Goal: Task Accomplishment & Management: Manage account settings

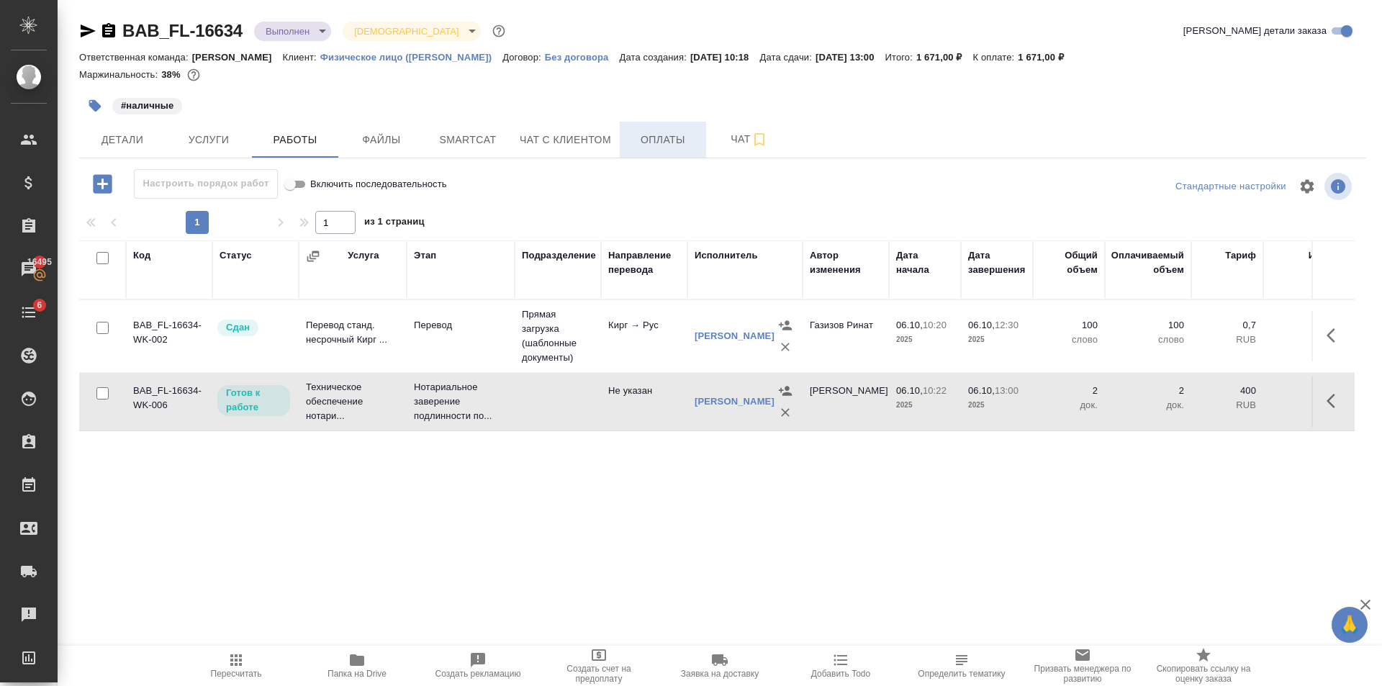
click at [694, 148] on span "Оплаты" at bounding box center [662, 140] width 69 height 18
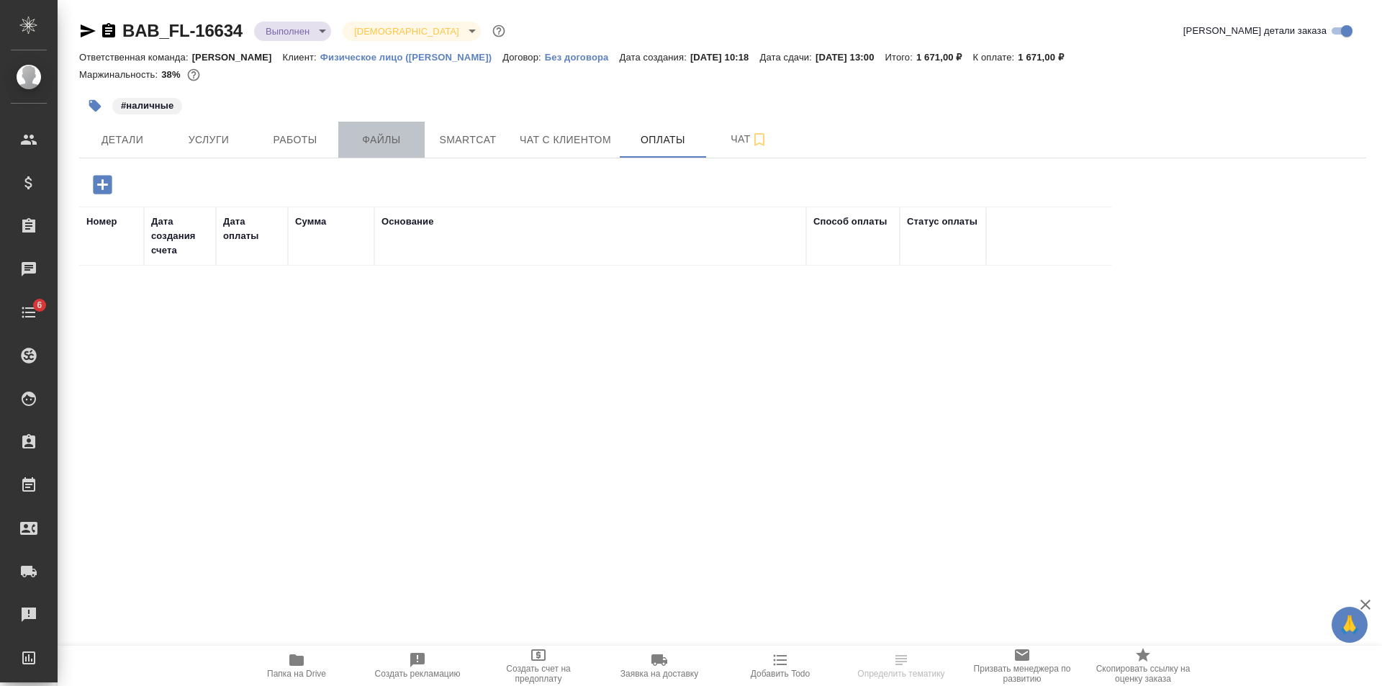
click at [358, 135] on span "Файлы" at bounding box center [381, 140] width 69 height 18
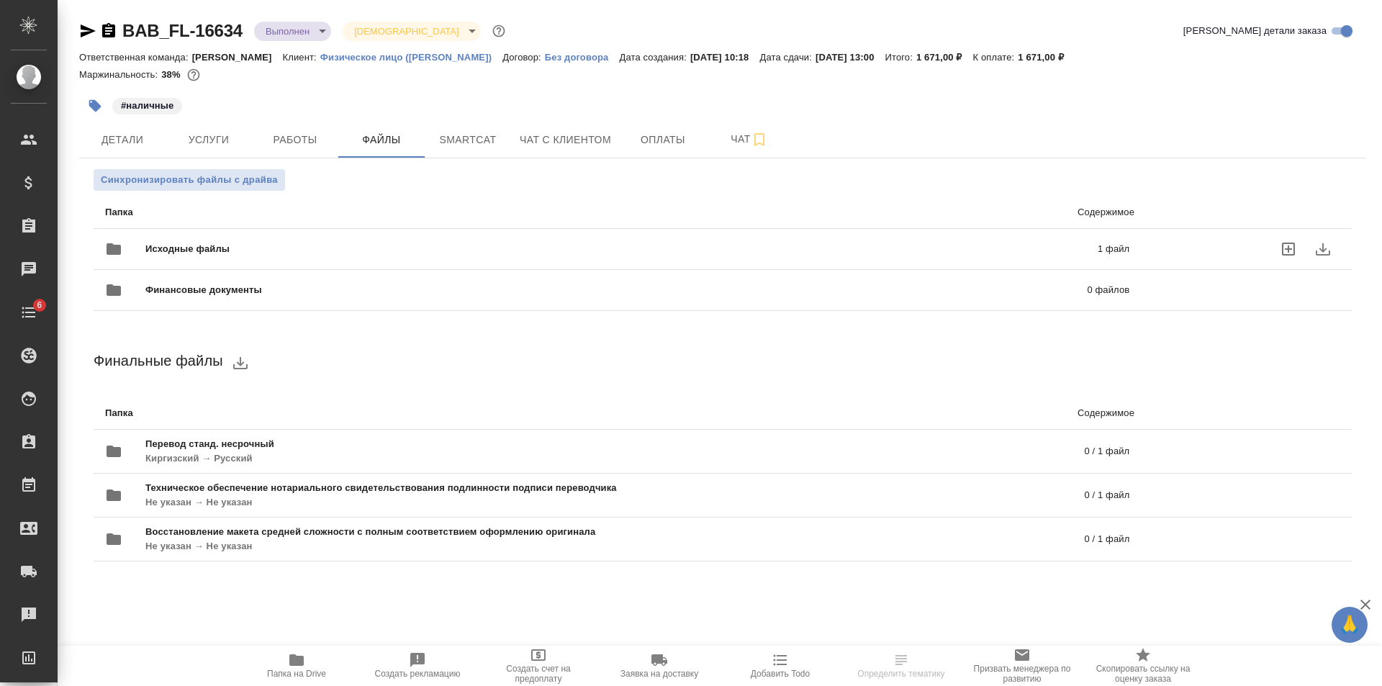
click at [362, 246] on span "Исходные файлы" at bounding box center [404, 249] width 518 height 14
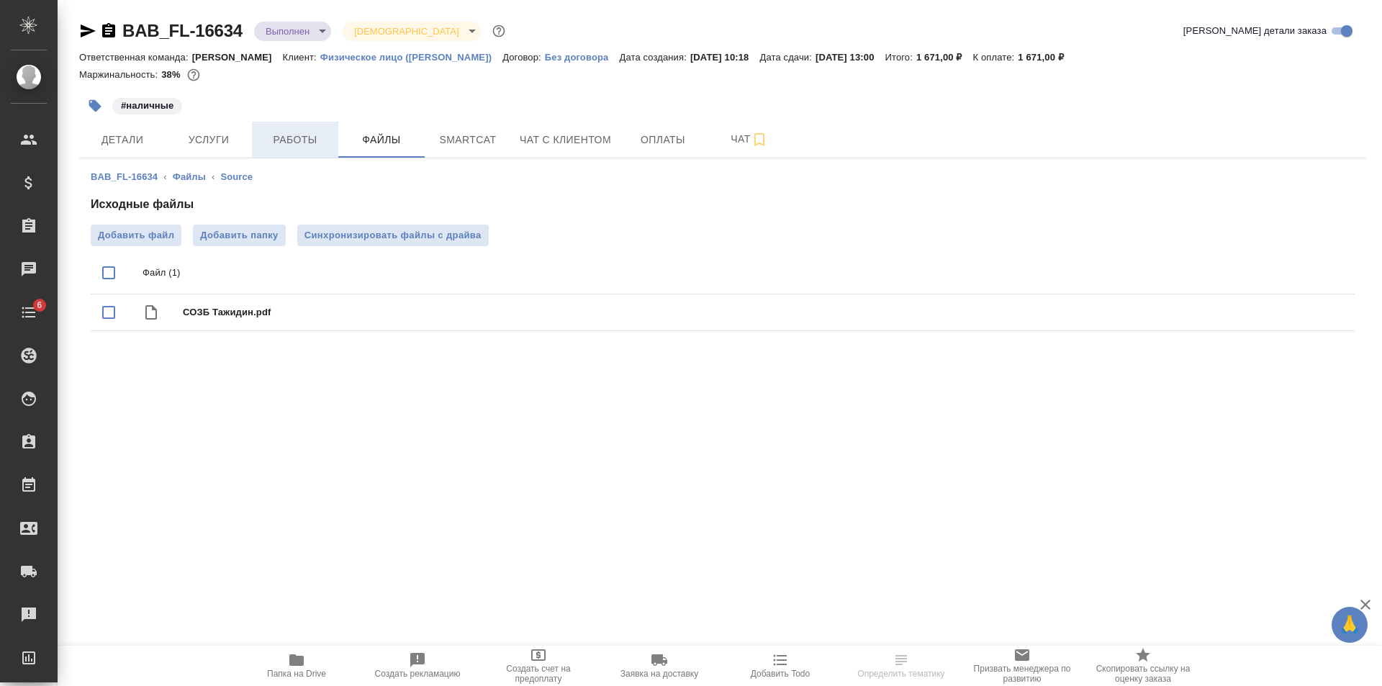
click at [299, 144] on span "Работы" at bounding box center [295, 140] width 69 height 18
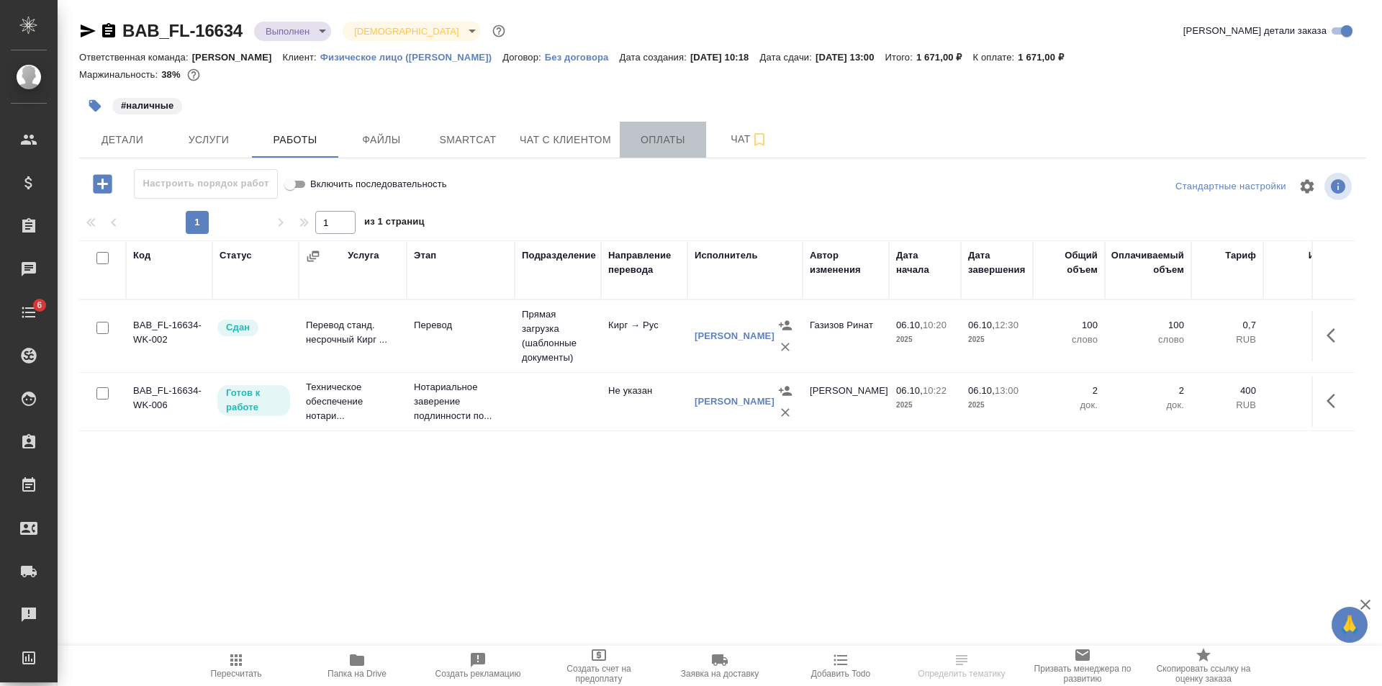
click at [664, 141] on span "Оплаты" at bounding box center [662, 140] width 69 height 18
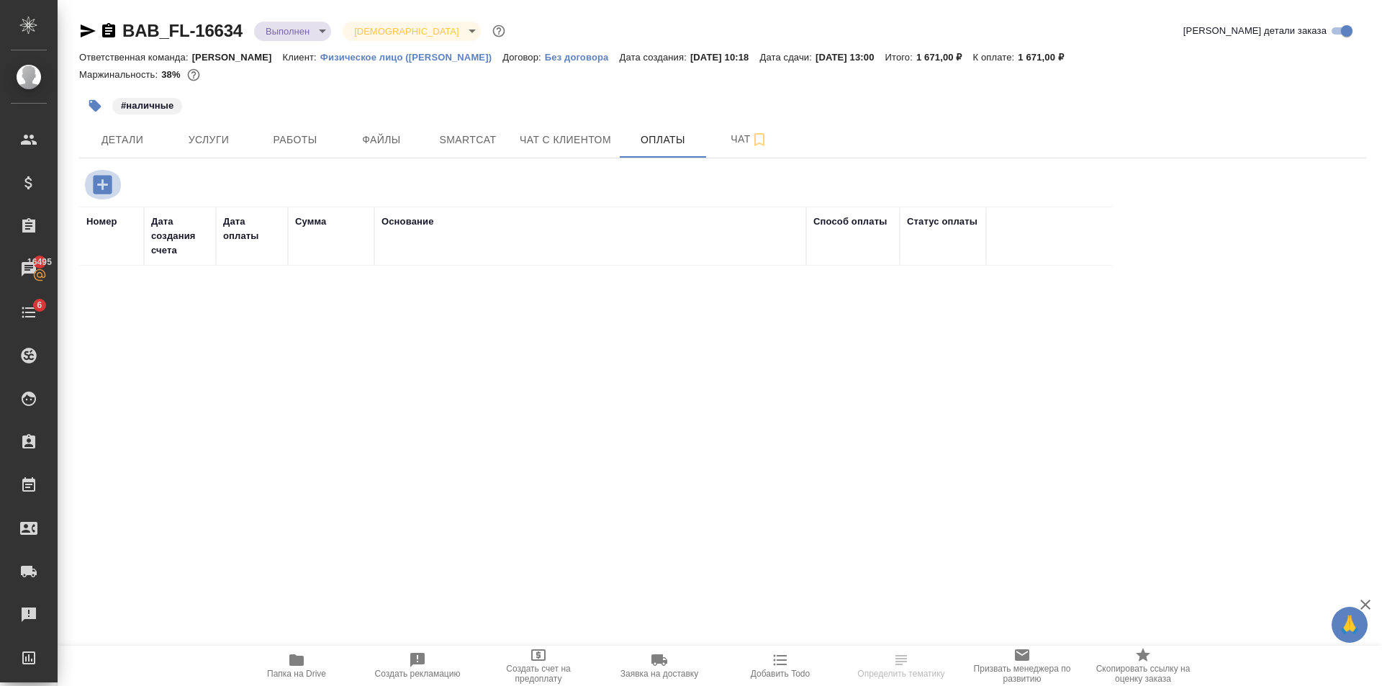
click at [99, 184] on icon "button" at bounding box center [102, 184] width 19 height 19
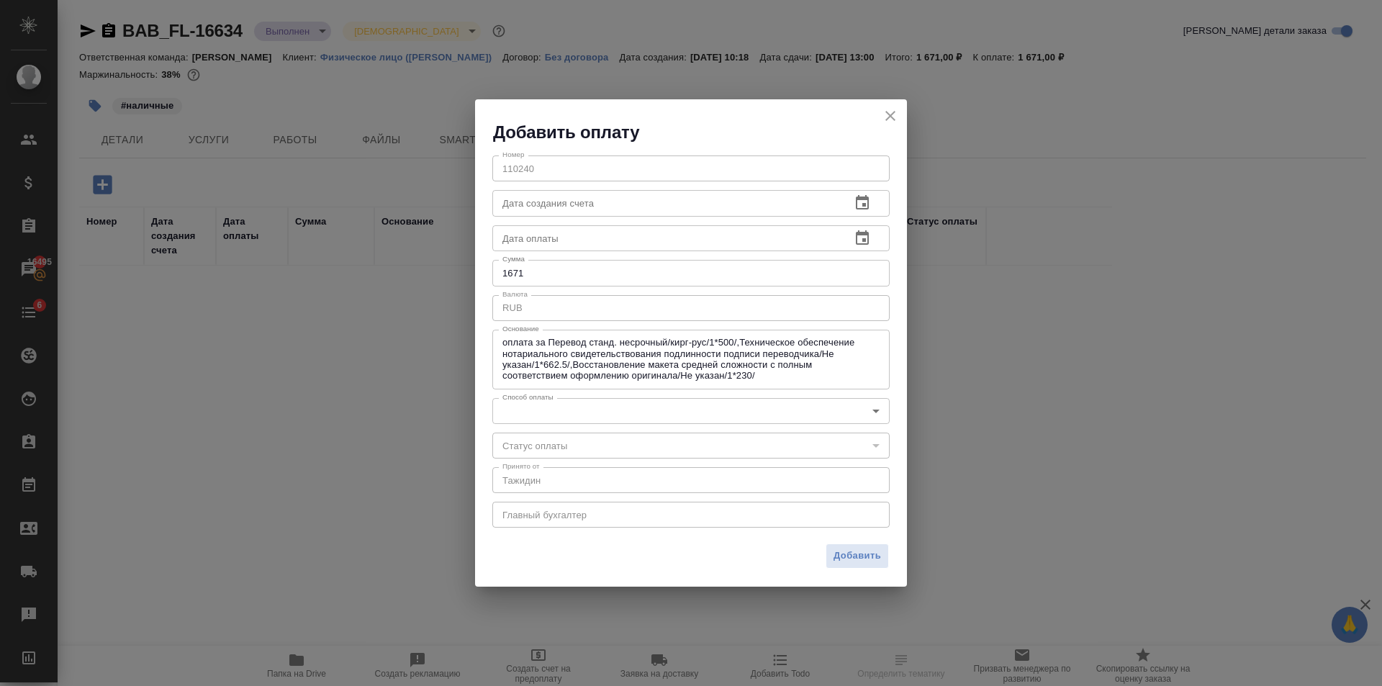
click at [514, 405] on body "🙏 .cls-1 fill:#fff; AWATERA Golubev Dmitry Клиенты Спецификации Заказы 16495 Ча…" at bounding box center [691, 343] width 1382 height 686
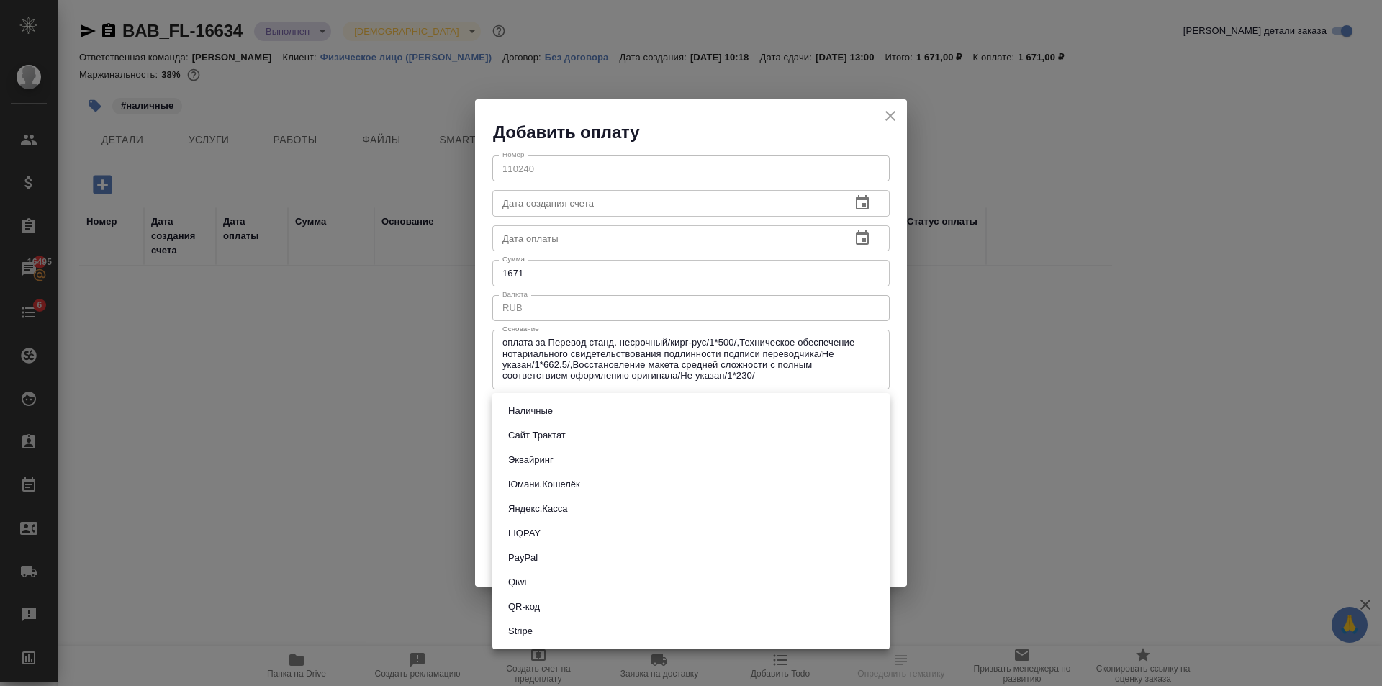
click at [535, 411] on button "Наличные" at bounding box center [530, 411] width 53 height 16
type input "cash"
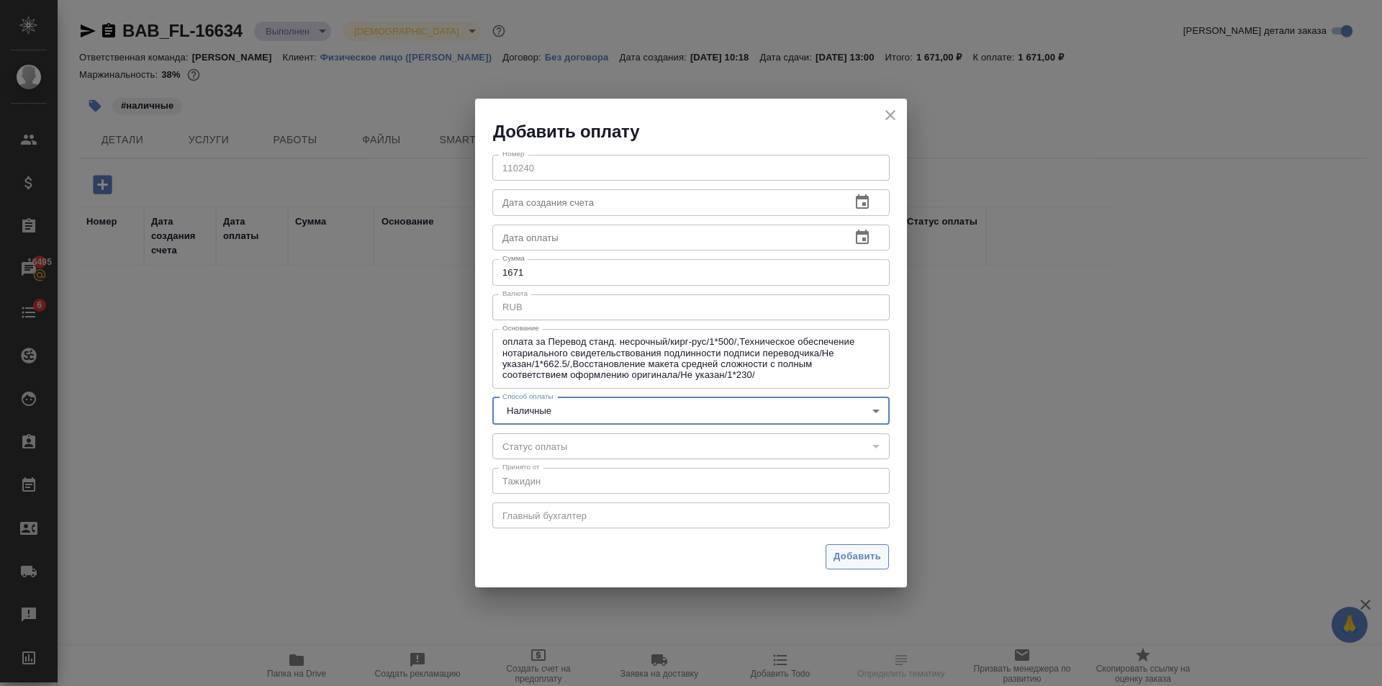
click at [866, 552] on span "Добавить" at bounding box center [856, 556] width 47 height 17
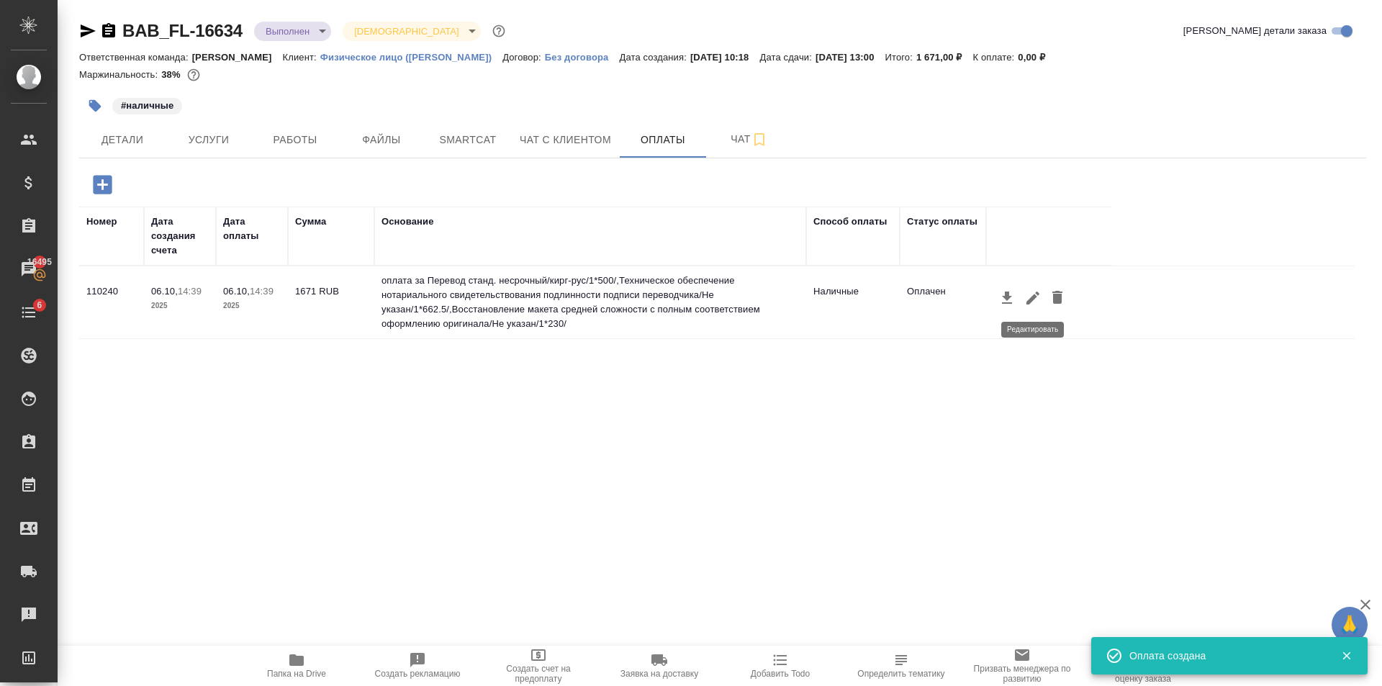
click at [1033, 299] on icon "button" at bounding box center [1032, 297] width 13 height 13
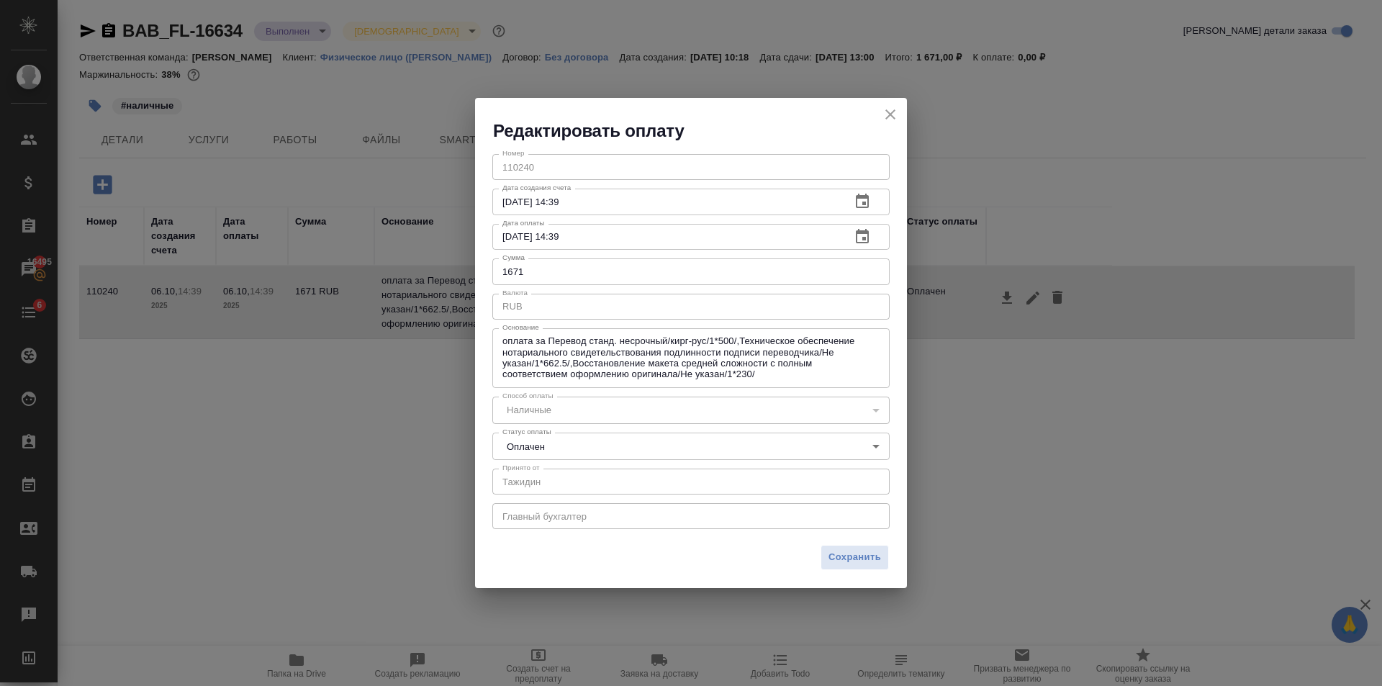
click at [557, 281] on input "1671" at bounding box center [690, 271] width 397 height 26
type input "1671"
click at [875, 558] on span "Сохранить" at bounding box center [854, 557] width 53 height 17
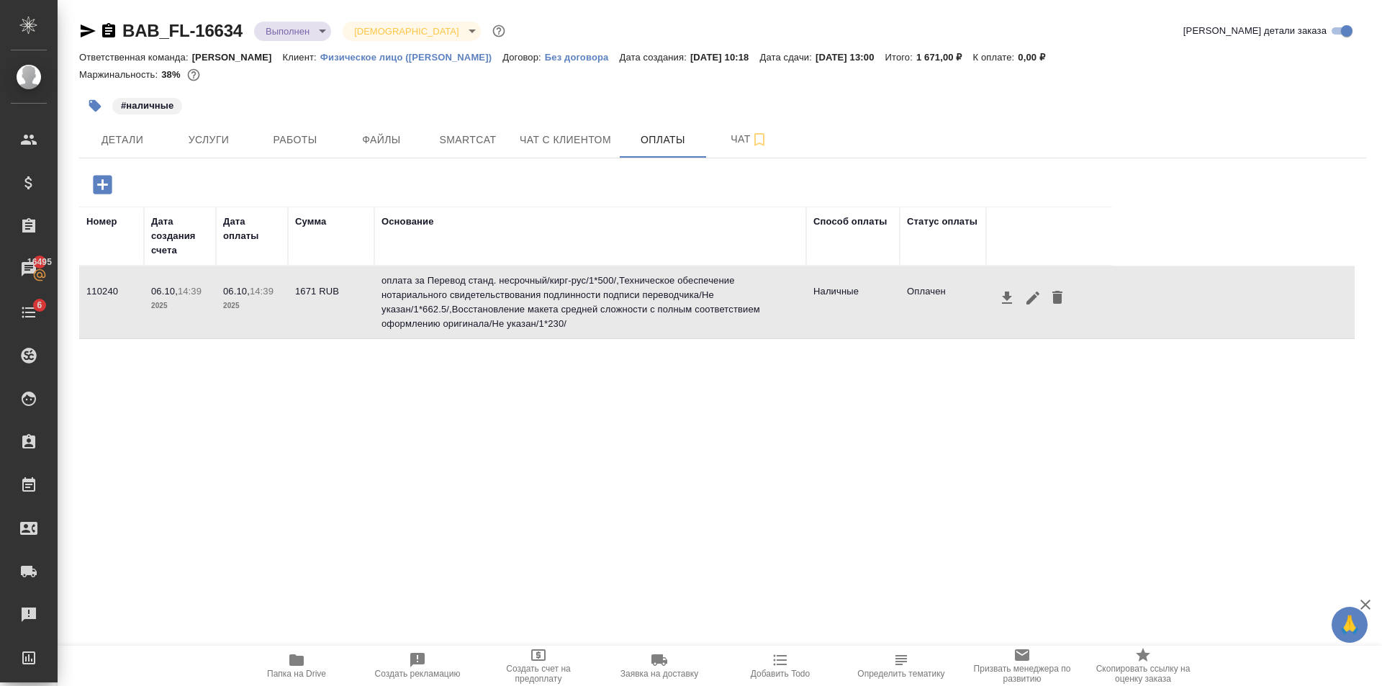
click at [1010, 306] on icon "button" at bounding box center [1006, 297] width 17 height 17
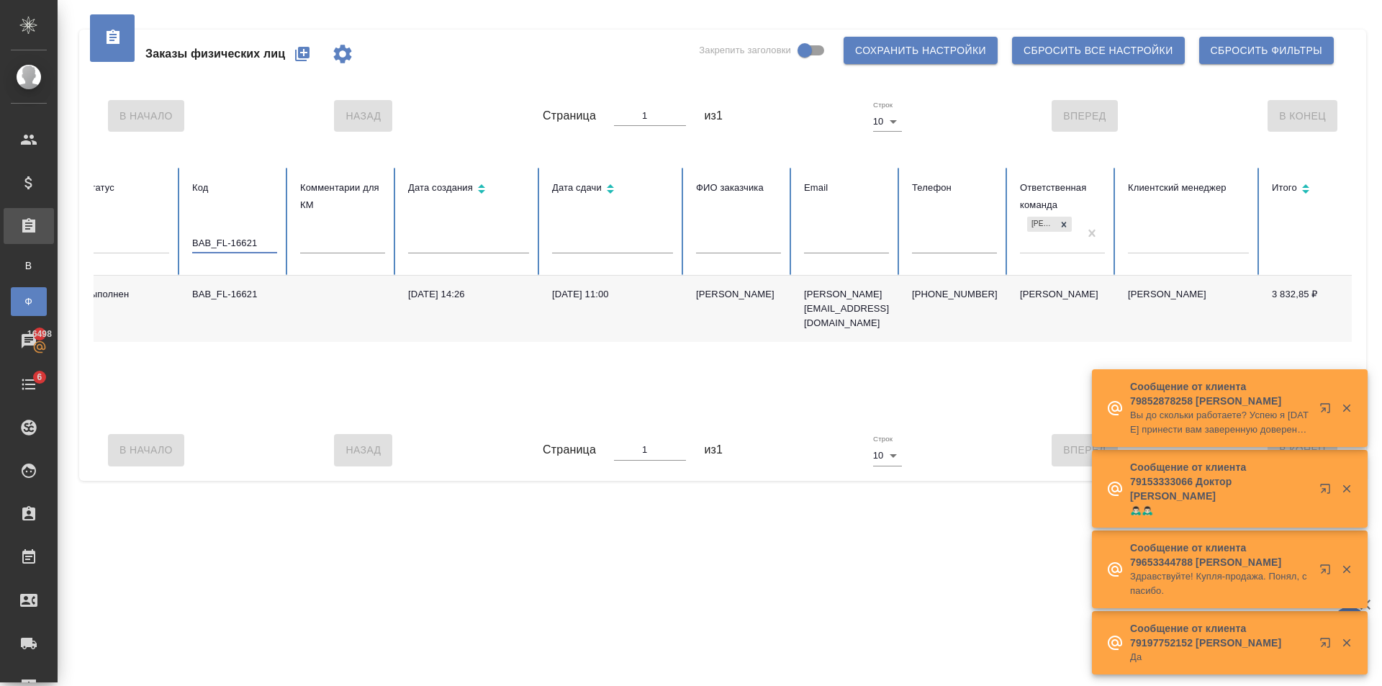
drag, startPoint x: 263, startPoint y: 244, endPoint x: 116, endPoint y: 222, distance: 148.5
click at [183, 234] on th "Код BAB_FL-16621" at bounding box center [235, 222] width 108 height 108
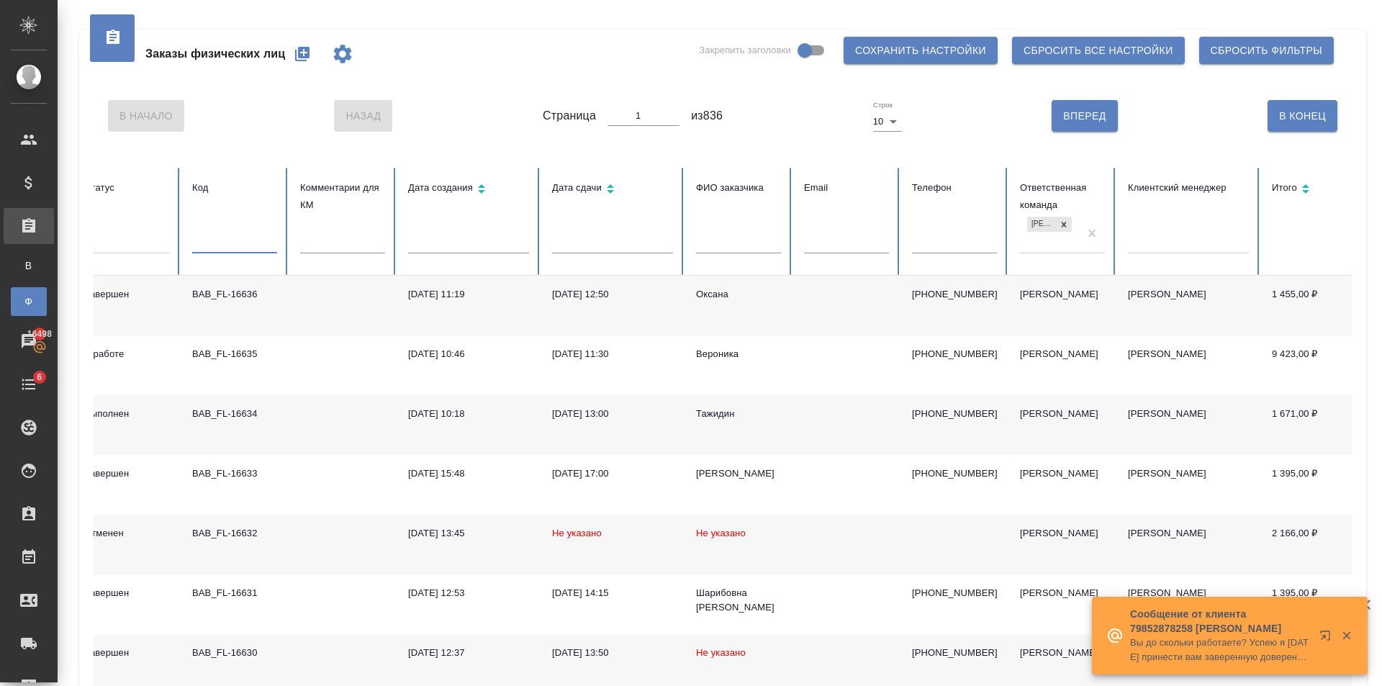
click at [308, 53] on icon "button" at bounding box center [302, 54] width 14 height 14
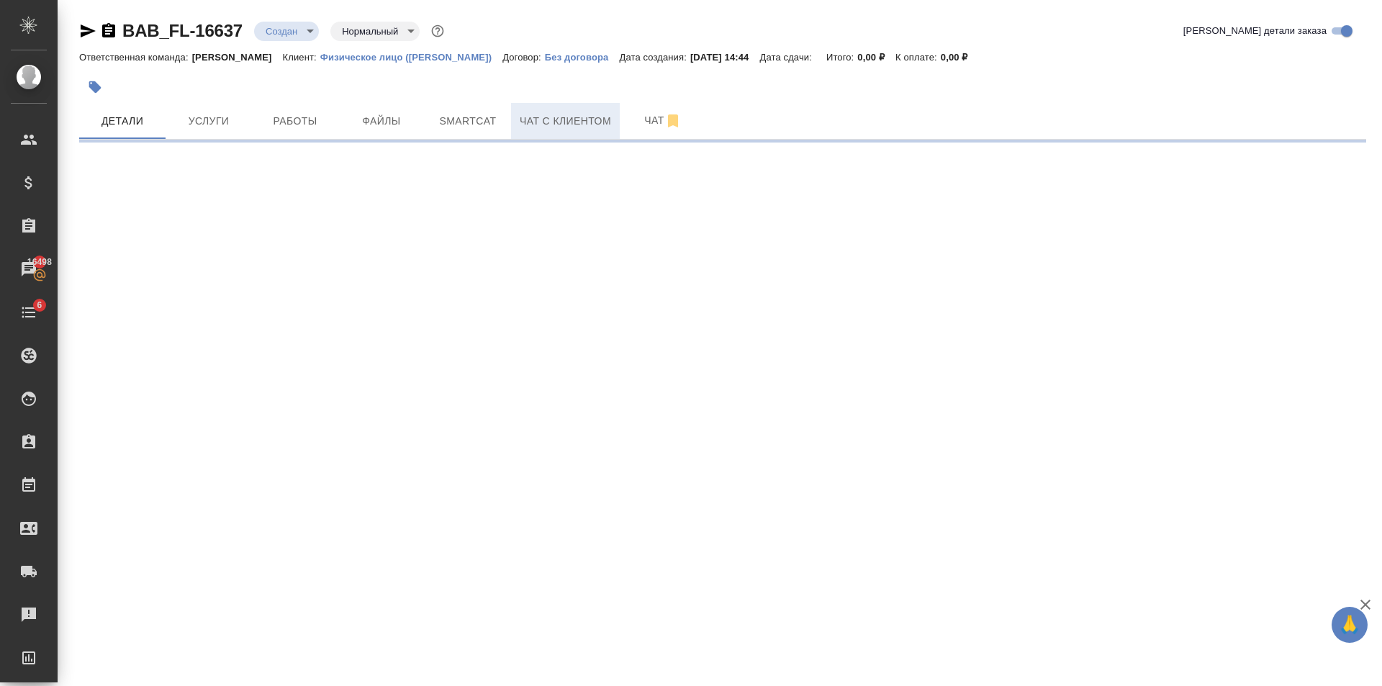
select select "RU"
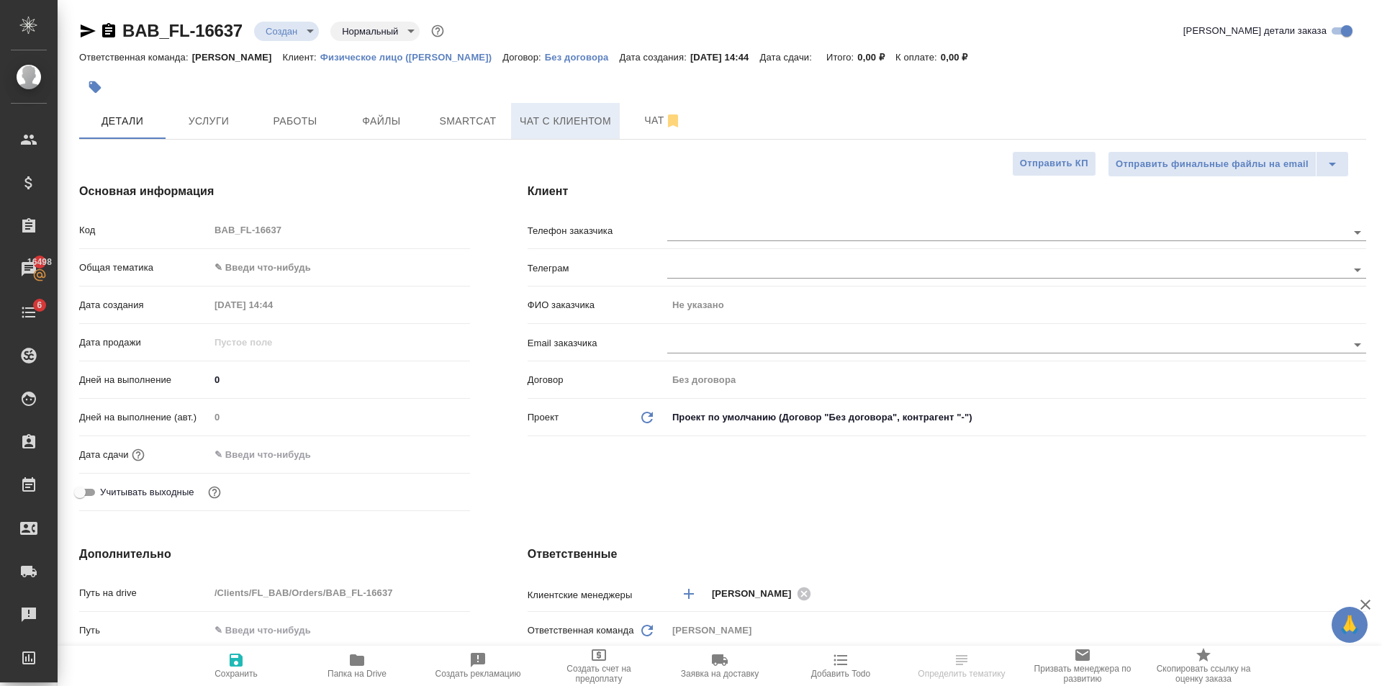
type textarea "x"
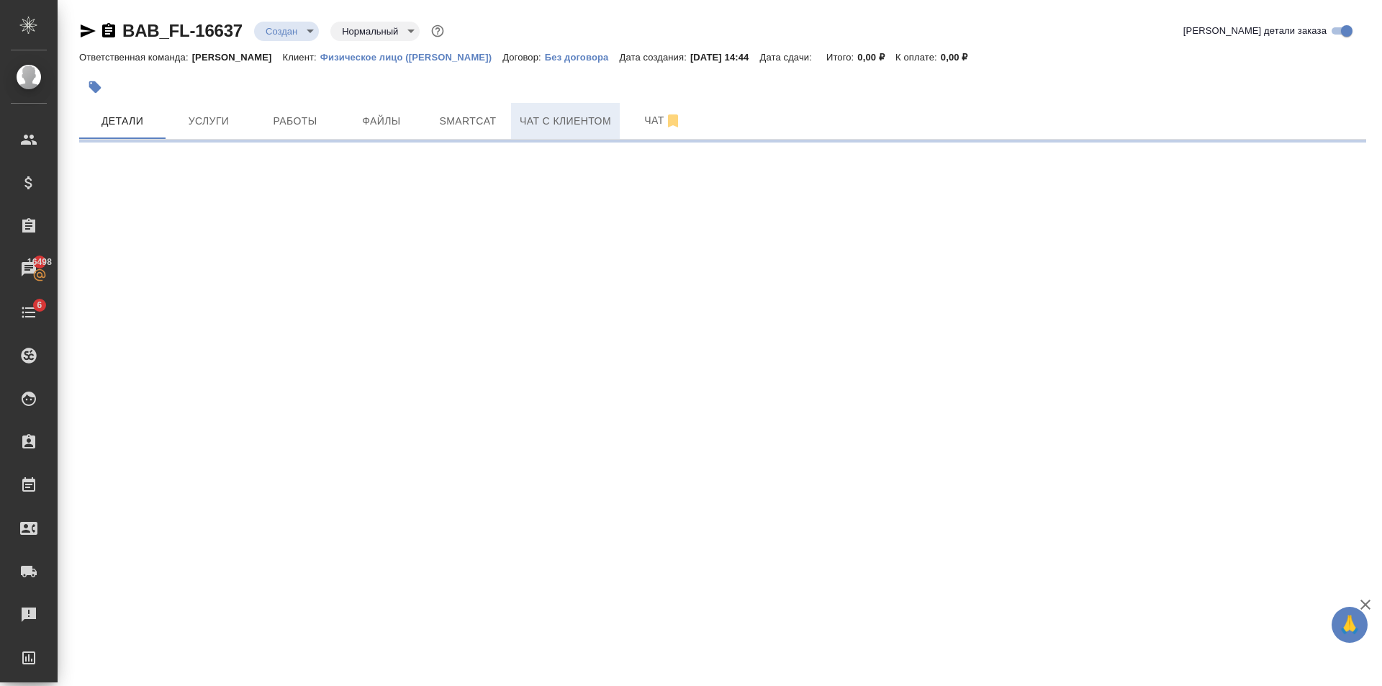
select select "RU"
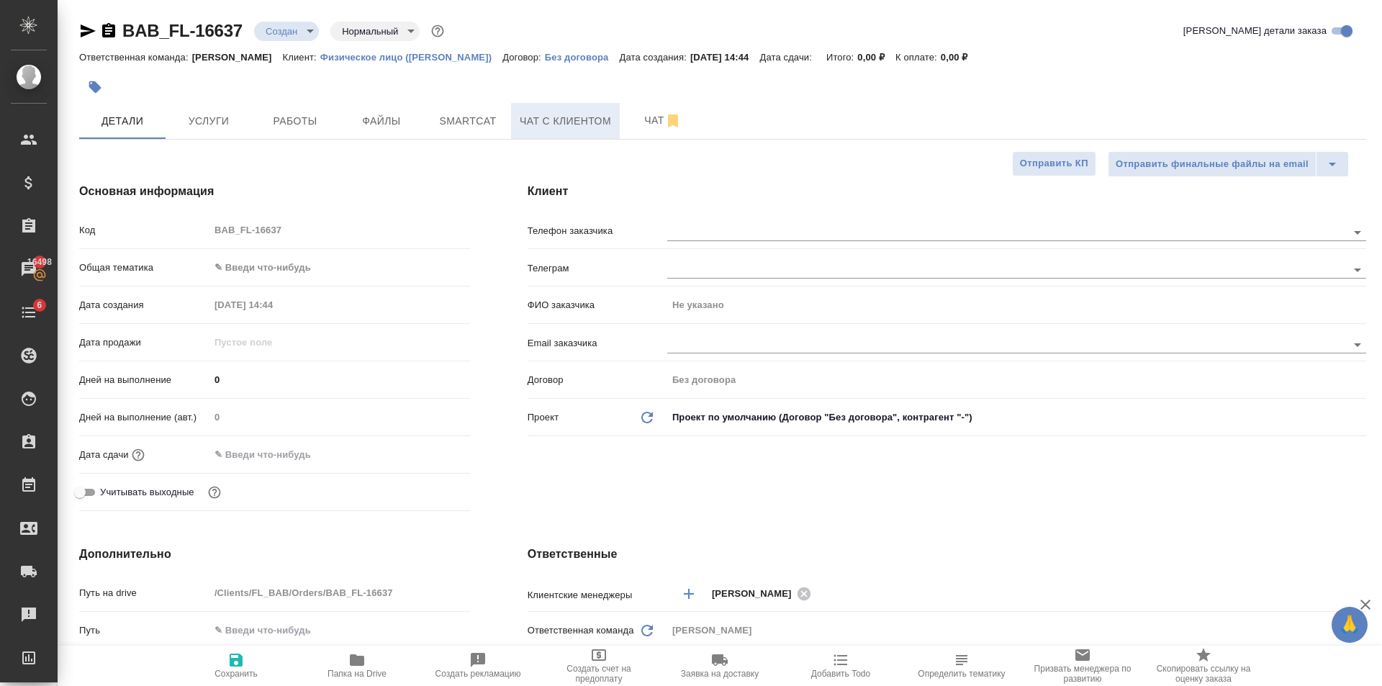
type textarea "x"
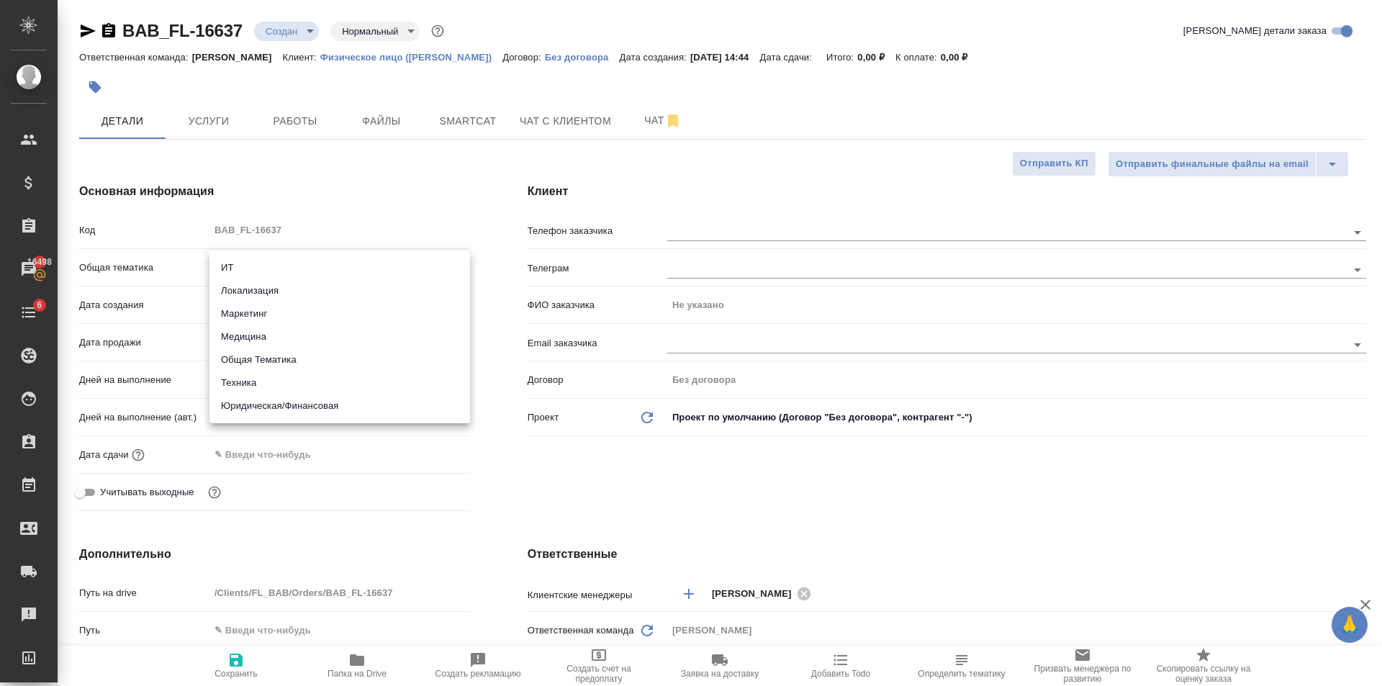
click at [326, 268] on body "🙏 .cls-1 fill:#fff; AWATERA Golubev Dmitry Клиенты Спецификации Заказы 16498 Ча…" at bounding box center [691, 343] width 1382 height 686
click at [348, 409] on li "Юридическая/Финансовая" at bounding box center [339, 405] width 261 height 23
type input "yr-fn"
type textarea "x"
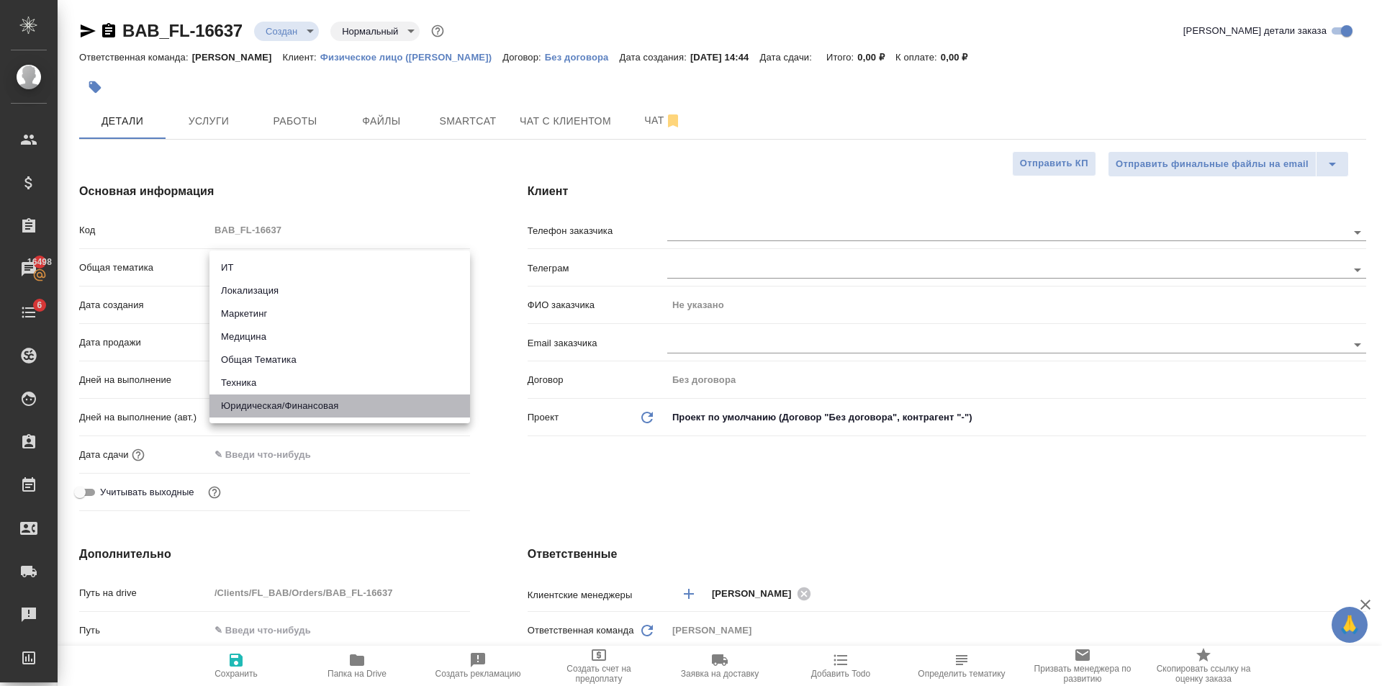
type textarea "x"
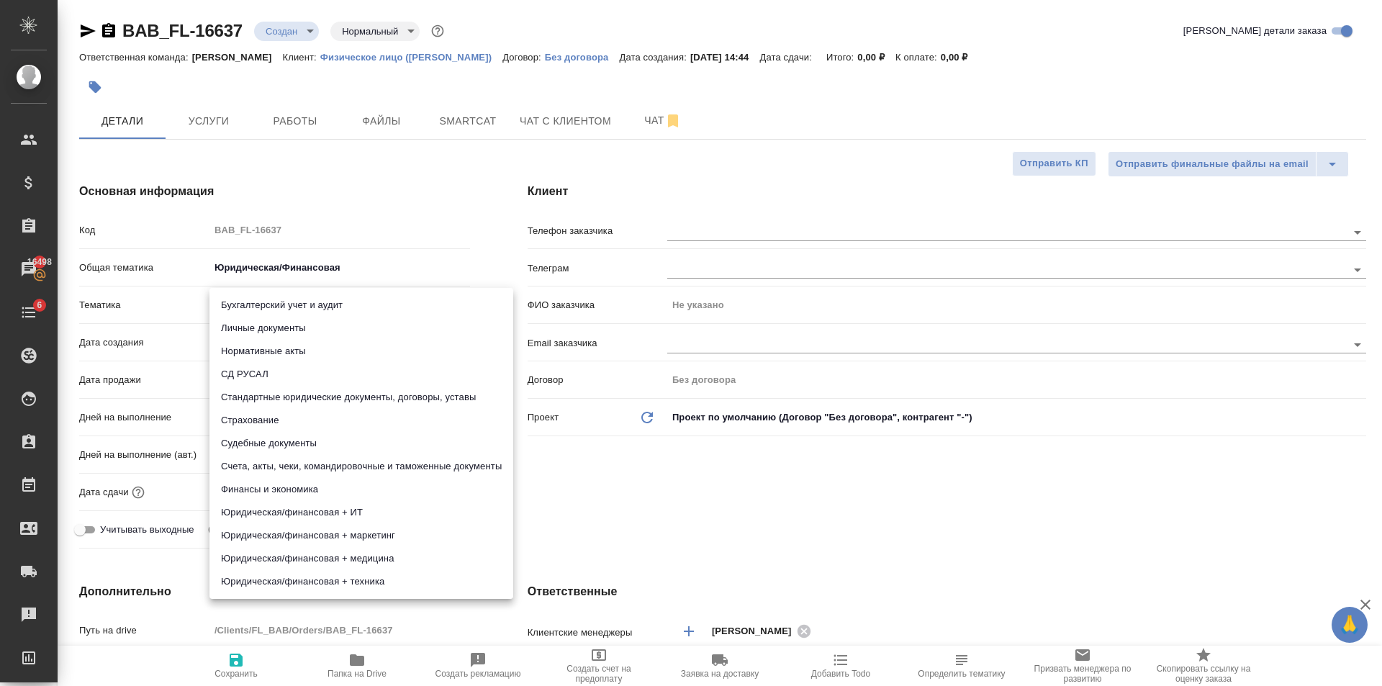
click at [277, 303] on body "🙏 .cls-1 fill:#fff; AWATERA Golubev Dmitry Клиенты Спецификации Заказы 16498 Ча…" at bounding box center [691, 343] width 1382 height 686
click at [277, 320] on li "Личные документы" at bounding box center [361, 328] width 304 height 23
type textarea "x"
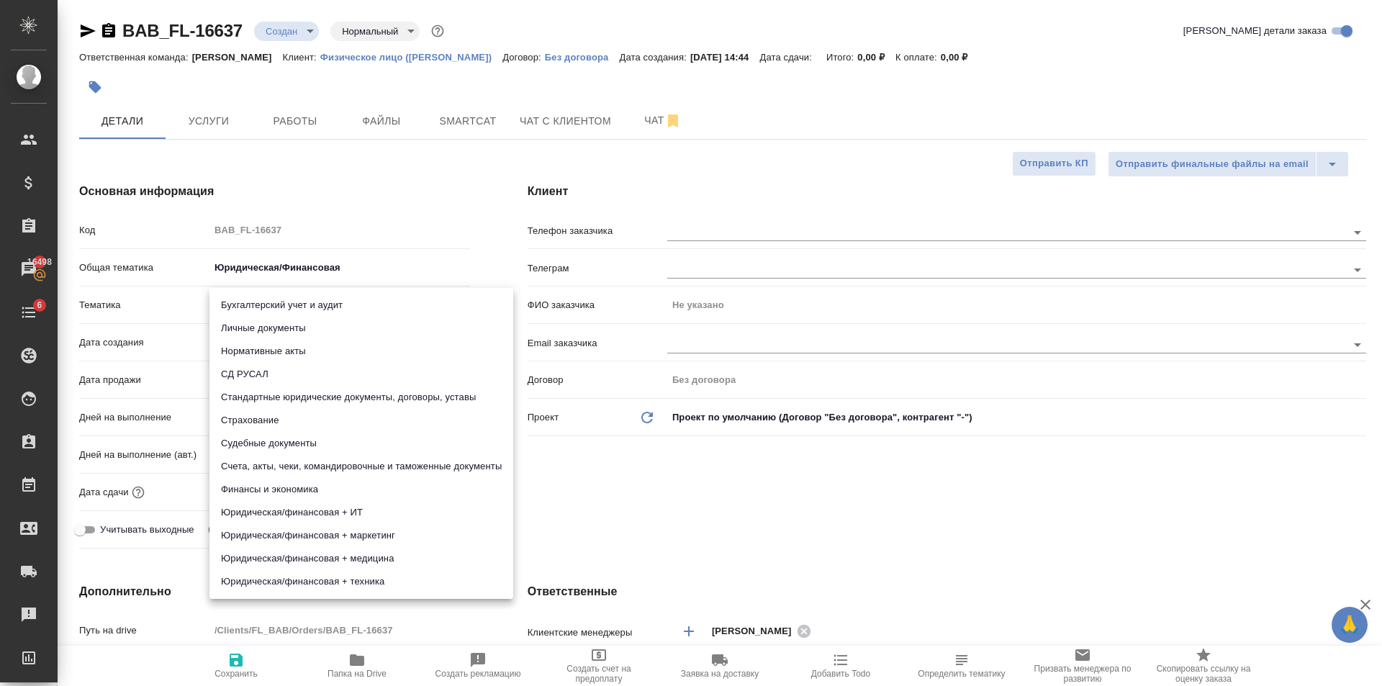
type input "5a8b8b956a9677013d343cfe"
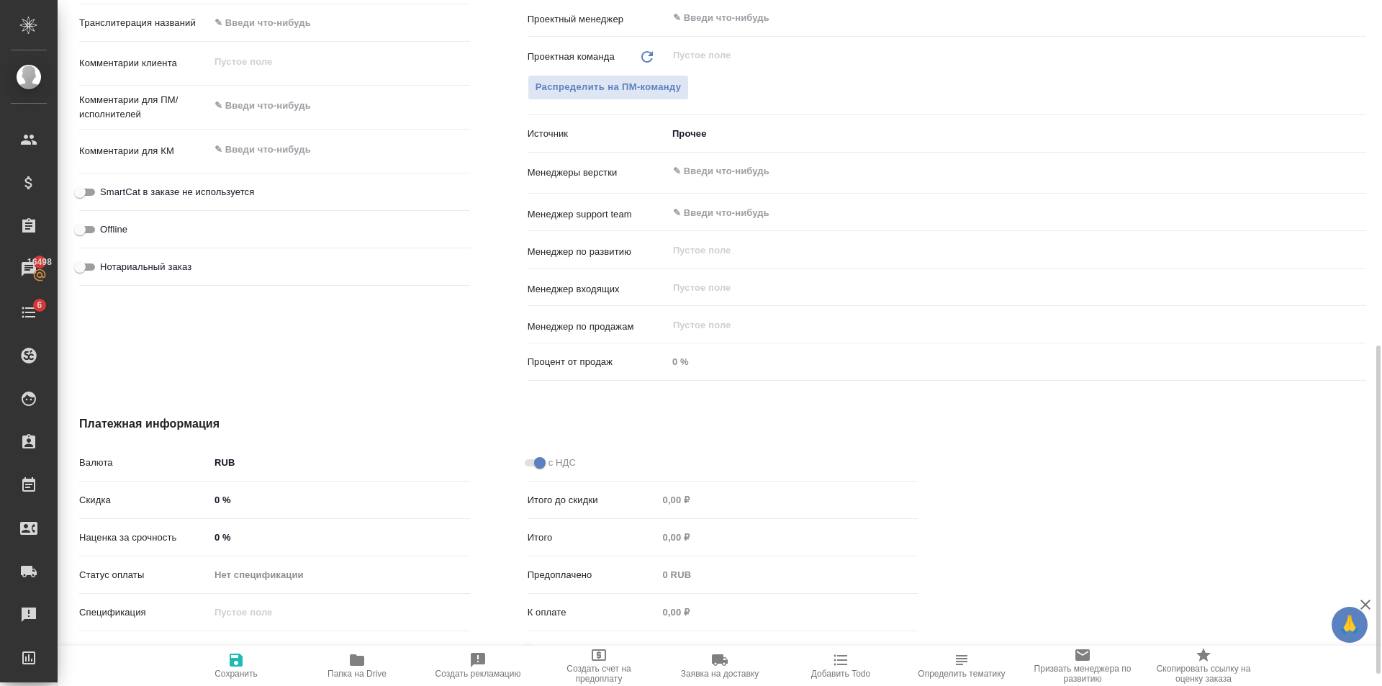
scroll to position [745, 0]
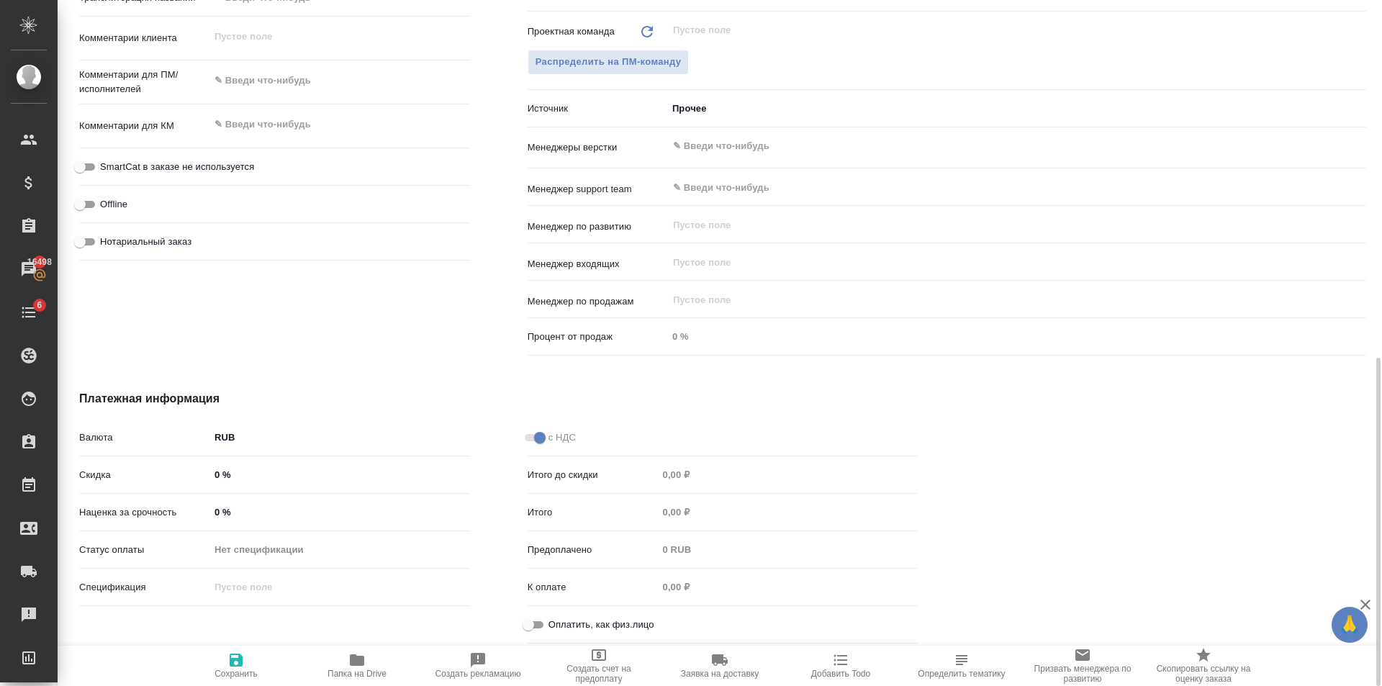
click at [539, 623] on input "Оплатить, как физ.лицо" at bounding box center [528, 624] width 52 height 17
checkbox input "true"
type textarea "x"
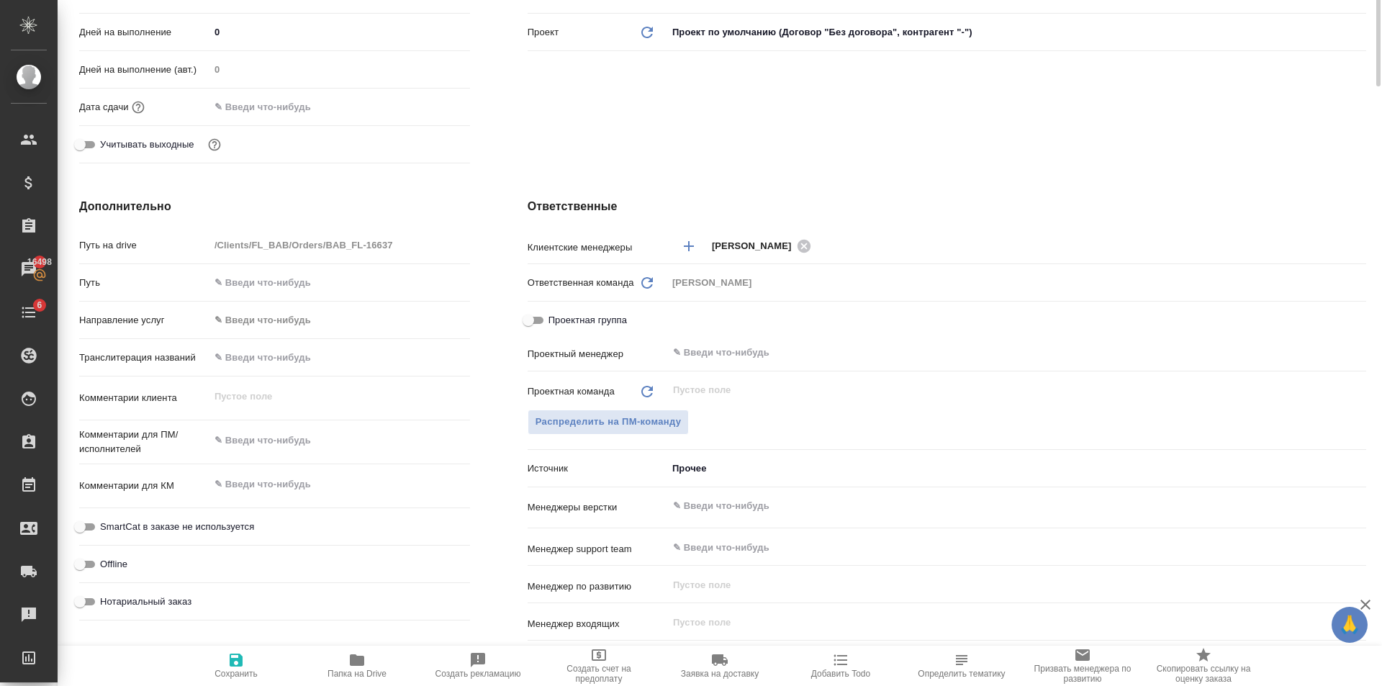
scroll to position [0, 0]
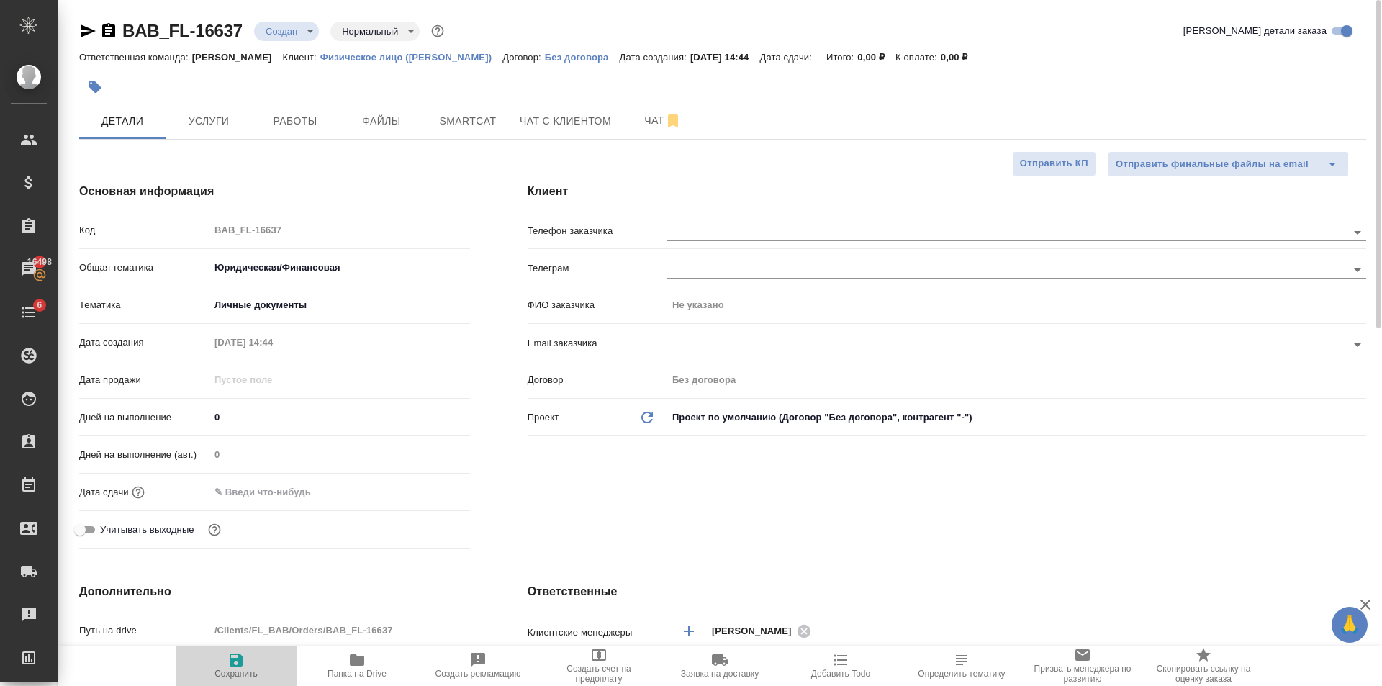
click at [227, 666] on span "Сохранить" at bounding box center [236, 664] width 104 height 27
type textarea "x"
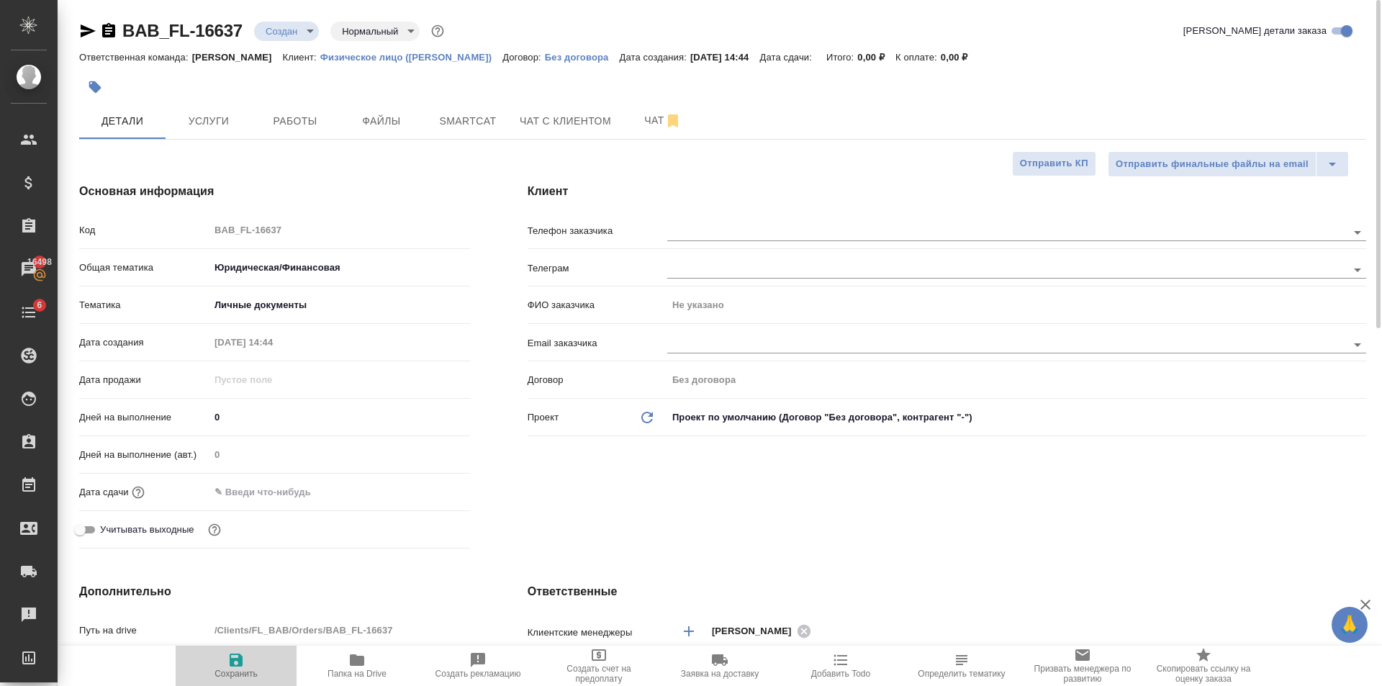
type textarea "x"
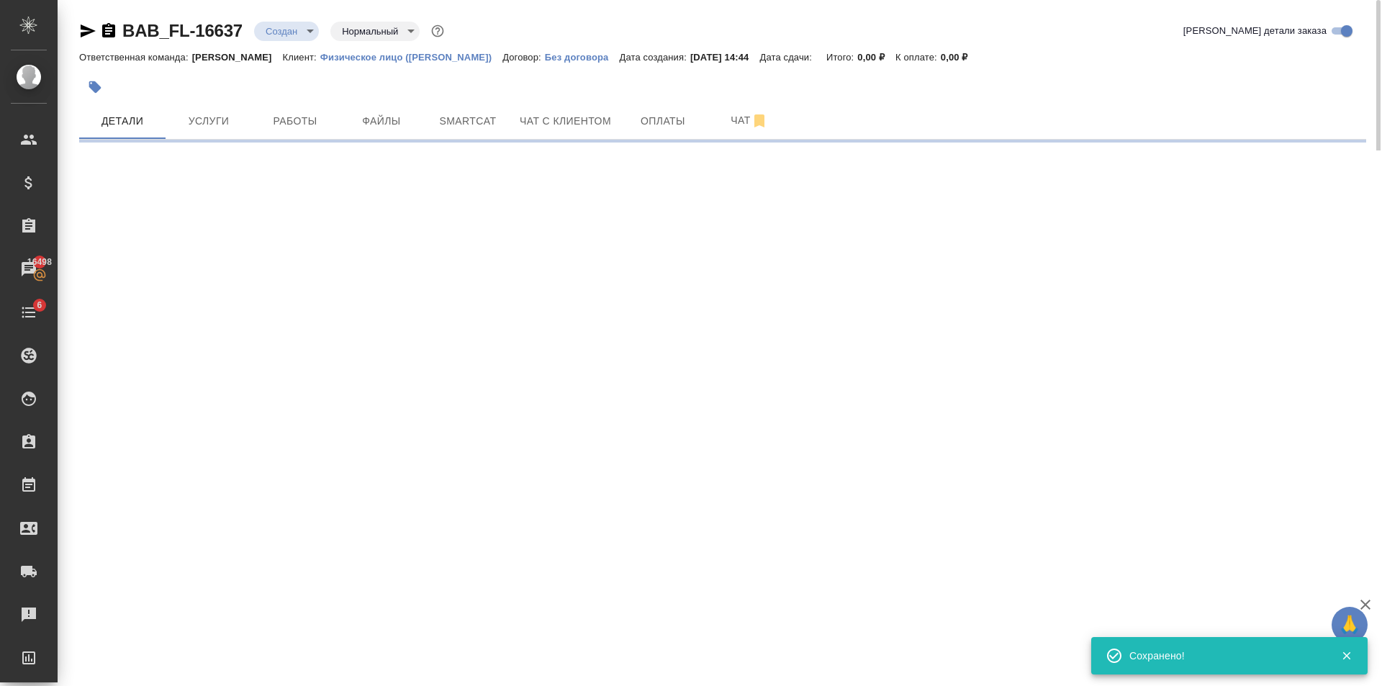
select select "RU"
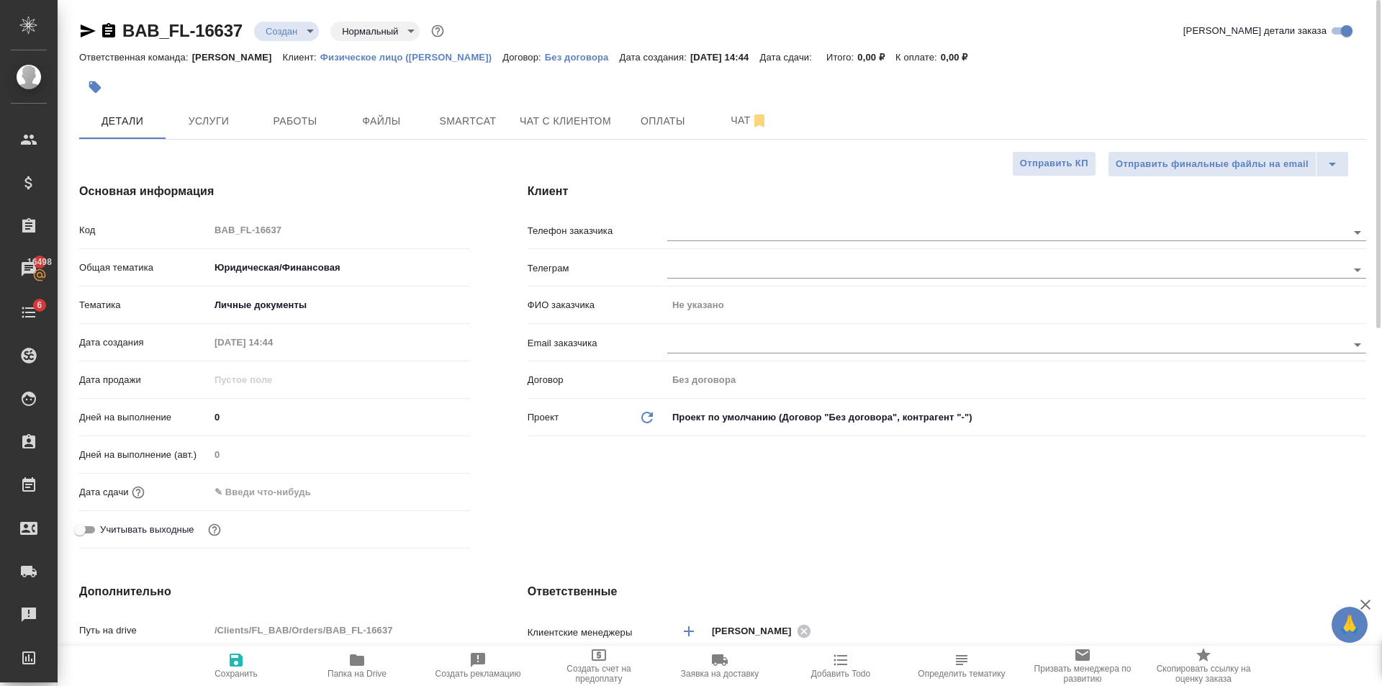
type textarea "x"
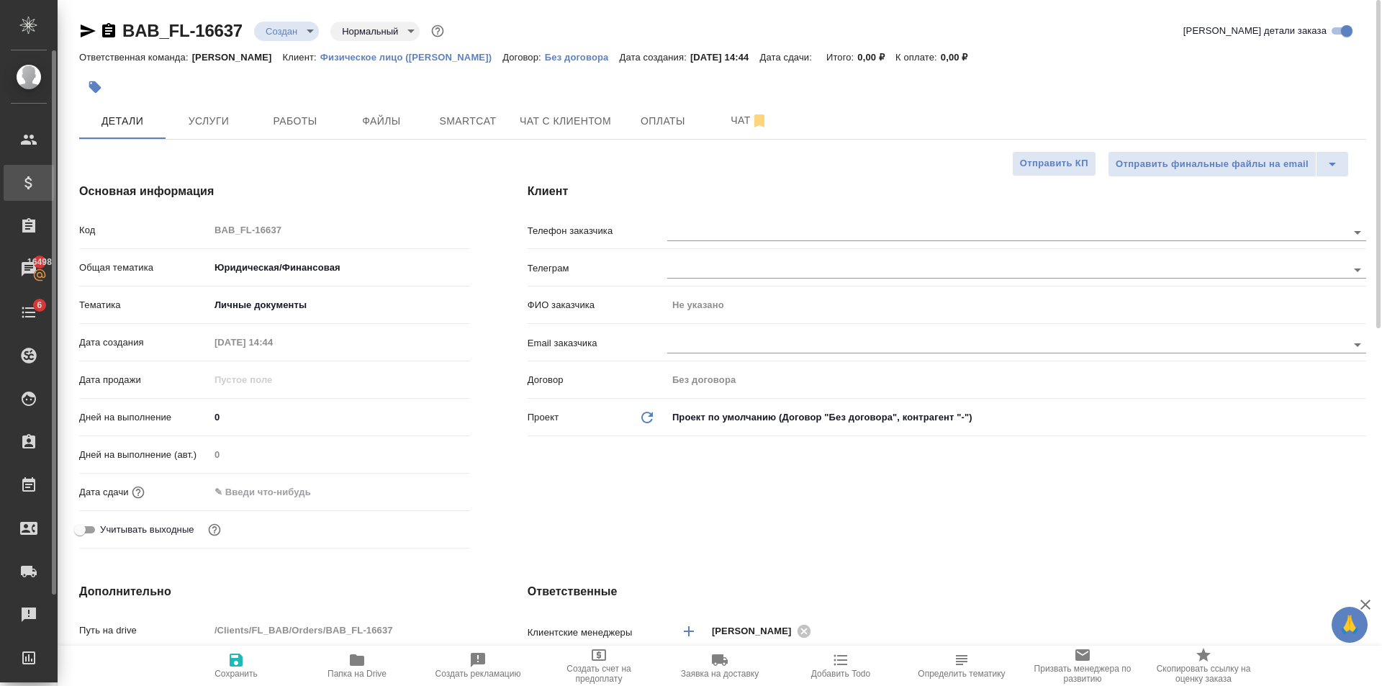
type textarea "x"
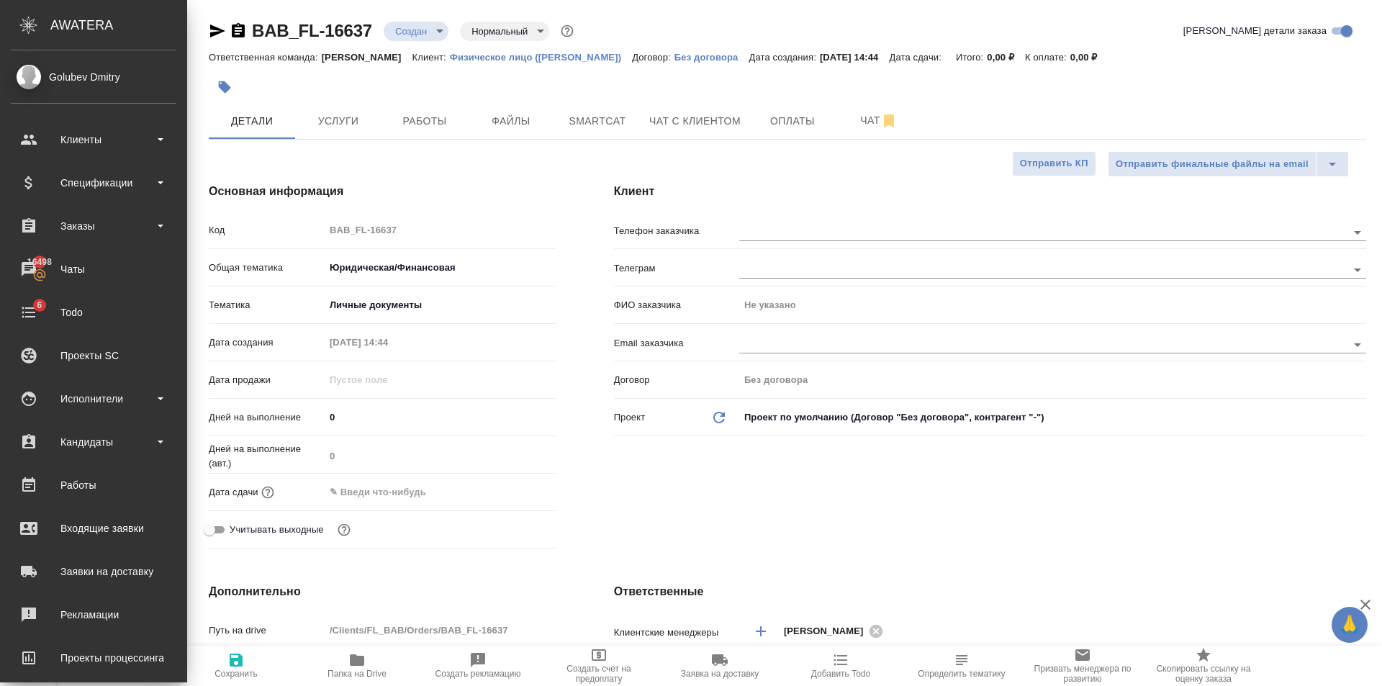
type textarea "x"
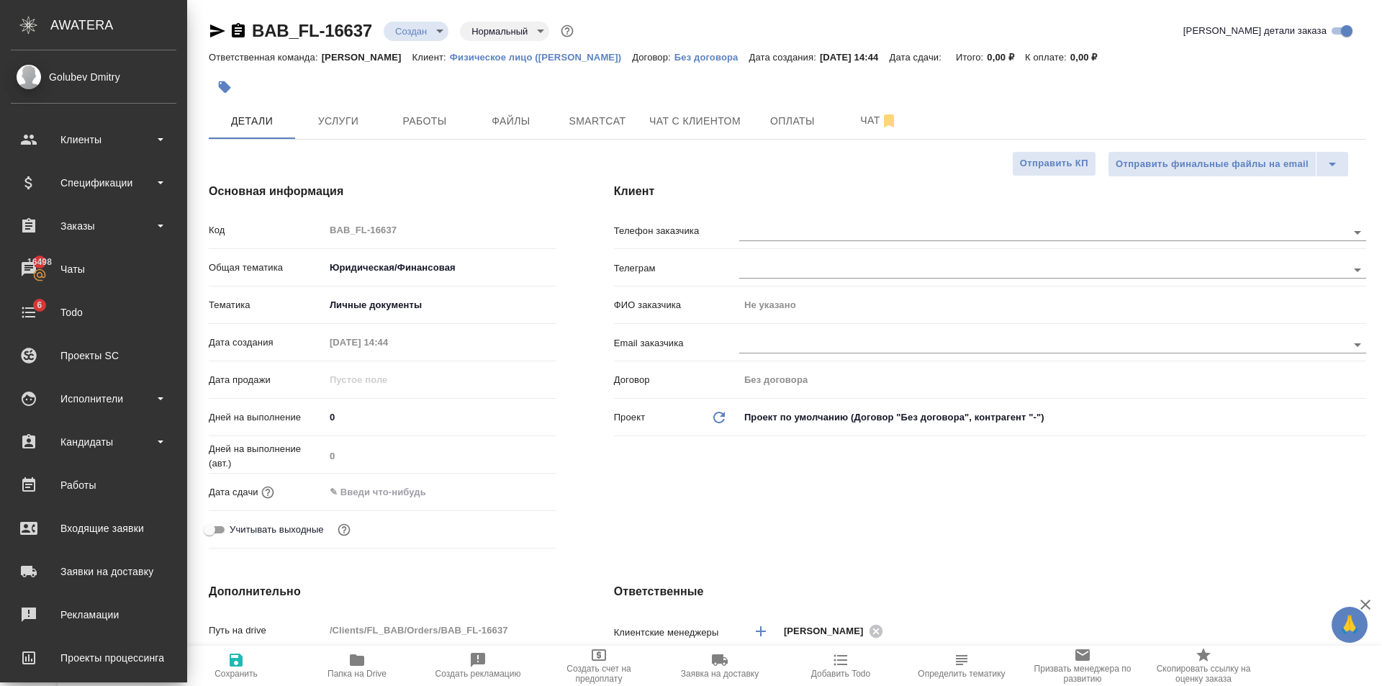
type textarea "x"
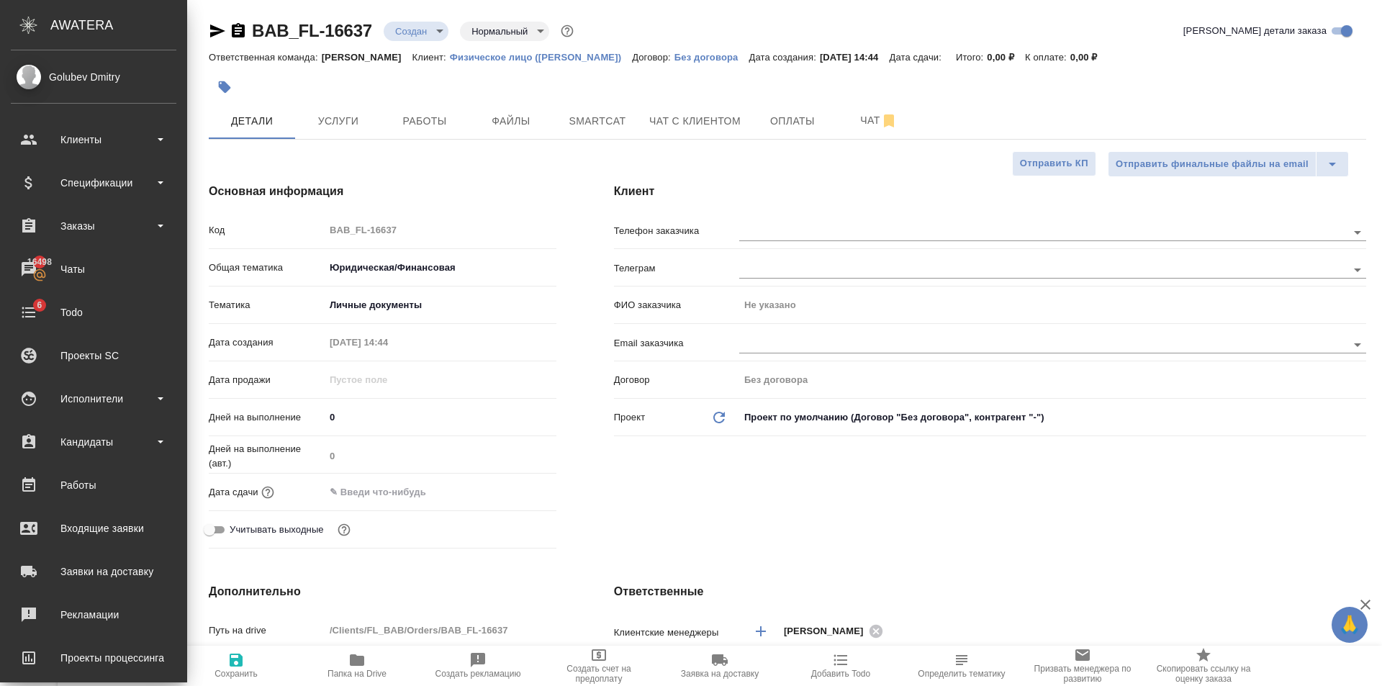
type textarea "x"
click at [99, 35] on div "AWATERA" at bounding box center [118, 25] width 137 height 29
type textarea "x"
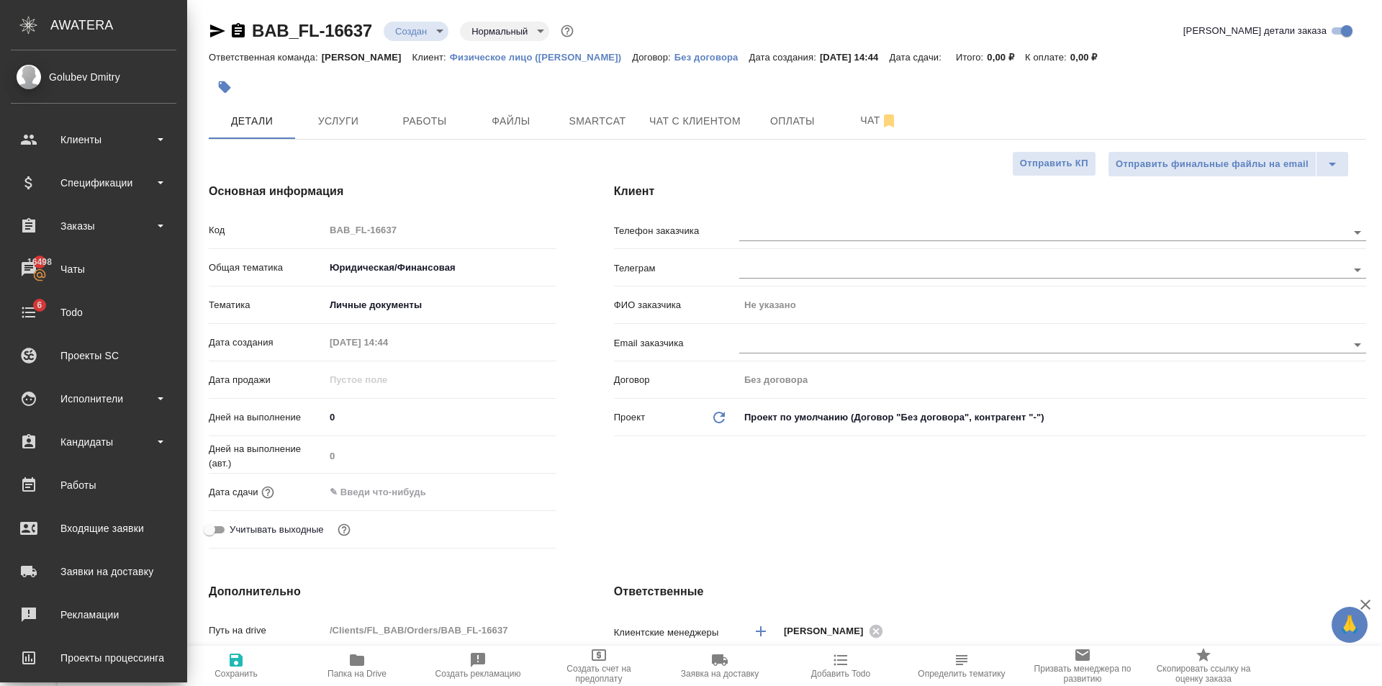
type textarea "x"
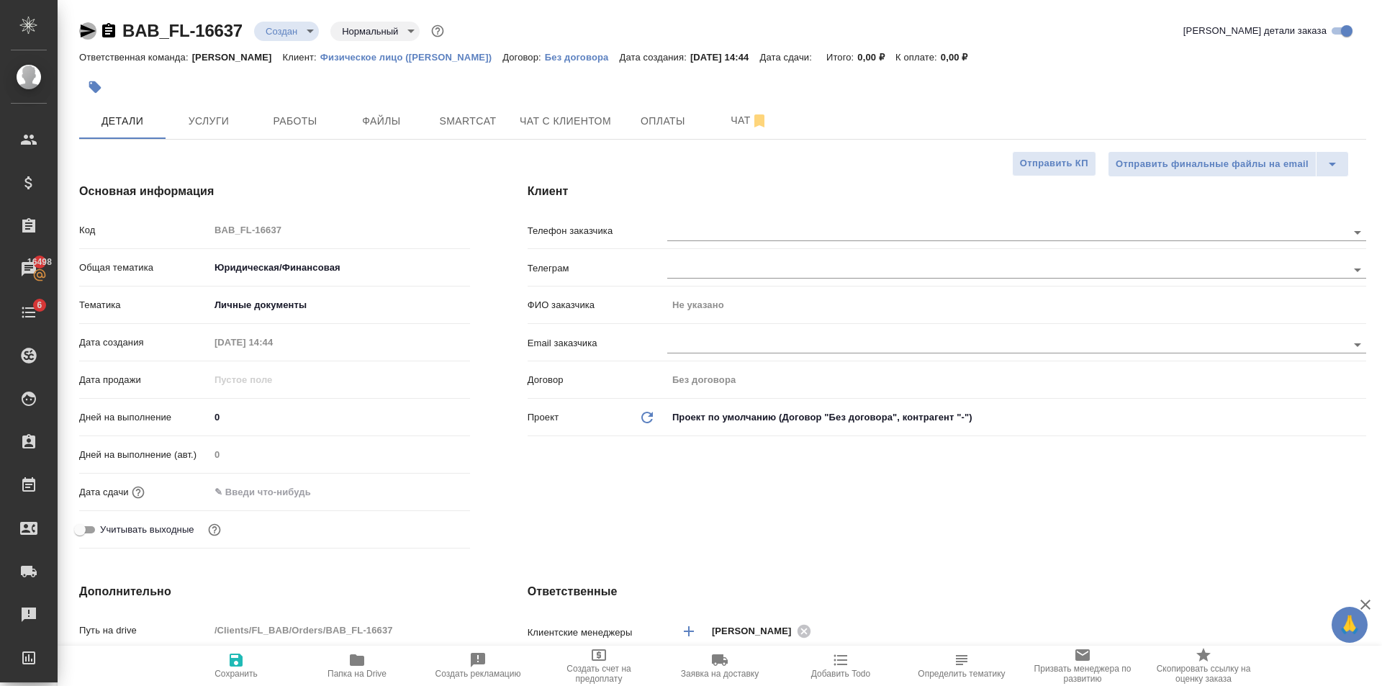
click at [96, 32] on icon "button" at bounding box center [87, 30] width 17 height 17
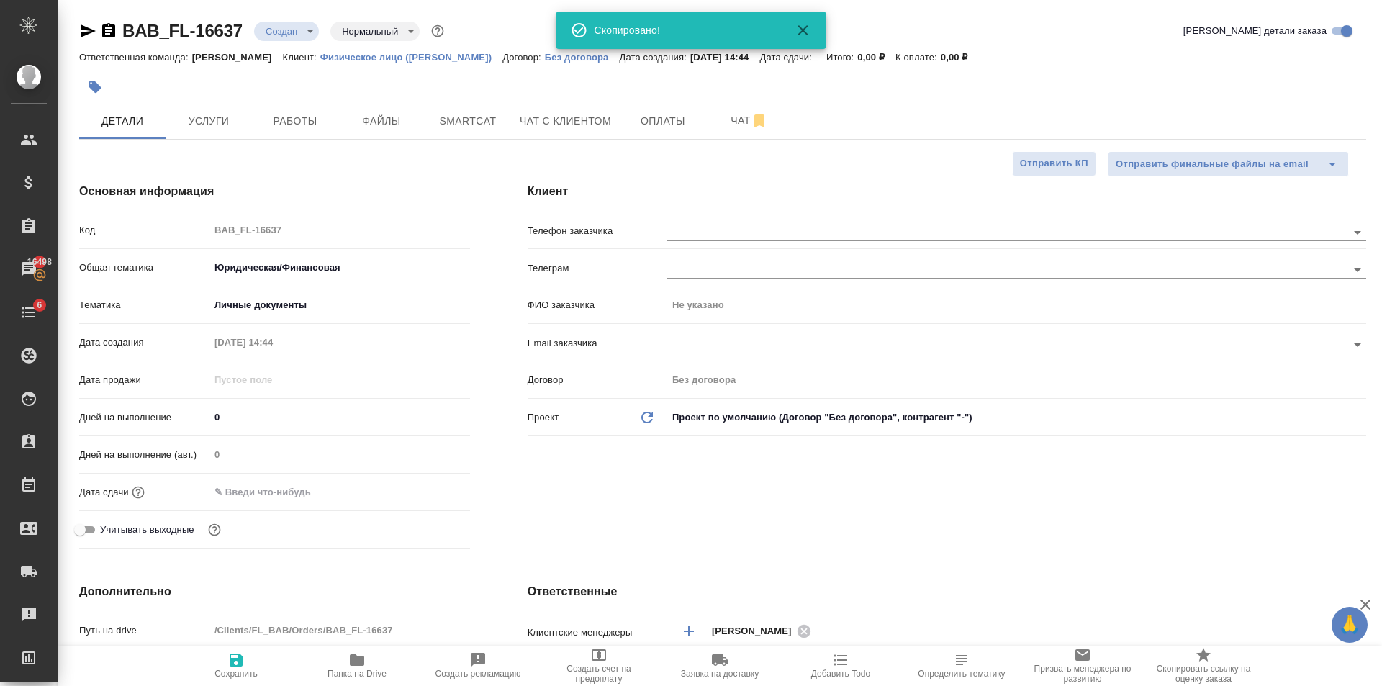
type textarea "x"
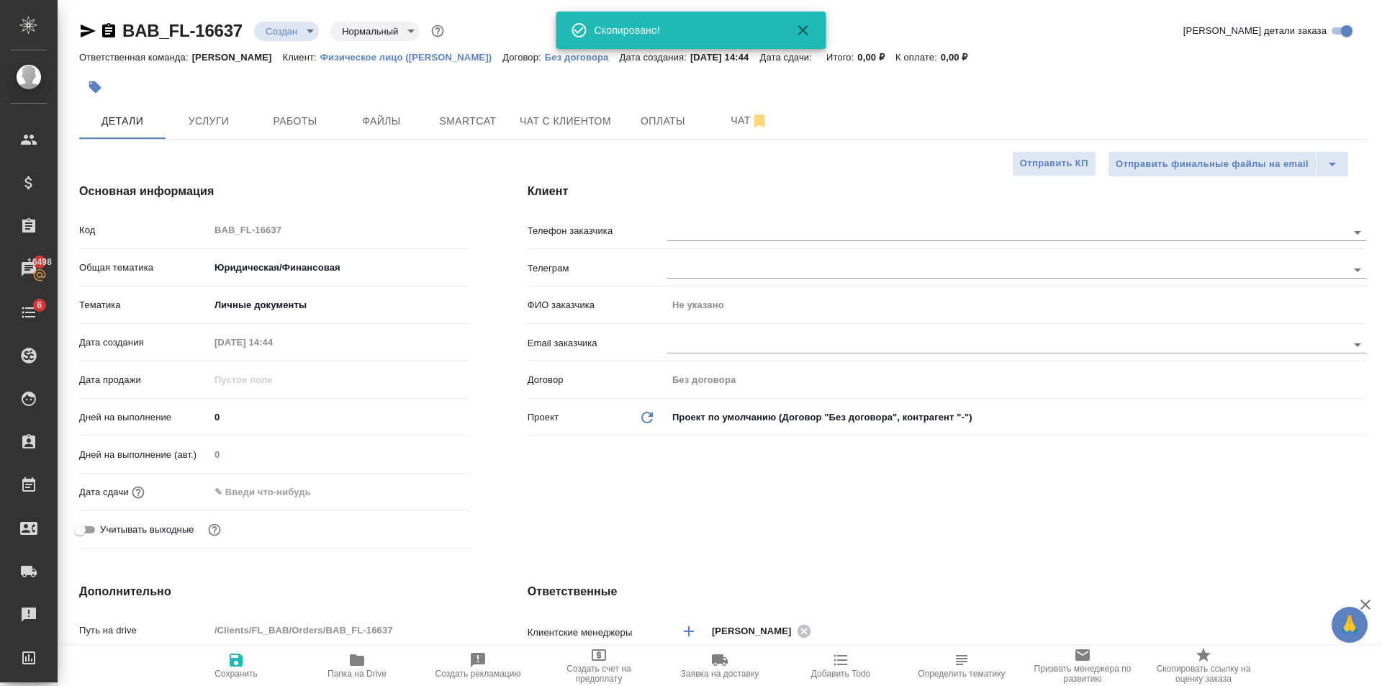
type textarea "x"
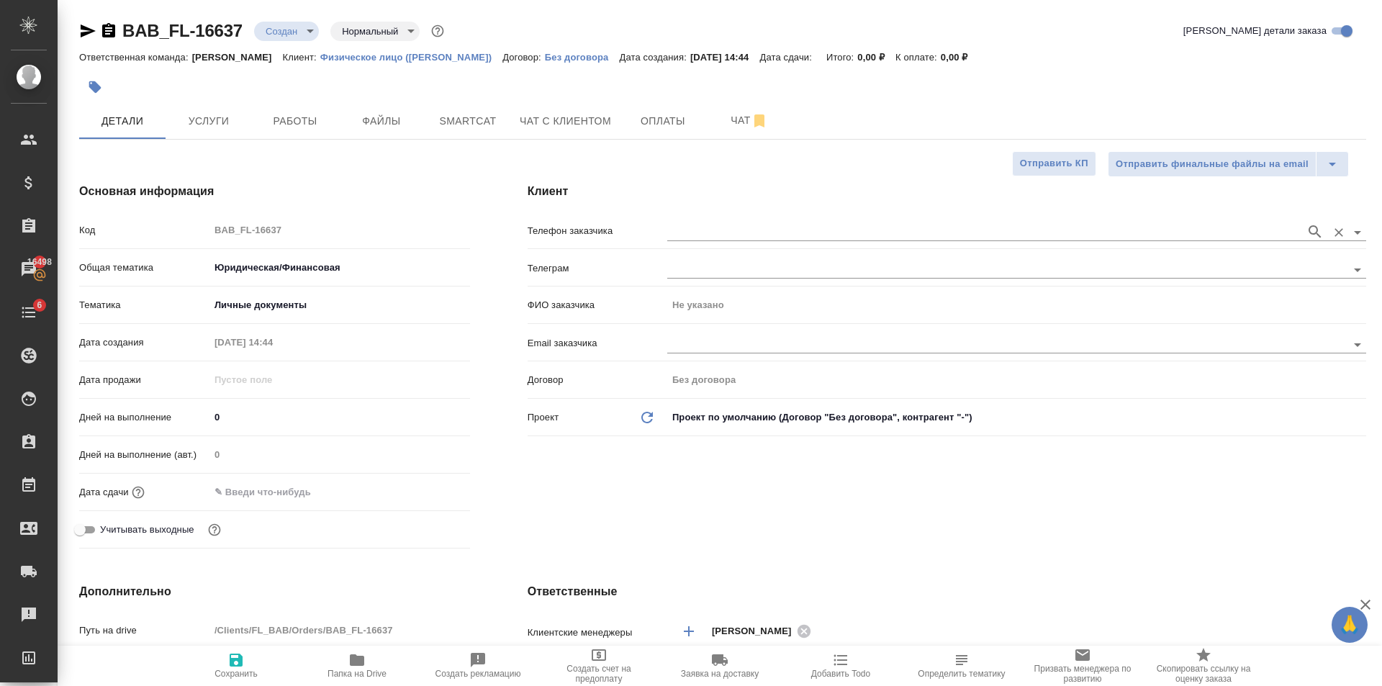
click at [753, 237] on input "text" at bounding box center [982, 231] width 631 height 17
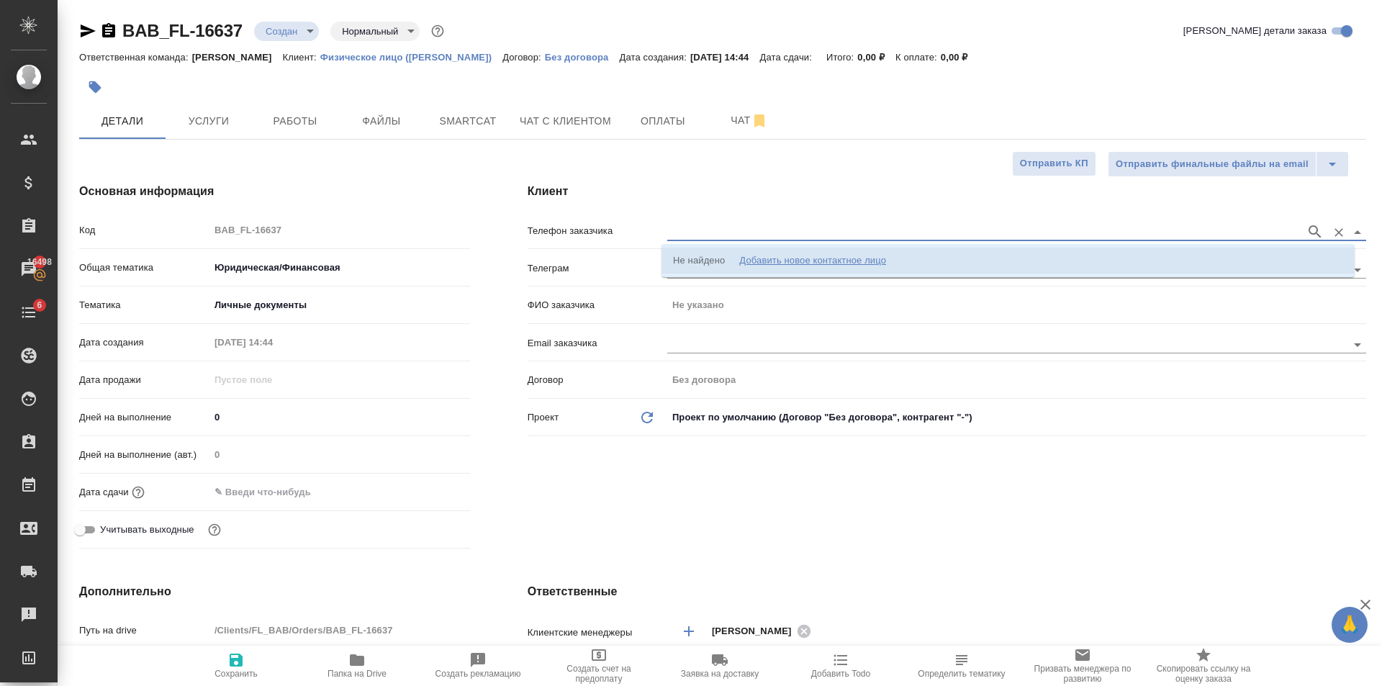
click at [783, 267] on div "Добавить новое контактное лицо" at bounding box center [812, 260] width 147 height 14
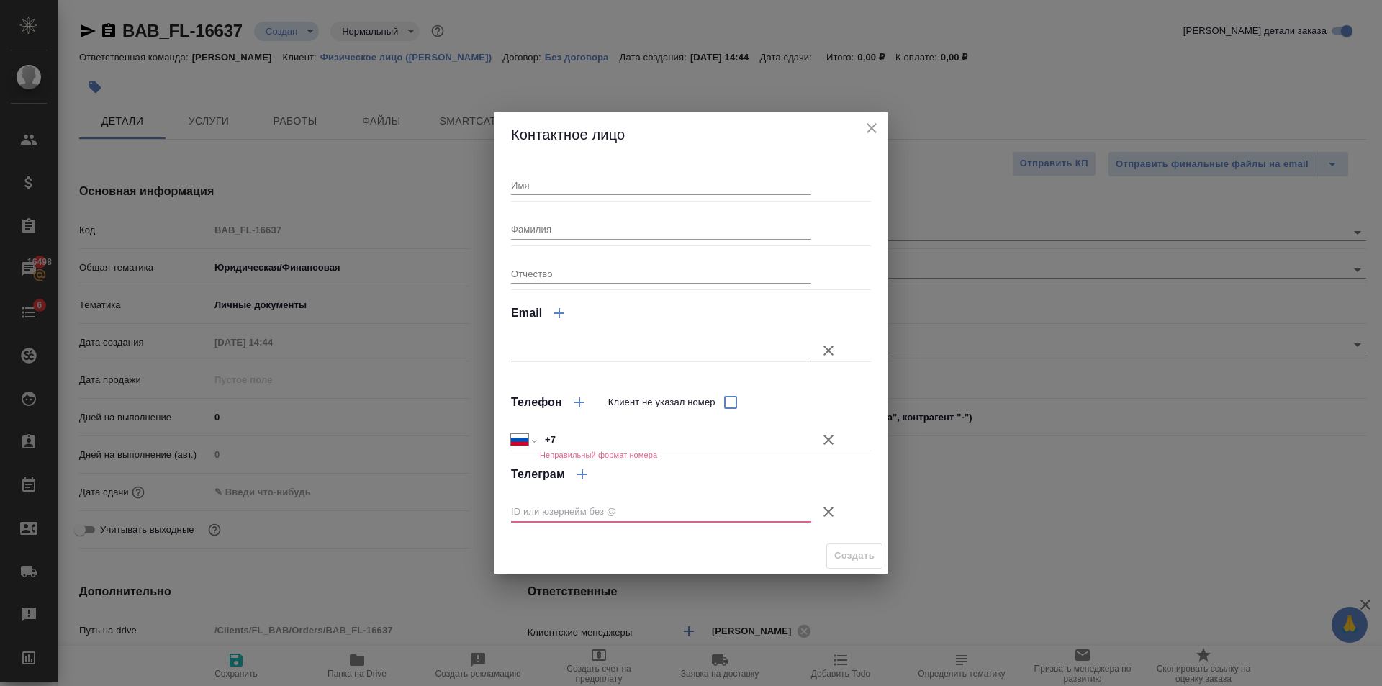
click at [539, 178] on input "Имя" at bounding box center [661, 185] width 300 height 20
type input "Оятулло"
click at [818, 504] on div at bounding box center [678, 512] width 335 height 40
click at [829, 507] on icon "button" at bounding box center [828, 511] width 17 height 17
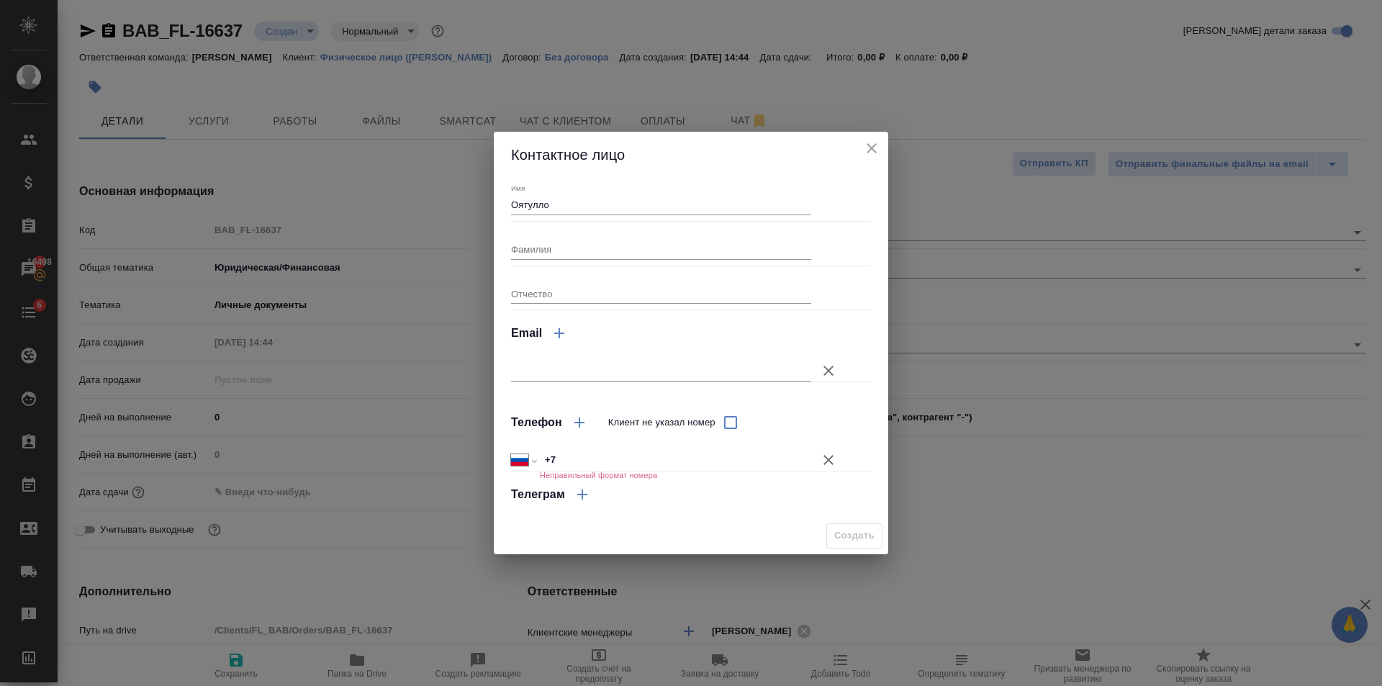
click at [641, 448] on div "Международный Австралия Австрия Азербайджан Албания Алжир Американское Самоа Ан…" at bounding box center [691, 452] width 360 height 25
click at [652, 451] on input "+7" at bounding box center [675, 460] width 271 height 21
type input "+7 977 774 87 13"
click at [869, 535] on span "Создать" at bounding box center [854, 536] width 40 height 17
type input "Оятулло"
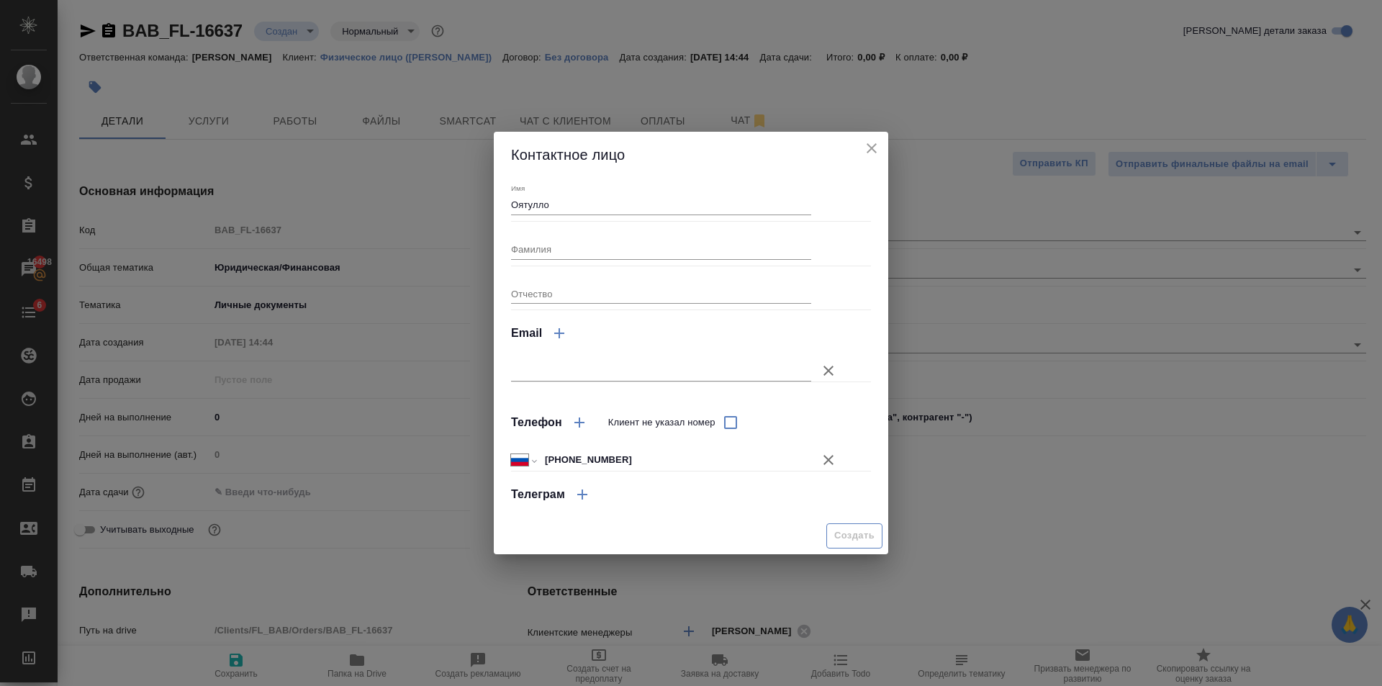
type textarea "x"
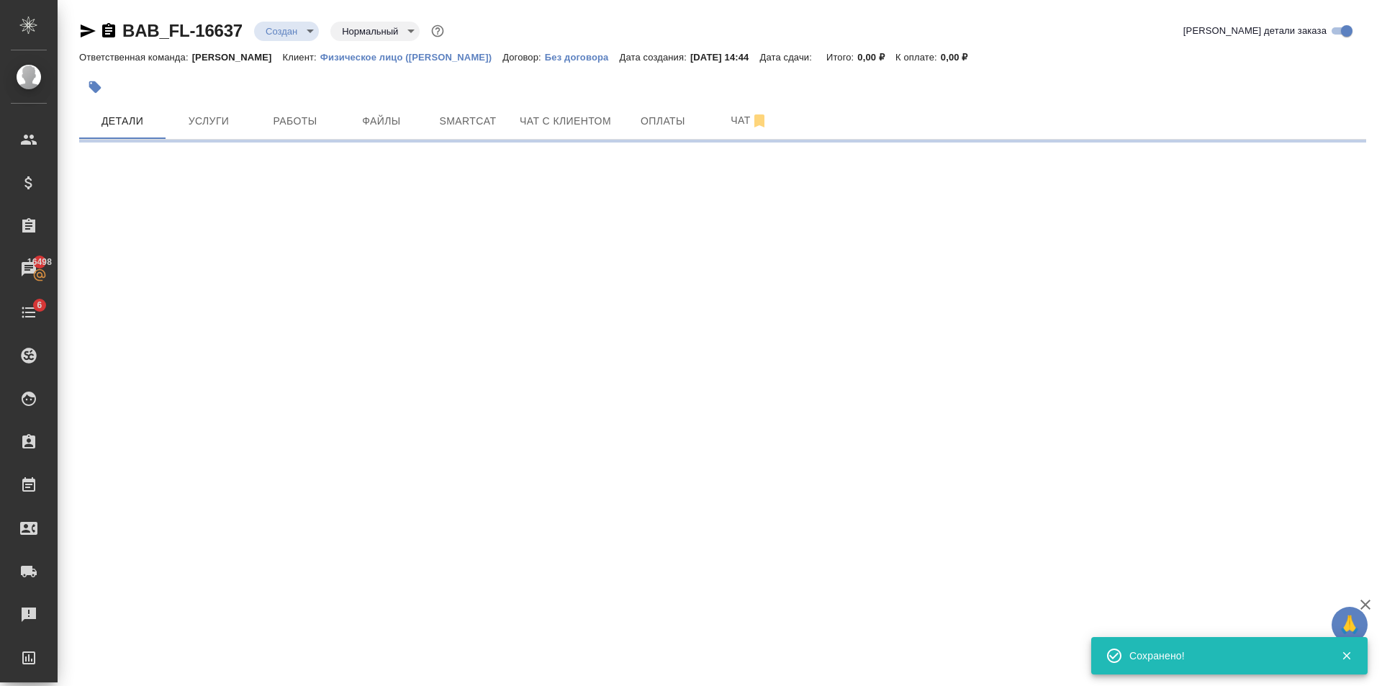
type input "holyTrinity"
select select "RU"
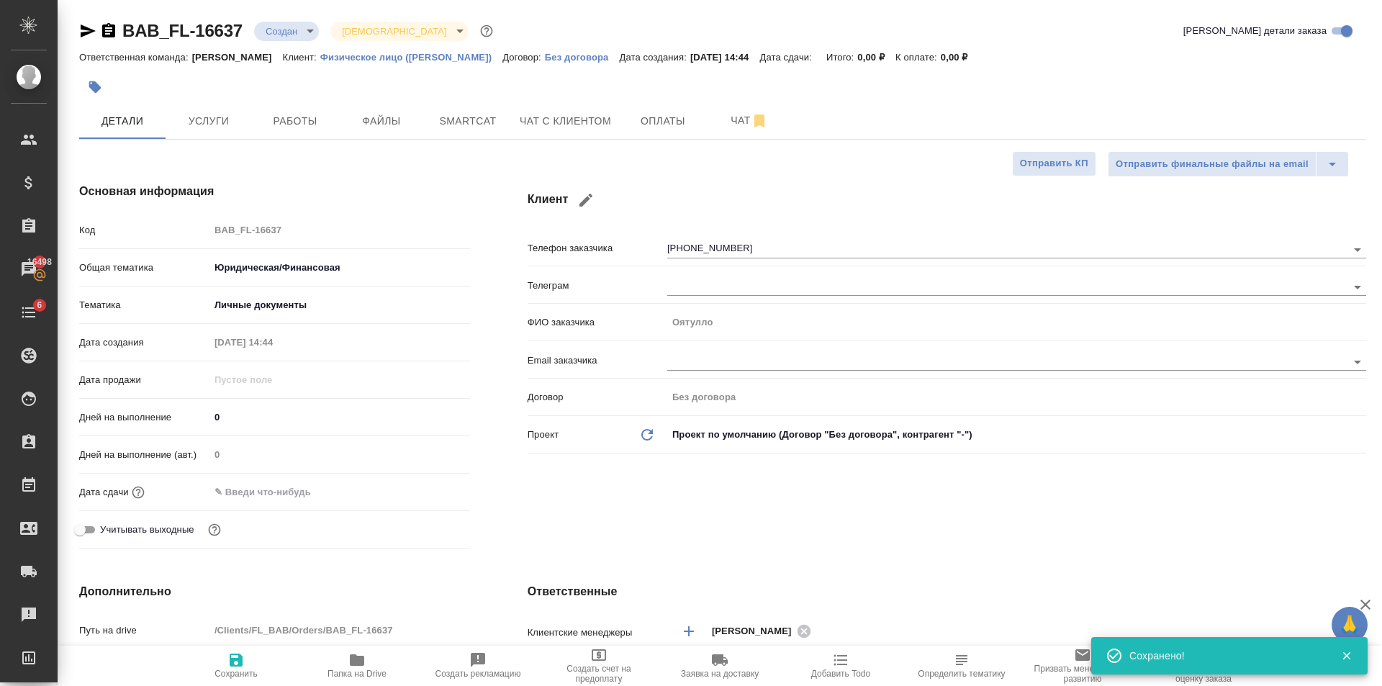
type textarea "x"
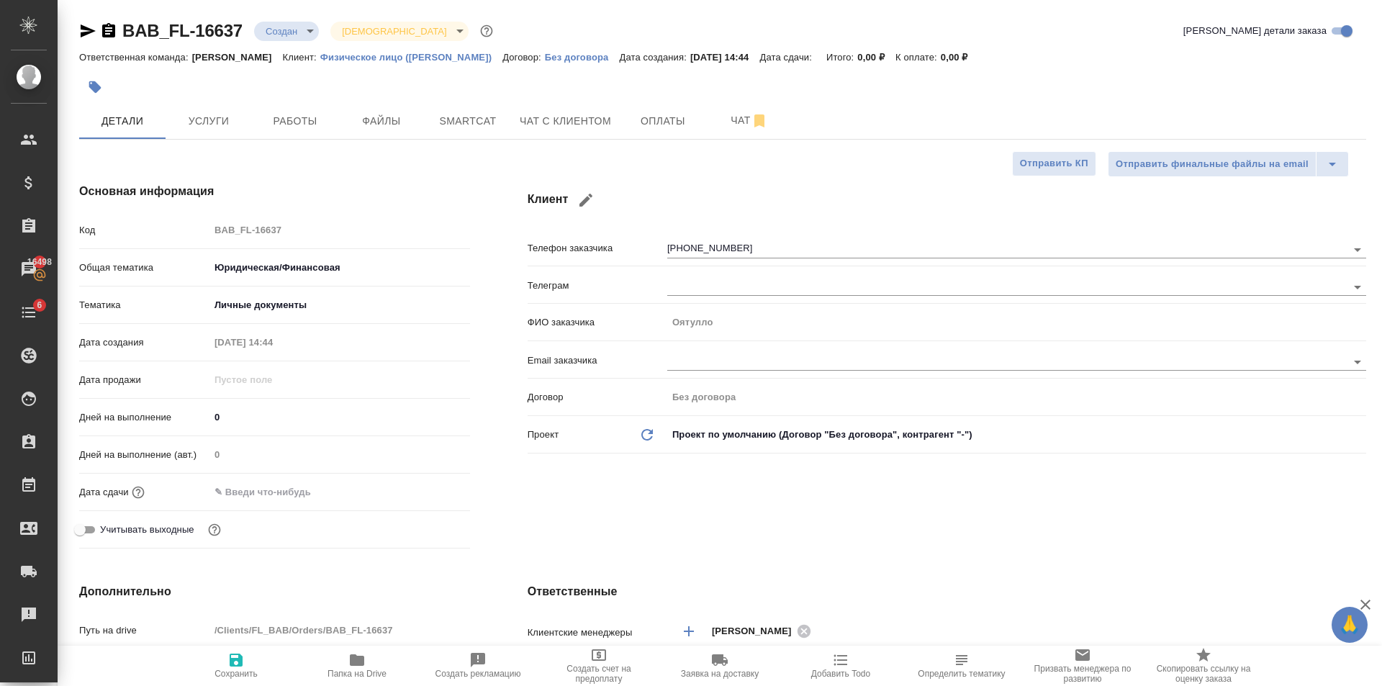
click at [292, 504] on div "Дата сдачи" at bounding box center [274, 491] width 391 height 25
click at [300, 493] on input "text" at bounding box center [272, 491] width 126 height 21
click at [422, 486] on icon "button" at bounding box center [428, 490] width 13 height 14
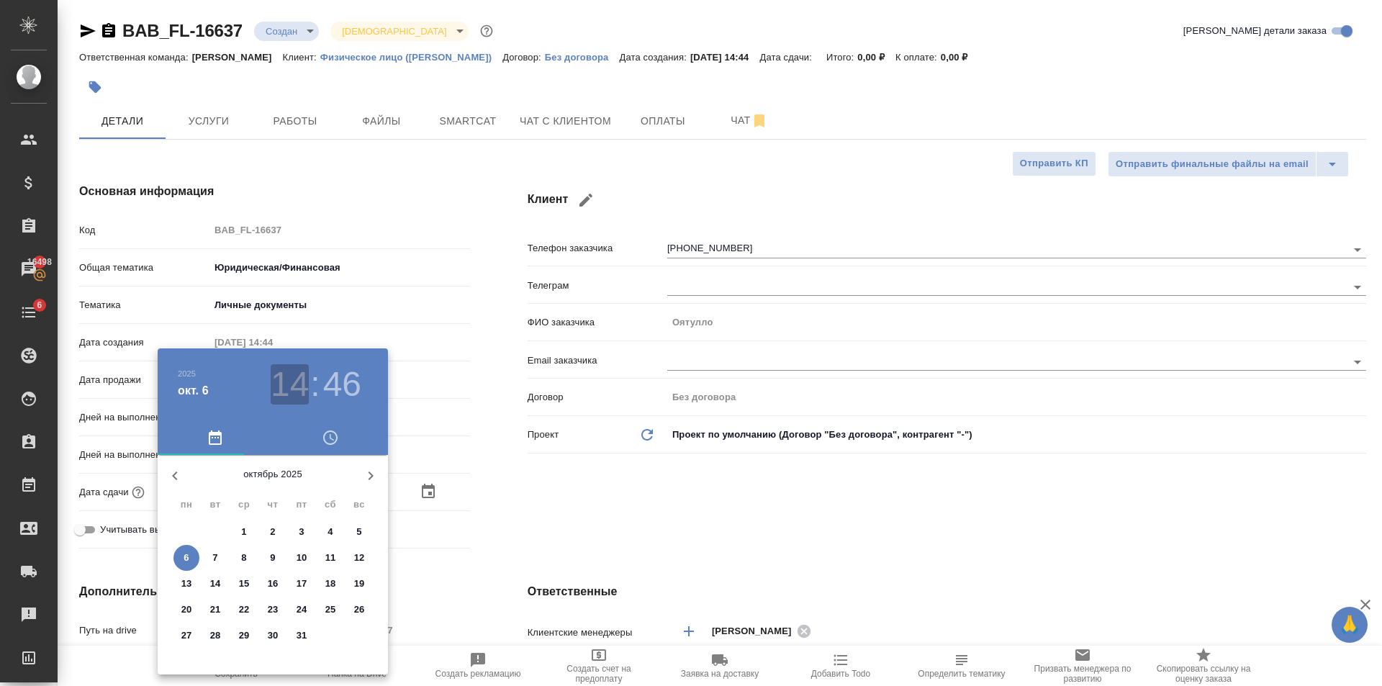
click at [298, 385] on h3 "14" at bounding box center [290, 384] width 38 height 40
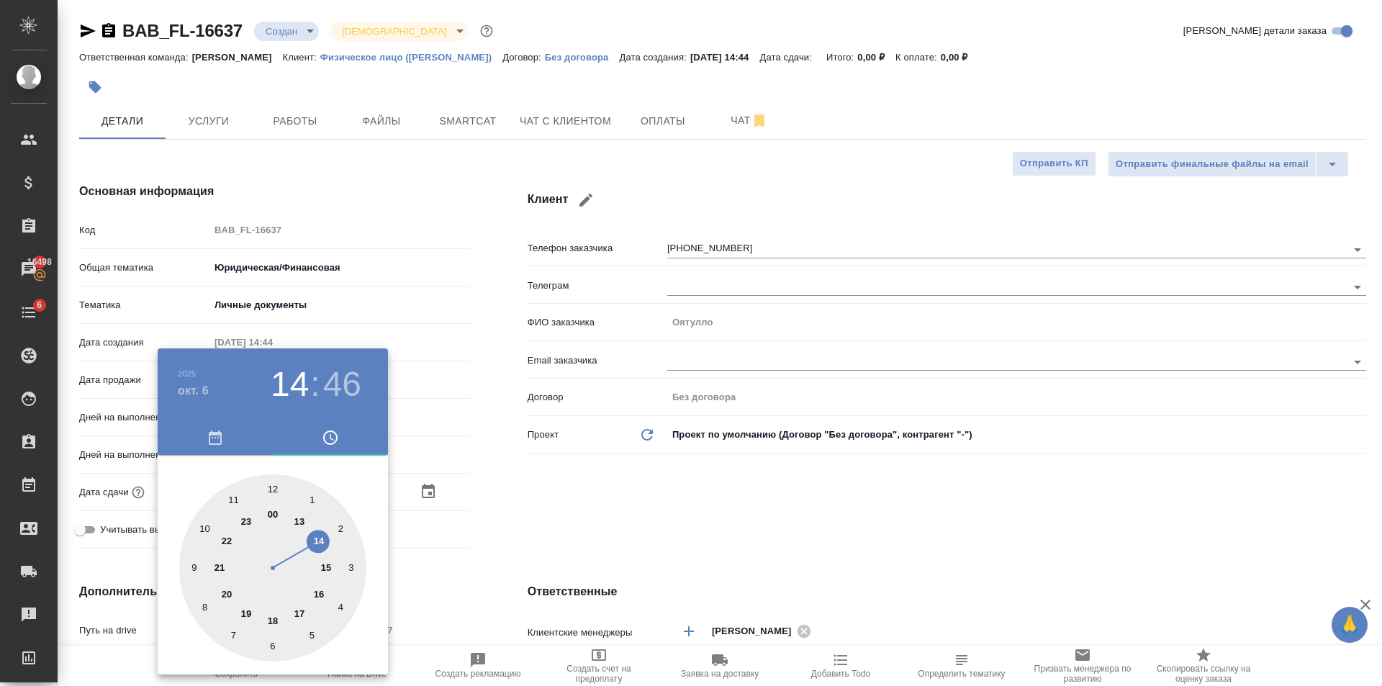
click at [330, 565] on div at bounding box center [272, 567] width 187 height 187
type input "06.10.2025 15:46"
type textarea "x"
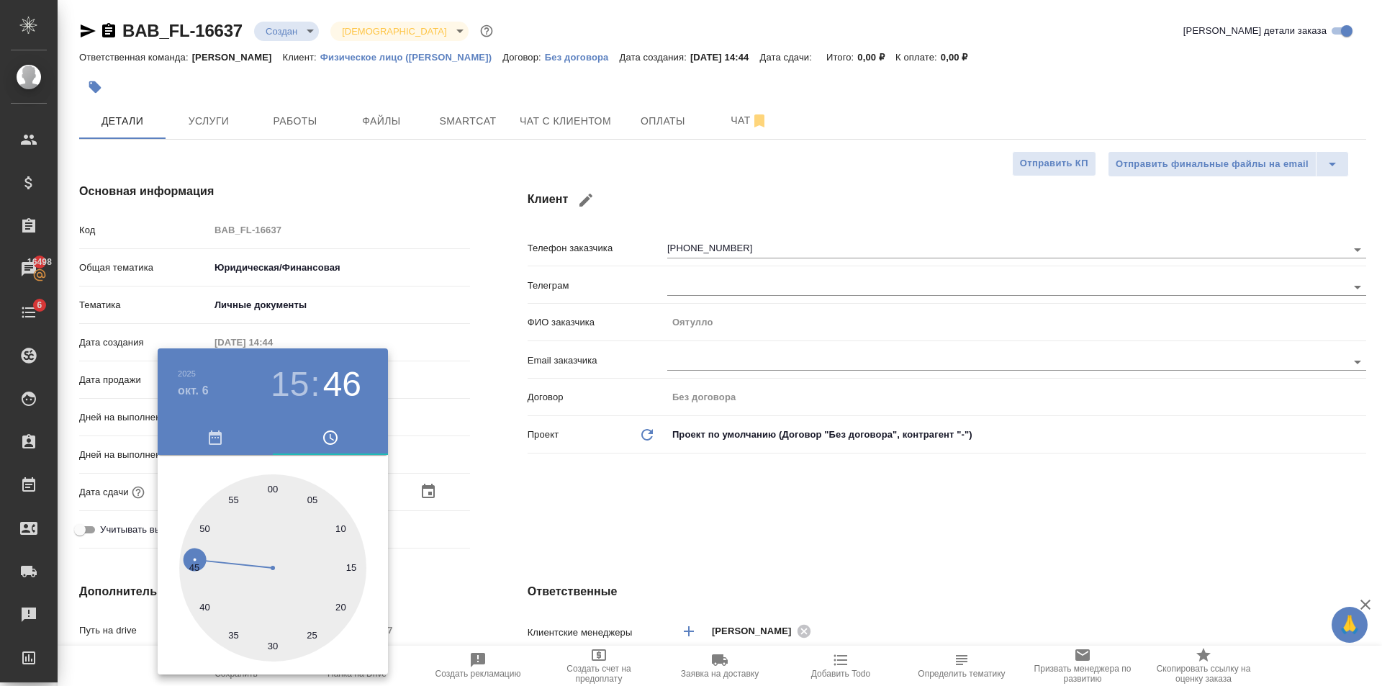
click at [335, 536] on div at bounding box center [272, 567] width 187 height 187
type input "[DATE] 15:11"
type textarea "x"
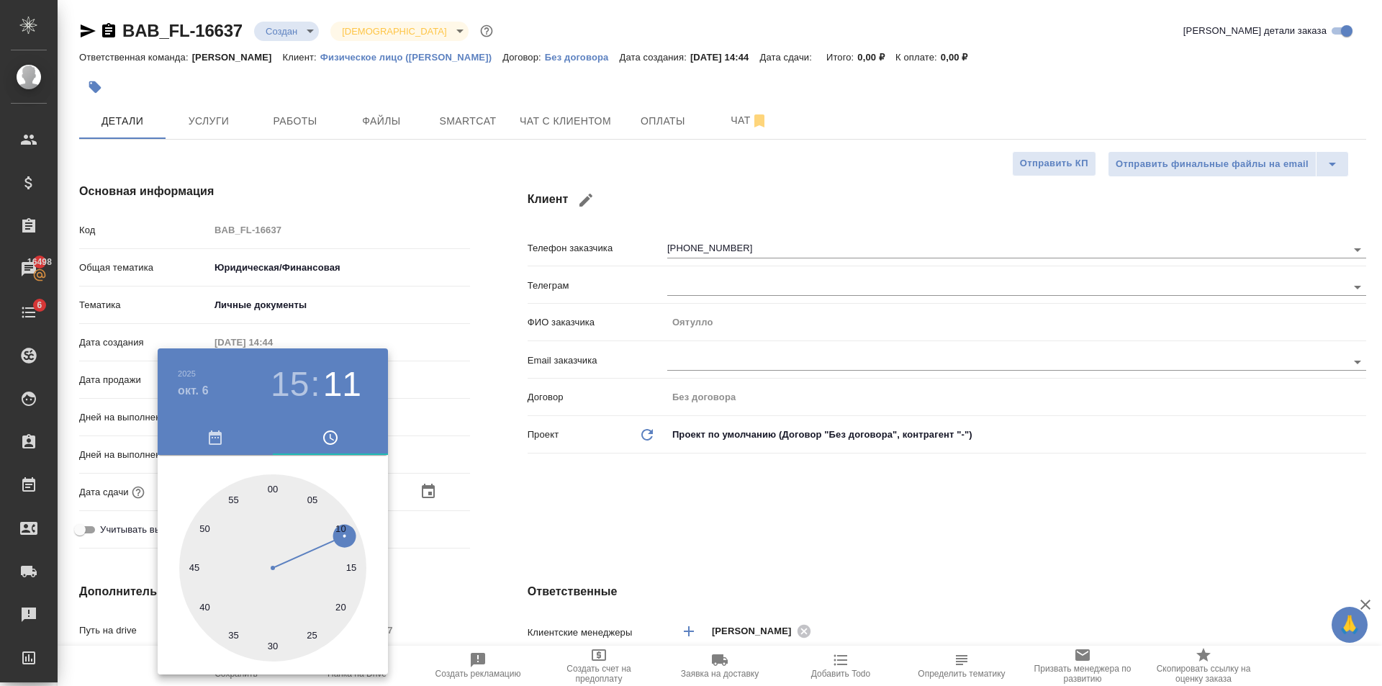
click at [546, 511] on div at bounding box center [691, 343] width 1382 height 686
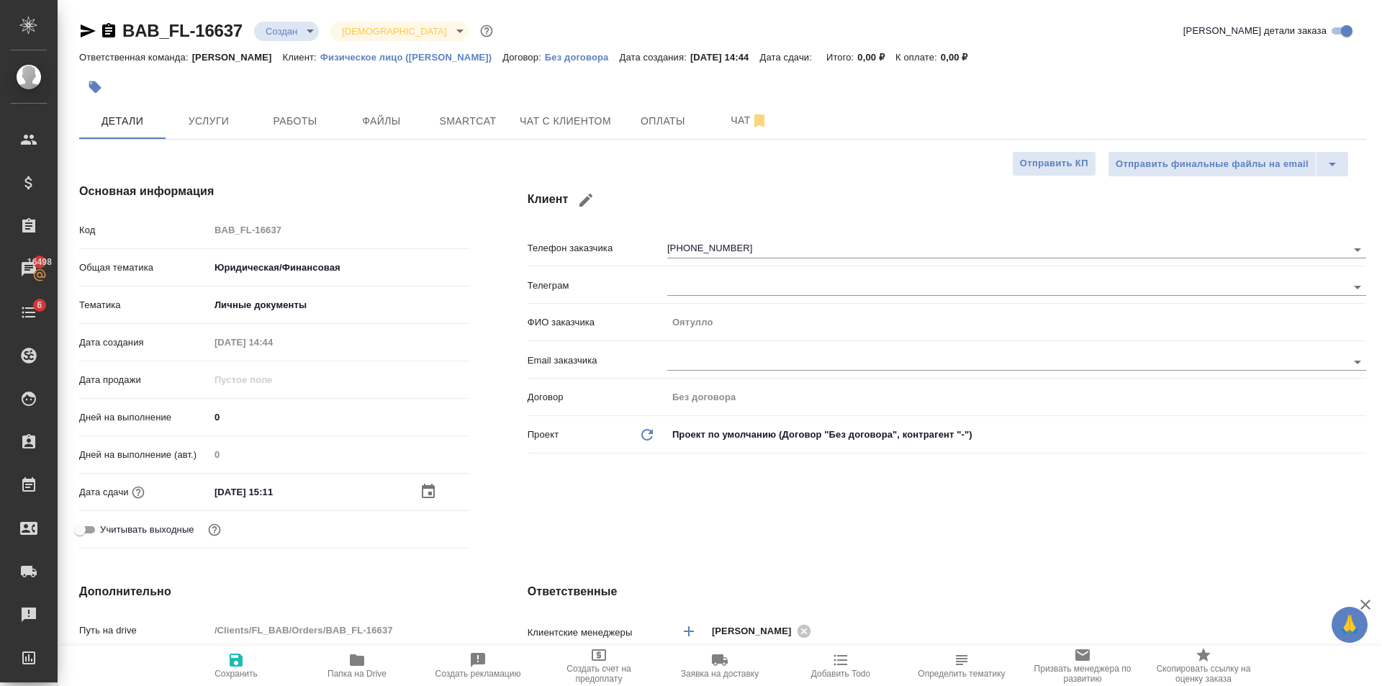
click at [226, 673] on span "Сохранить" at bounding box center [235, 674] width 43 height 10
type textarea "x"
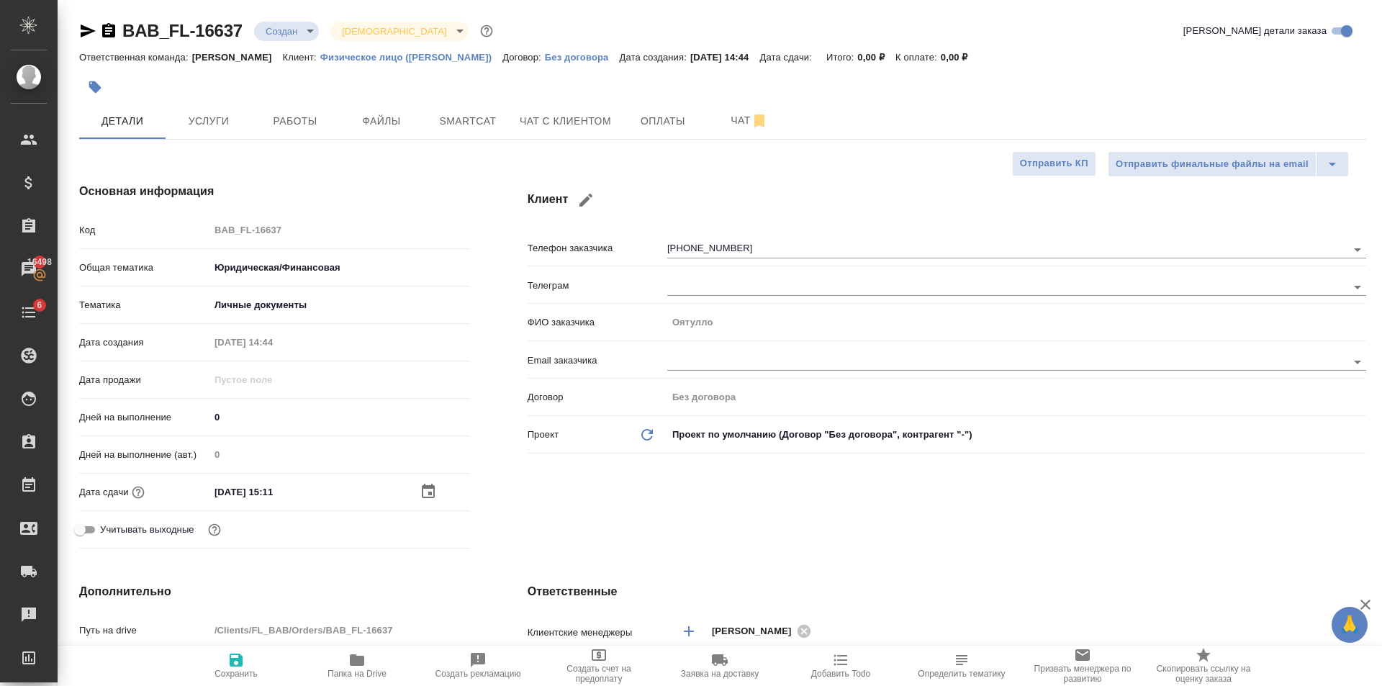
type textarea "x"
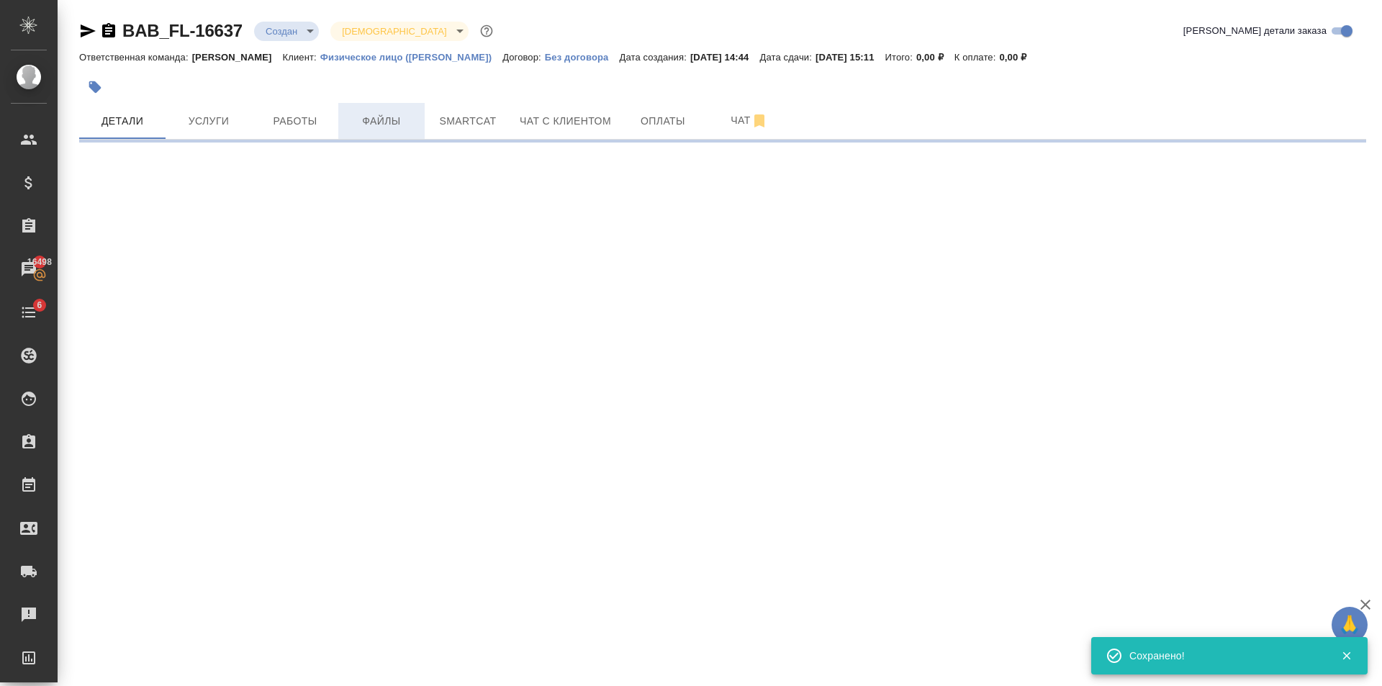
click at [374, 127] on span "Файлы" at bounding box center [381, 121] width 69 height 18
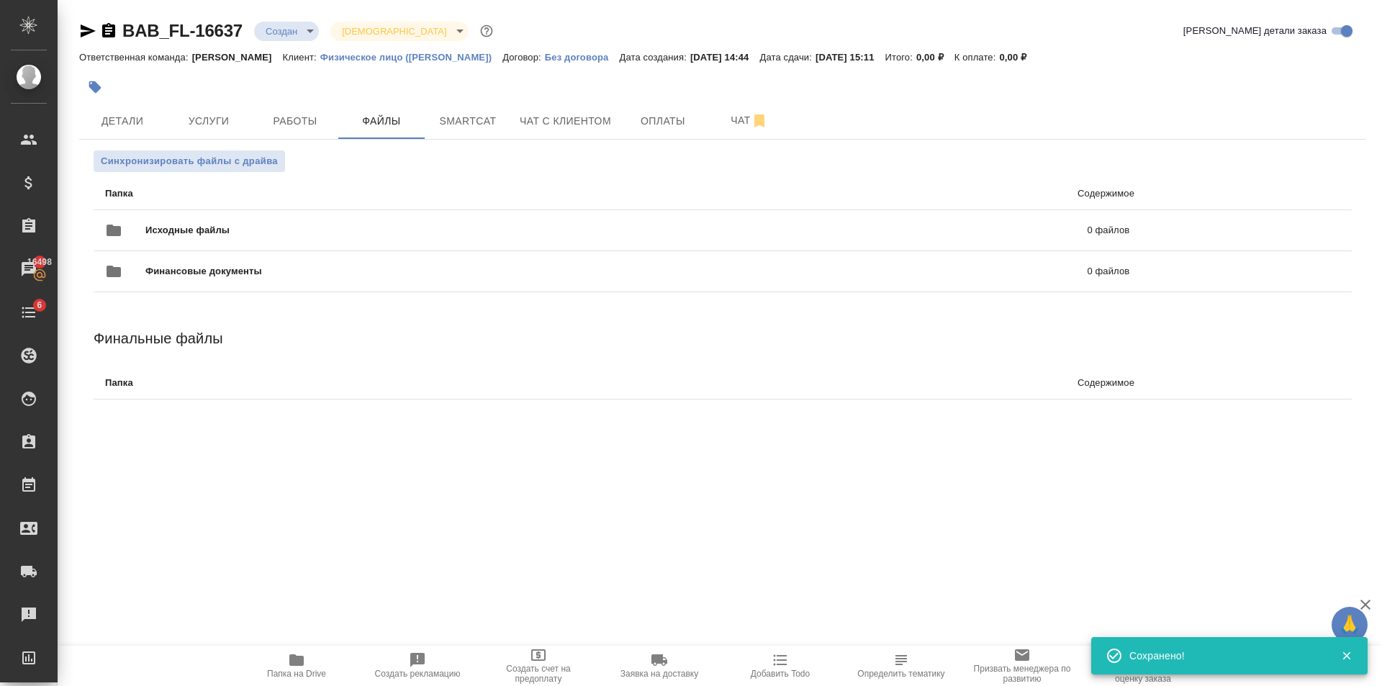
click at [312, 515] on div ".cls-1 fill:#fff; AWATERA Golubev Dmitry Клиенты Спецификации Заказы 16498 Чаты…" at bounding box center [691, 343] width 1382 height 686
click at [269, 231] on span "Исходные файлы" at bounding box center [401, 230] width 513 height 14
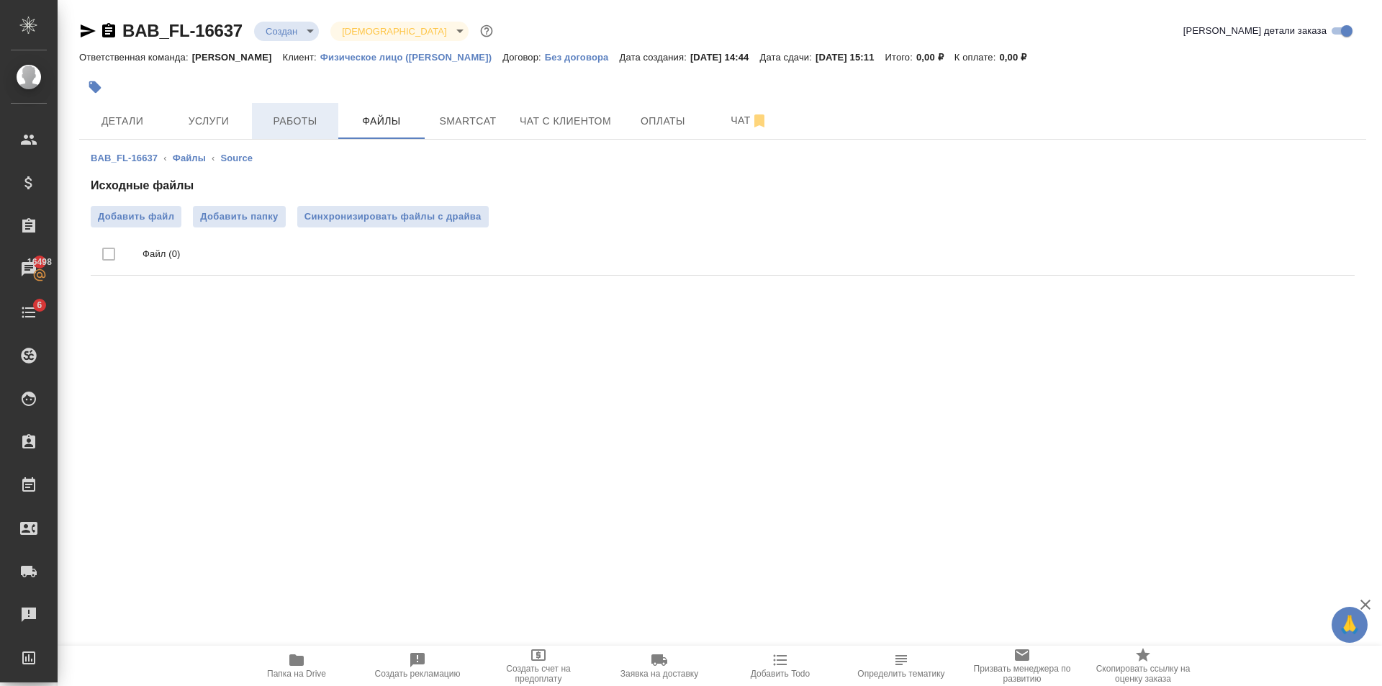
click at [304, 120] on span "Работы" at bounding box center [295, 121] width 69 height 18
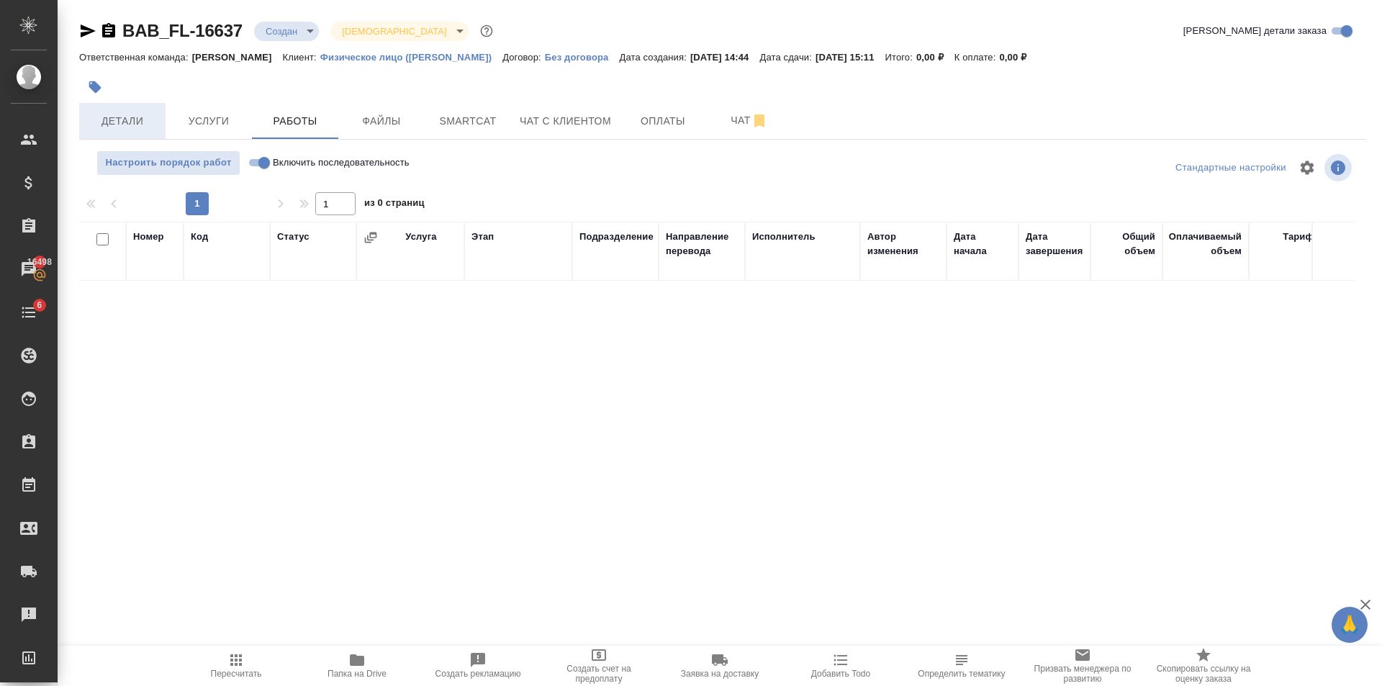
click at [163, 115] on button "Детали" at bounding box center [122, 121] width 86 height 36
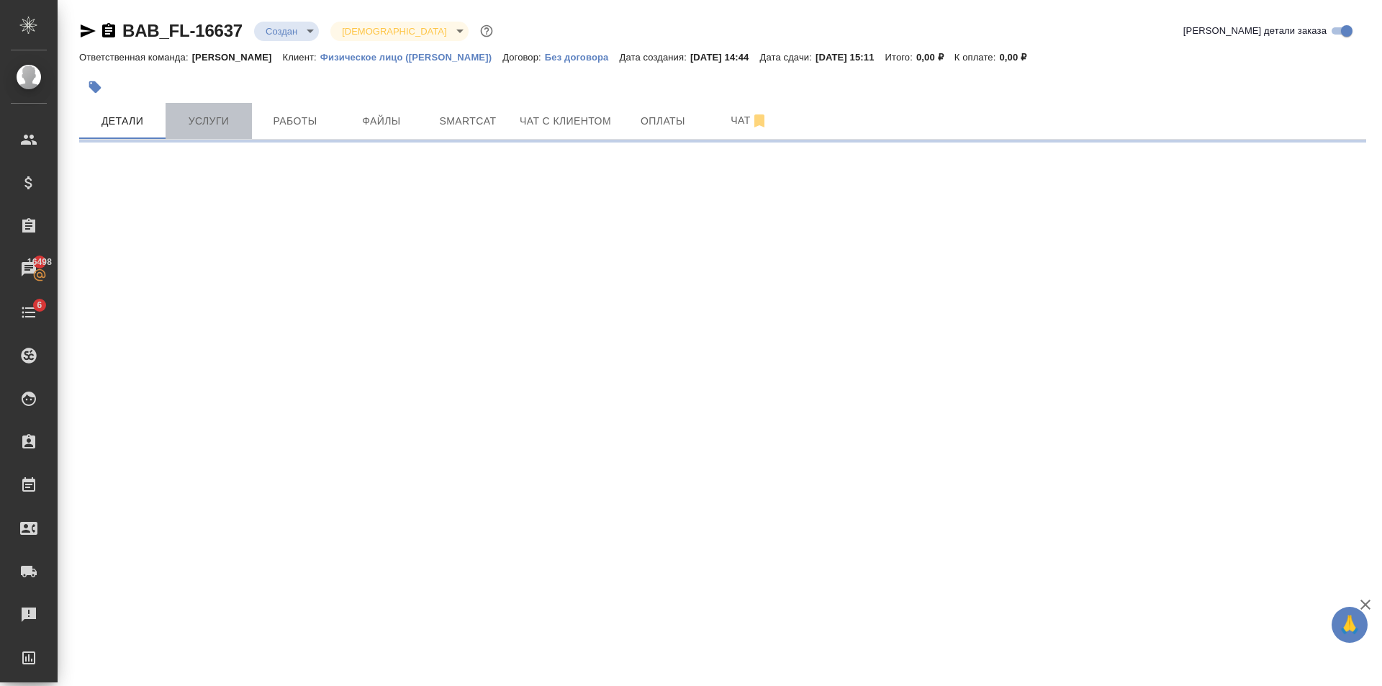
click at [209, 120] on span "Услуги" at bounding box center [208, 121] width 69 height 18
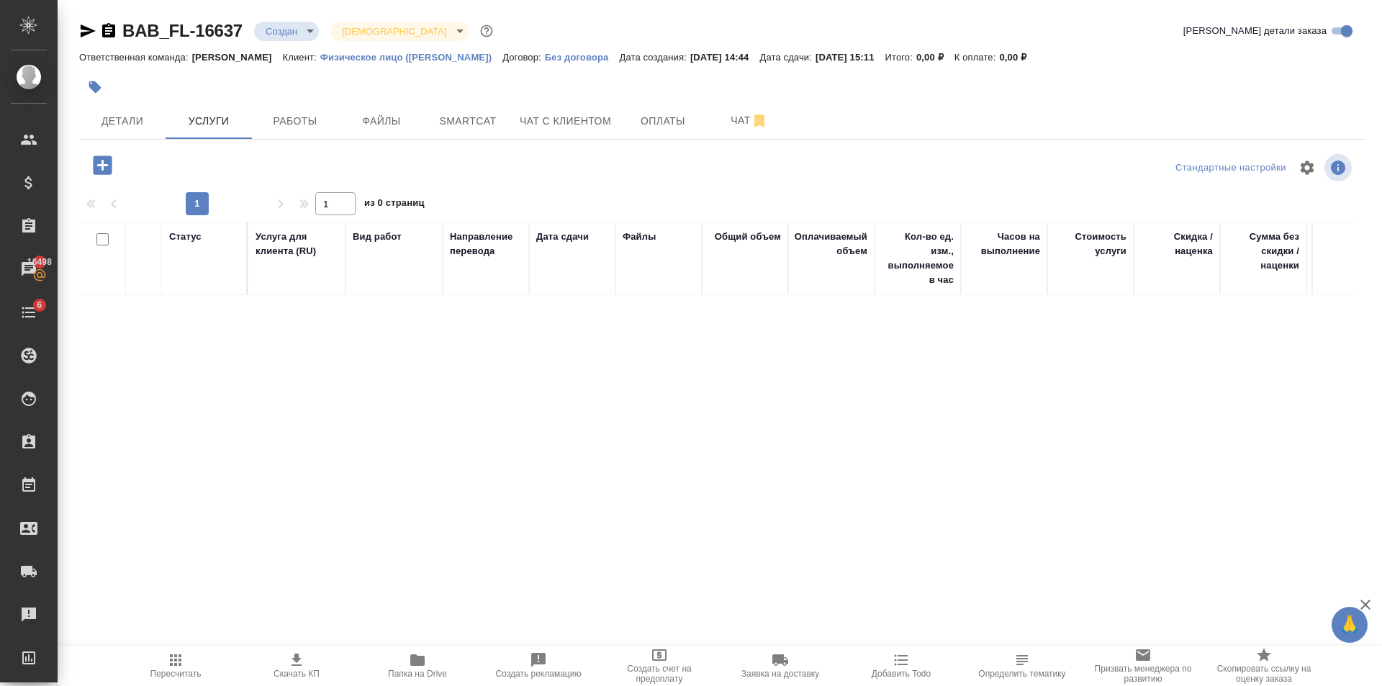
click at [99, 162] on icon "button" at bounding box center [102, 164] width 19 height 19
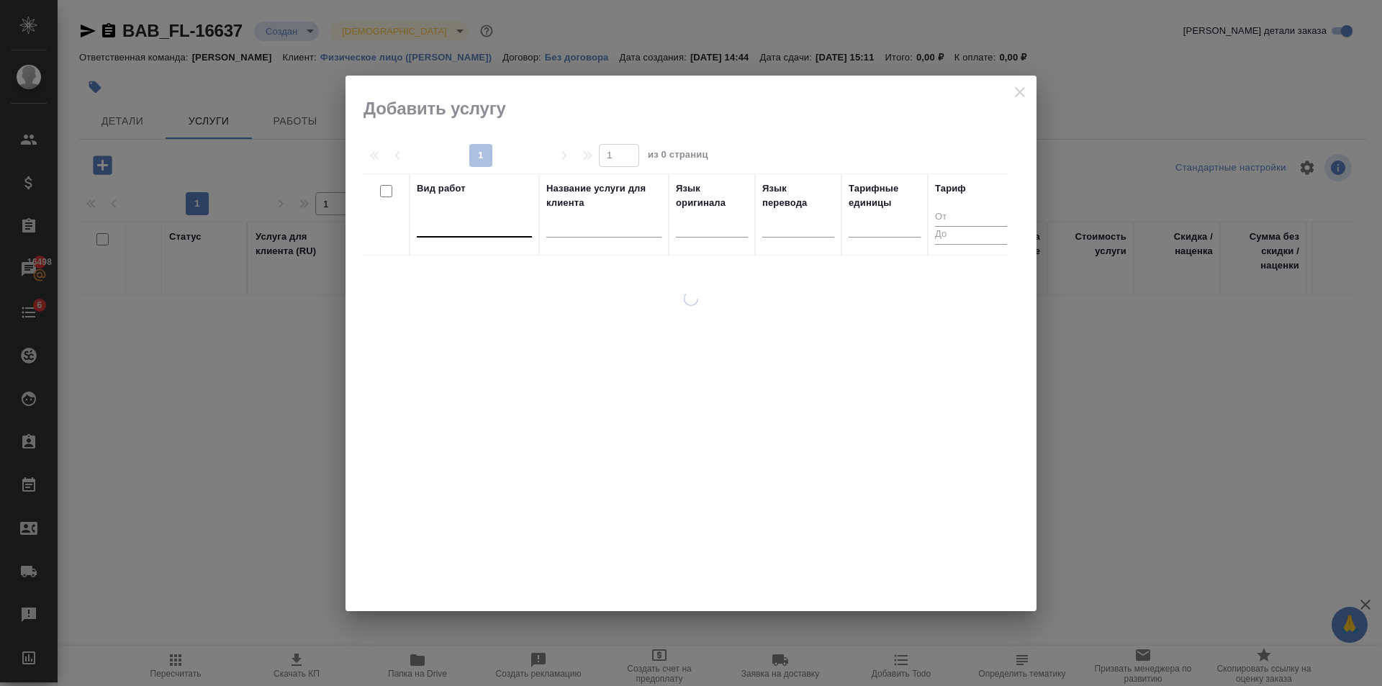
click at [481, 232] on div at bounding box center [474, 222] width 115 height 21
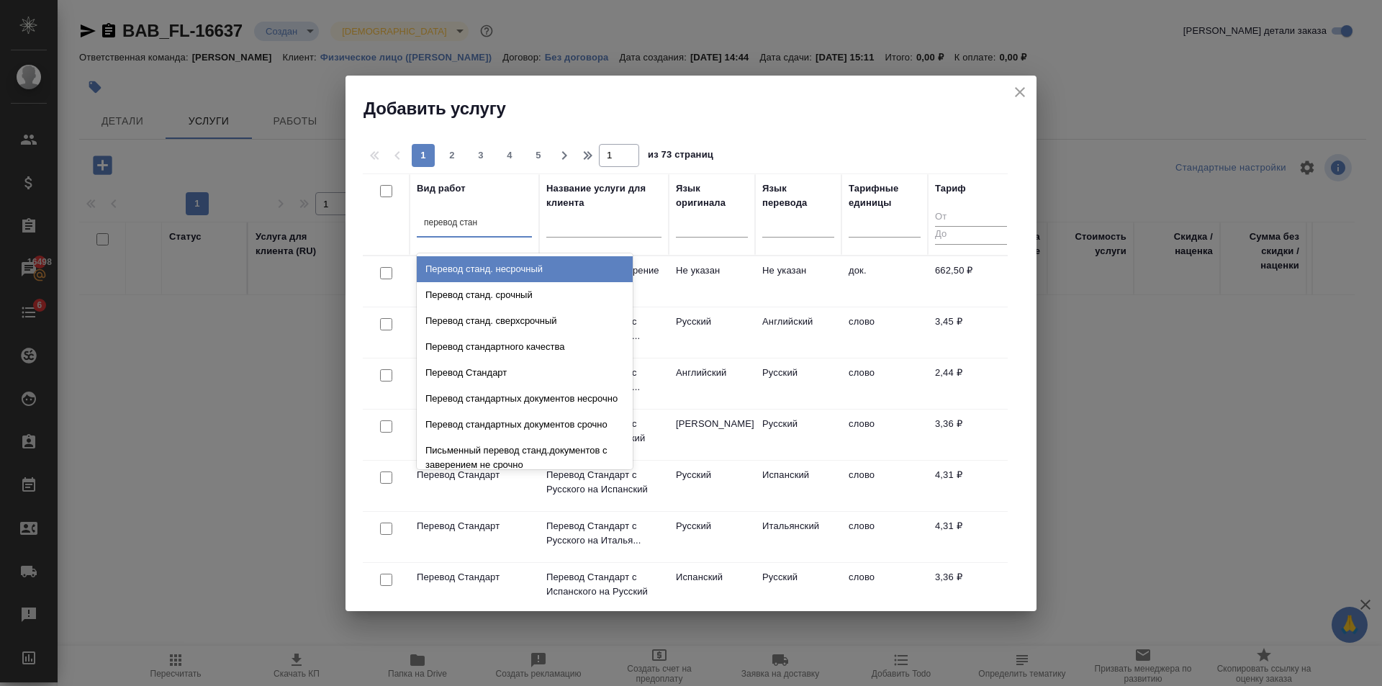
type input "перевод станд"
click at [546, 262] on div "Перевод станд. несрочный" at bounding box center [525, 269] width 216 height 26
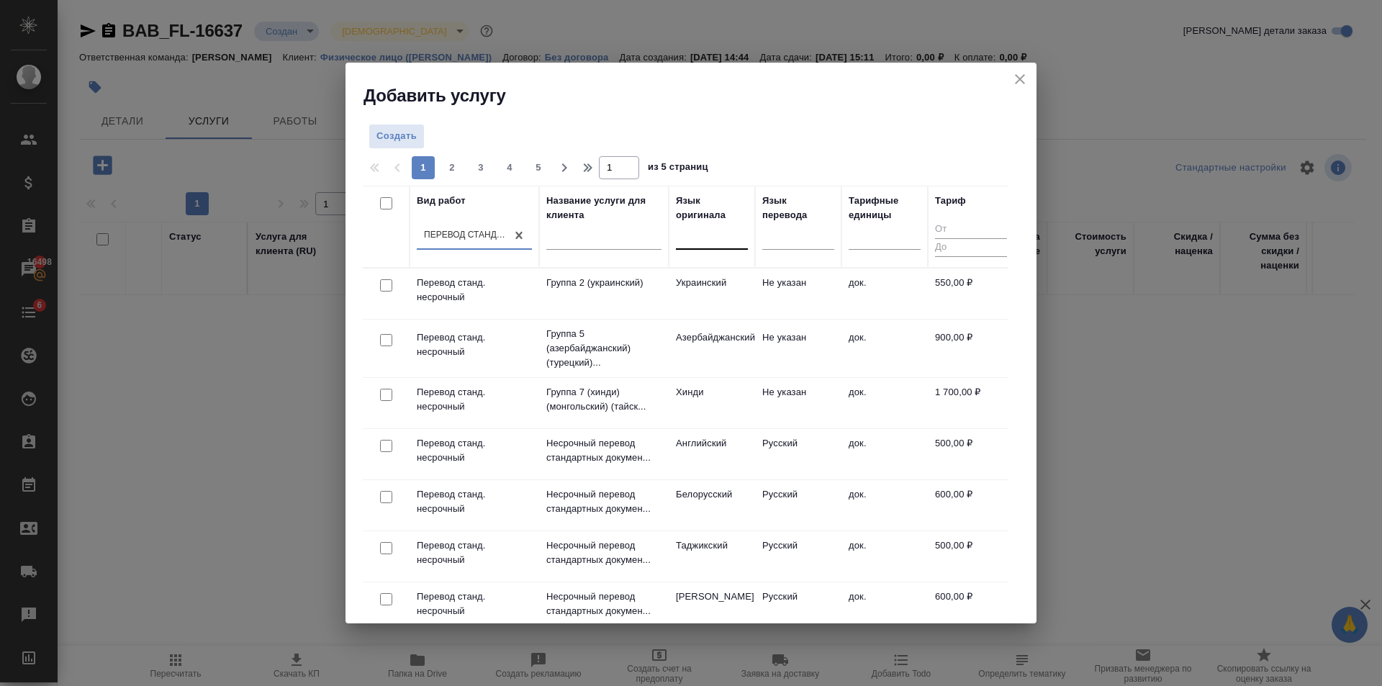
click at [681, 235] on div at bounding box center [712, 235] width 72 height 21
click at [574, 86] on h2 "Добавить услугу" at bounding box center [699, 95] width 673 height 23
click at [716, 242] on div at bounding box center [712, 235] width 72 height 21
type input "тадж"
click at [795, 275] on div "Таджикский" at bounding box center [784, 281] width 216 height 26
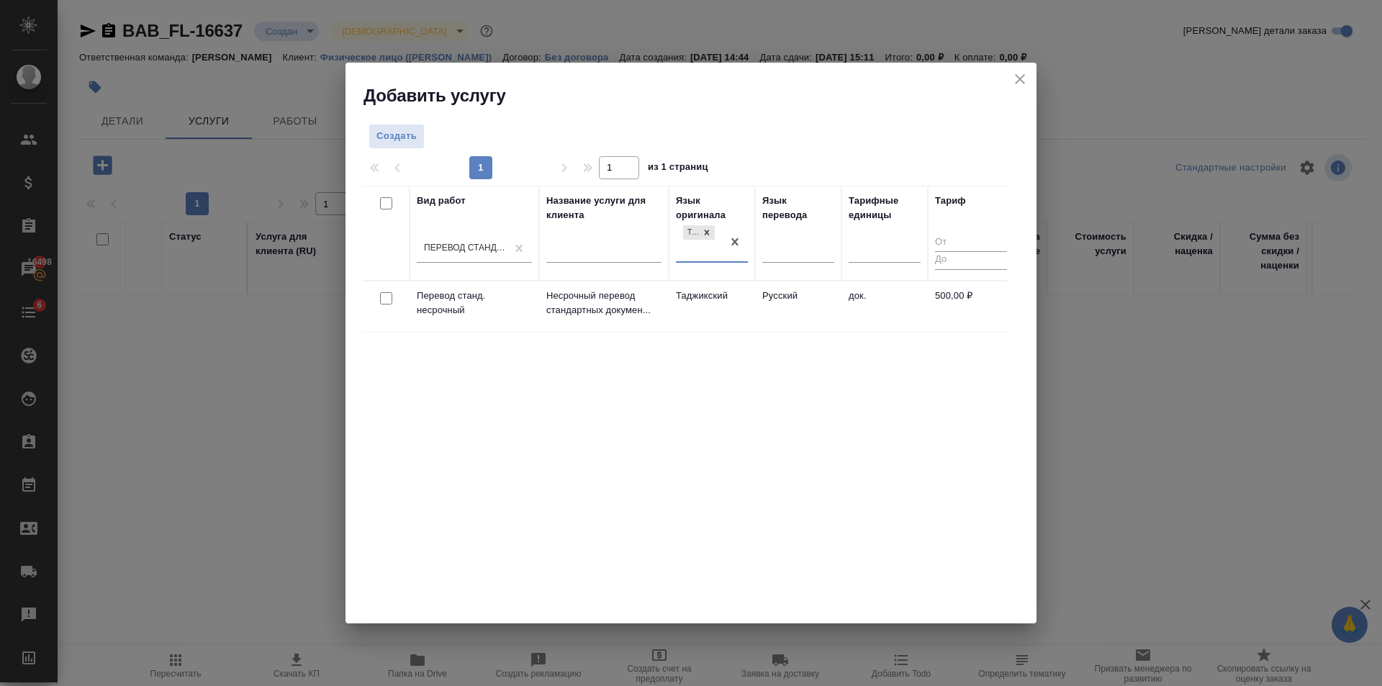
click at [784, 314] on td "Русский" at bounding box center [798, 306] width 86 height 50
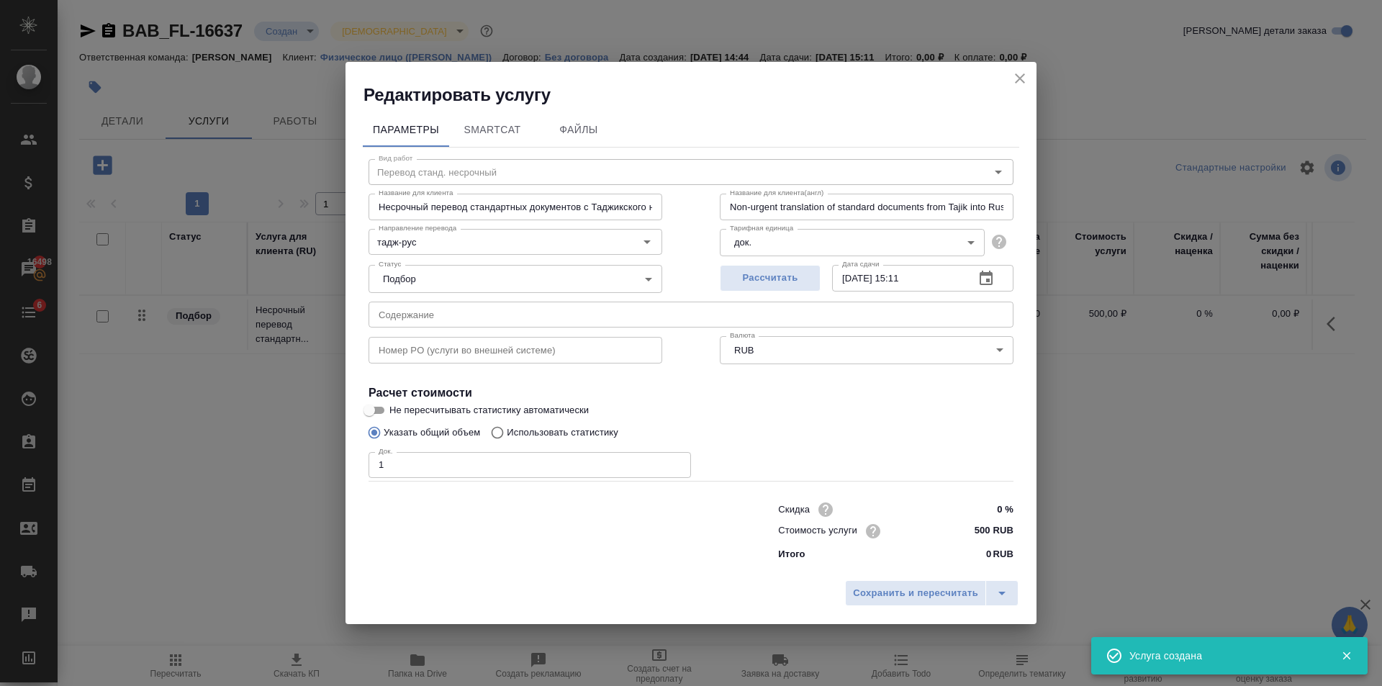
type input "1"
click at [674, 462] on input "1" at bounding box center [529, 465] width 322 height 26
click at [941, 594] on span "Сохранить и пересчитать" at bounding box center [915, 593] width 125 height 17
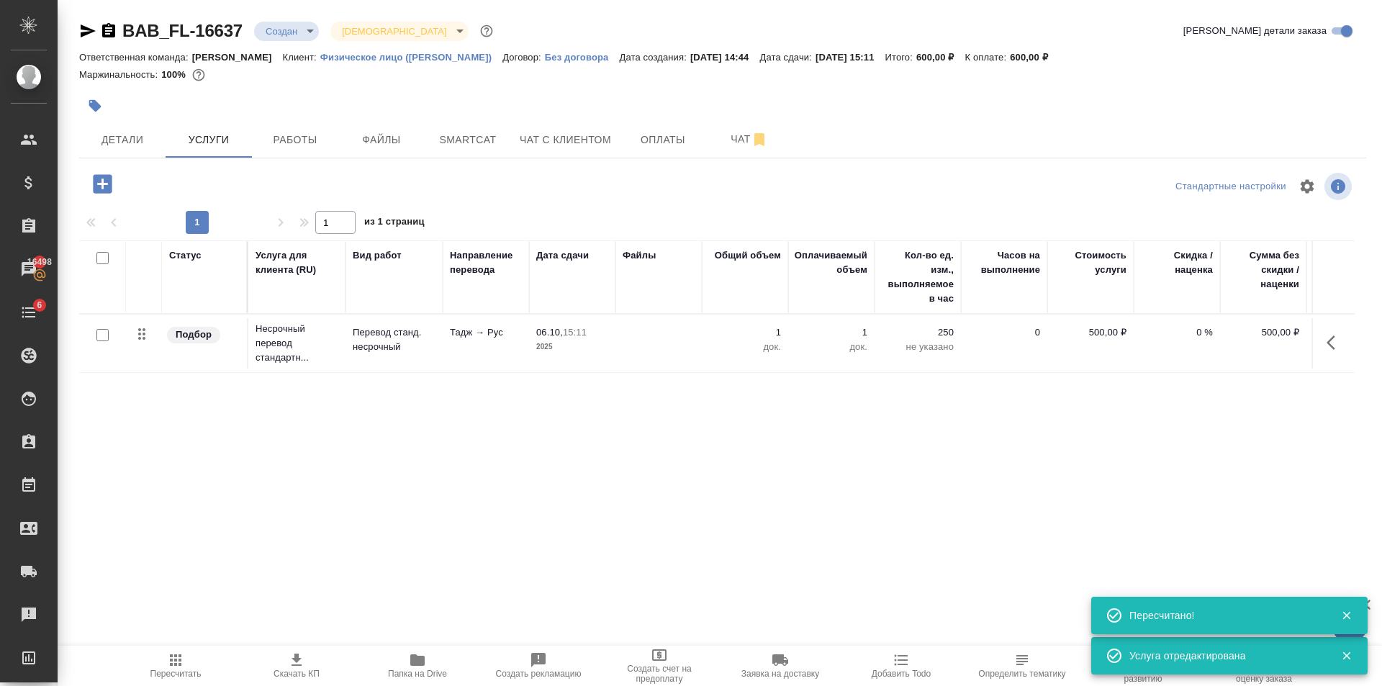
click at [110, 179] on icon "button" at bounding box center [102, 183] width 19 height 19
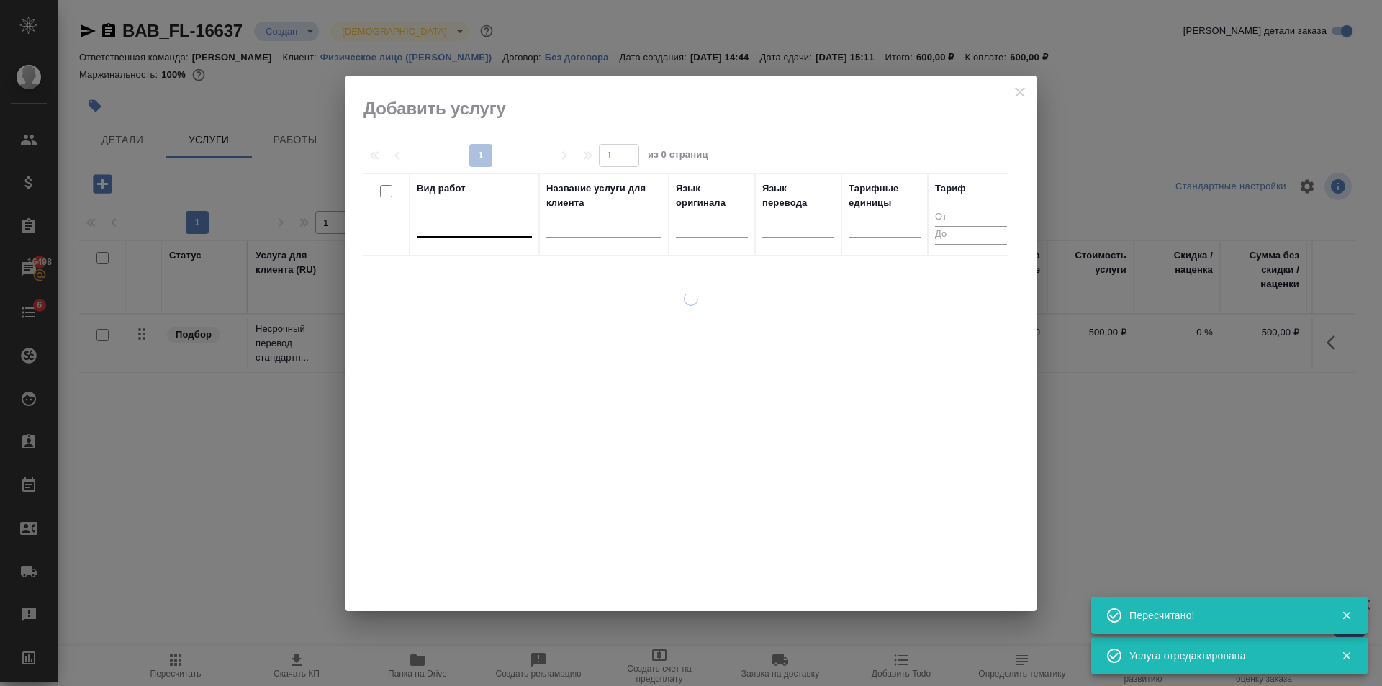
click at [487, 223] on div at bounding box center [474, 222] width 115 height 21
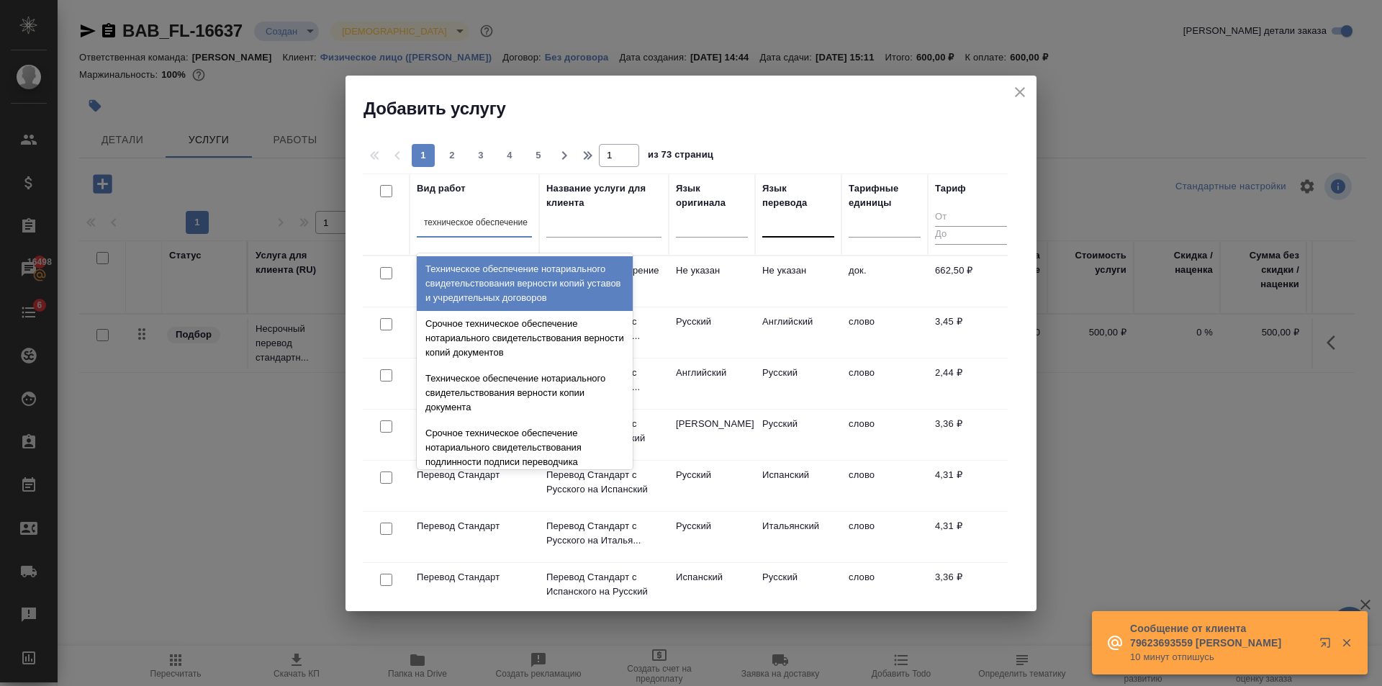
type input "техническое обеспечение"
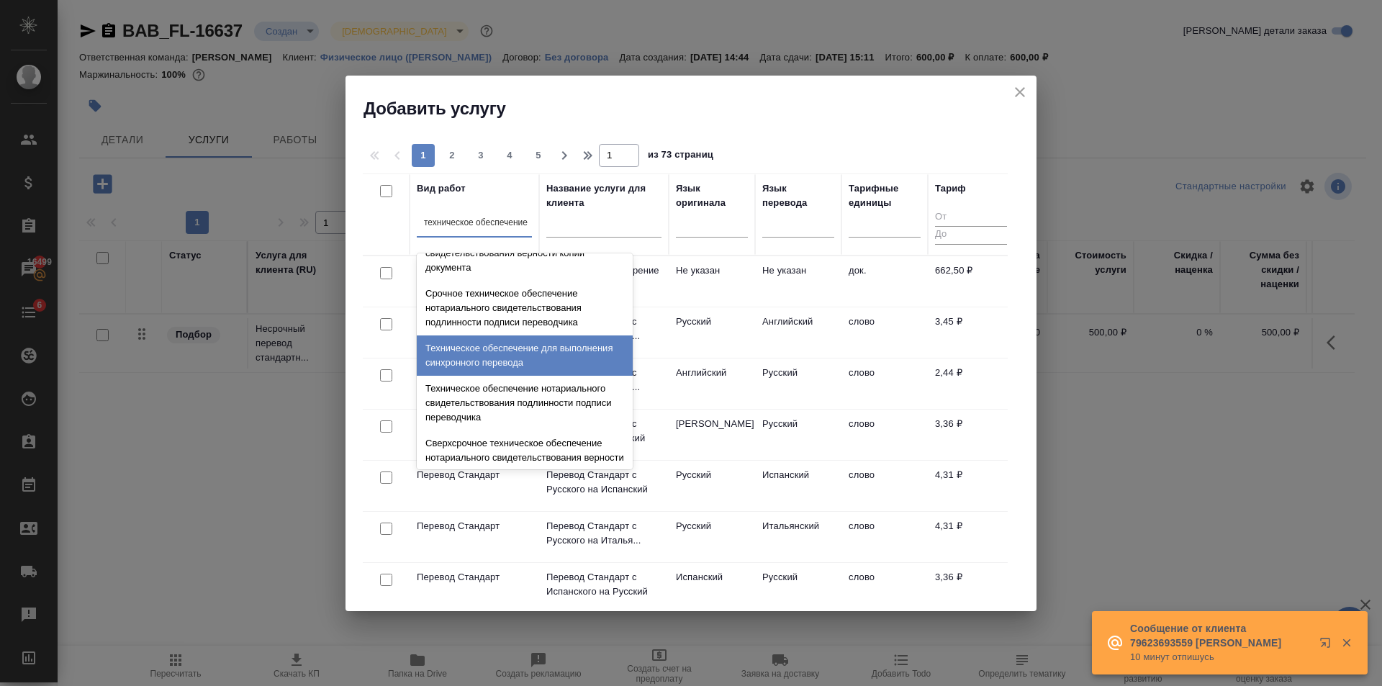
scroll to position [144, 0]
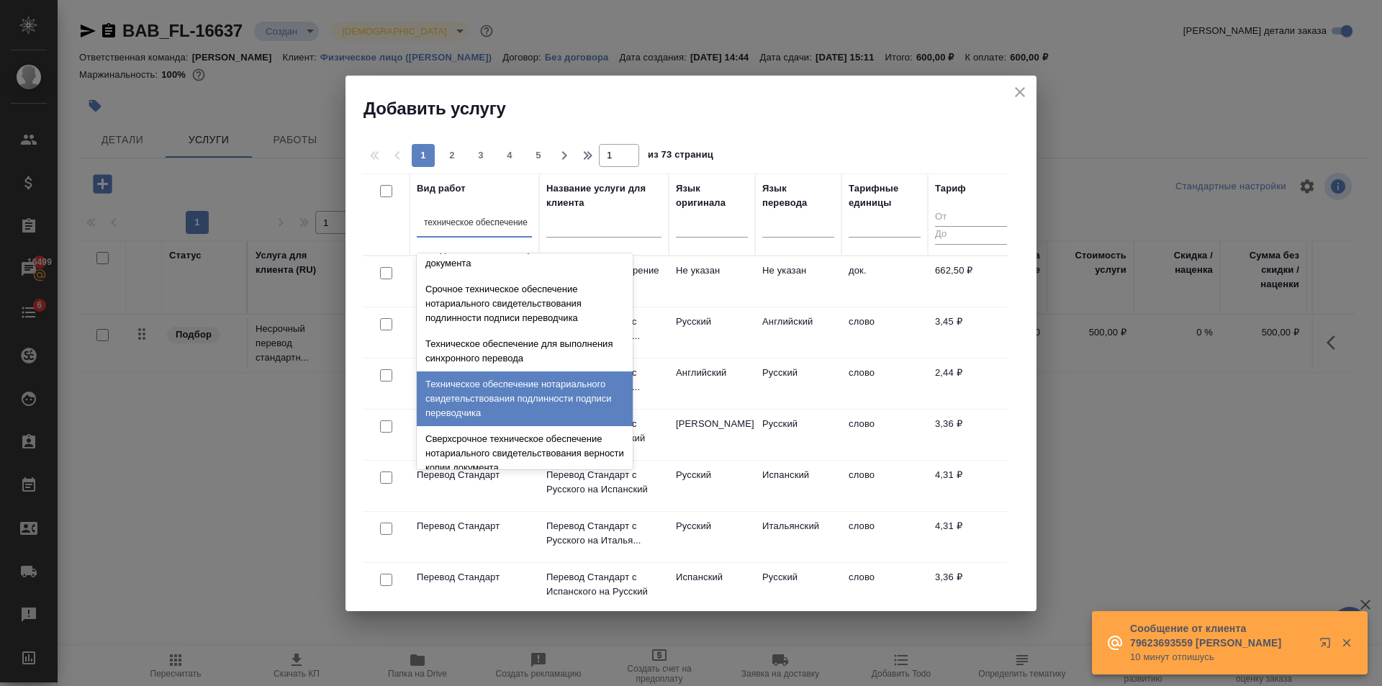
click at [540, 391] on div "Техническое обеспечение нотариального свидетельствования подлинности подписи пе…" at bounding box center [525, 398] width 216 height 55
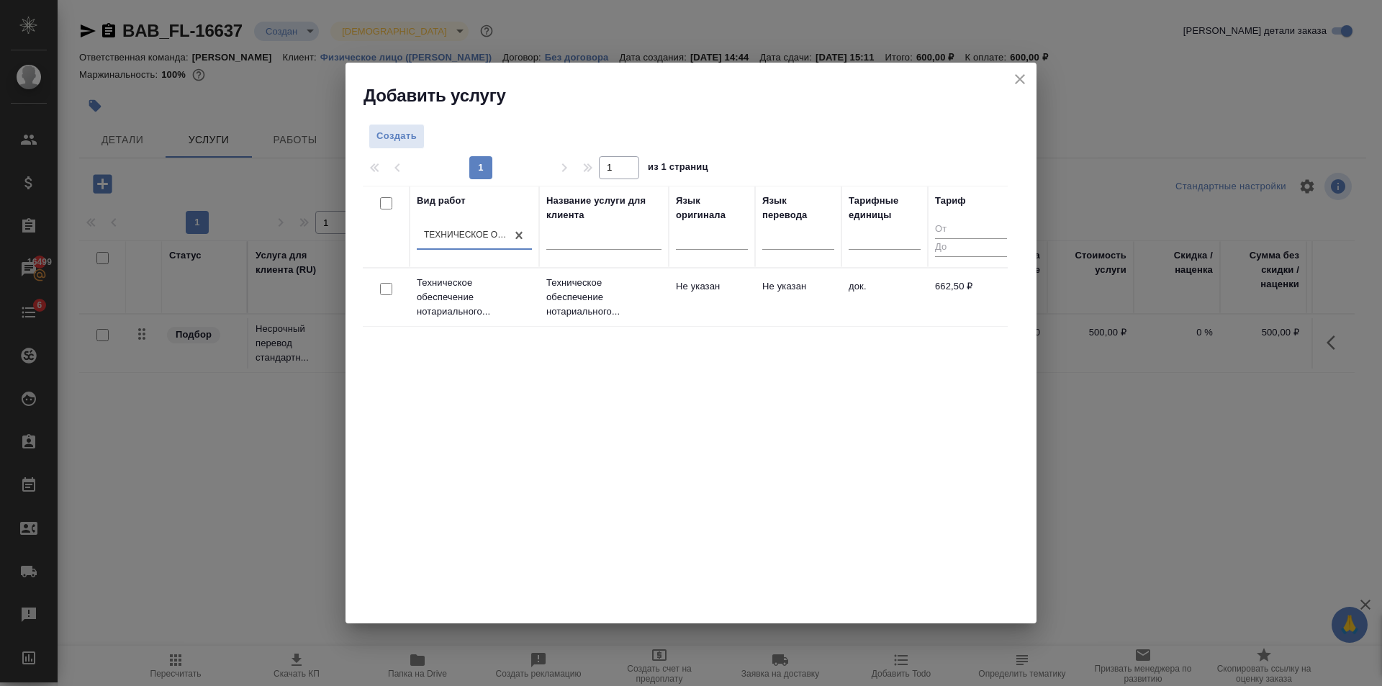
click at [725, 286] on td "Не указан" at bounding box center [712, 297] width 86 height 50
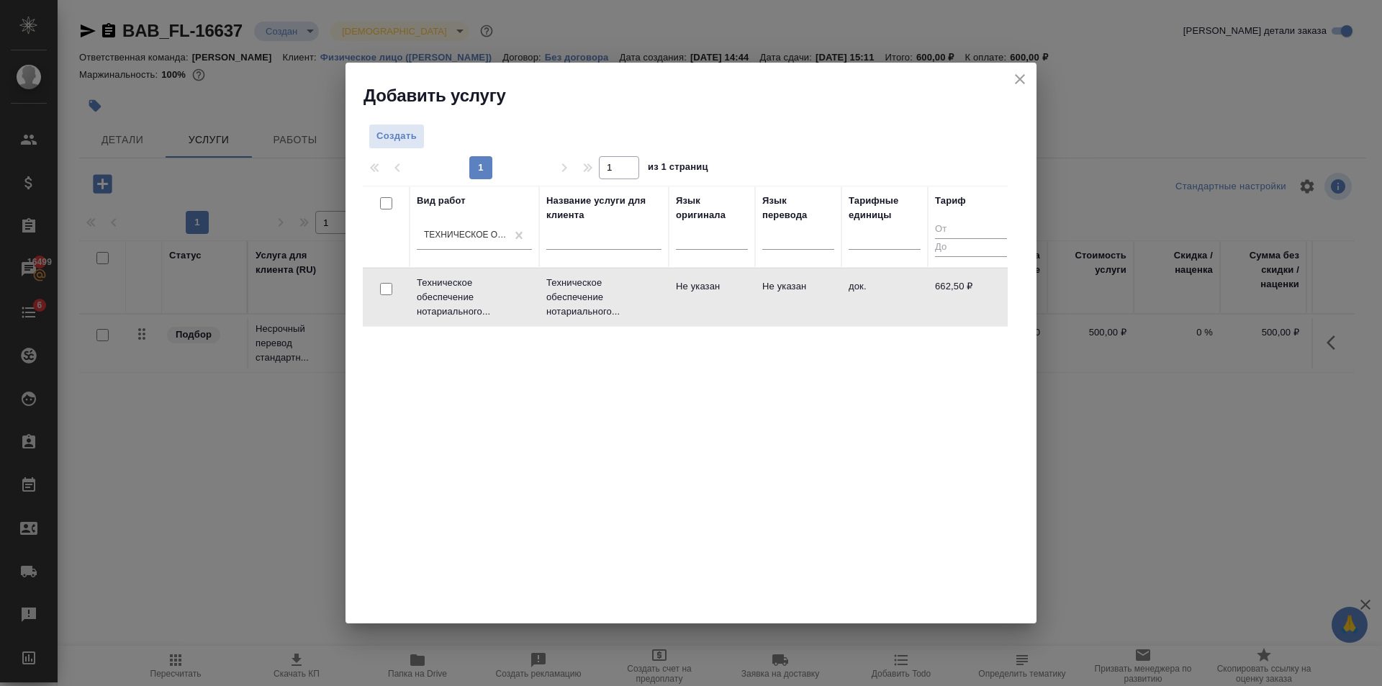
click at [725, 286] on td "Не указан" at bounding box center [712, 297] width 86 height 50
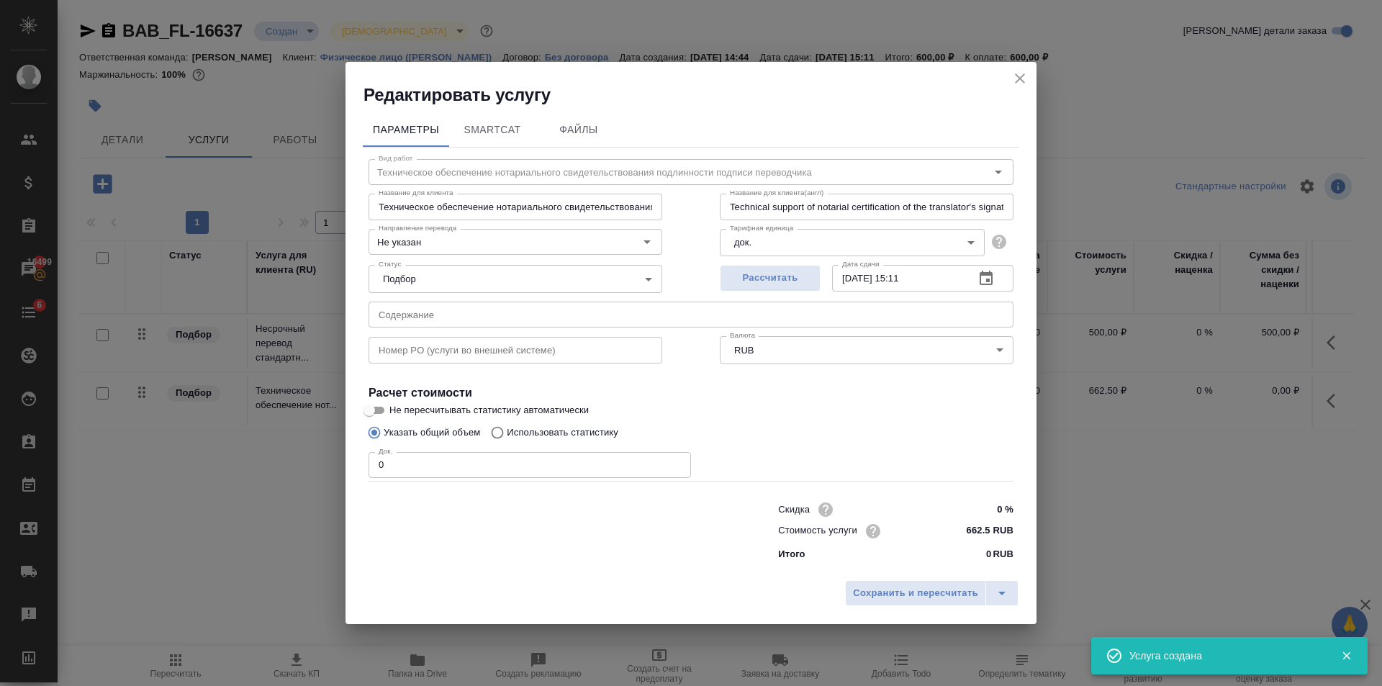
click at [674, 458] on input "0" at bounding box center [529, 465] width 322 height 26
type input "1"
click at [677, 459] on input "1" at bounding box center [529, 465] width 322 height 26
click at [809, 276] on span "Рассчитать" at bounding box center [770, 278] width 85 height 17
click at [942, 579] on div "Сохранить и пересчитать" at bounding box center [690, 598] width 691 height 51
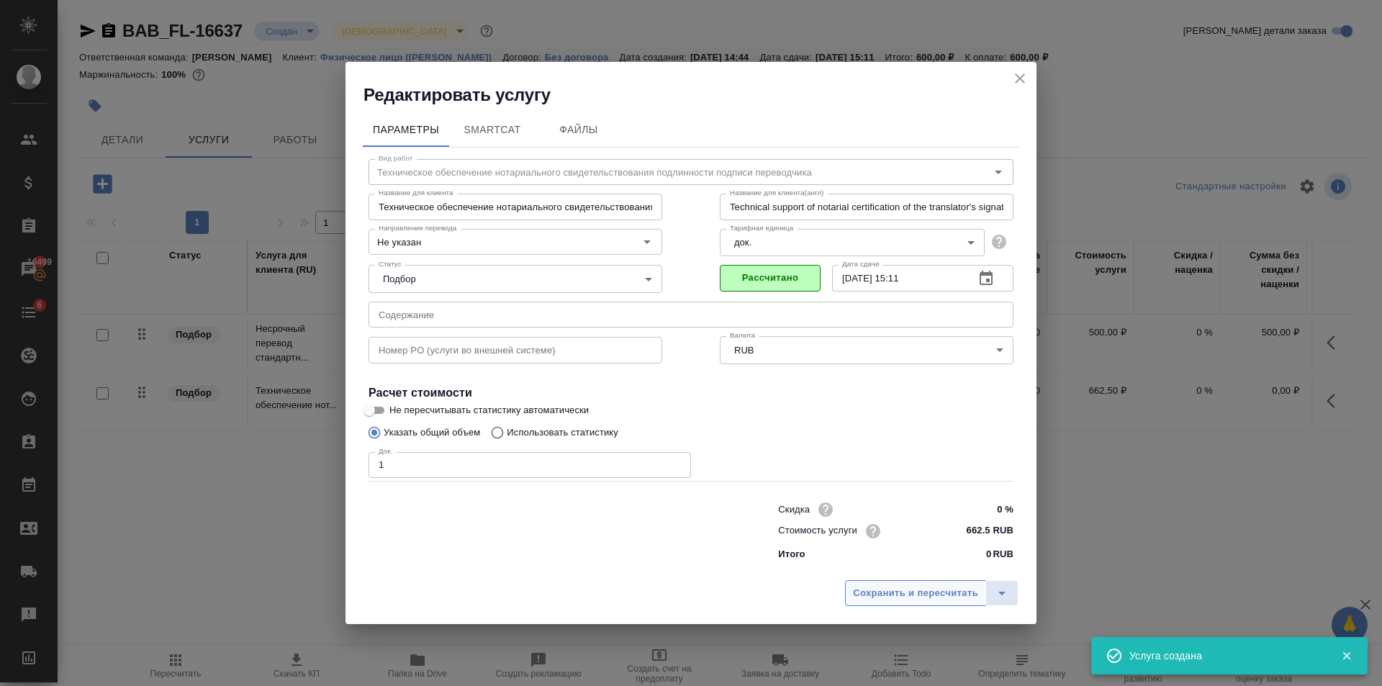
click at [928, 587] on span "Сохранить и пересчитать" at bounding box center [915, 593] width 125 height 17
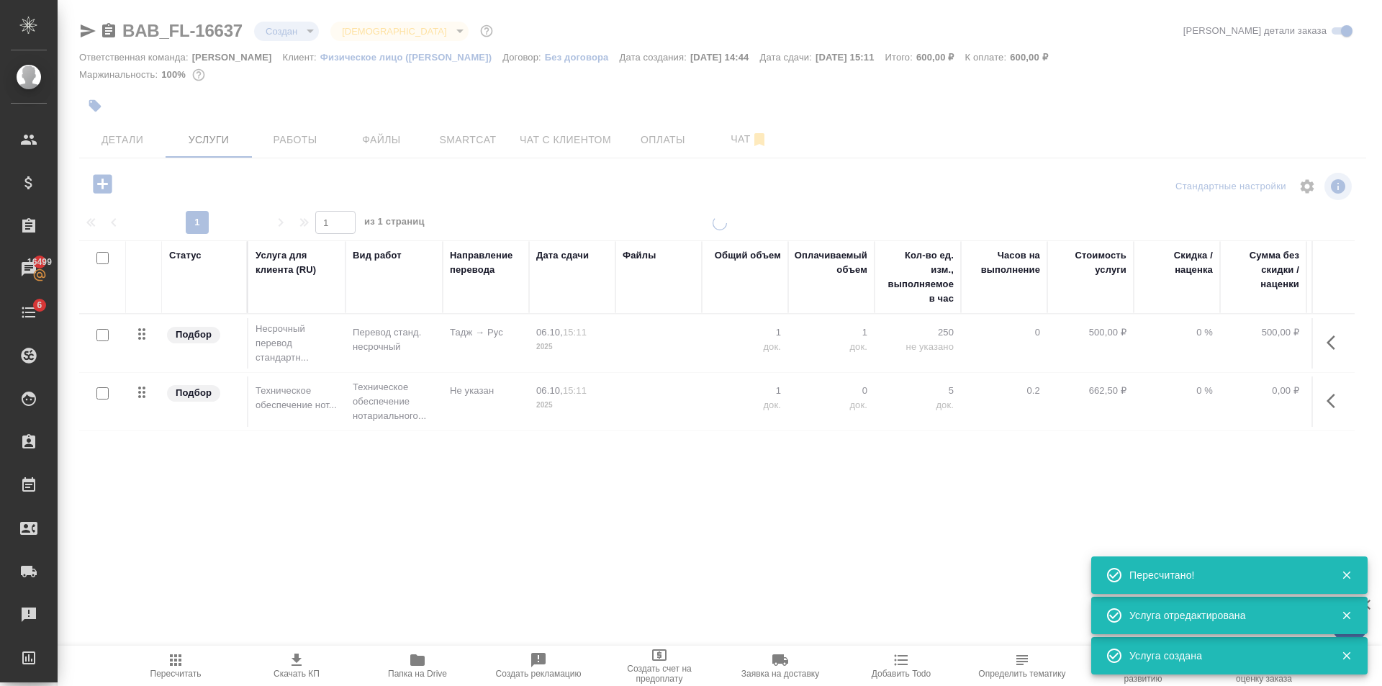
type input "urgent"
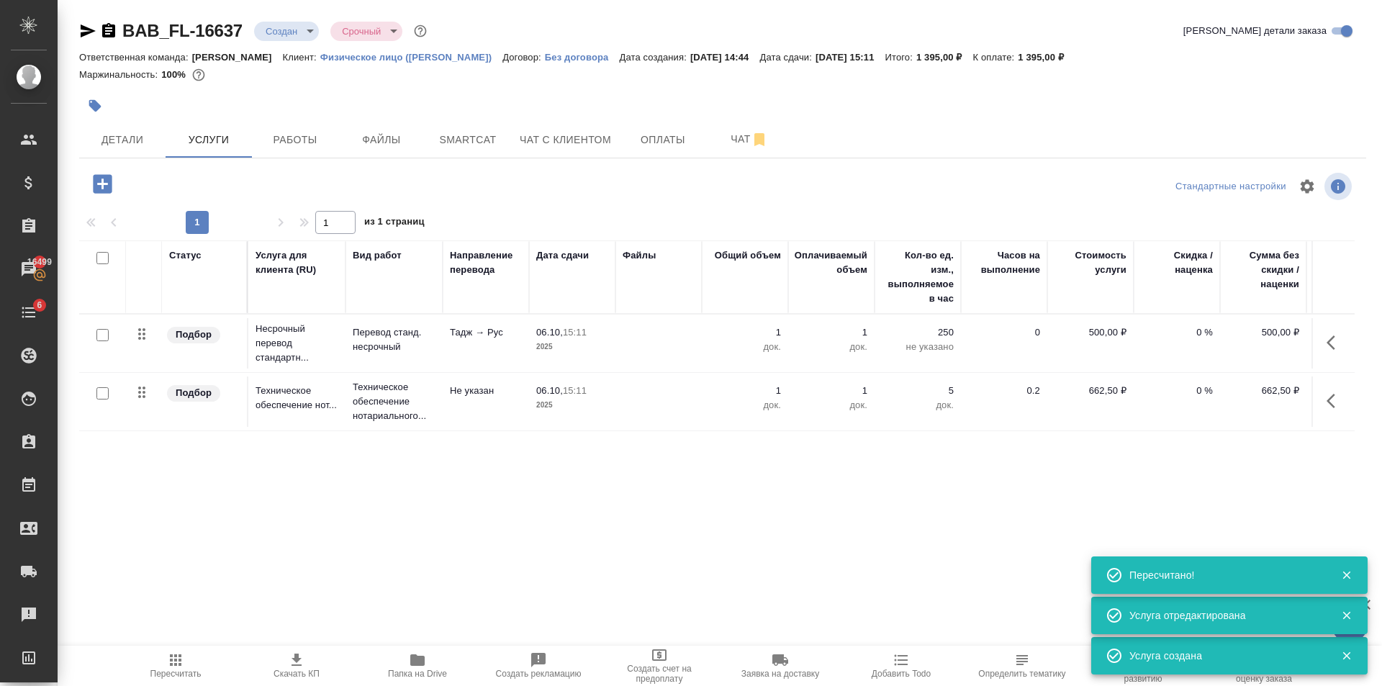
click at [296, 138] on span "Работы" at bounding box center [295, 140] width 69 height 18
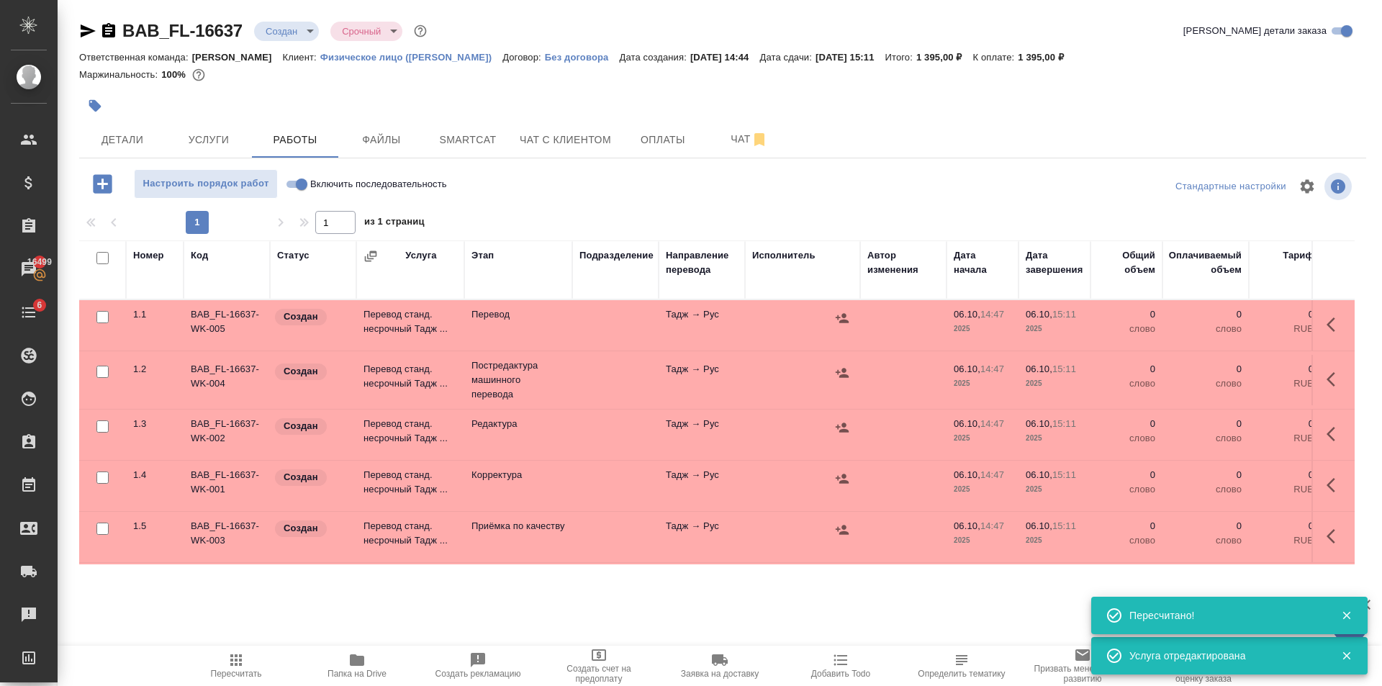
click at [348, 186] on span "Включить последовательность" at bounding box center [378, 184] width 137 height 14
click at [327, 186] on input "Включить последовательность" at bounding box center [302, 184] width 52 height 17
checkbox input "true"
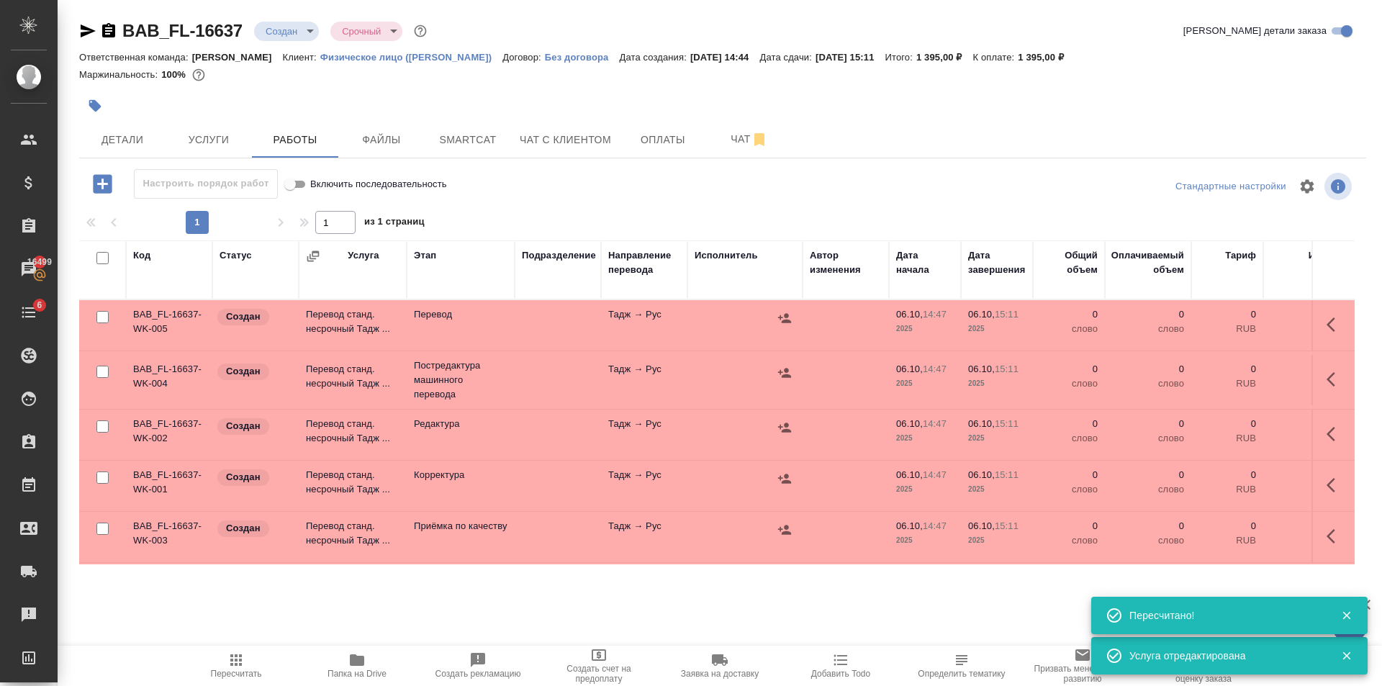
click at [102, 376] on input "checkbox" at bounding box center [102, 372] width 12 height 12
checkbox input "true"
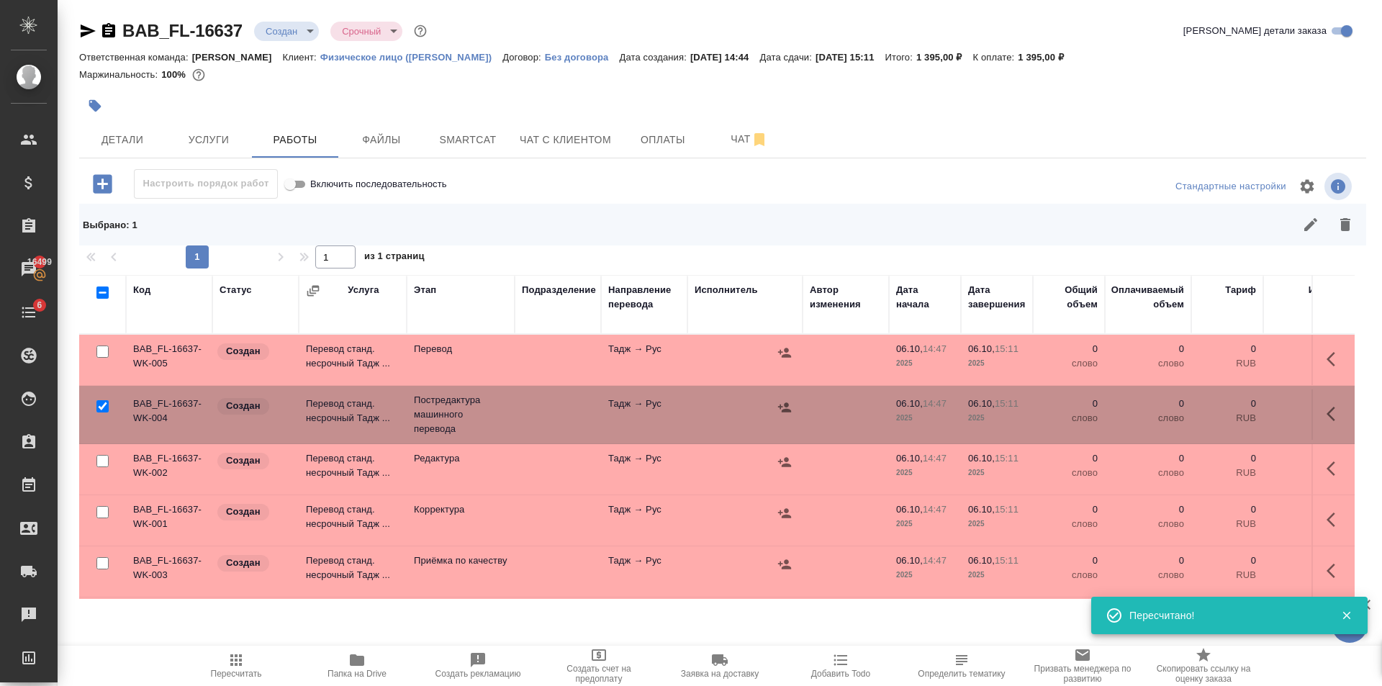
click at [102, 458] on input "checkbox" at bounding box center [102, 461] width 12 height 12
checkbox input "true"
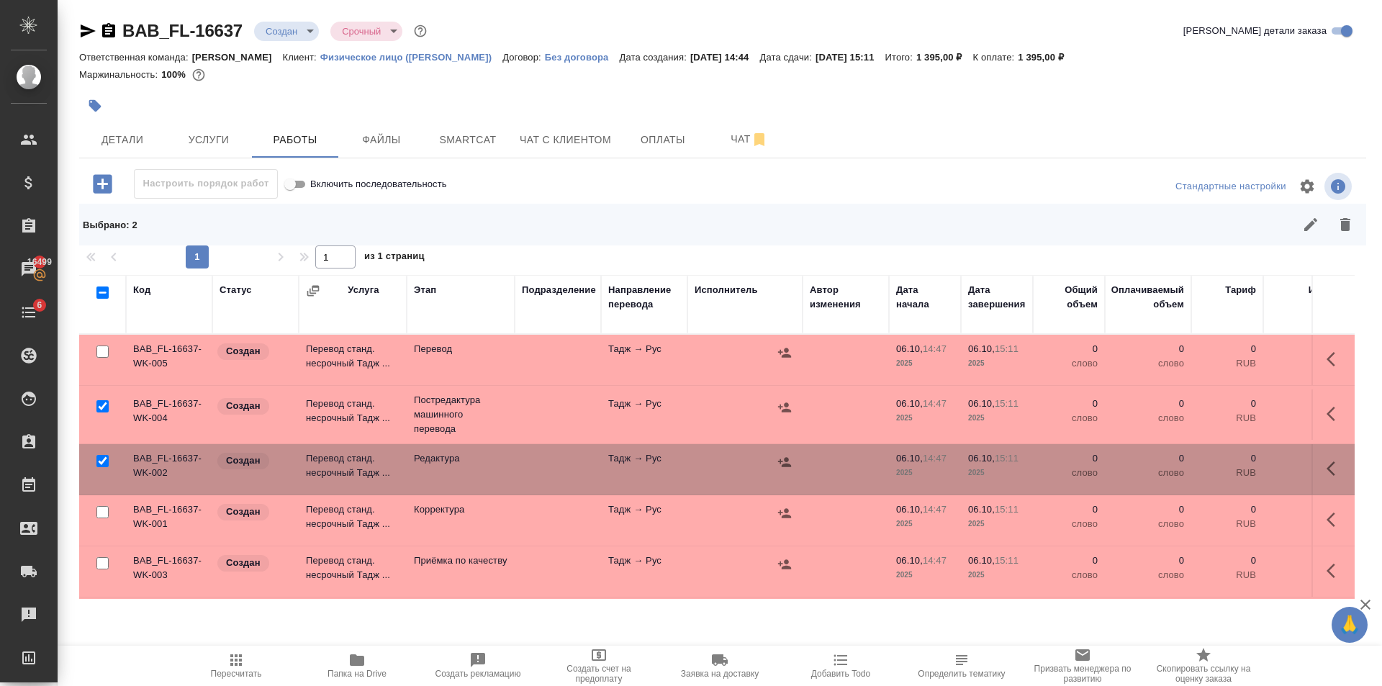
click at [101, 511] on input "checkbox" at bounding box center [102, 512] width 12 height 12
checkbox input "true"
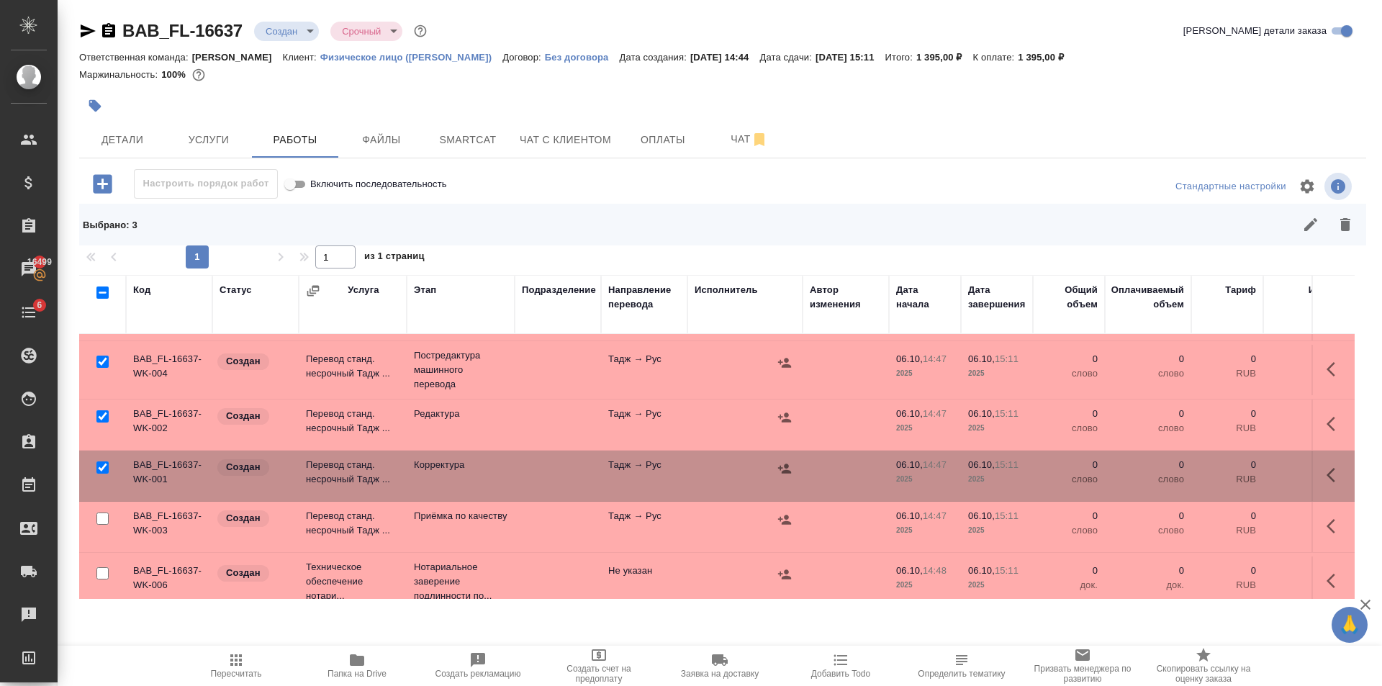
scroll to position [68, 0]
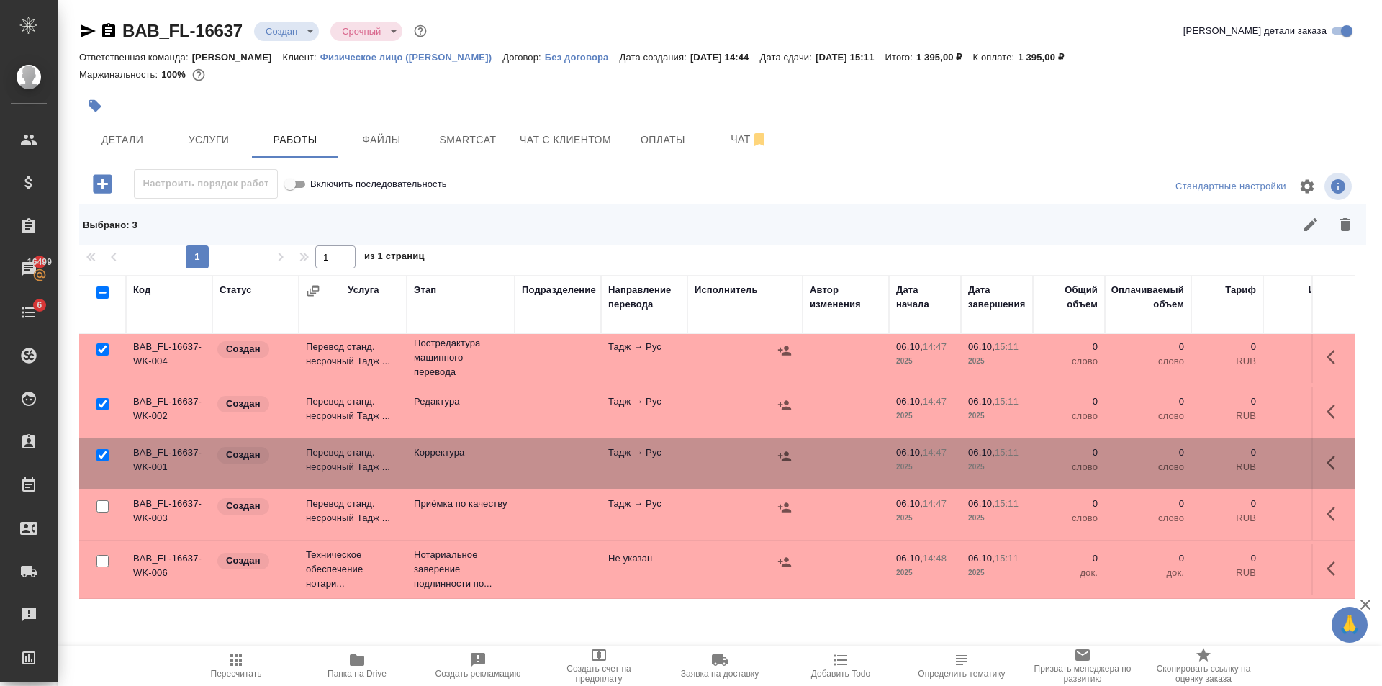
click at [105, 500] on input "checkbox" at bounding box center [102, 506] width 12 height 12
checkbox input "true"
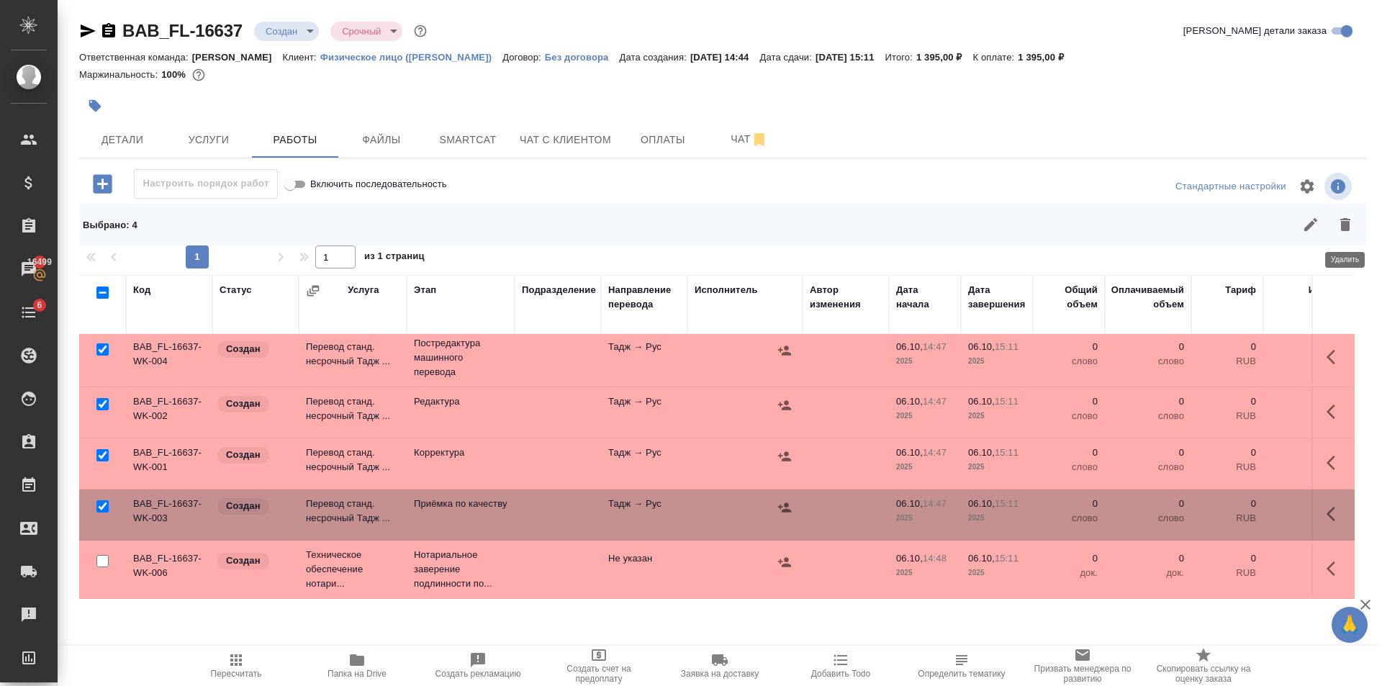
click at [1352, 219] on icon "button" at bounding box center [1344, 224] width 17 height 17
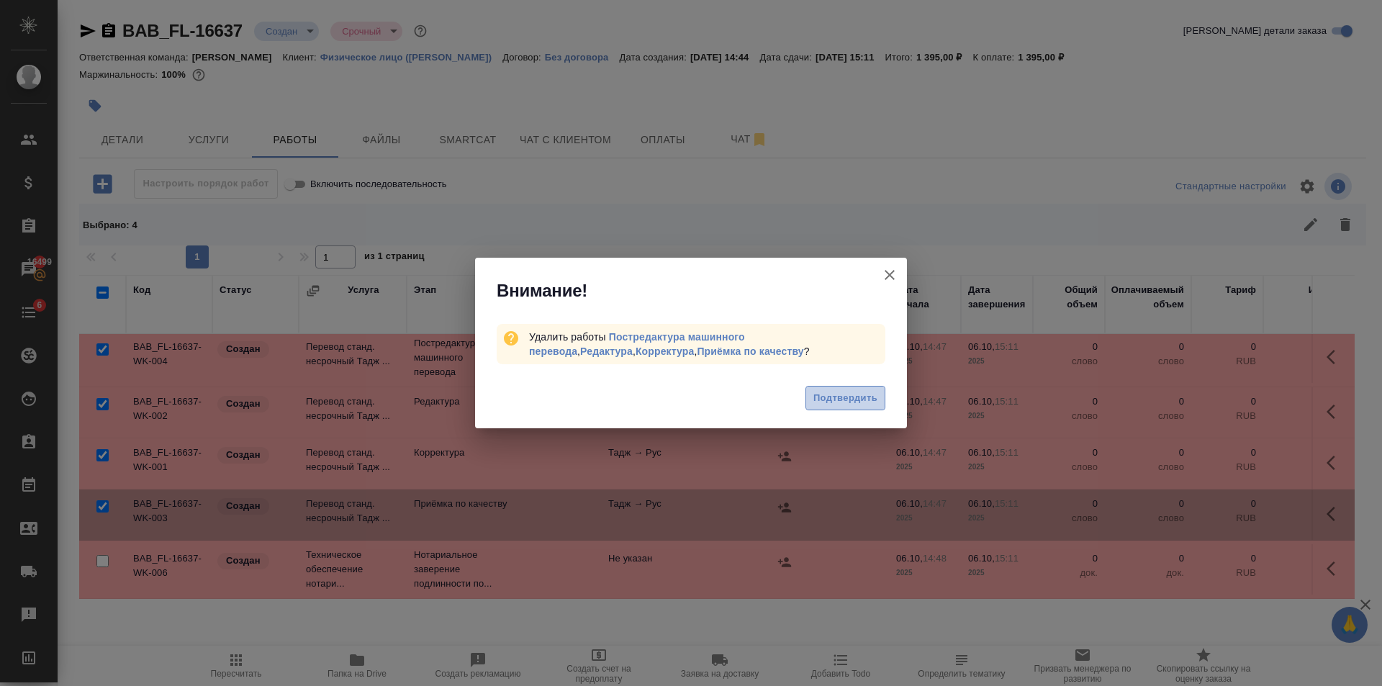
click at [813, 404] on span "Подтвердить" at bounding box center [845, 398] width 64 height 17
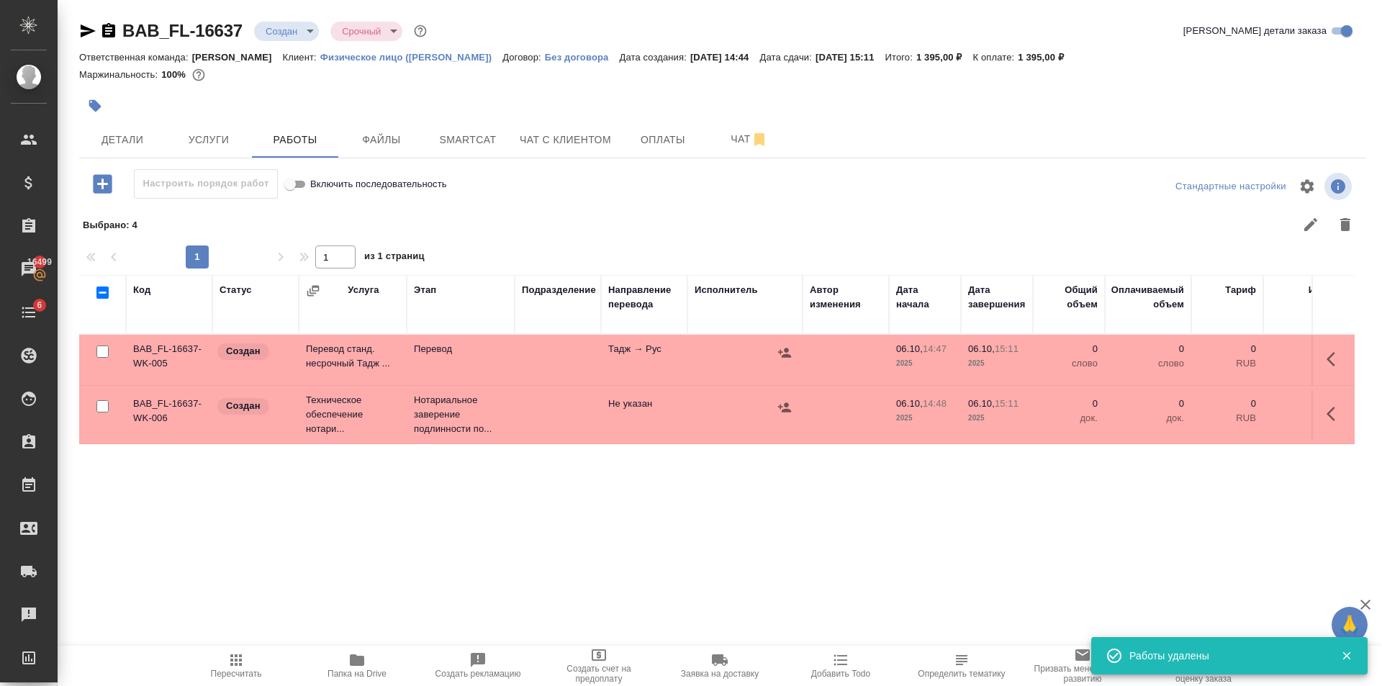
scroll to position [0, 0]
click at [472, 422] on p "Нотариальное заверение подлинности по..." at bounding box center [461, 414] width 94 height 43
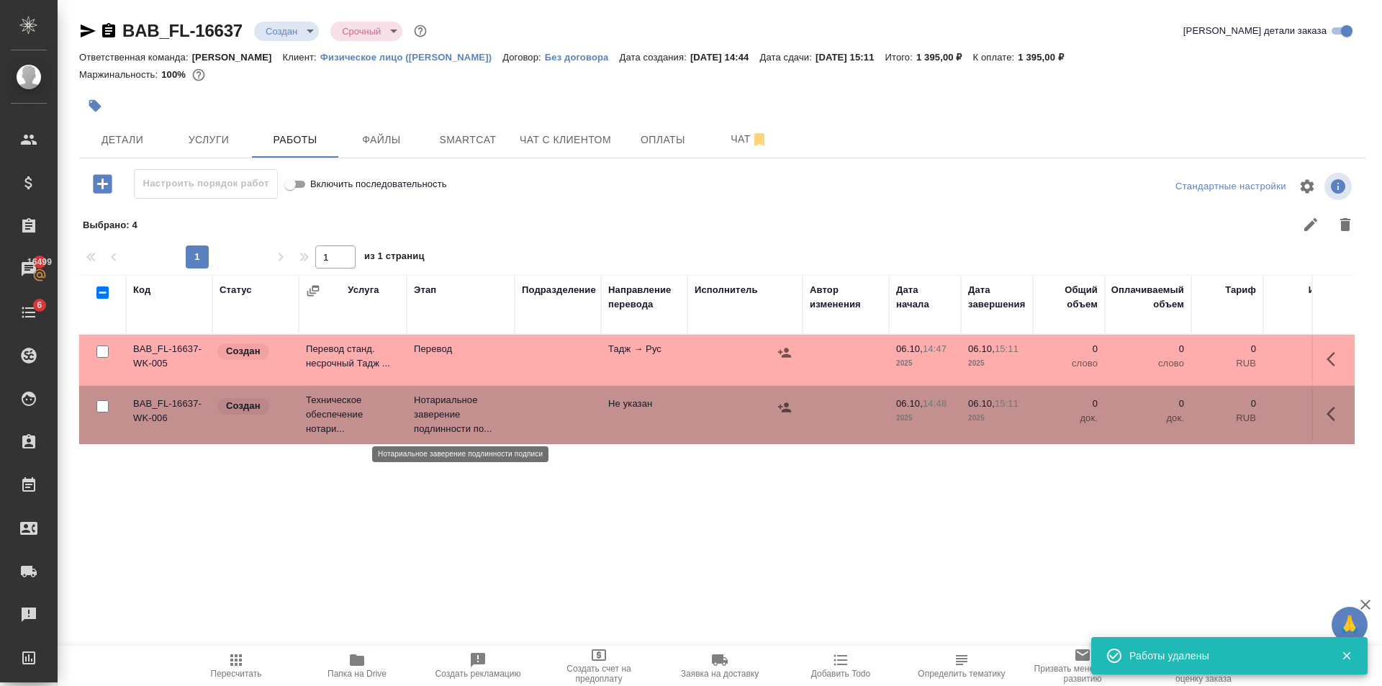
click at [472, 422] on p "Нотариальное заверение подлинности по..." at bounding box center [461, 414] width 94 height 43
click at [227, 664] on icon "button" at bounding box center [235, 659] width 17 height 17
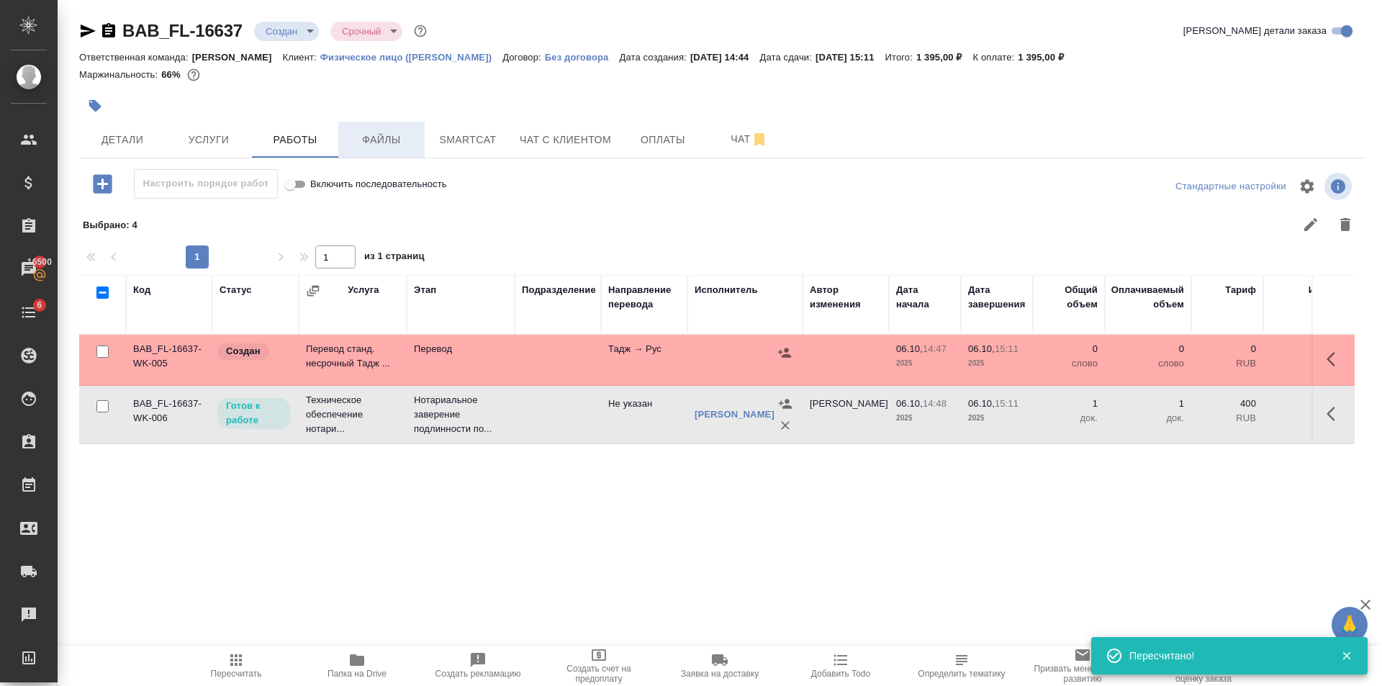
click at [419, 138] on button "Файлы" at bounding box center [381, 140] width 86 height 36
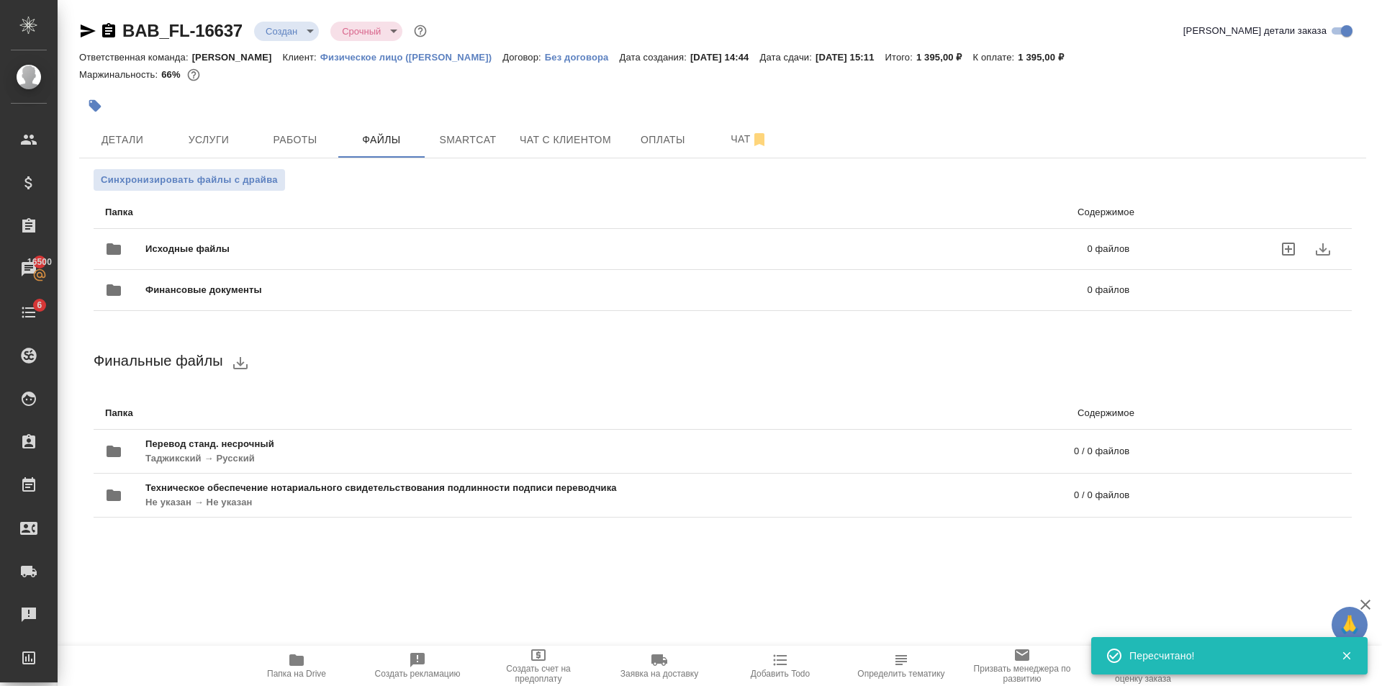
click at [337, 249] on span "Исходные файлы" at bounding box center [401, 249] width 513 height 14
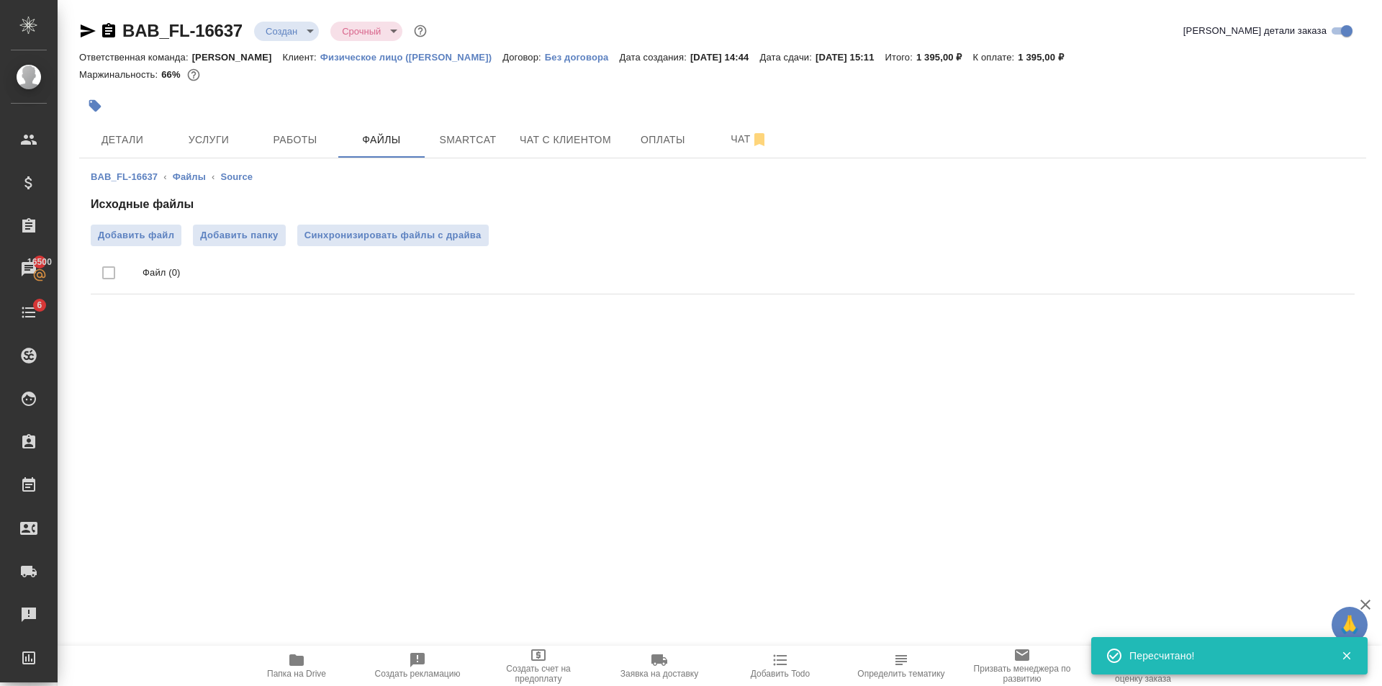
click at [91, 103] on icon "button" at bounding box center [95, 106] width 12 height 12
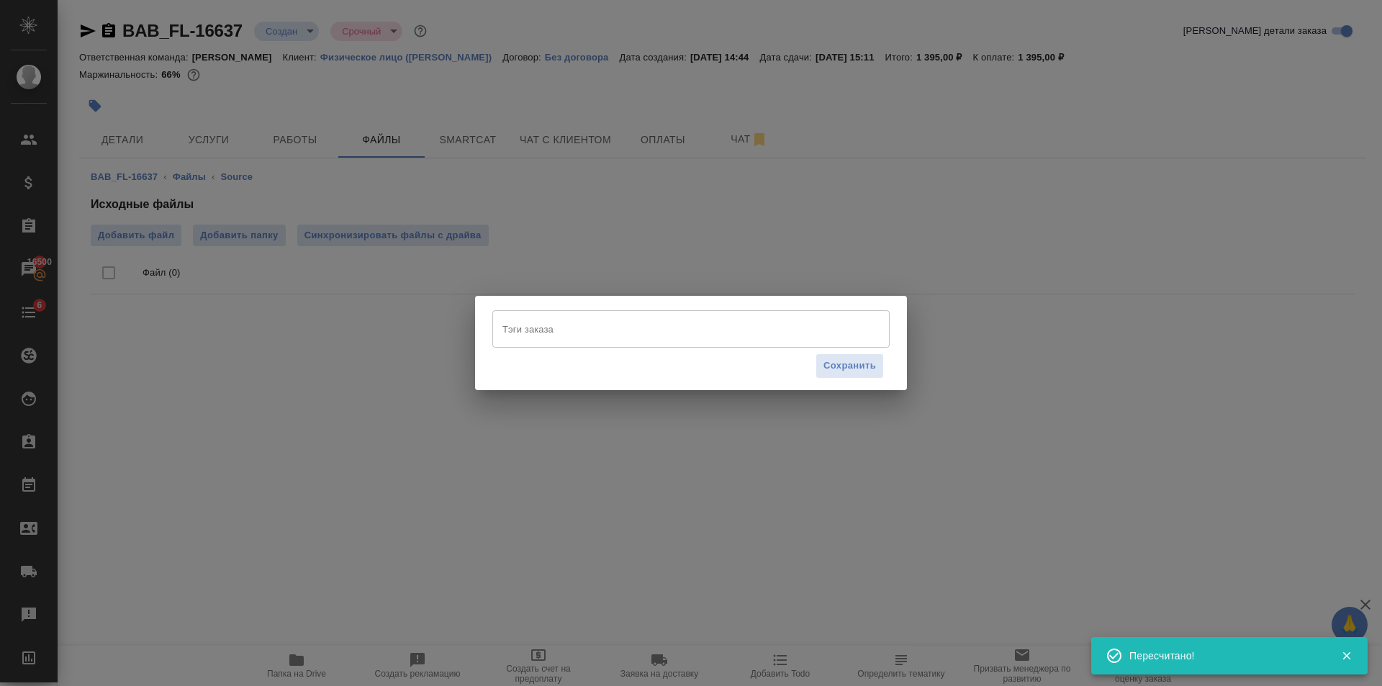
click at [554, 344] on div "Тэги заказа" at bounding box center [690, 328] width 397 height 37
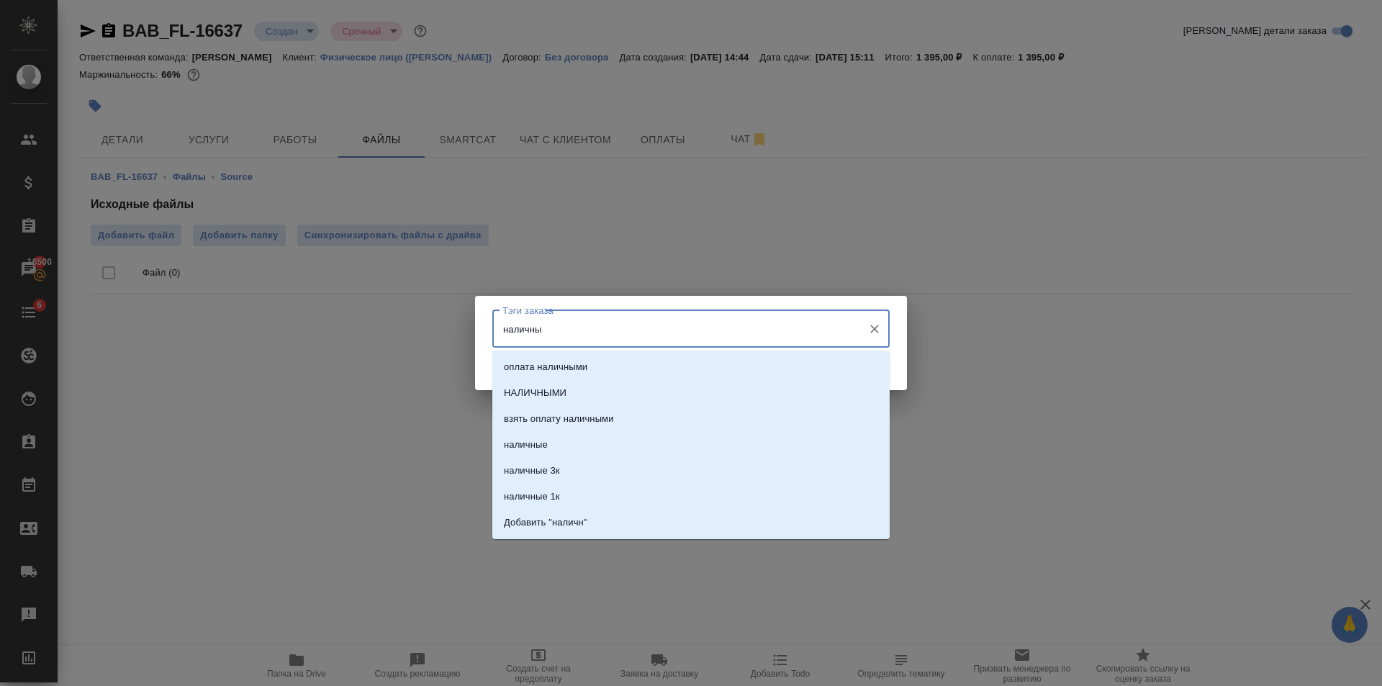
type input "наличные"
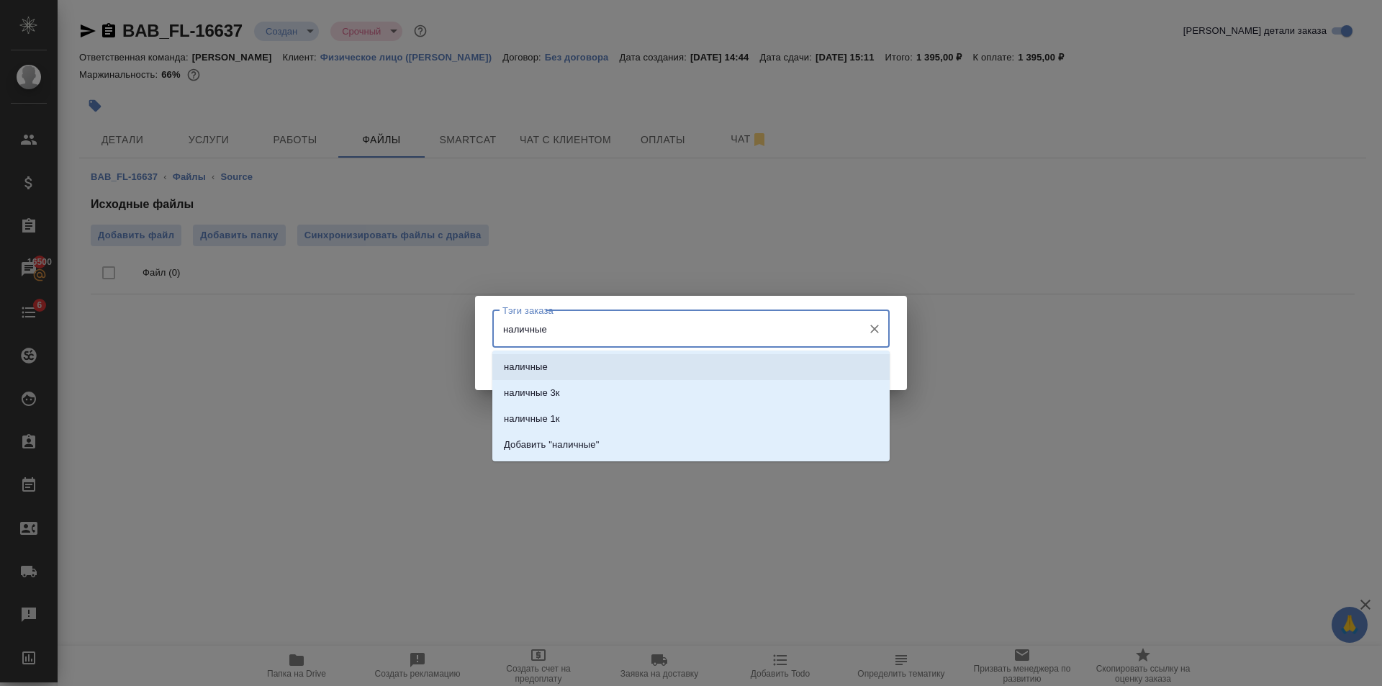
click at [564, 361] on li "наличные" at bounding box center [690, 367] width 397 height 26
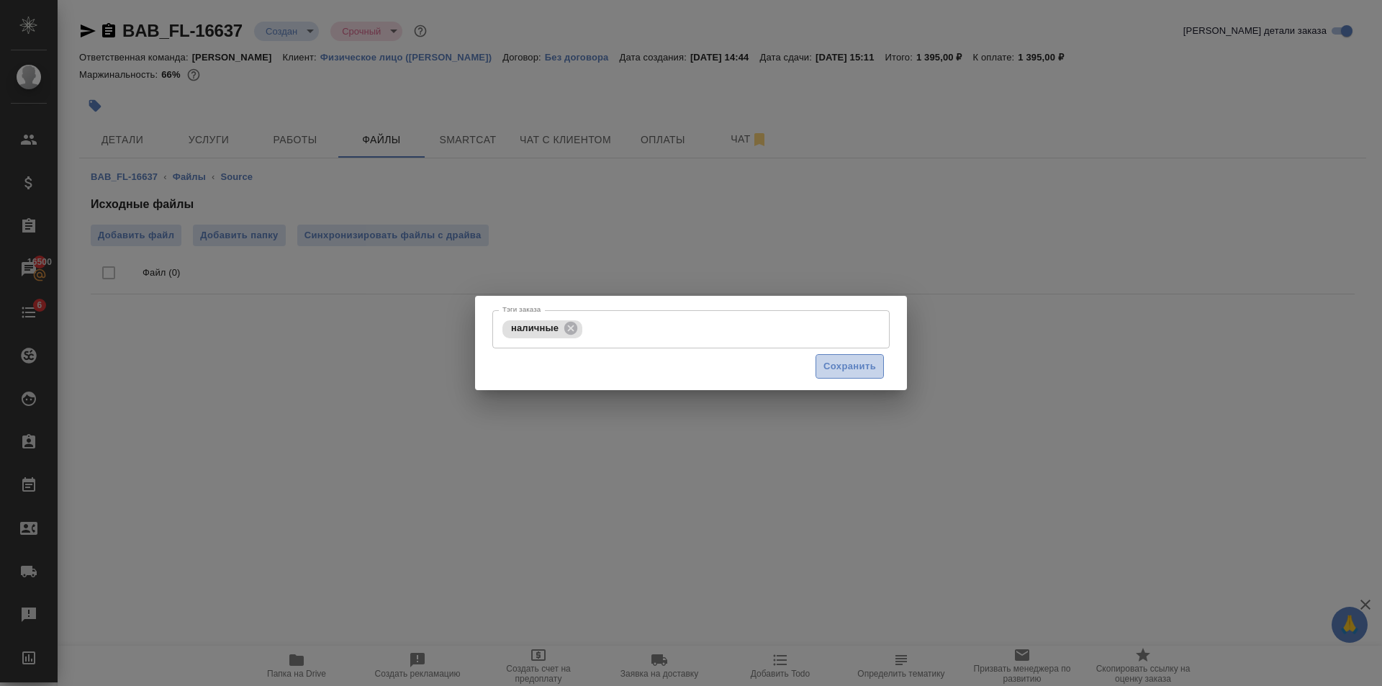
click at [849, 372] on span "Сохранить" at bounding box center [849, 366] width 53 height 17
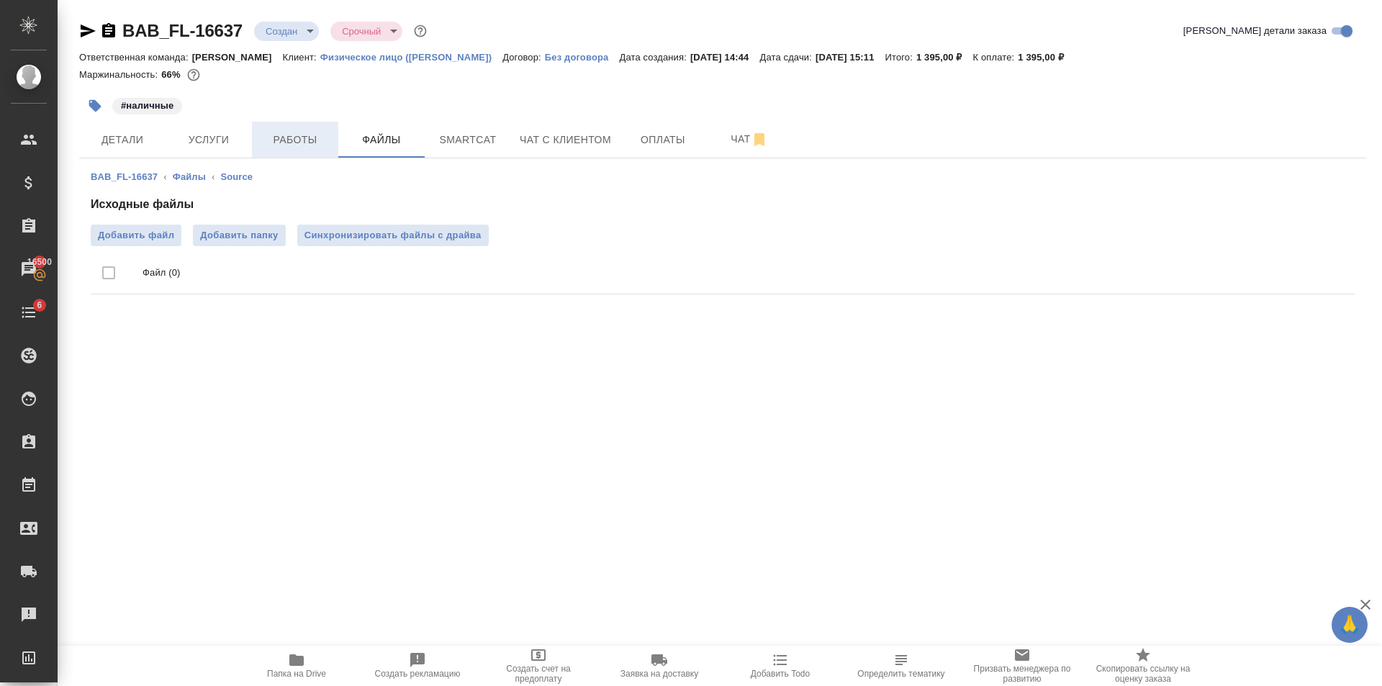
click at [289, 142] on span "Работы" at bounding box center [295, 140] width 69 height 18
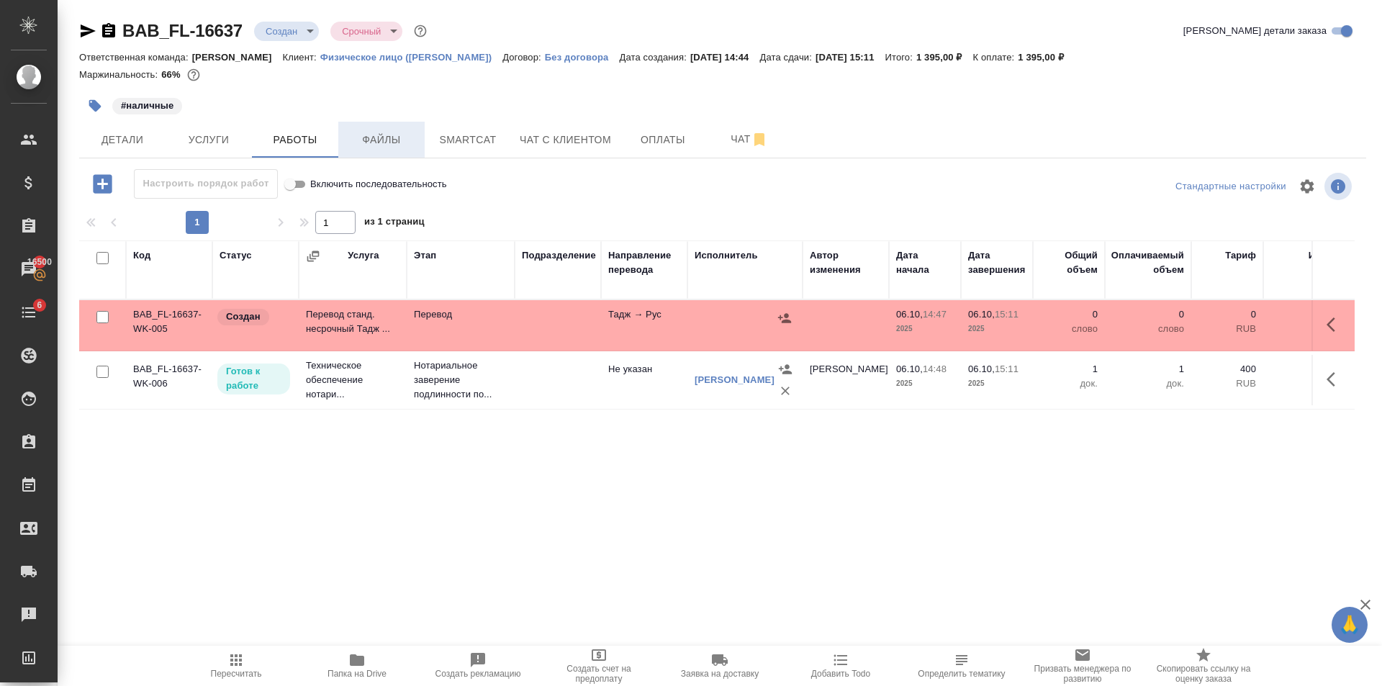
click at [389, 137] on span "Файлы" at bounding box center [381, 140] width 69 height 18
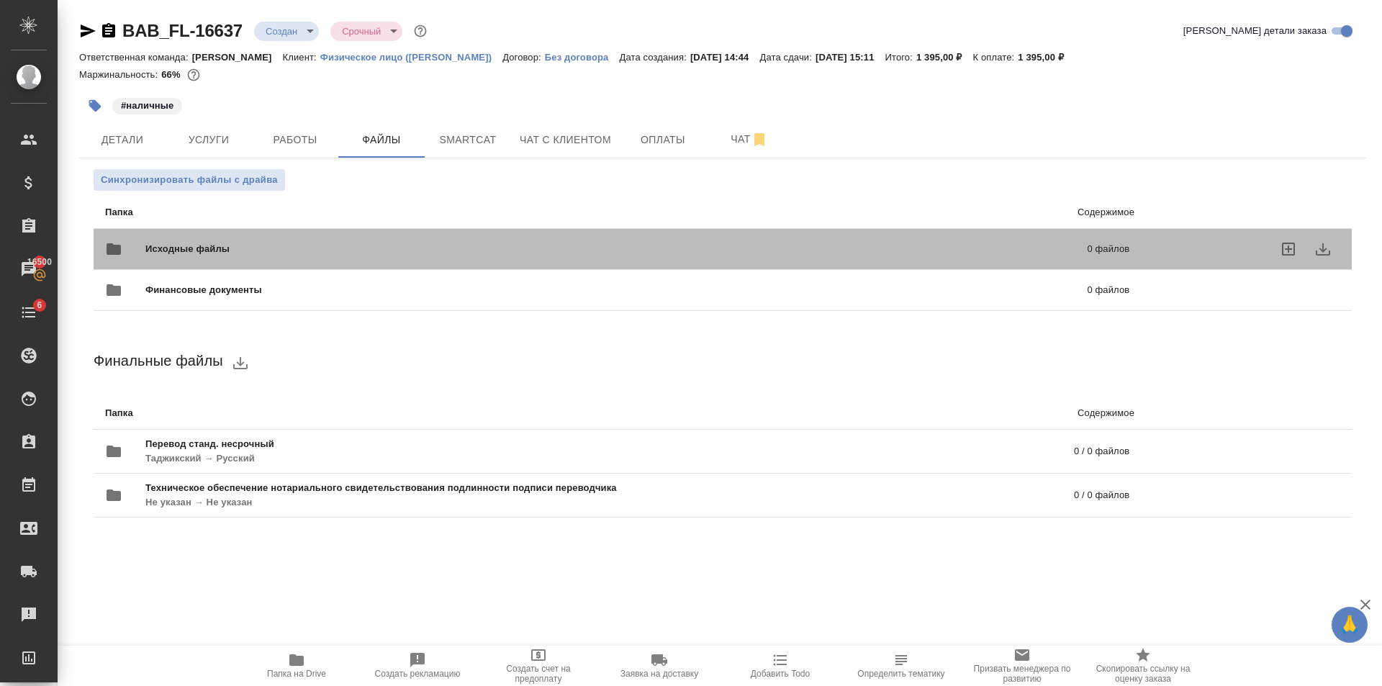
click at [385, 240] on div "Исходные файлы 0 файлов" at bounding box center [617, 249] width 1024 height 35
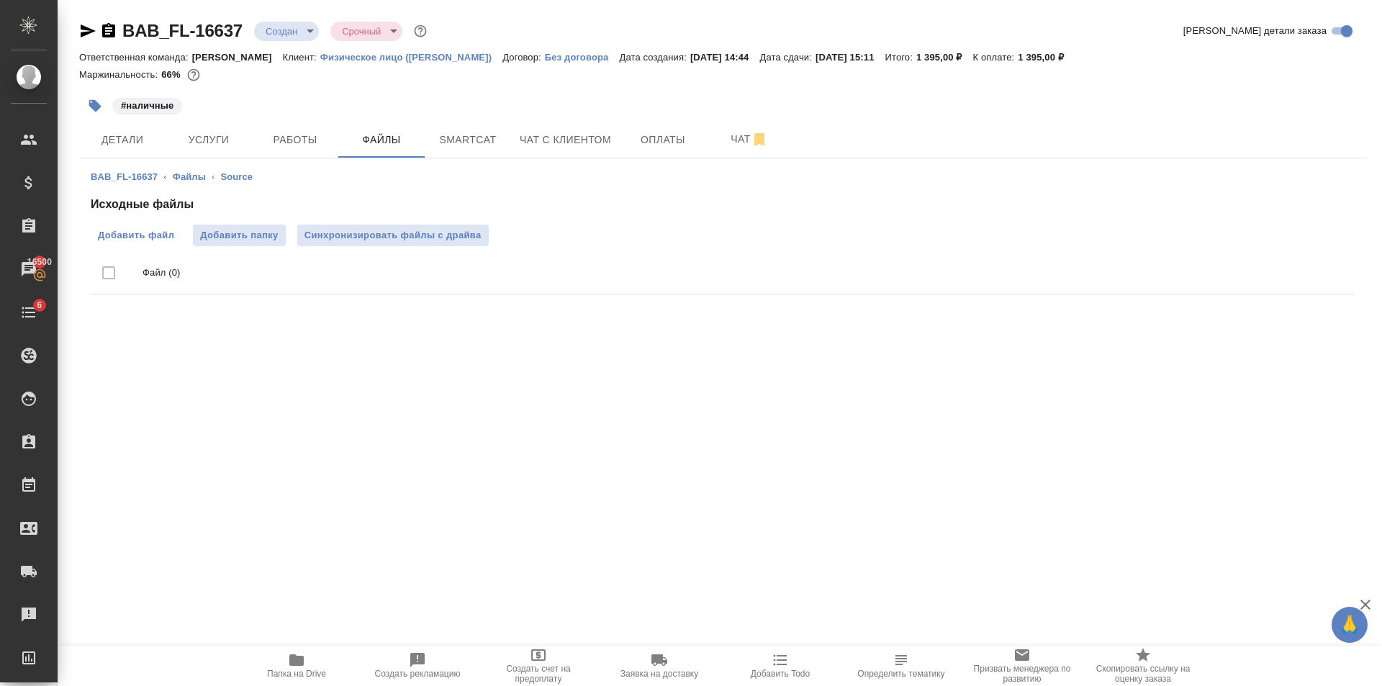
click at [135, 235] on span "Добавить файл" at bounding box center [136, 235] width 76 height 14
click at [0, 0] on input "Добавить файл" at bounding box center [0, 0] width 0 height 0
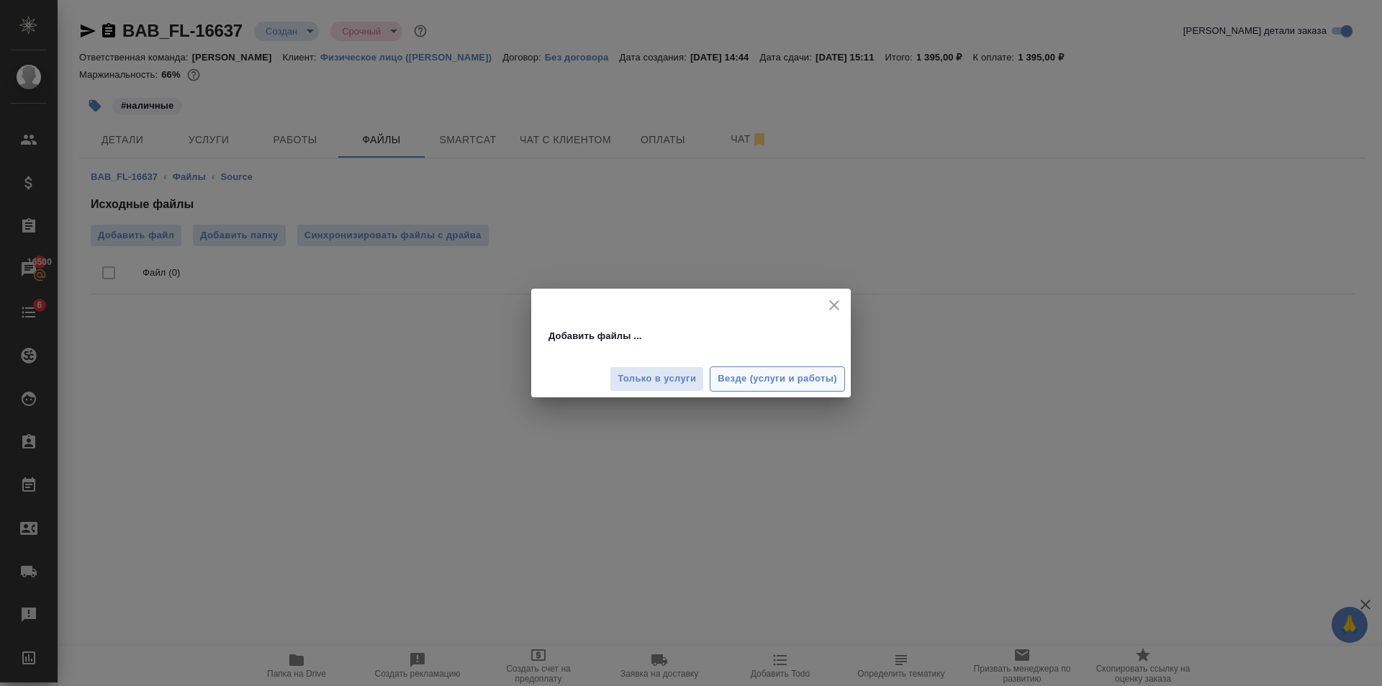
click at [784, 367] on button "Везде (услуги и работы)" at bounding box center [777, 378] width 135 height 25
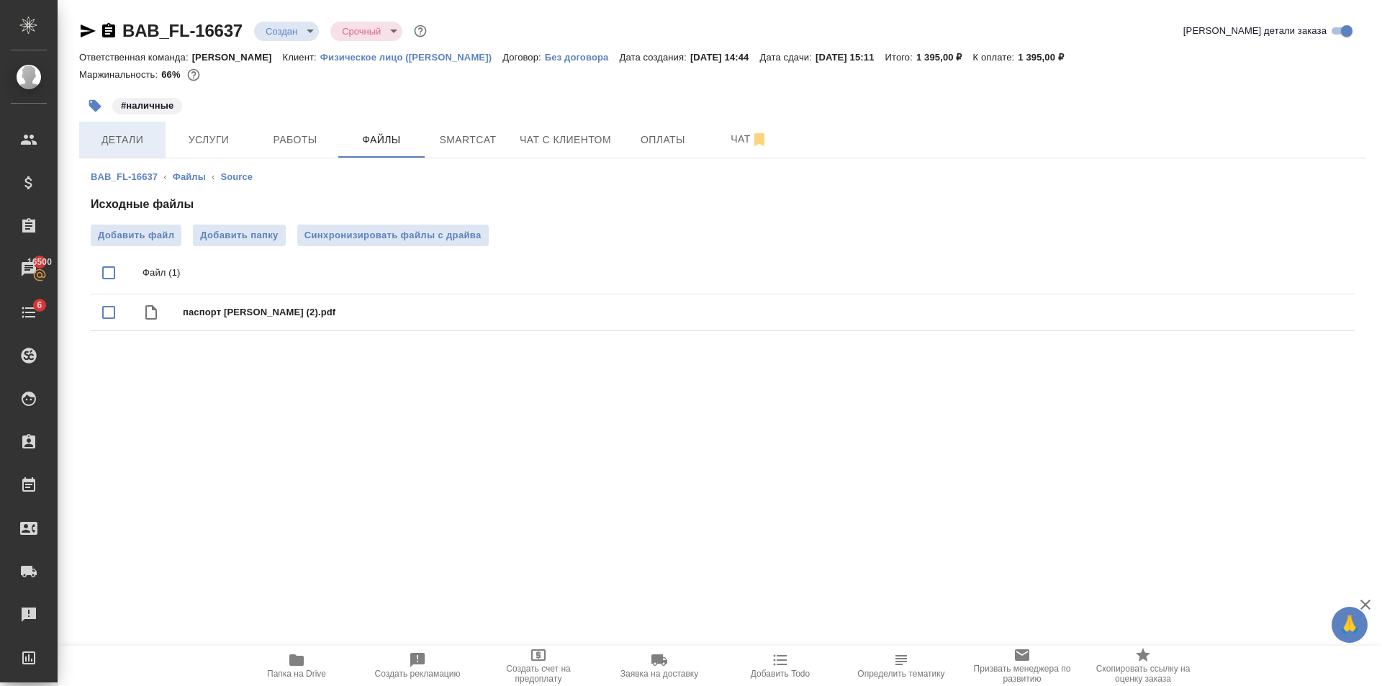
click at [113, 140] on span "Детали" at bounding box center [122, 140] width 69 height 18
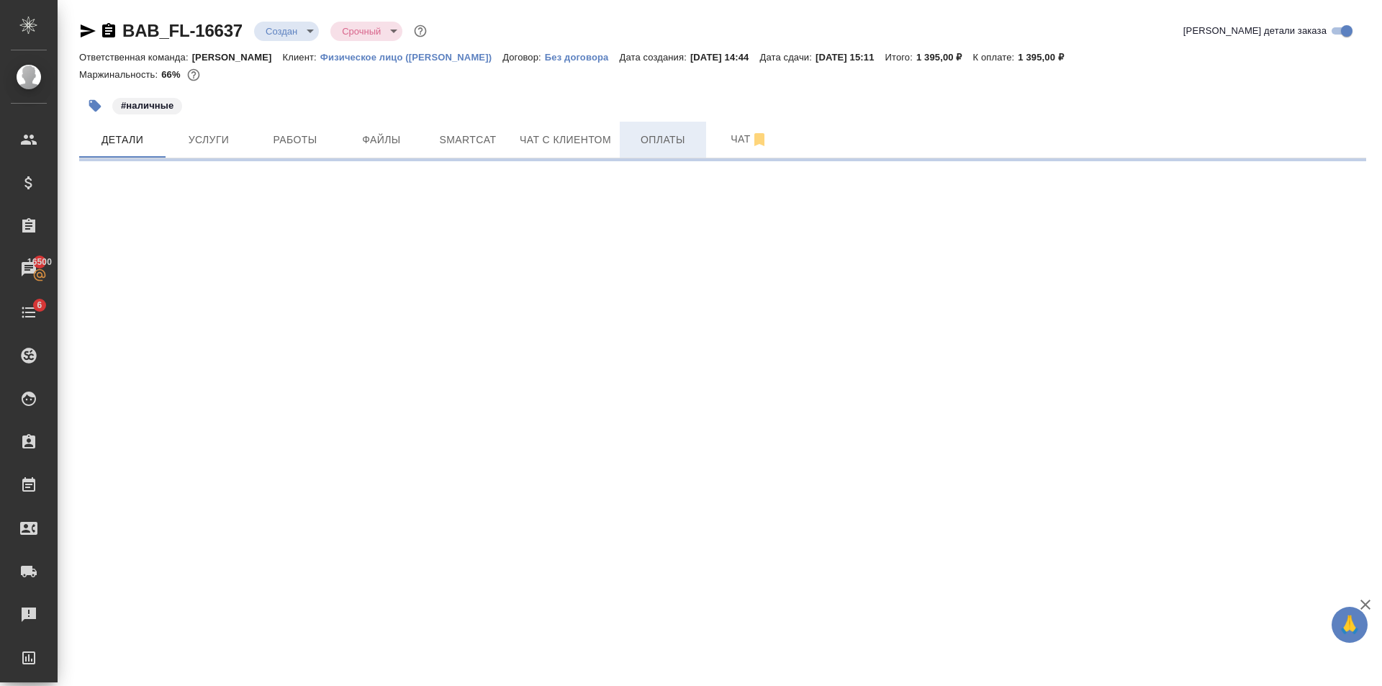
click at [668, 142] on span "Оплаты" at bounding box center [662, 140] width 69 height 18
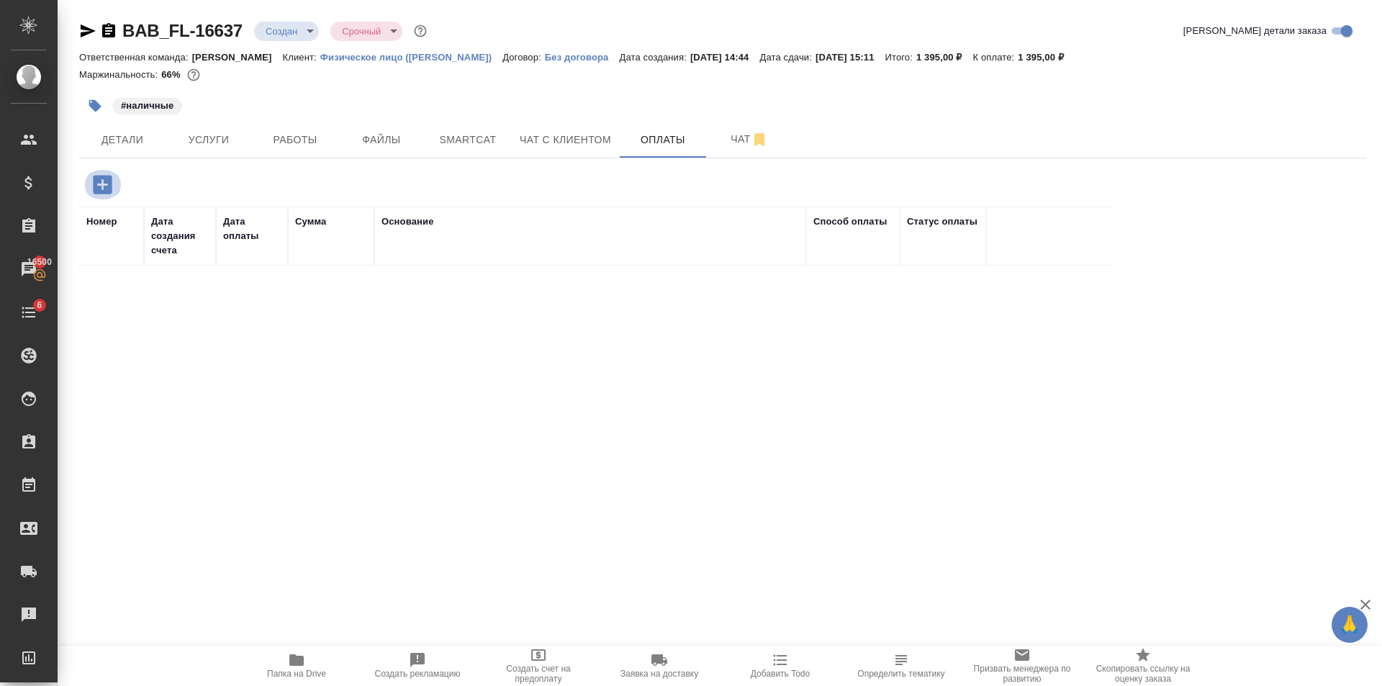
click at [101, 178] on icon "button" at bounding box center [102, 184] width 19 height 19
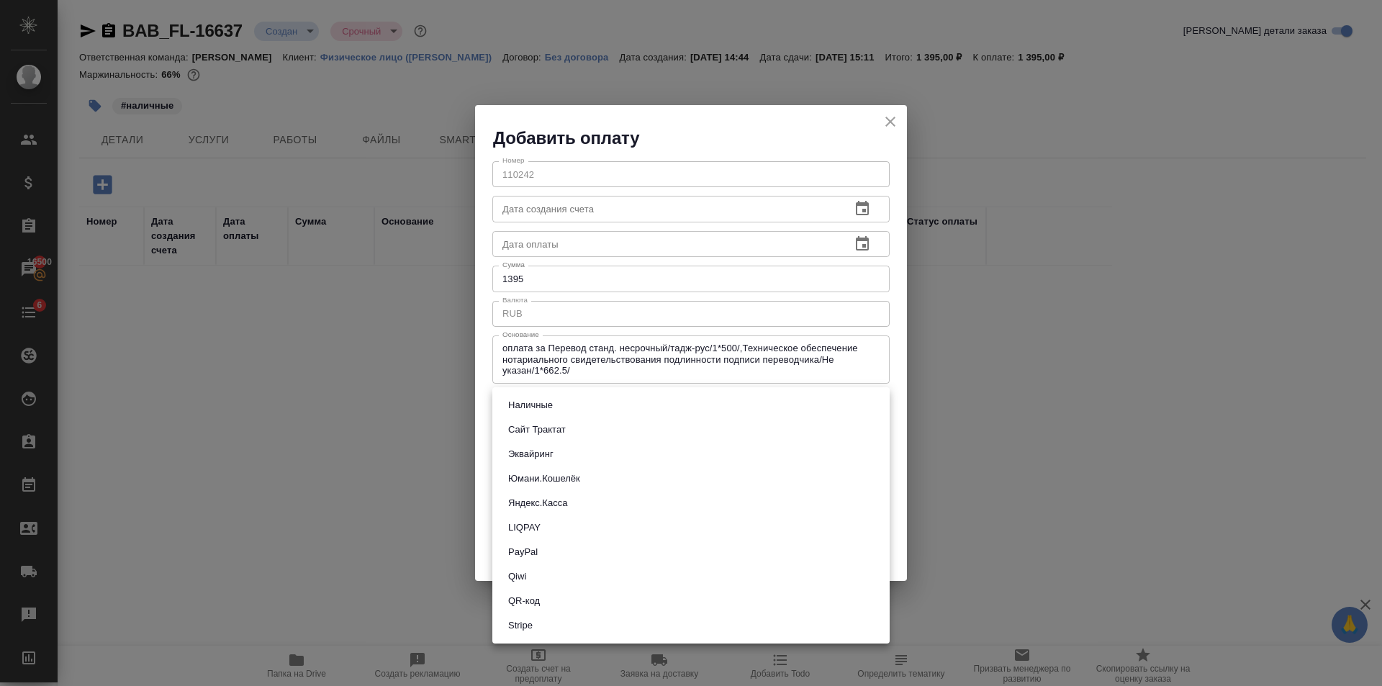
click at [595, 402] on body "🙏 .cls-1 fill:#fff; AWATERA Golubev Dmitry Клиенты Спецификации Заказы 16500 Ча…" at bounding box center [691, 343] width 1382 height 686
click at [595, 402] on li "Наличные" at bounding box center [690, 405] width 397 height 24
type input "cash"
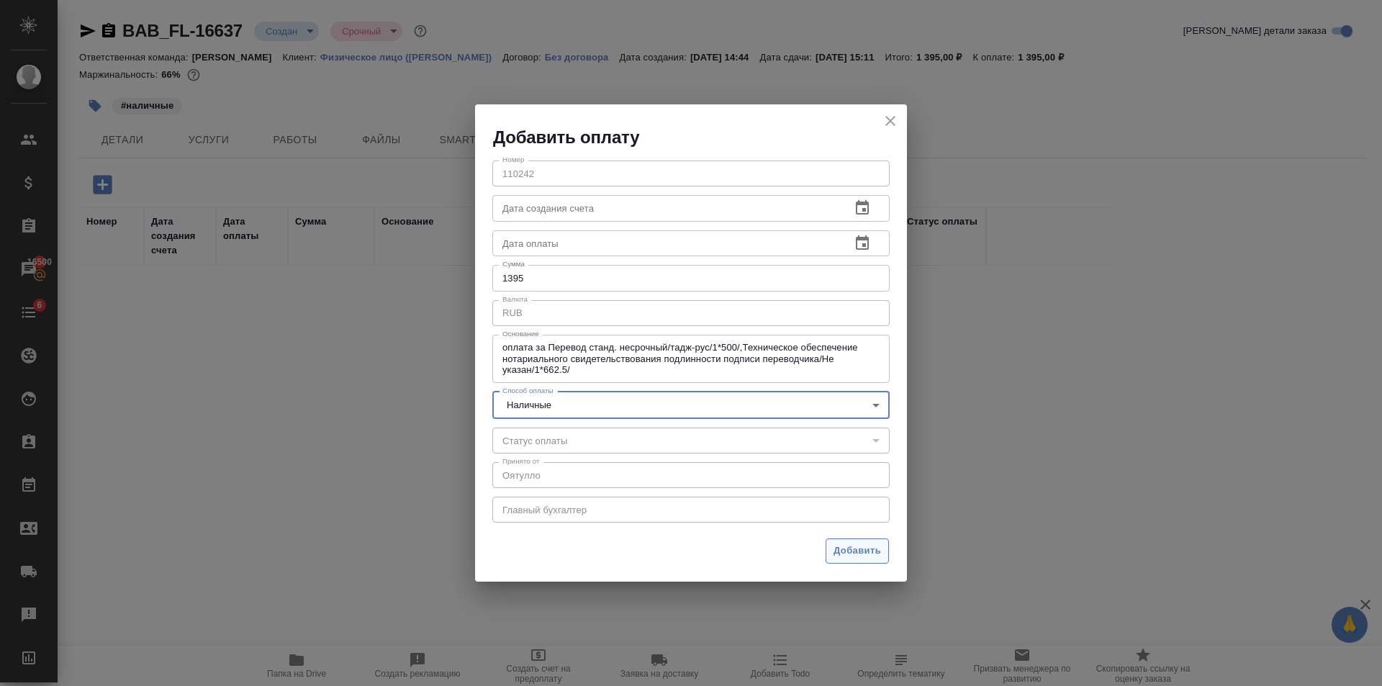
click at [855, 546] on span "Добавить" at bounding box center [856, 551] width 47 height 17
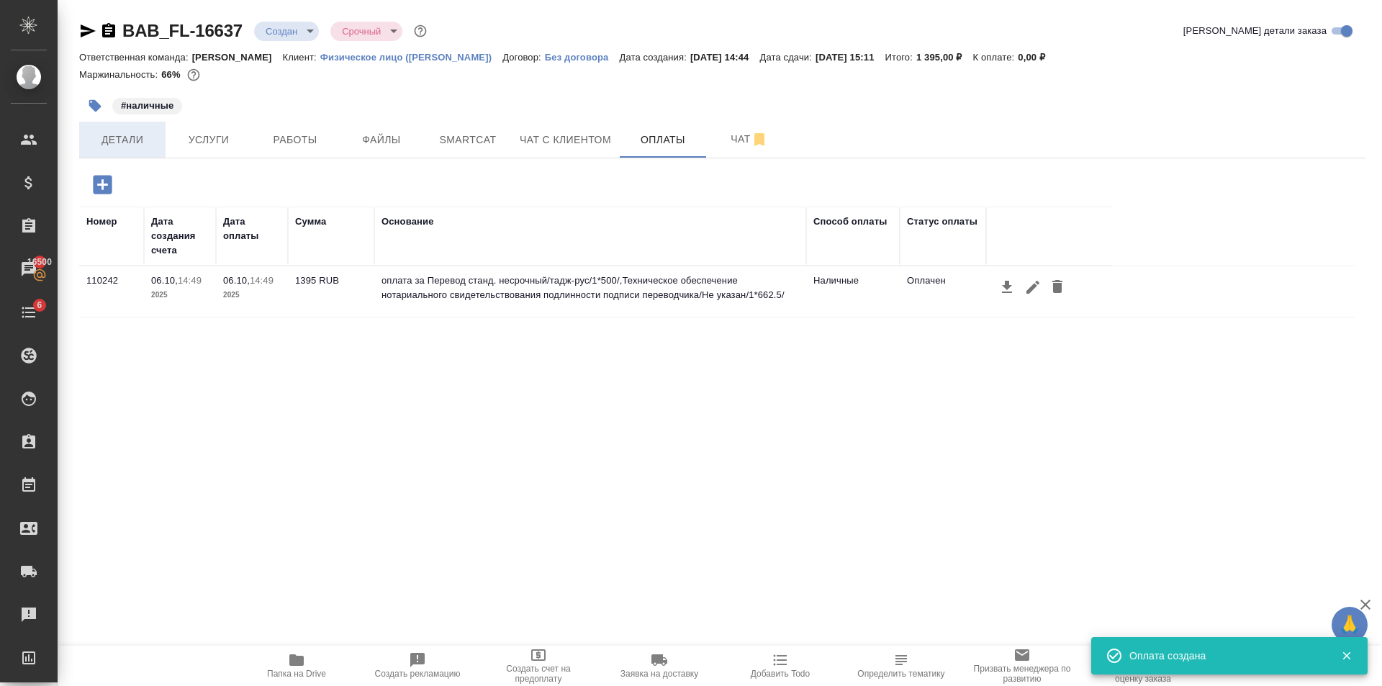
click at [127, 143] on span "Детали" at bounding box center [122, 140] width 69 height 18
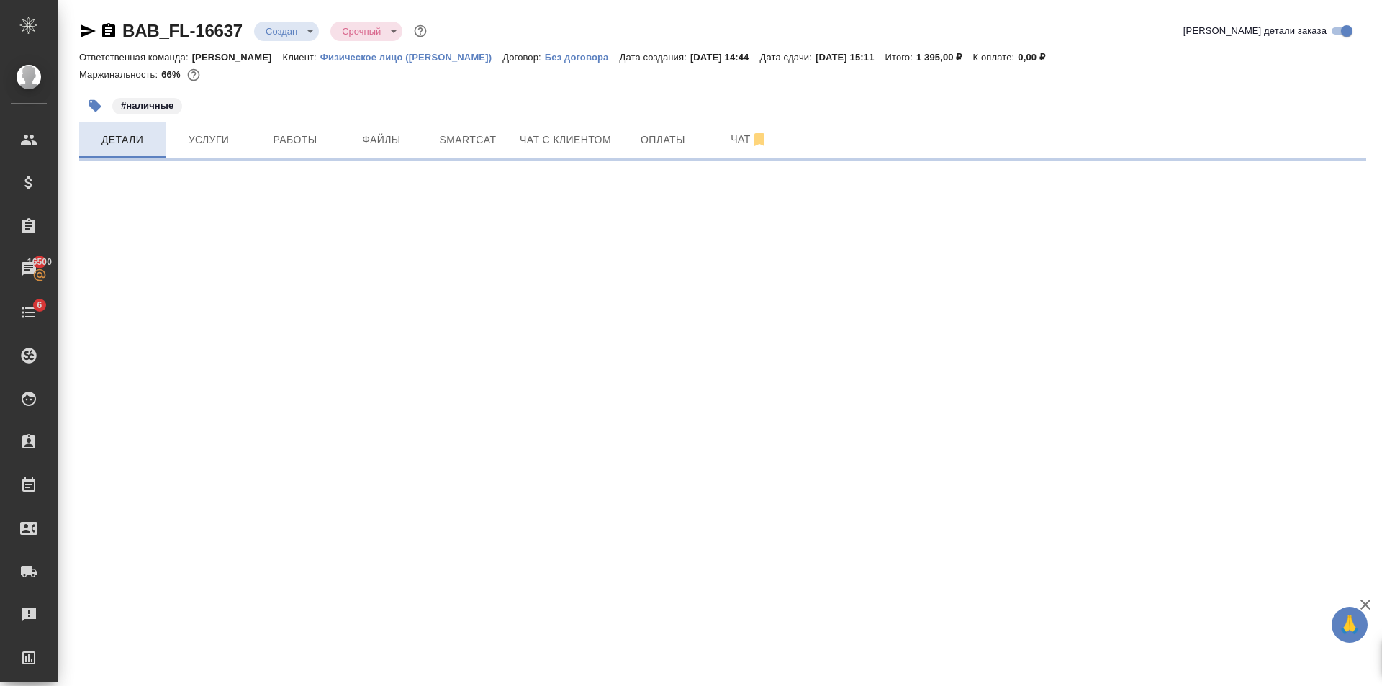
select select "RU"
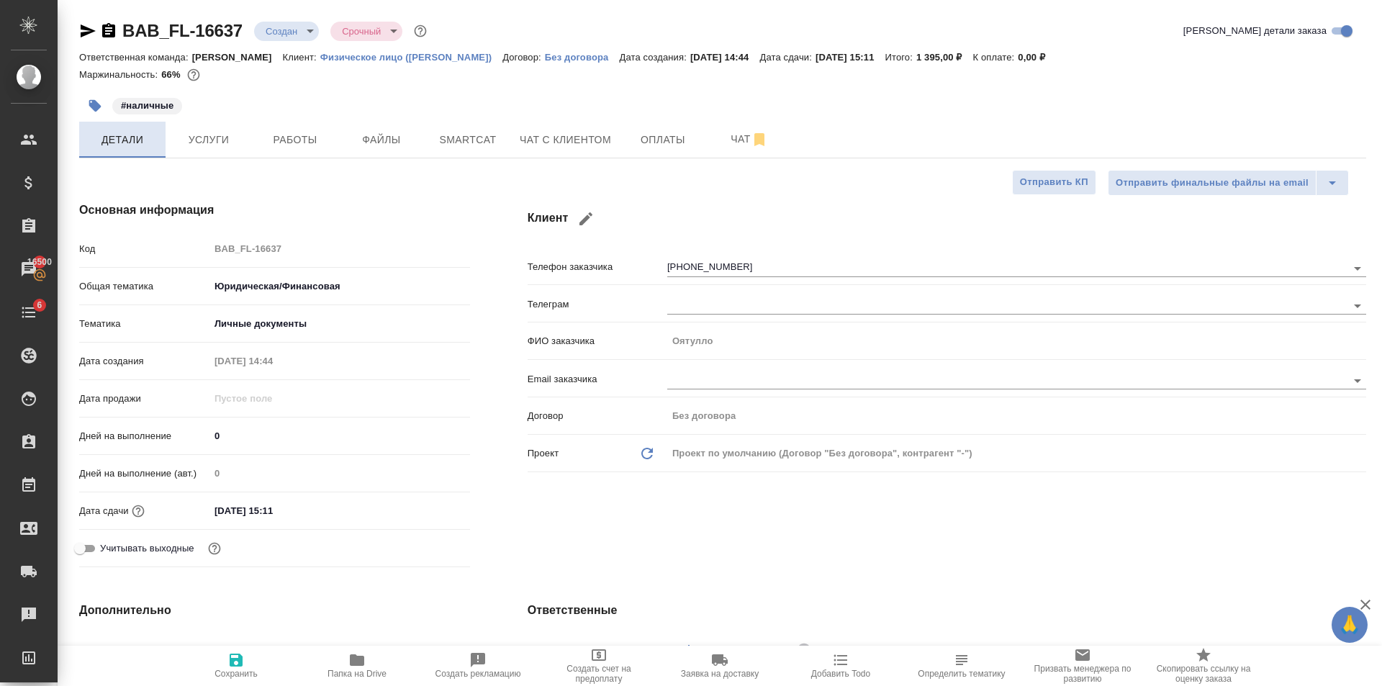
type textarea "x"
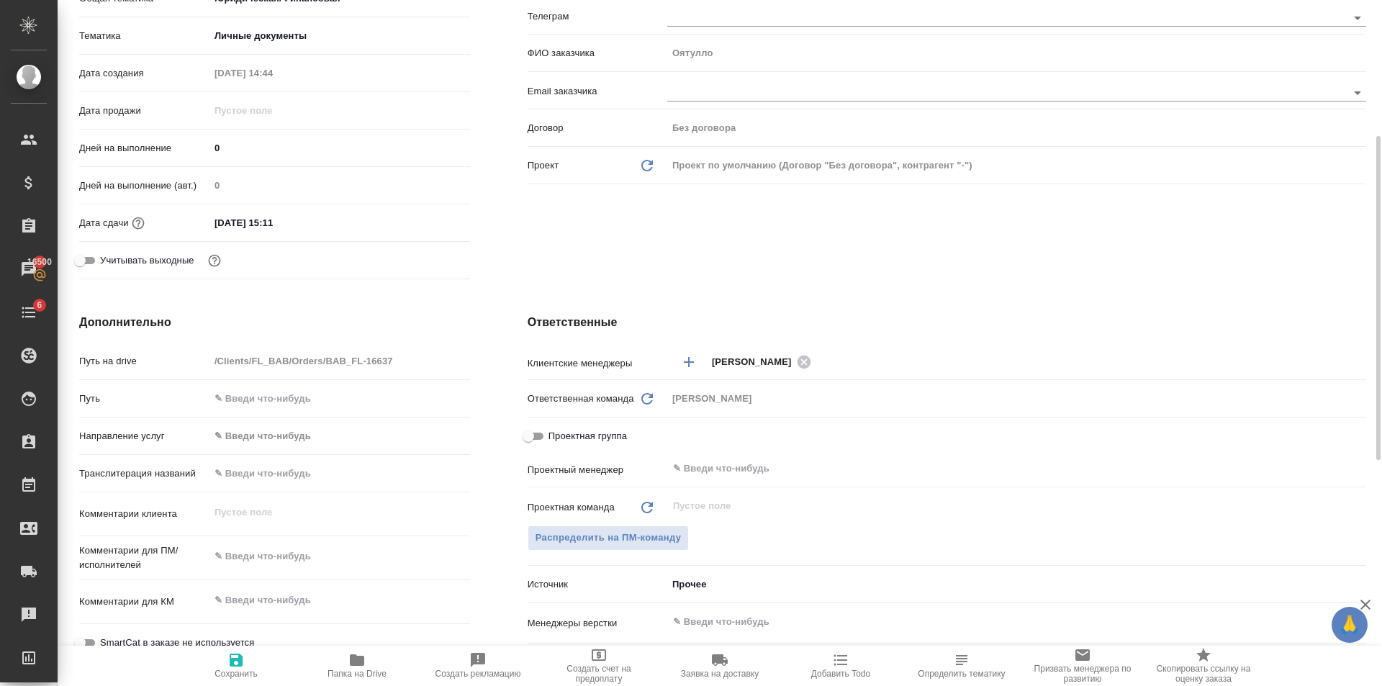
scroll to position [576, 0]
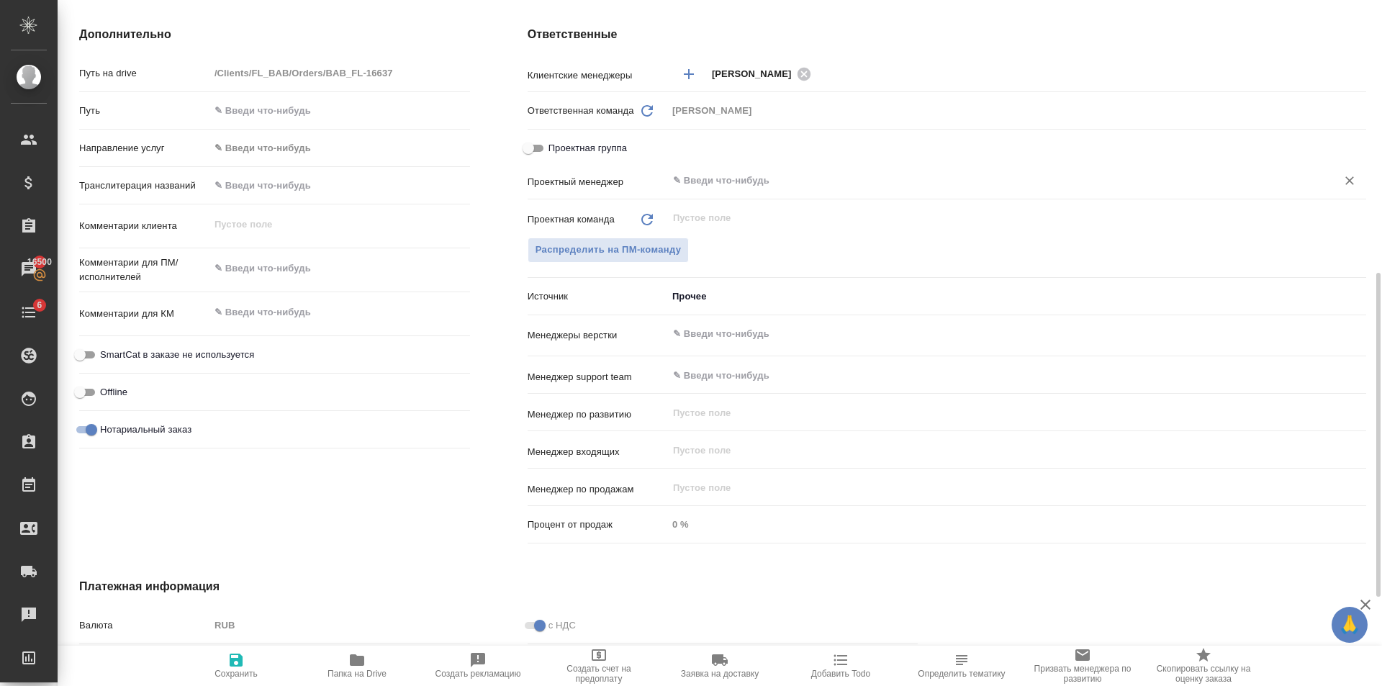
click at [730, 173] on input "text" at bounding box center [992, 180] width 642 height 17
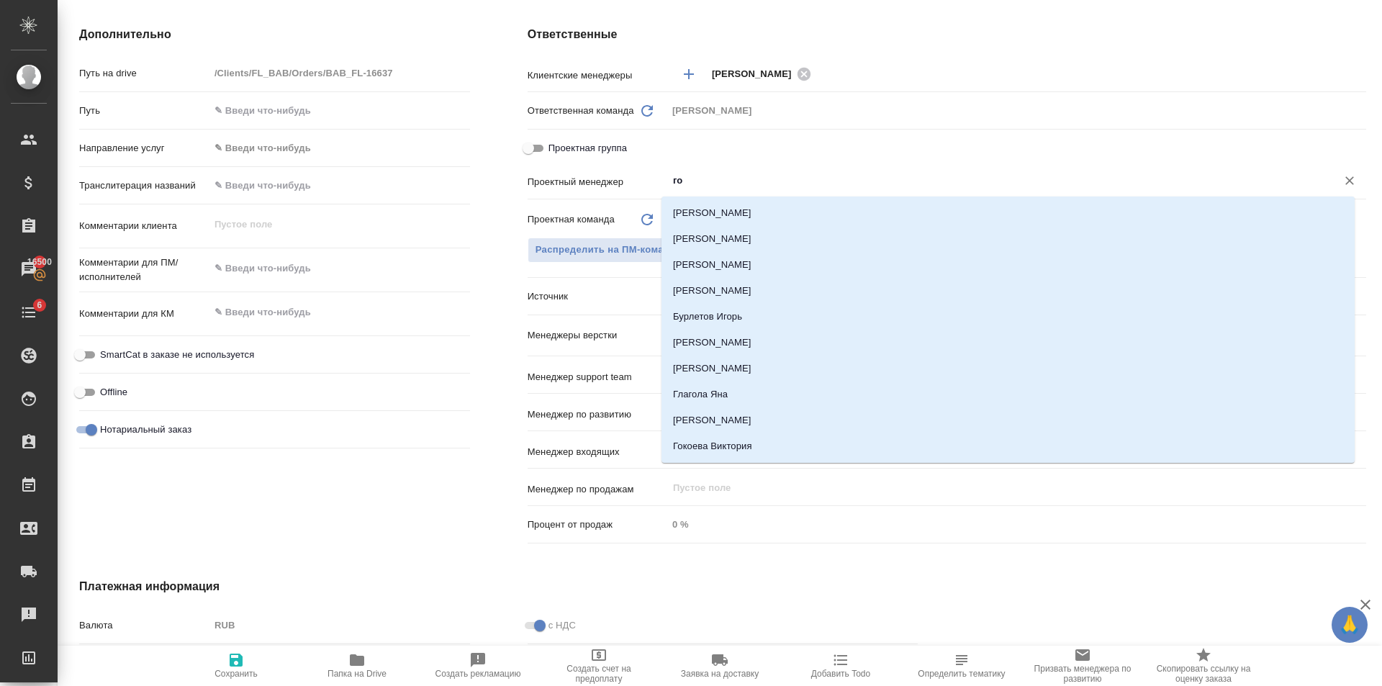
type input "гол"
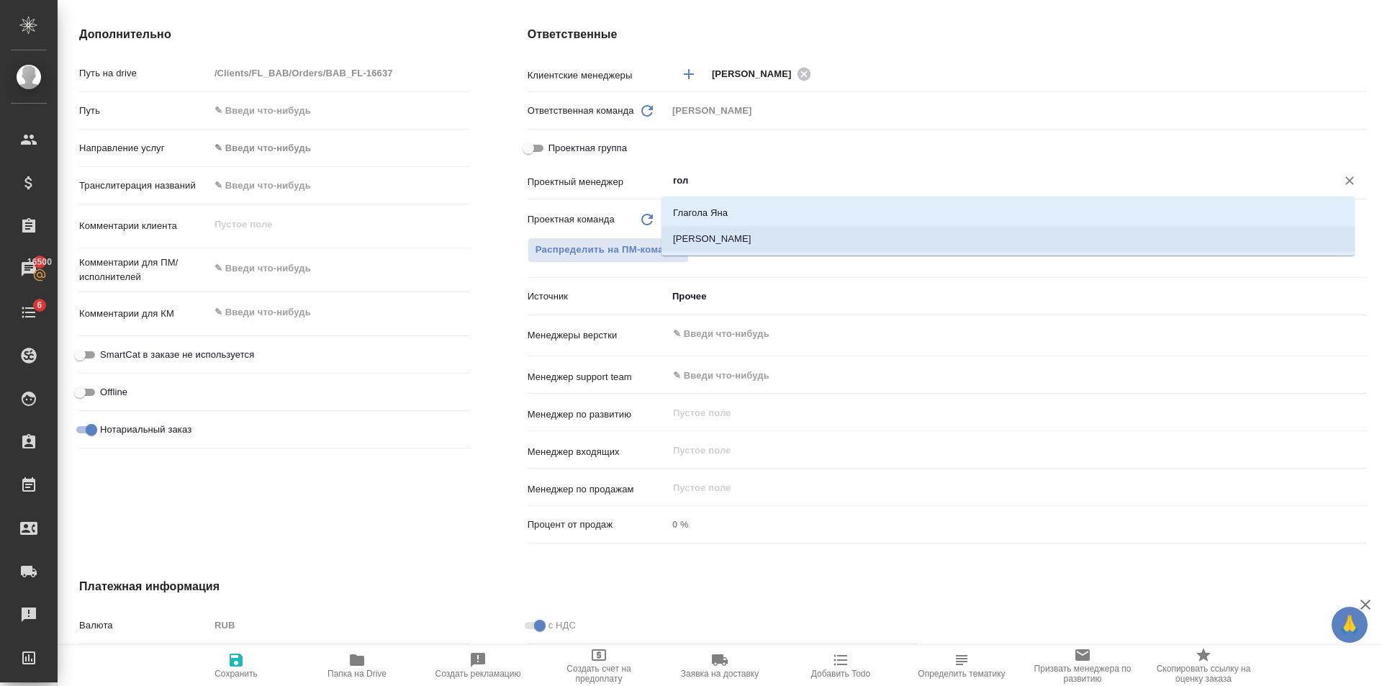
drag, startPoint x: 769, startPoint y: 240, endPoint x: 746, endPoint y: 243, distance: 24.0
click at [769, 239] on li "[PERSON_NAME]" at bounding box center [1007, 239] width 693 height 26
type textarea "x"
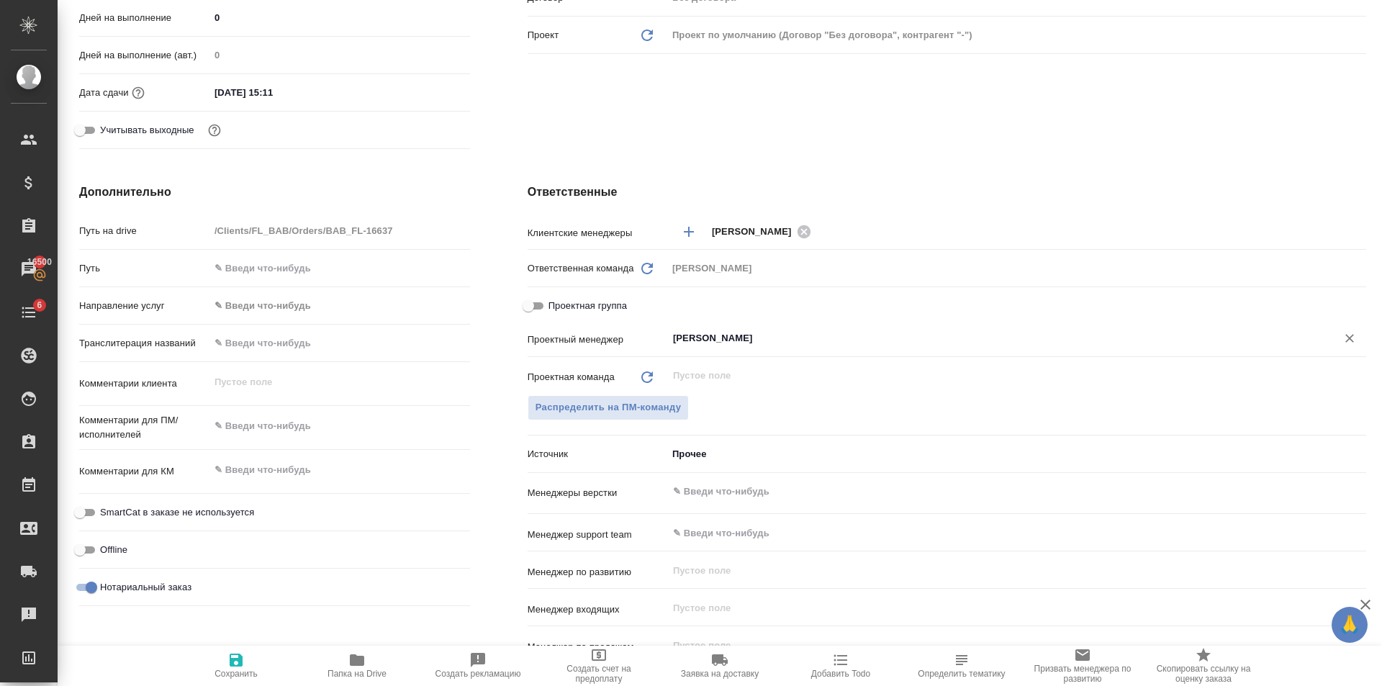
scroll to position [0, 0]
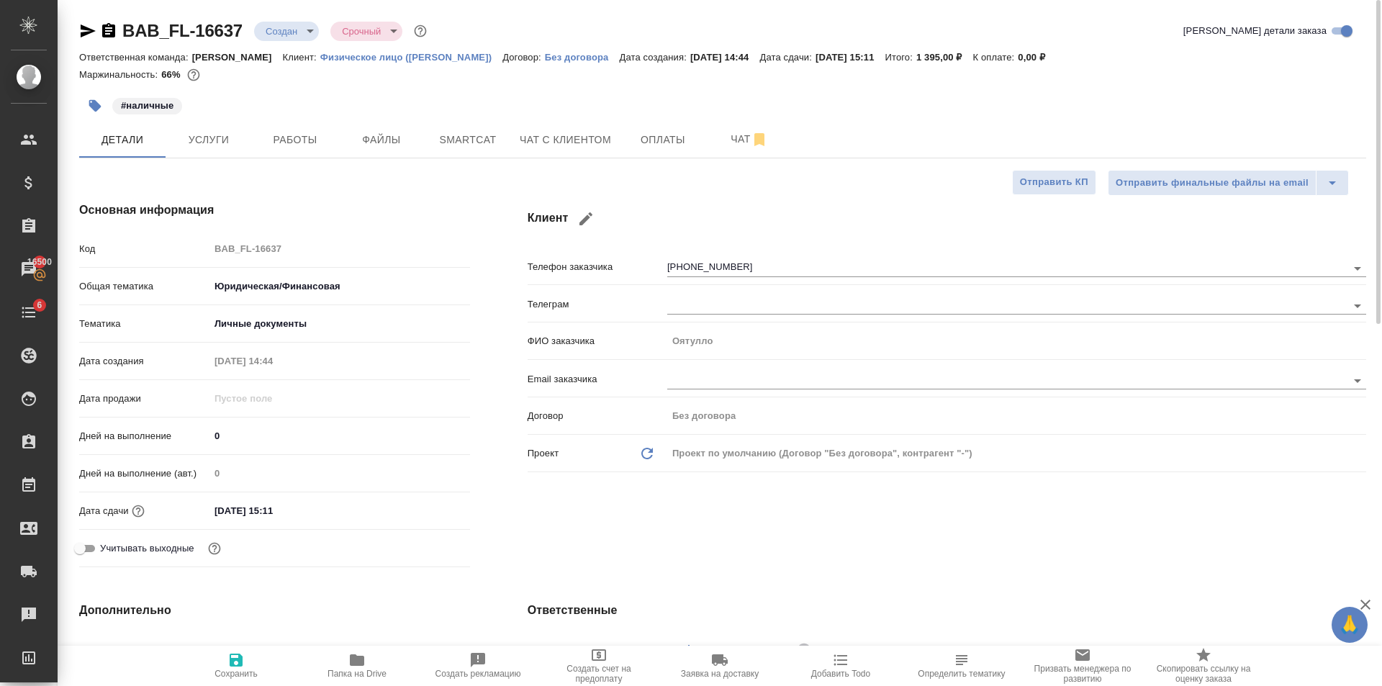
type input "[PERSON_NAME]"
drag, startPoint x: 235, startPoint y: 665, endPoint x: 334, endPoint y: 191, distance: 484.6
click at [235, 665] on icon "button" at bounding box center [236, 659] width 13 height 13
type textarea "x"
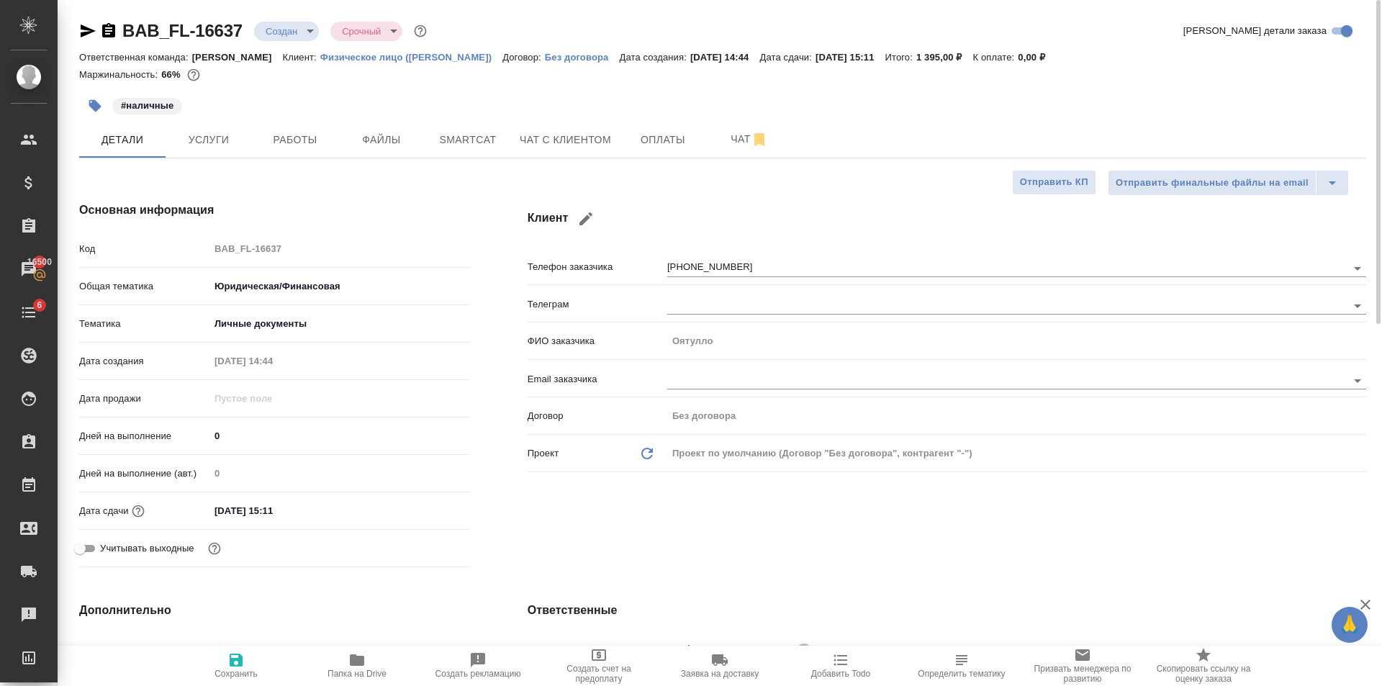
type textarea "x"
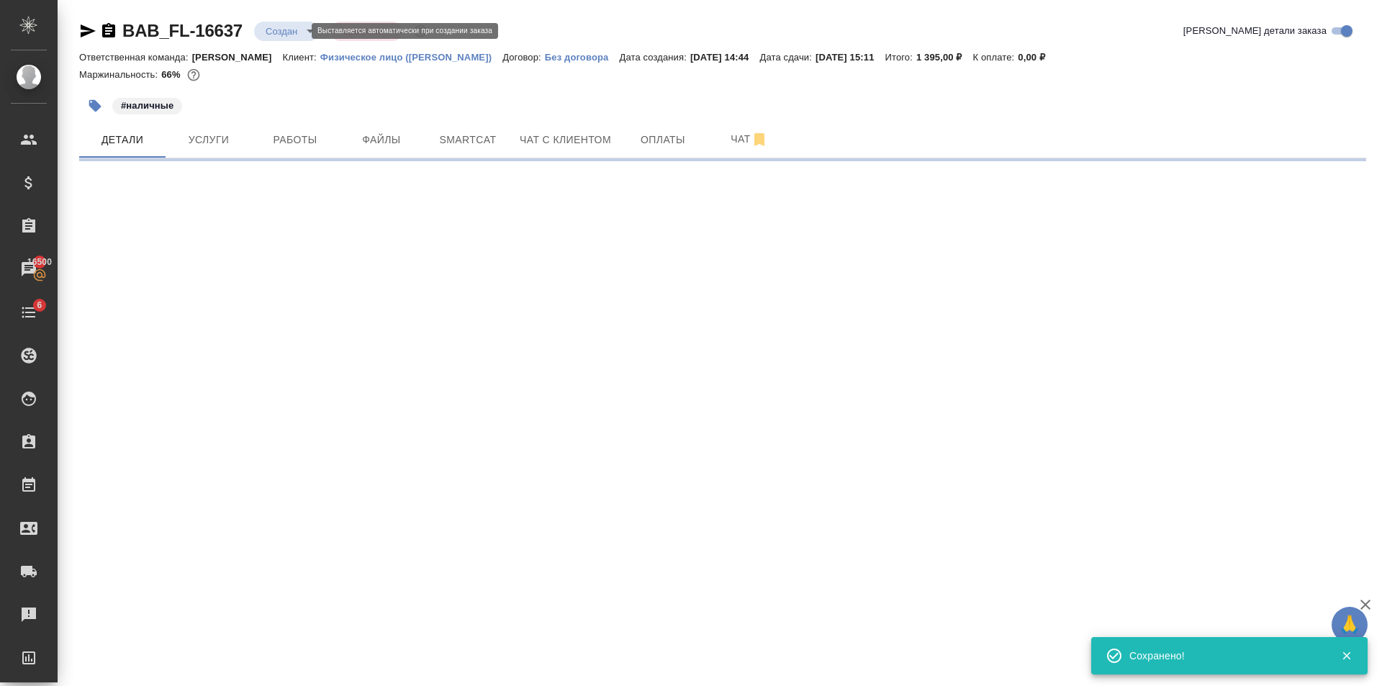
click at [289, 29] on body "🙏 .cls-1 fill:#fff; AWATERA Golubev Dmitry Клиенты Спецификации Заказы 16500 Ча…" at bounding box center [691, 343] width 1382 height 686
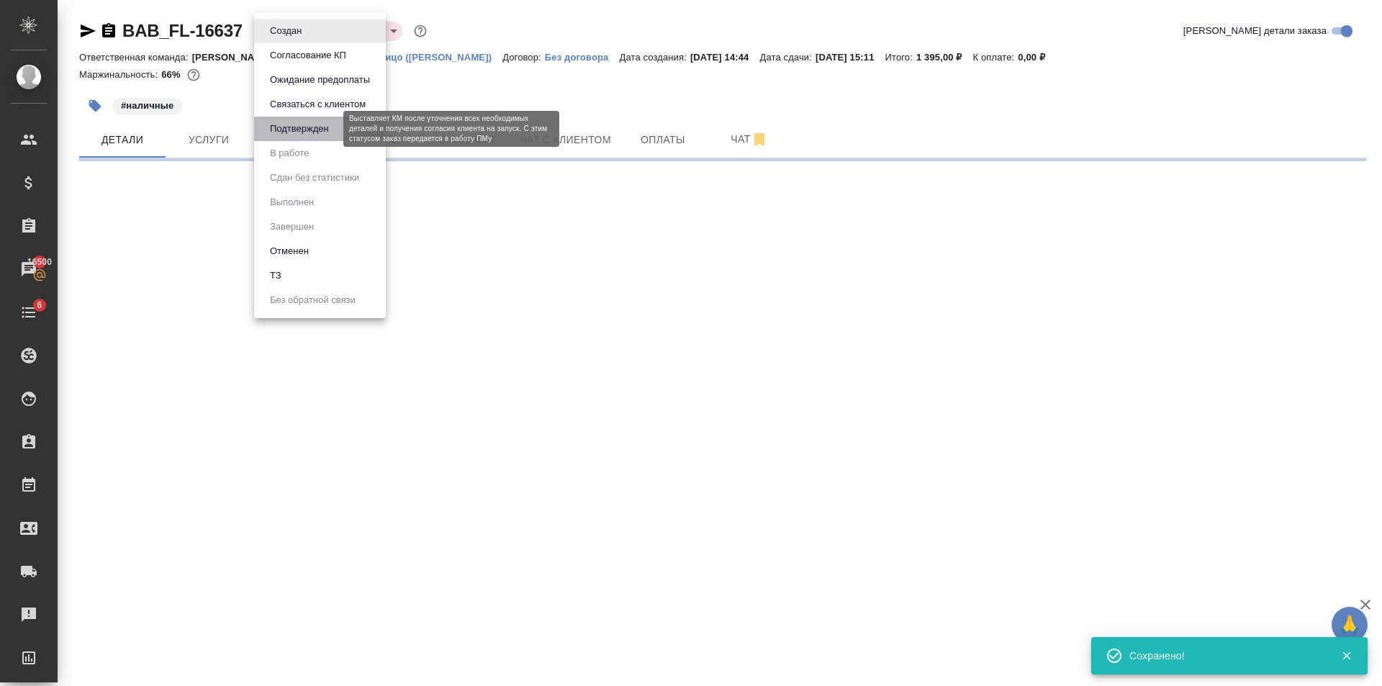
click at [328, 125] on button "Подтвержден" at bounding box center [300, 129] width 68 height 16
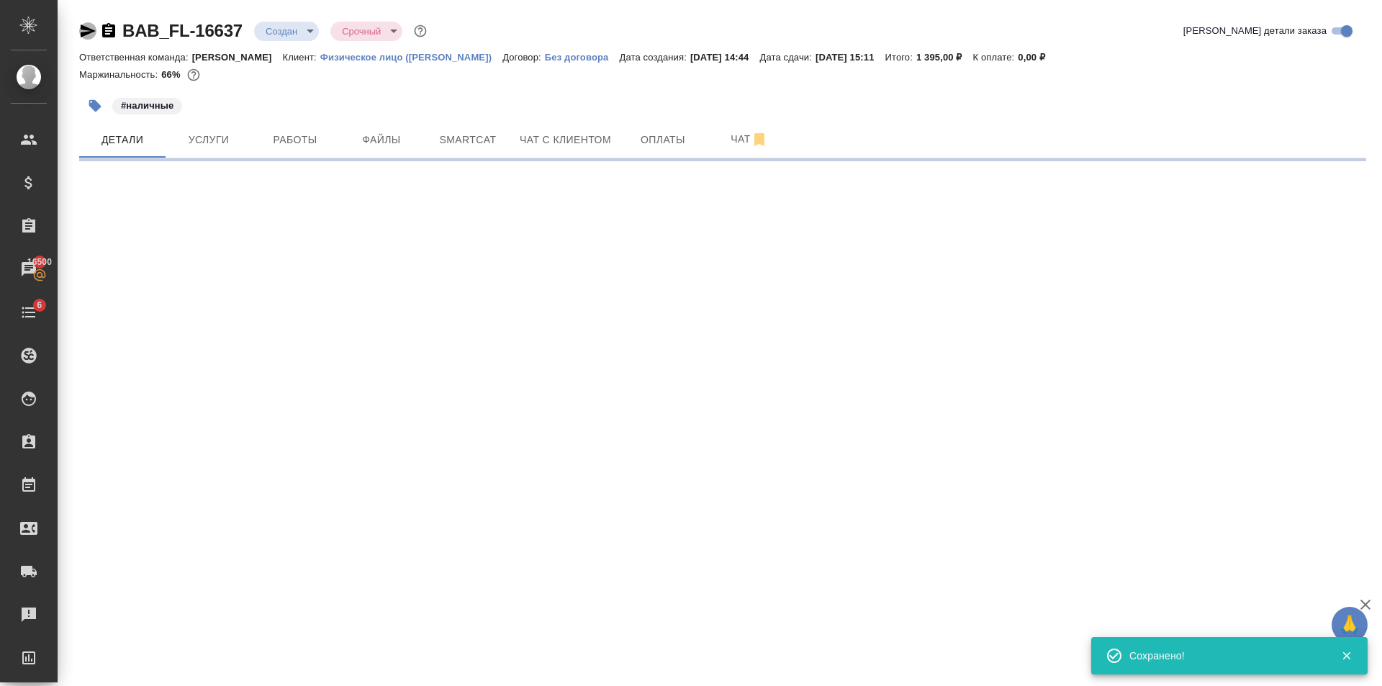
click at [89, 26] on icon "button" at bounding box center [87, 30] width 17 height 17
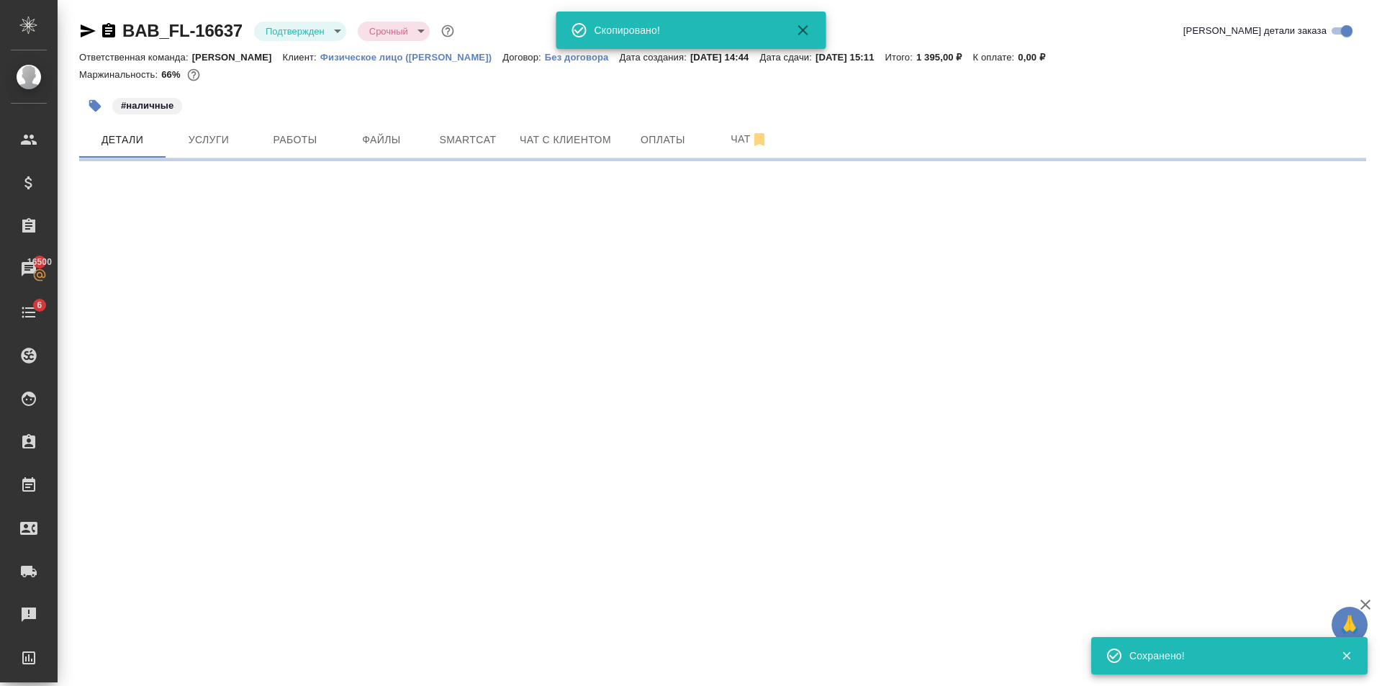
select select "RU"
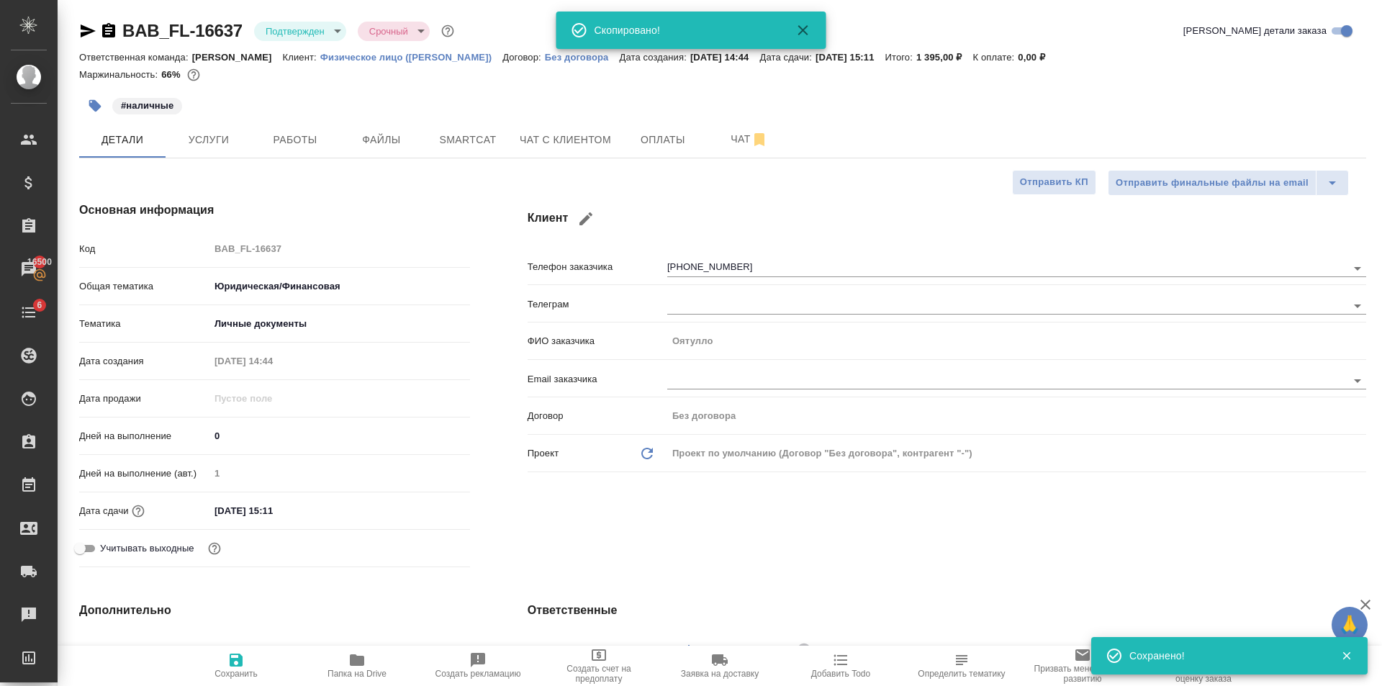
type textarea "x"
type input "06.10.2025 14:49"
type textarea "x"
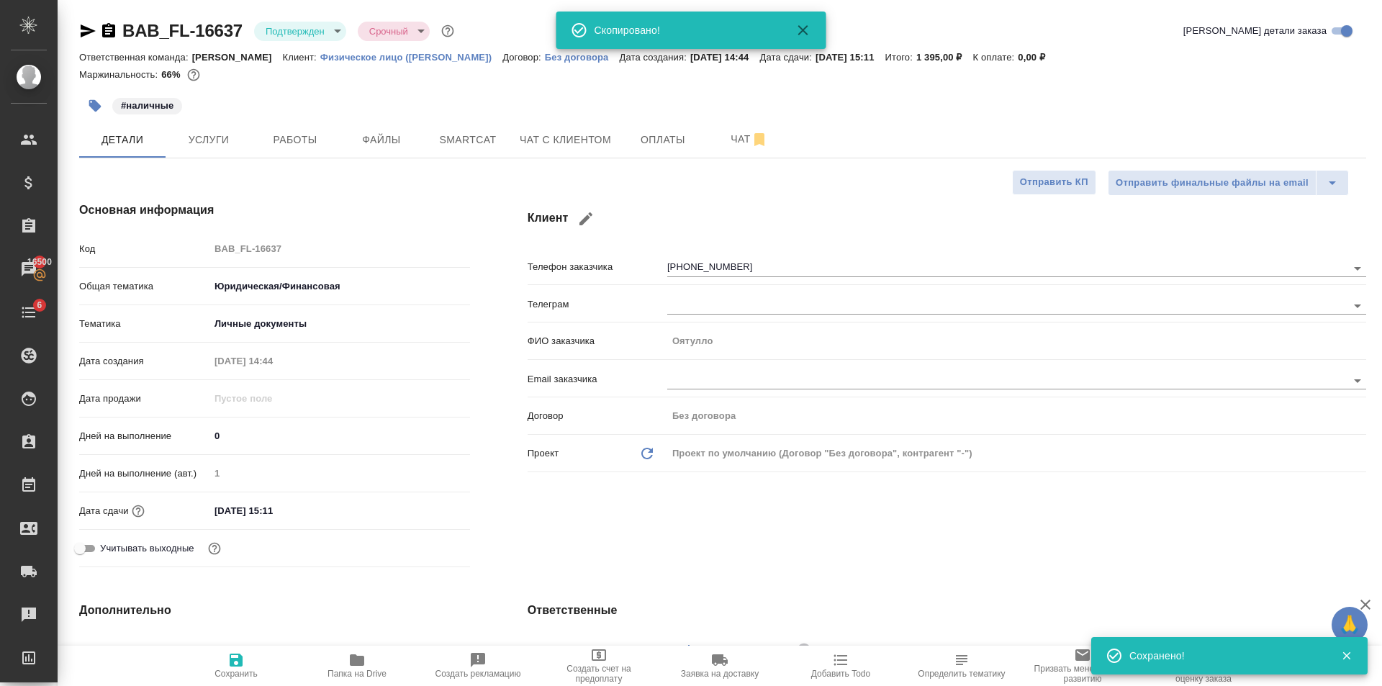
type textarea "x"
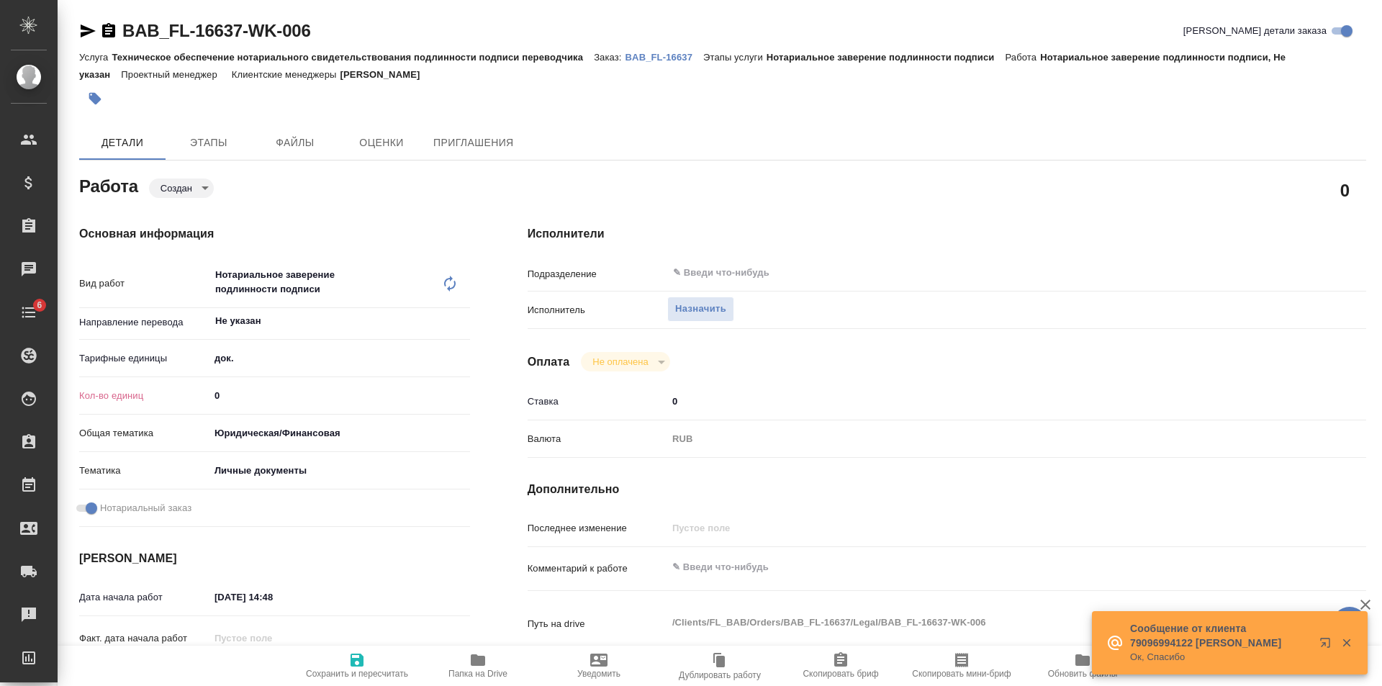
type textarea "x"
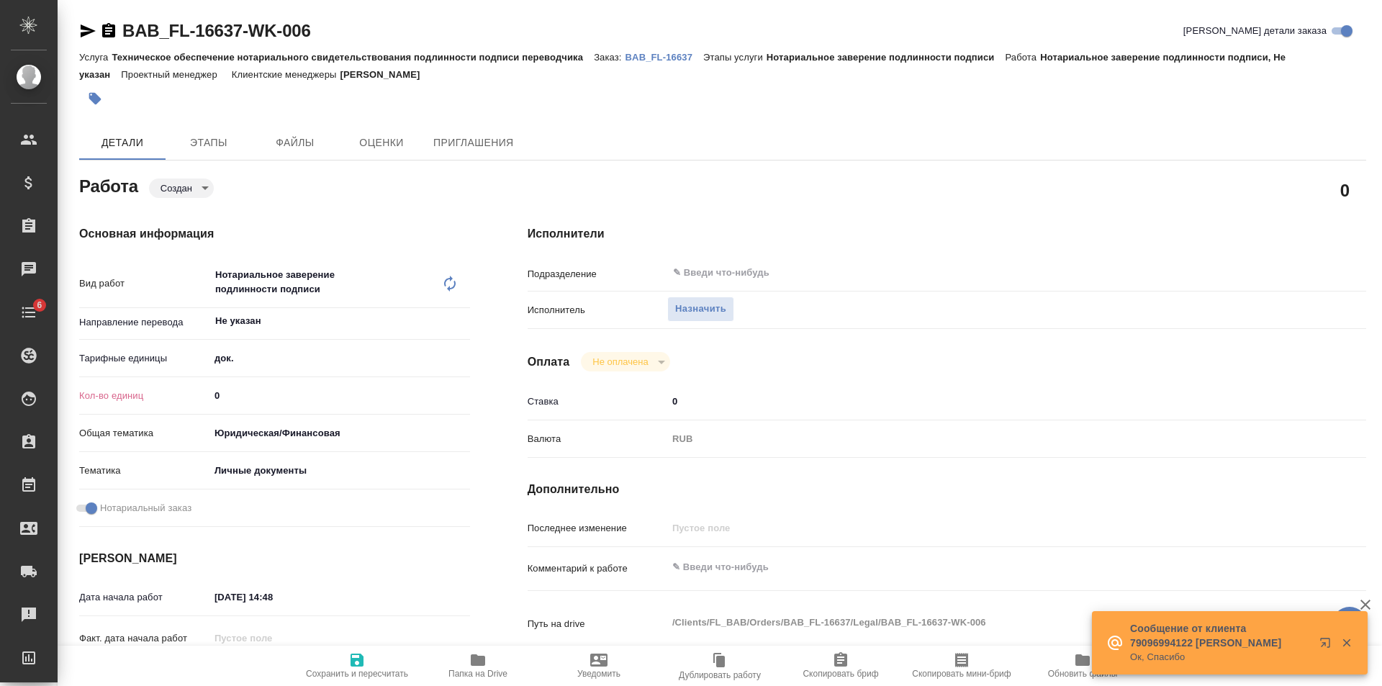
type textarea "x"
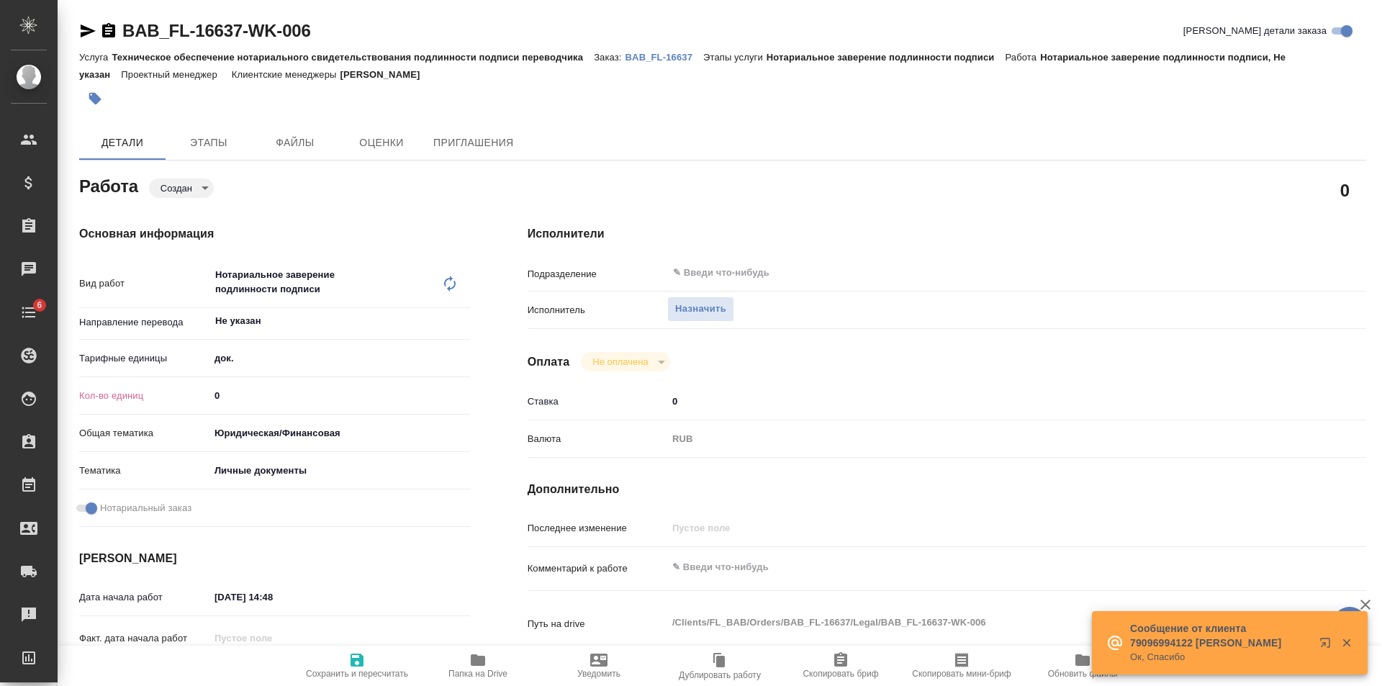
type textarea "x"
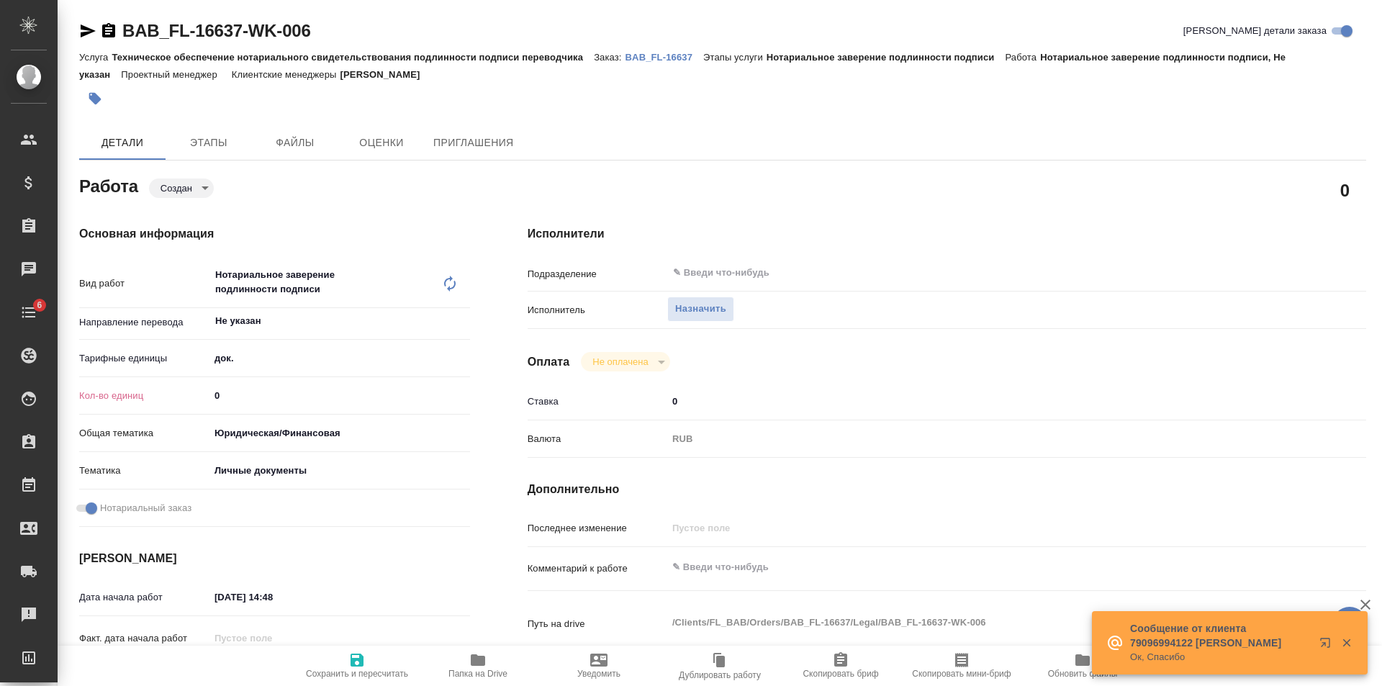
type textarea "x"
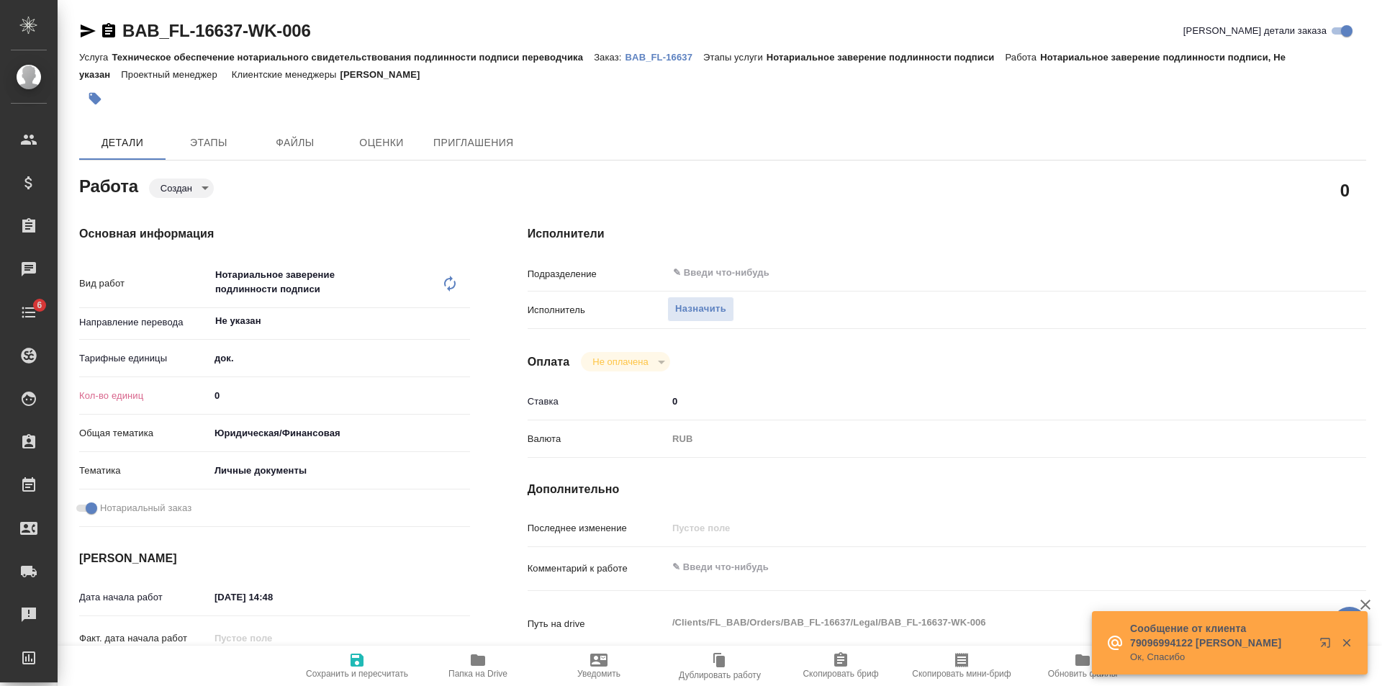
type textarea "x"
type input "1"
type textarea "x"
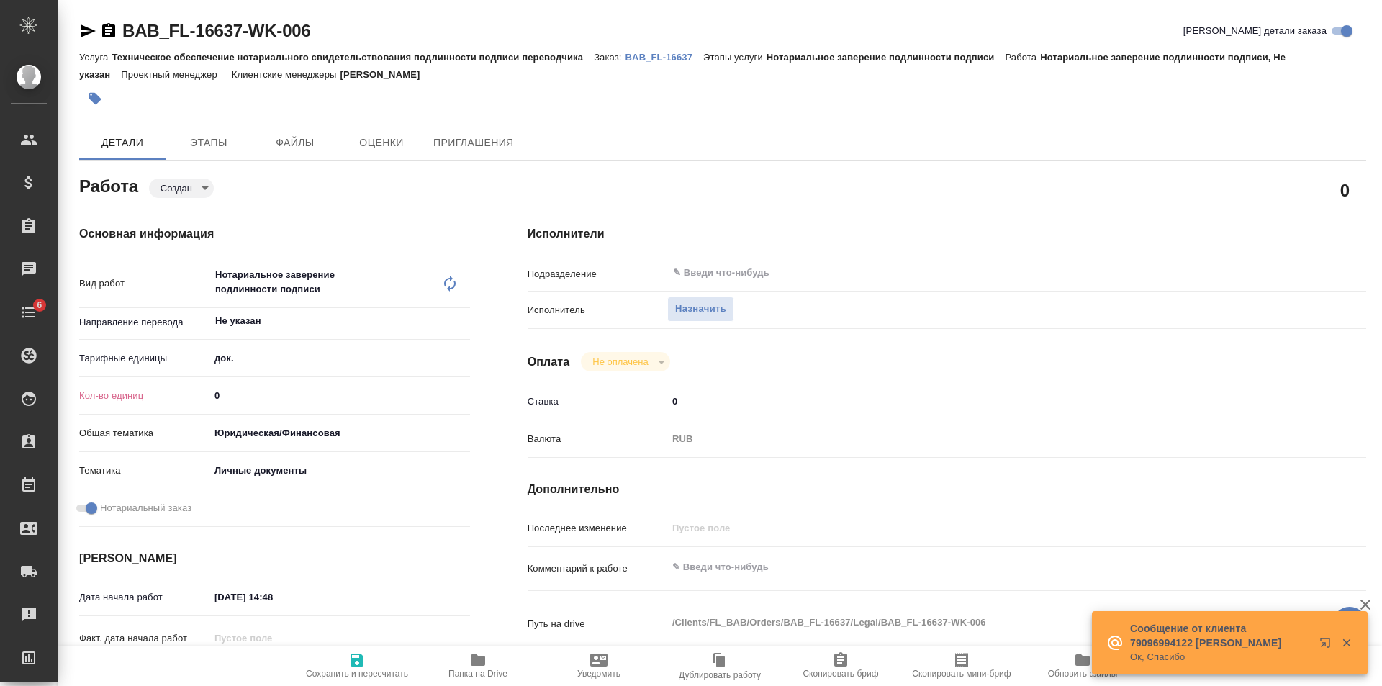
type textarea "x"
type input "1"
click at [463, 392] on input "1" at bounding box center [339, 395] width 261 height 21
type textarea "x"
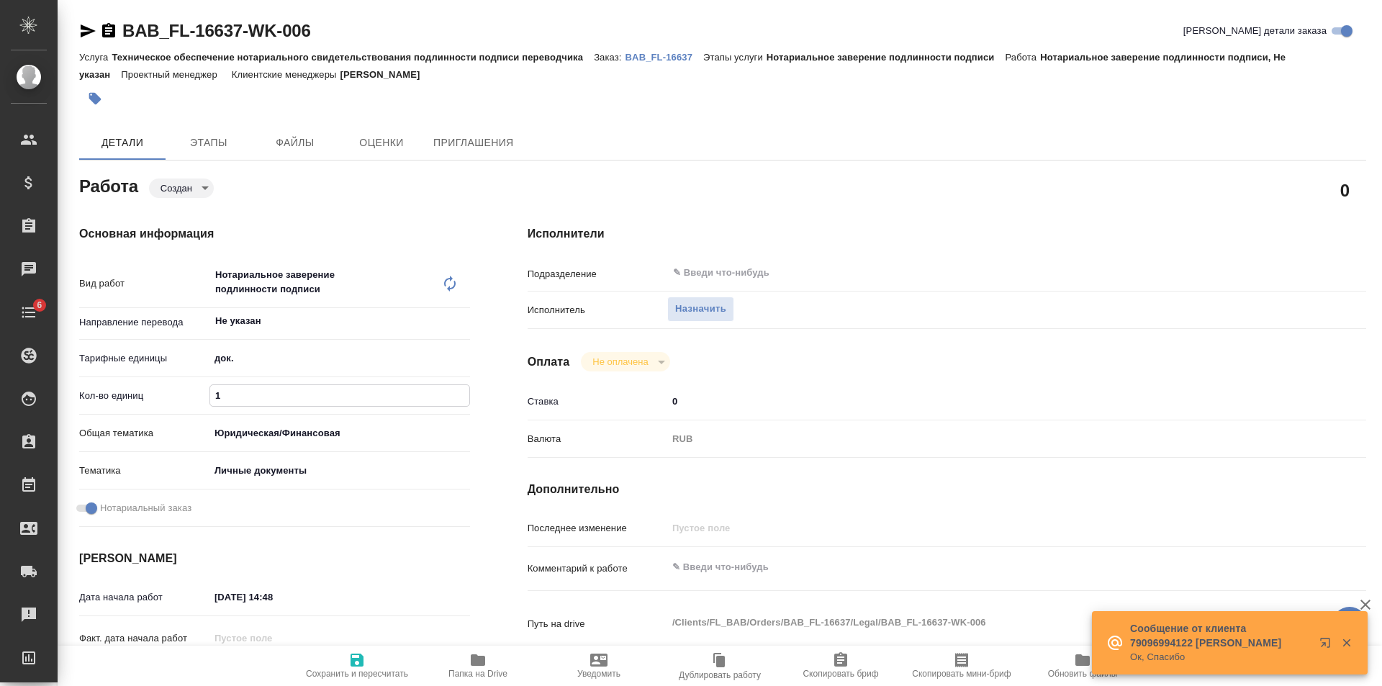
type textarea "x"
drag, startPoint x: 369, startPoint y: 657, endPoint x: 492, endPoint y: 525, distance: 180.2
click at [371, 657] on span "Сохранить и пересчитать" at bounding box center [357, 664] width 104 height 27
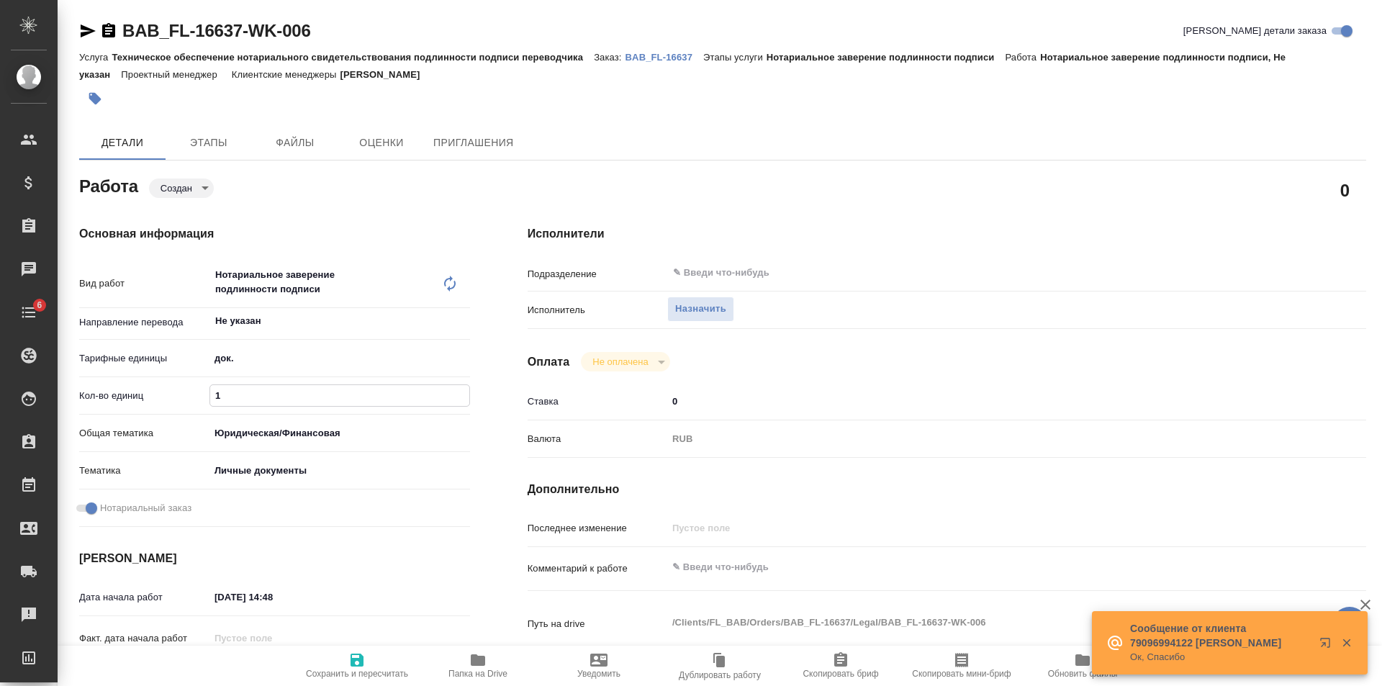
type textarea "x"
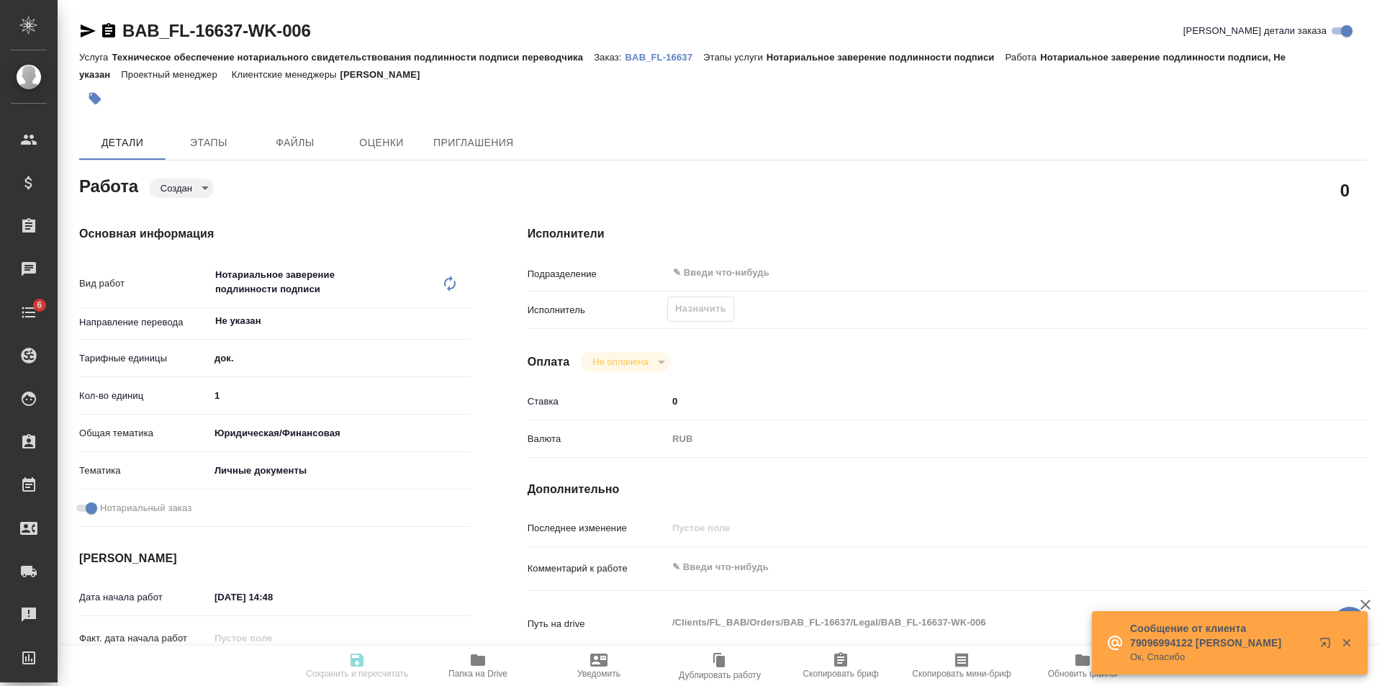
type textarea "x"
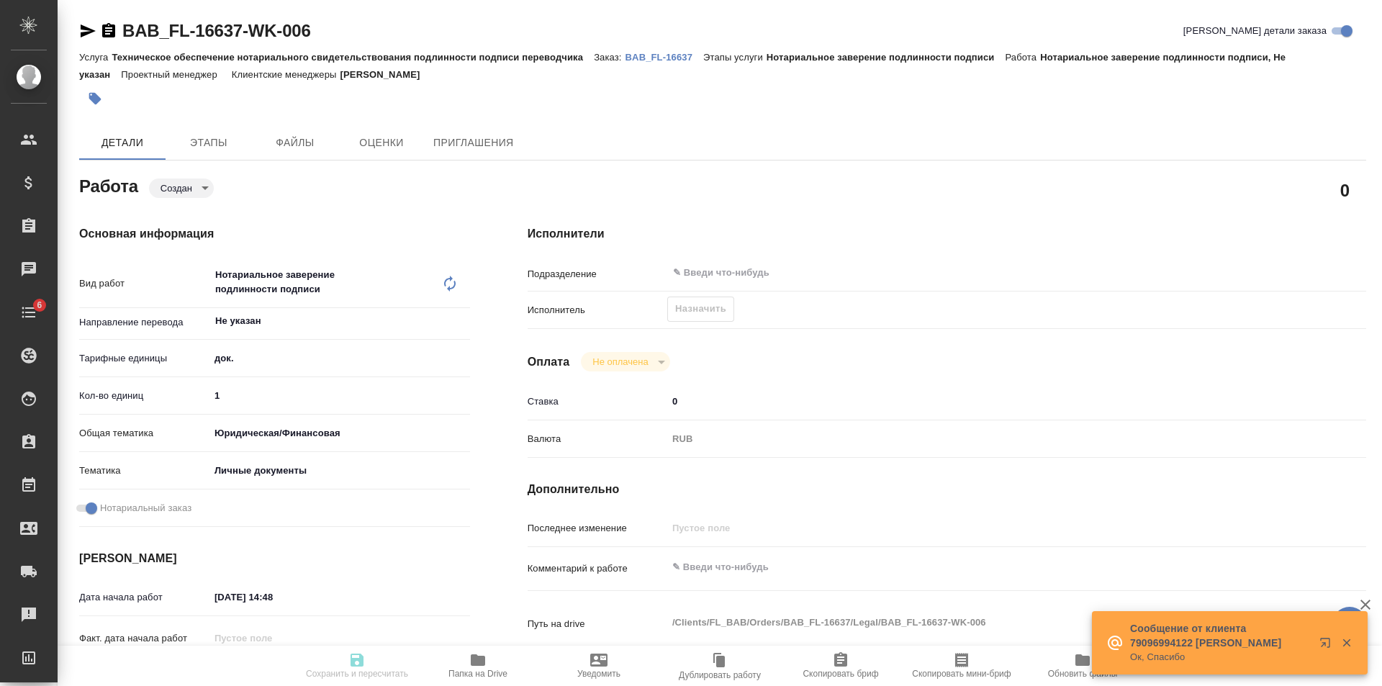
type textarea "x"
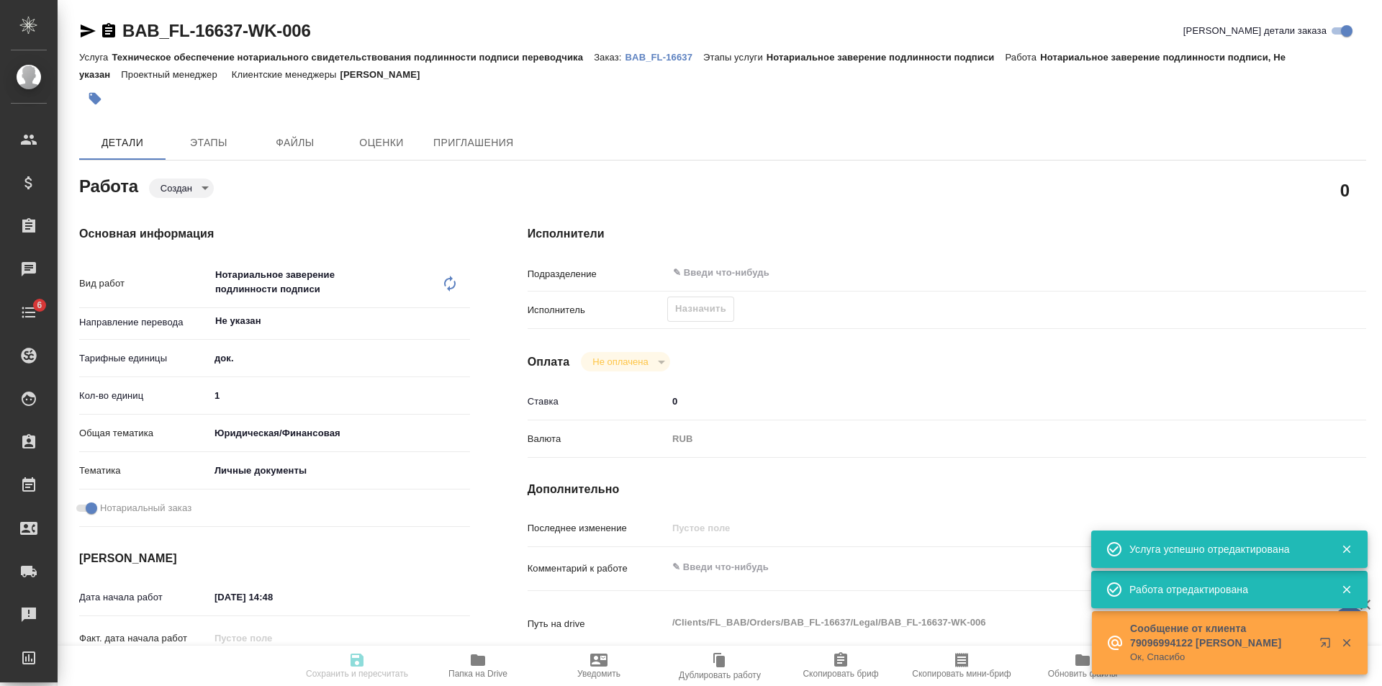
type input "created"
type textarea "Нотариальное заверение подлинности подписи"
type textarea "x"
type input "Не указан"
type input "5a8b1489cc6b4906c91bfd8b"
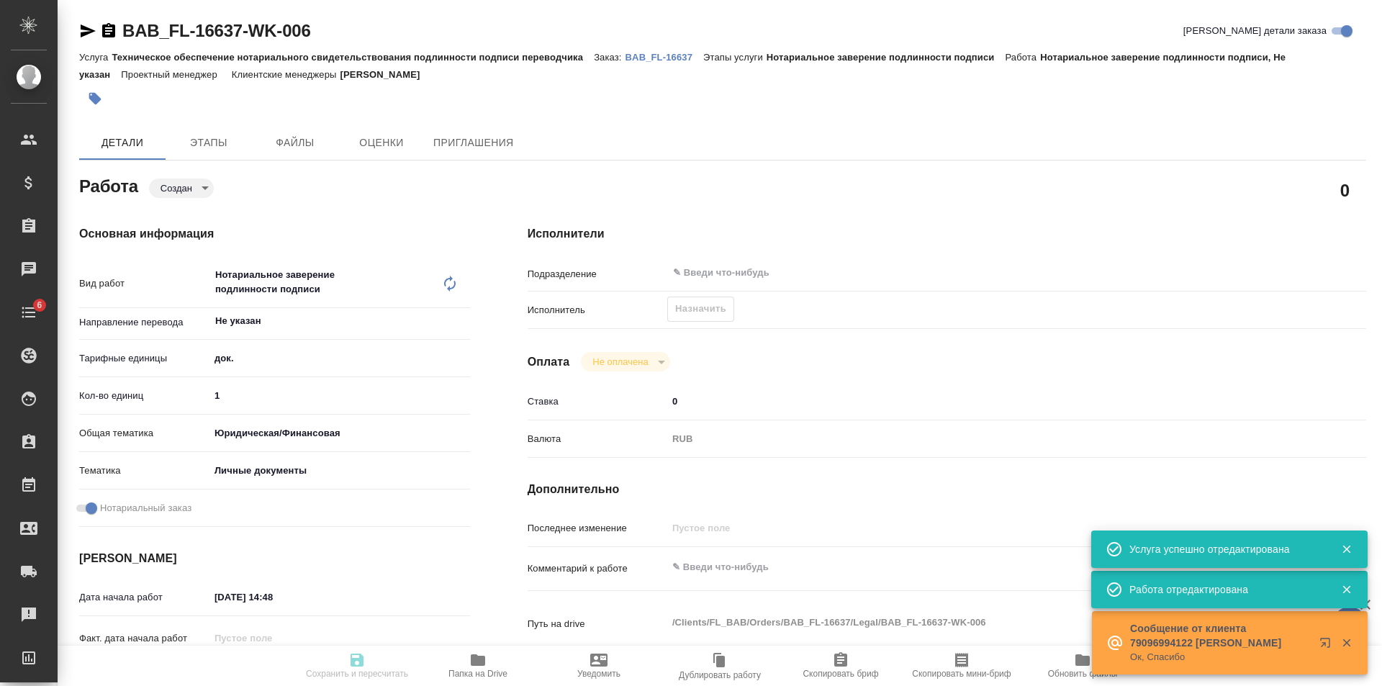
type input "1"
type input "yr-fn"
type input "5a8b8b956a9677013d343cfe"
checkbox input "true"
type input "[DATE] 14:48"
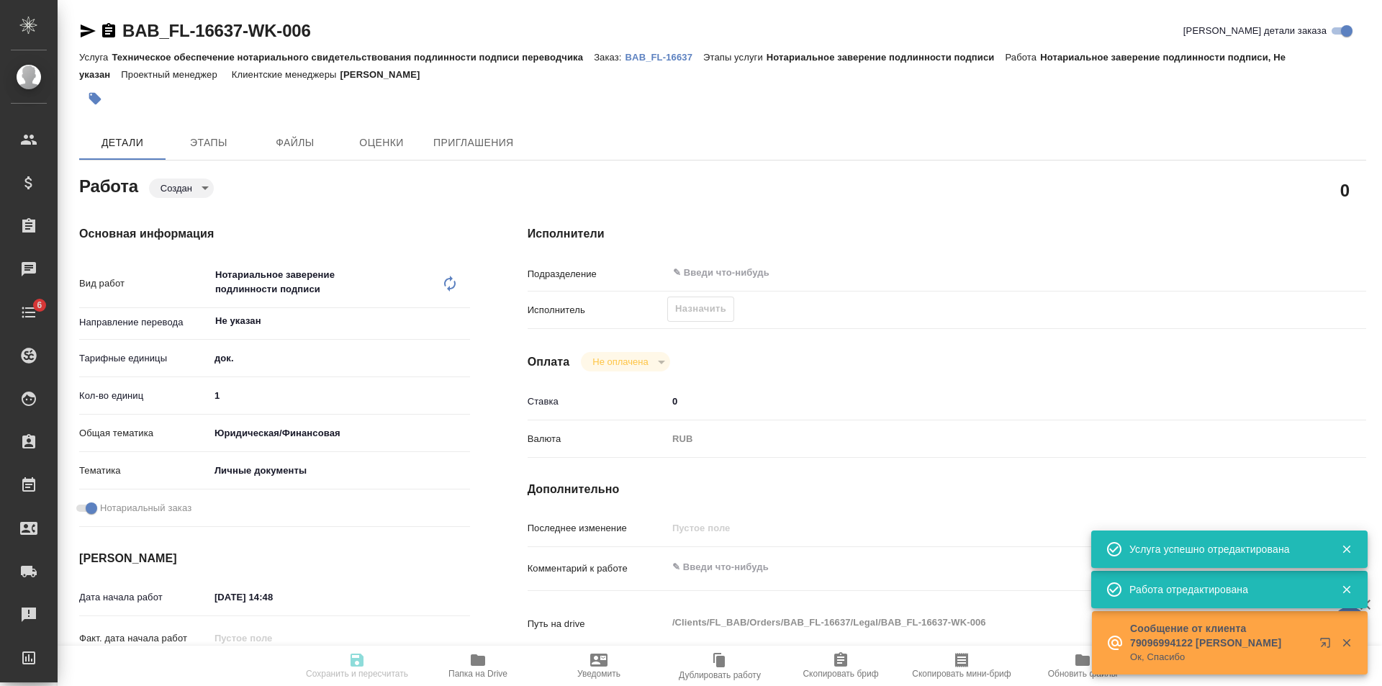
type input "[DATE] 15:11"
type input "notPayed"
type input "0"
type input "RUB"
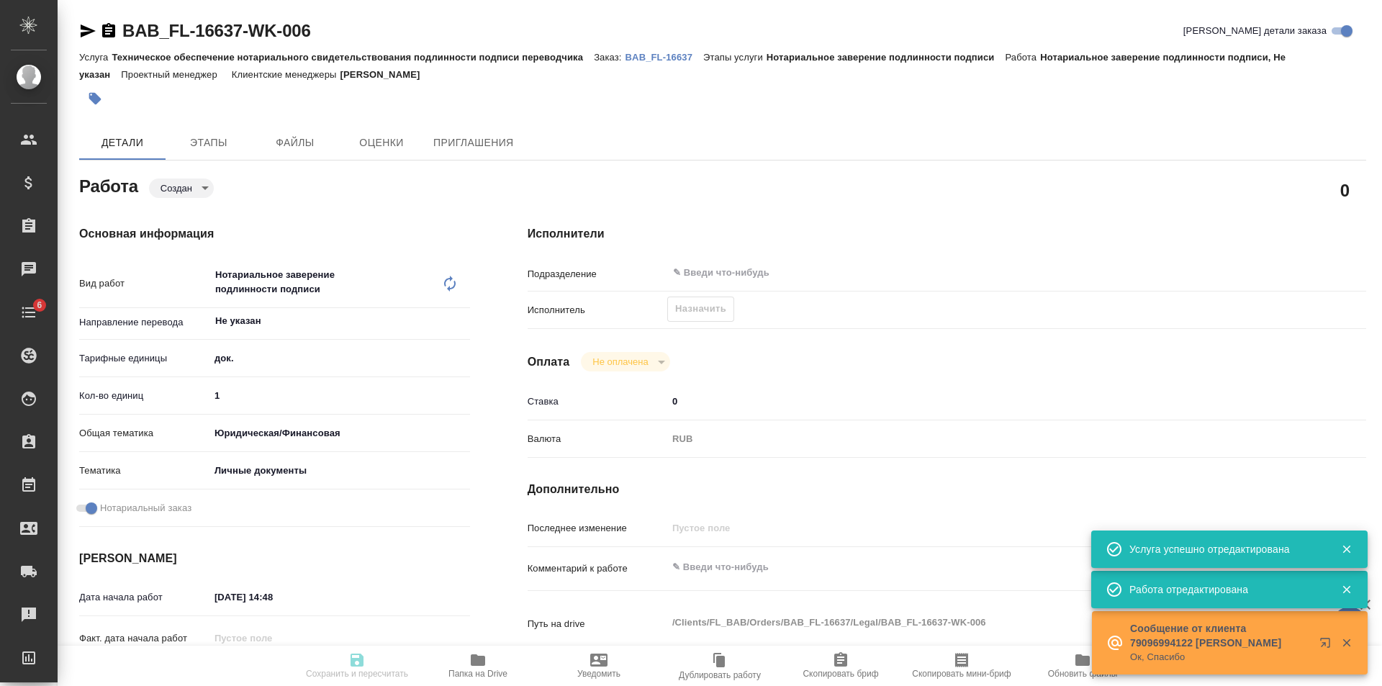
type input "[PERSON_NAME]"
type textarea "x"
type textarea "/Clients/FL_BAB/Orders/BAB_FL-16637/Legal/BAB_FL-16637-WK-006"
type textarea "x"
type input "BAB_FL-16637"
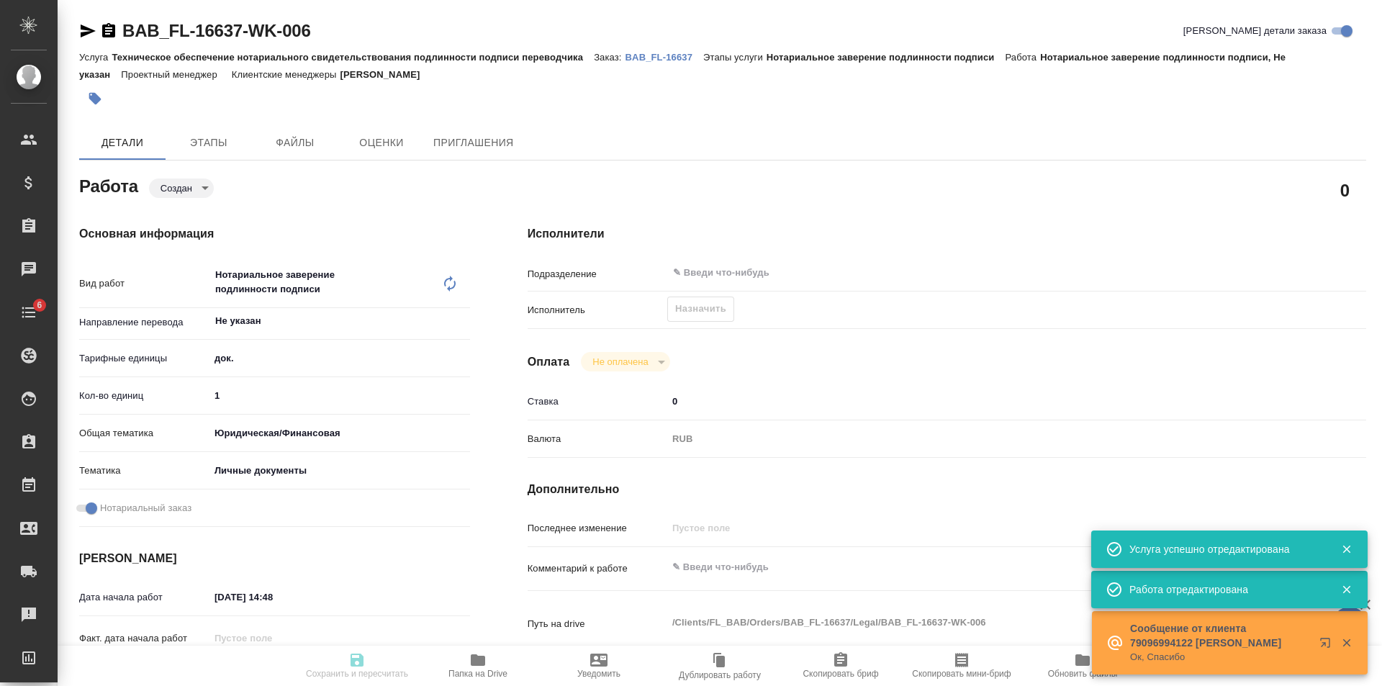
type input "Техническое обеспечение нотариального свидетельствования подлинности подписи пе…"
type input "Нотариальное заверение подлинности подписи"
type input "[PERSON_NAME]"
type input "/Clients/FL_BAB/Orders/BAB_FL-16637"
type textarea "x"
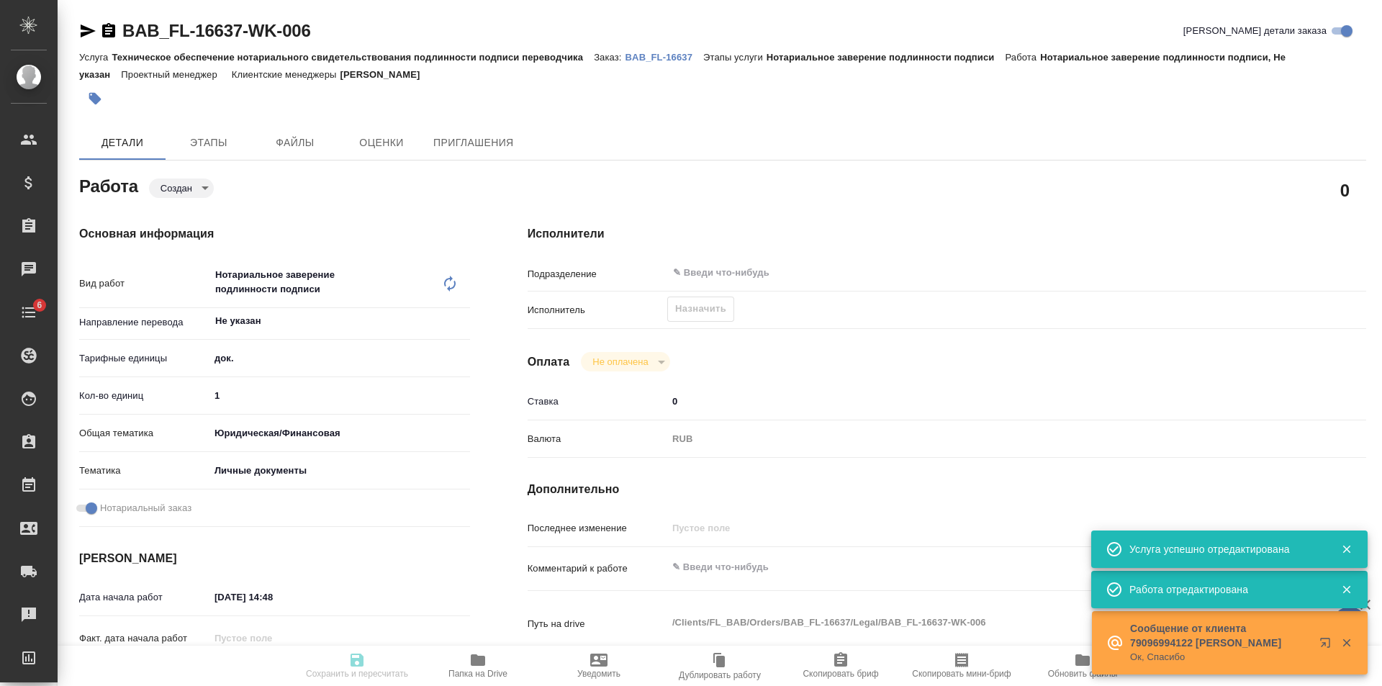
type textarea "x"
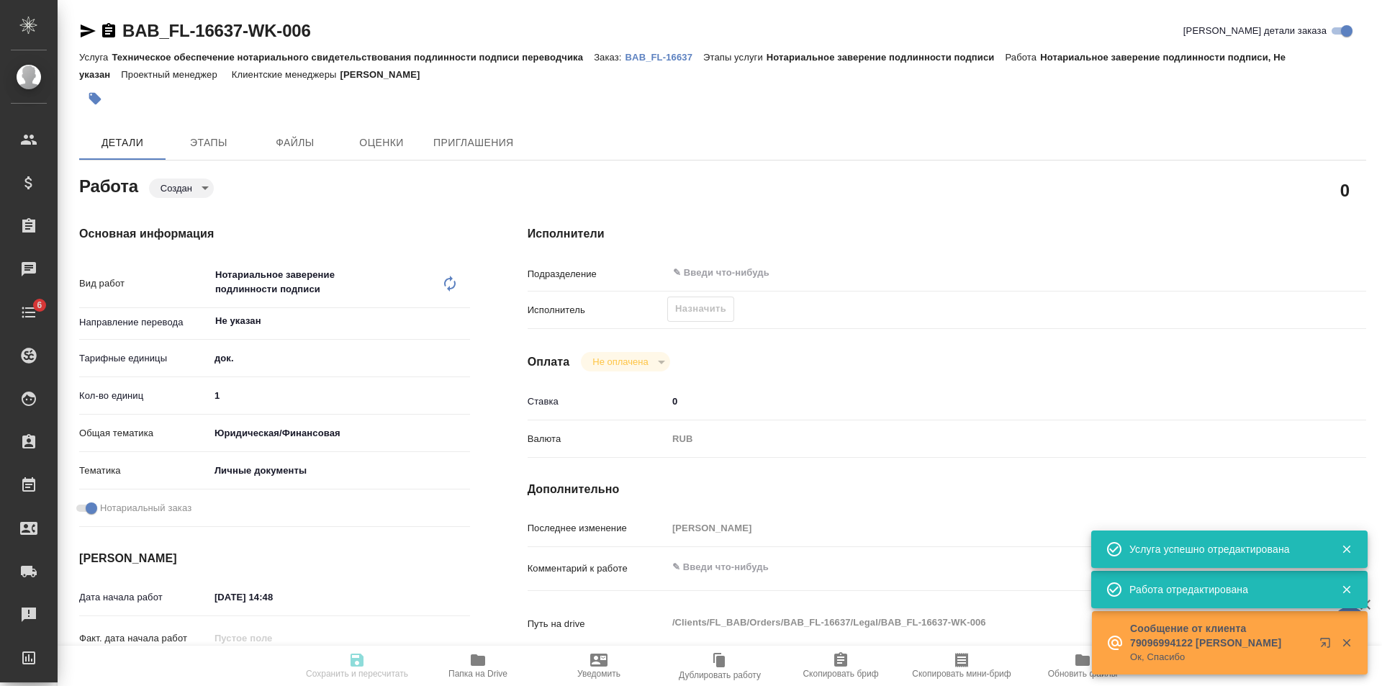
type textarea "x"
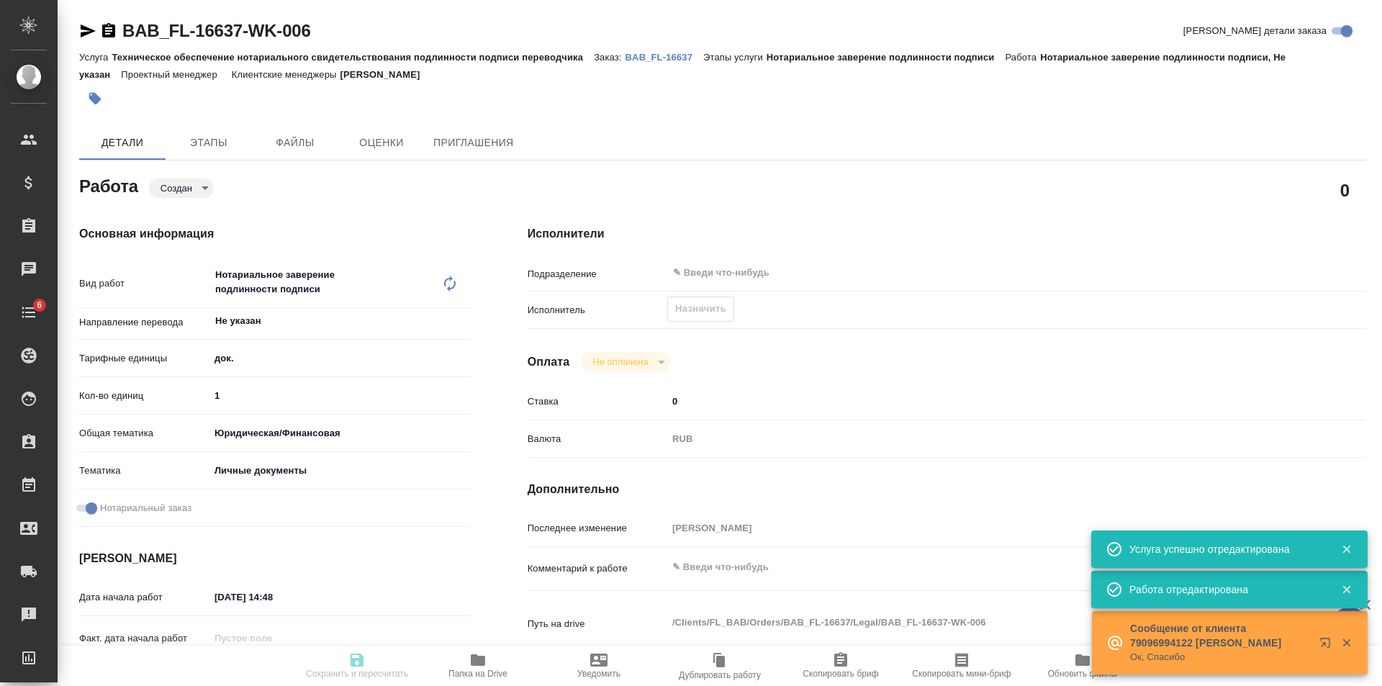
type textarea "x"
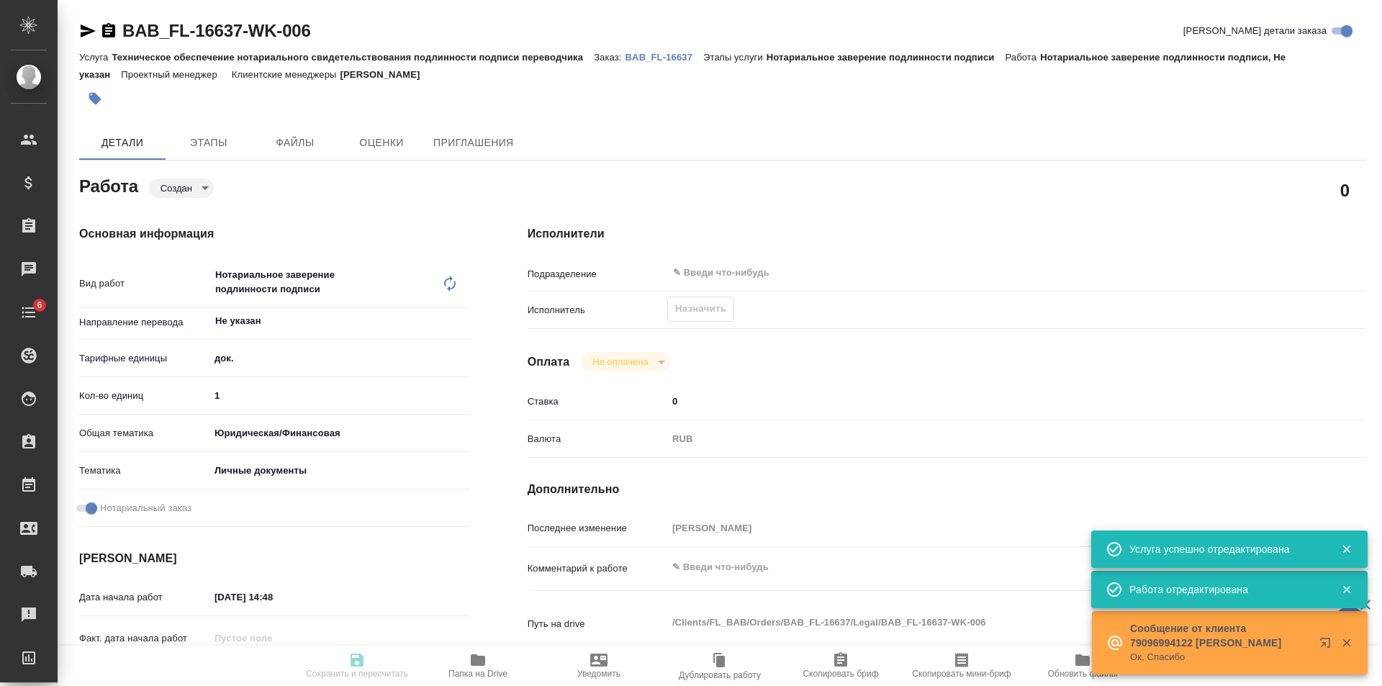
type textarea "x"
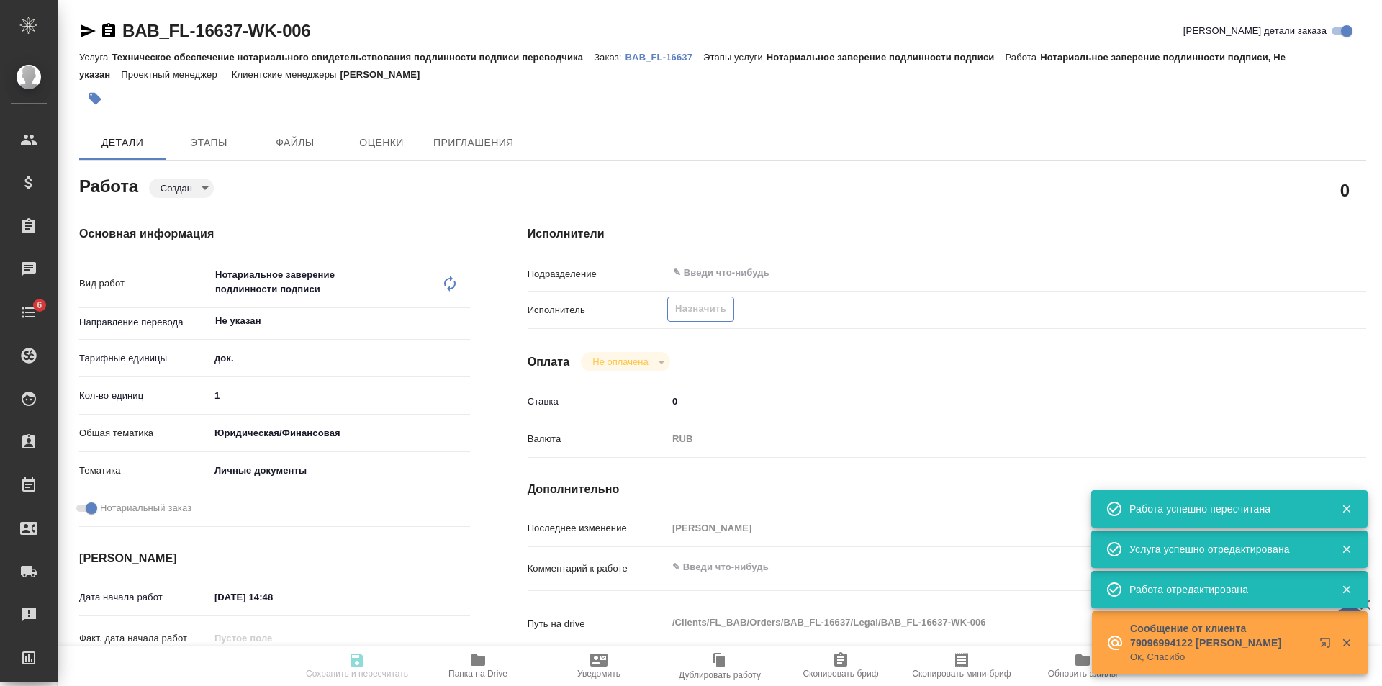
type input "created"
type textarea "Нотариальное заверение подлинности подписи"
type textarea "x"
type input "Не указан"
type input "5a8b1489cc6b4906c91bfd8b"
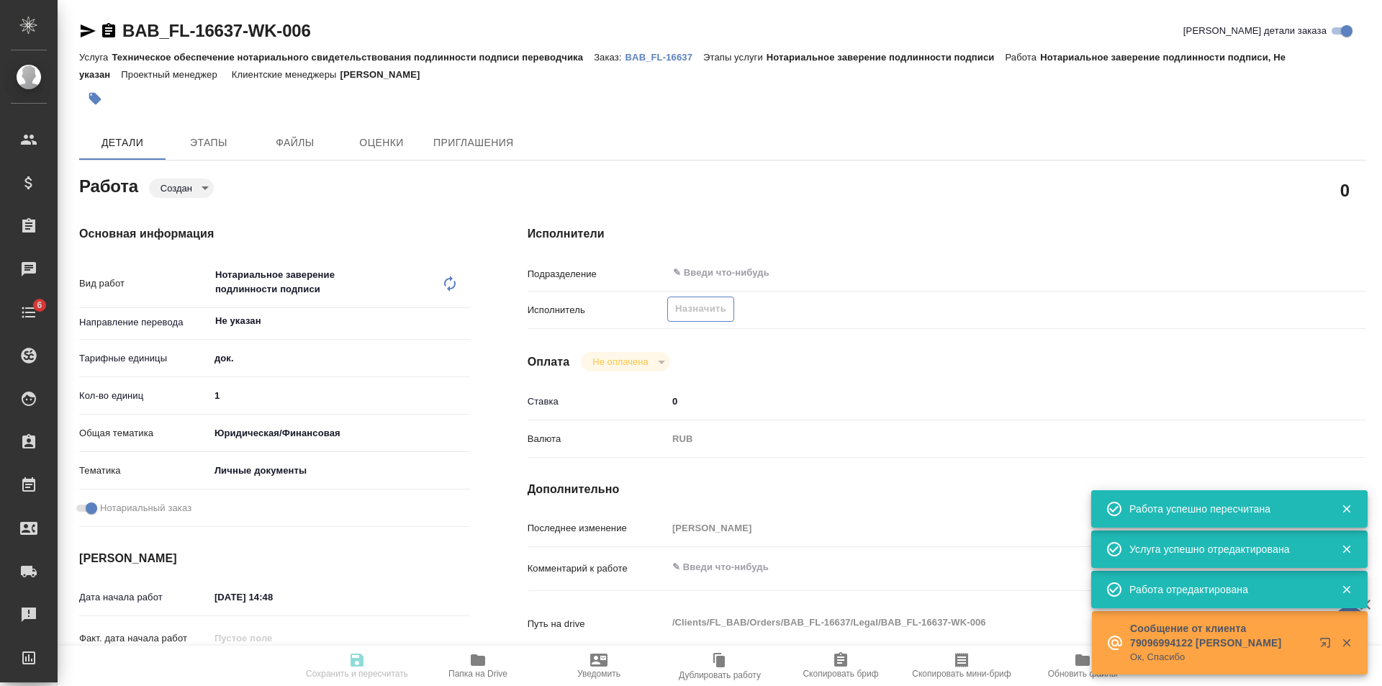
type input "1"
type input "yr-fn"
type input "5a8b8b956a9677013d343cfe"
checkbox input "true"
type input "[DATE] 14:48"
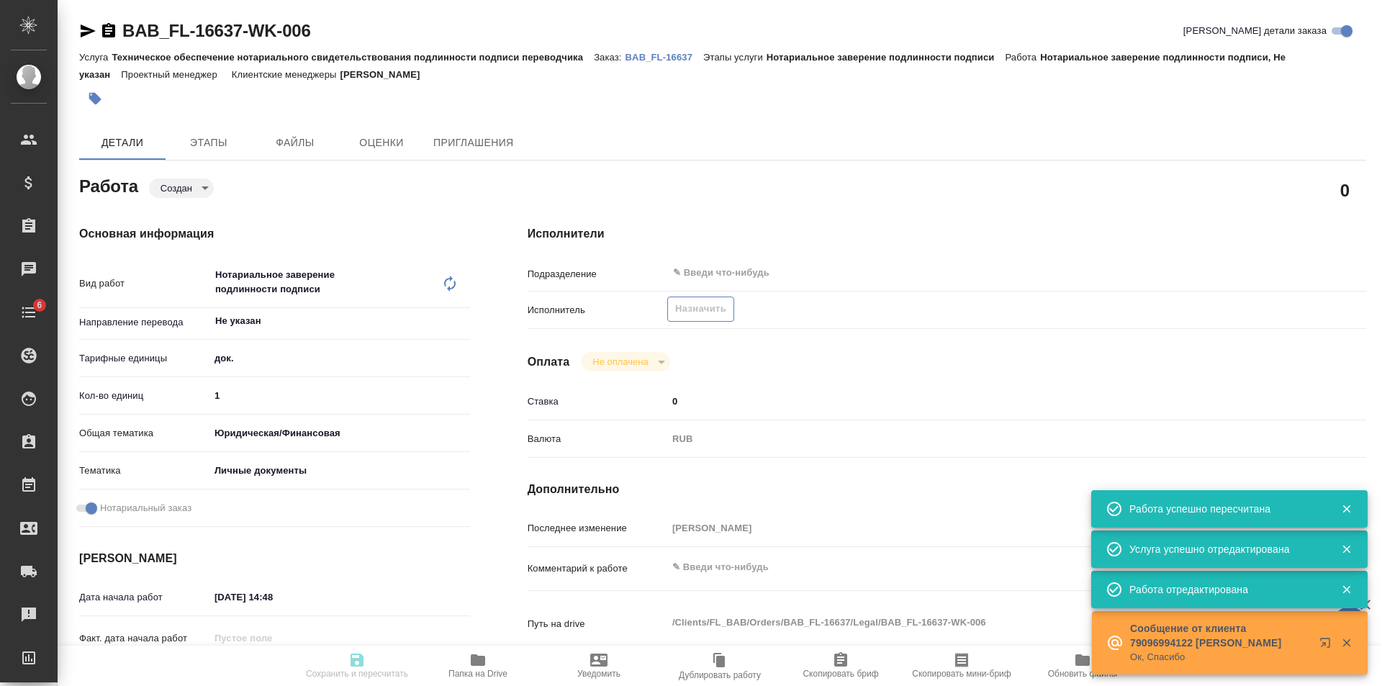
type input "[DATE] 15:11"
type input "notPayed"
type input "0"
type input "RUB"
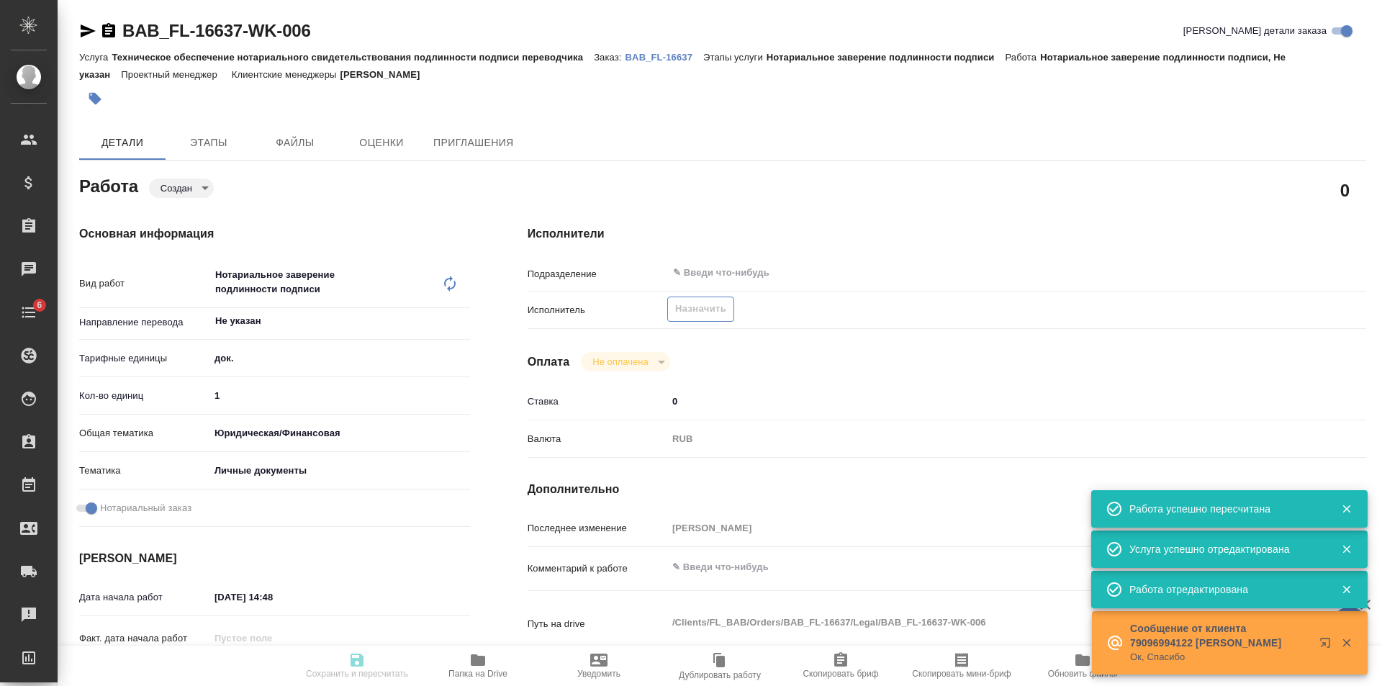
type input "[PERSON_NAME]"
type textarea "x"
type textarea "/Clients/FL_BAB/Orders/BAB_FL-16637/Legal/BAB_FL-16637-WK-006"
type textarea "x"
type input "BAB_FL-16637"
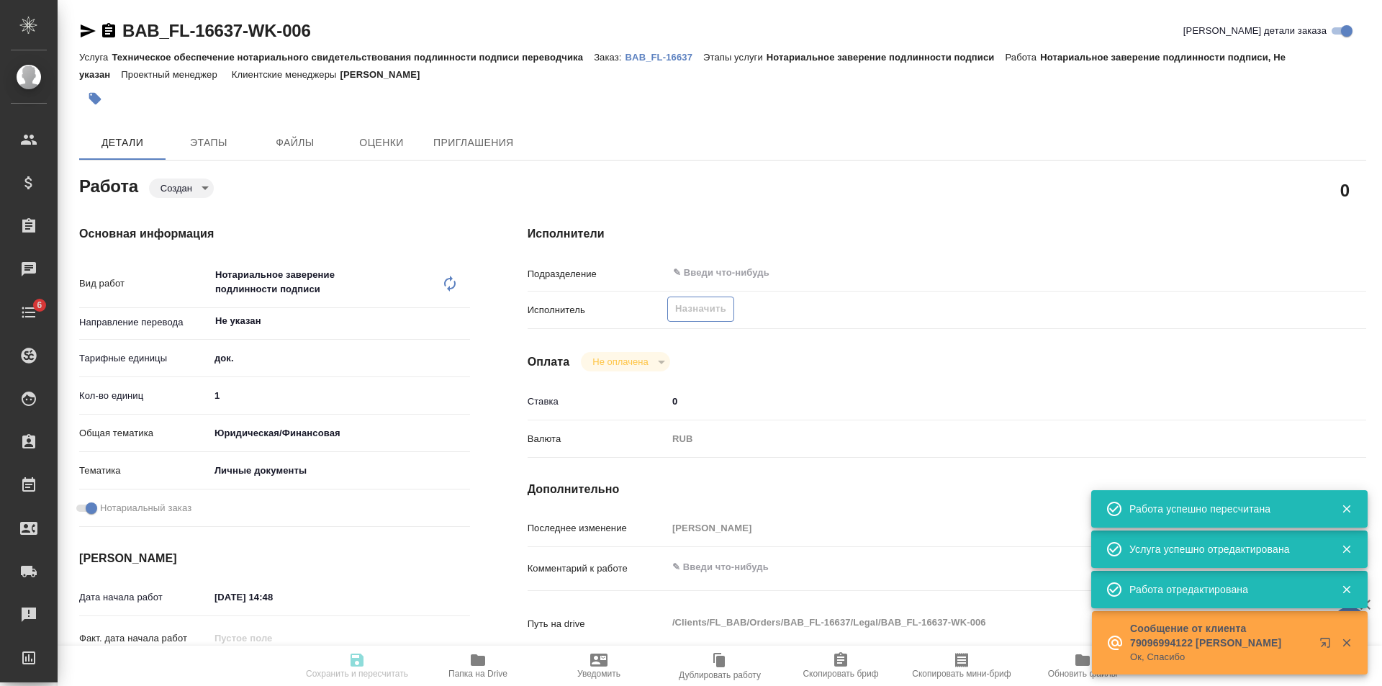
type input "Техническое обеспечение нотариального свидетельствования подлинности подписи пе…"
type input "Нотариальное заверение подлинности подписи"
type input "[PERSON_NAME]"
type input "/Clients/FL_BAB/Orders/BAB_FL-16637"
type textarea "x"
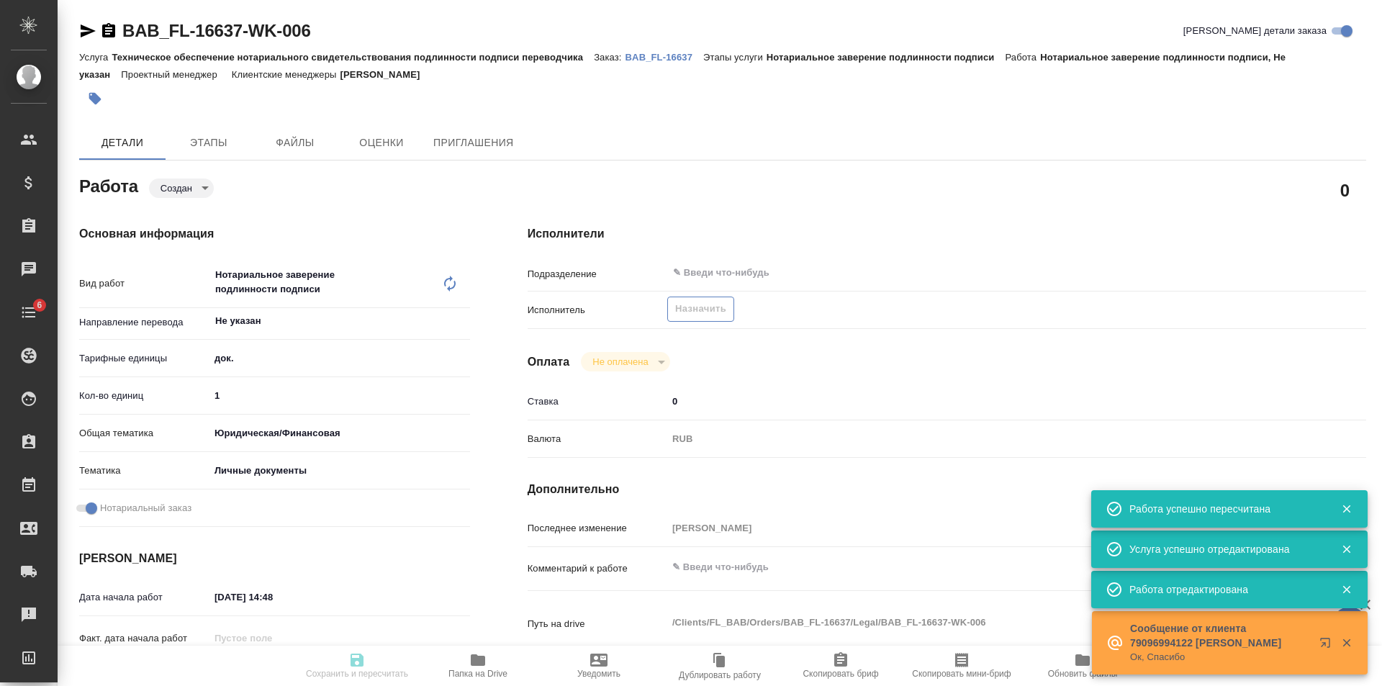
type textarea "x"
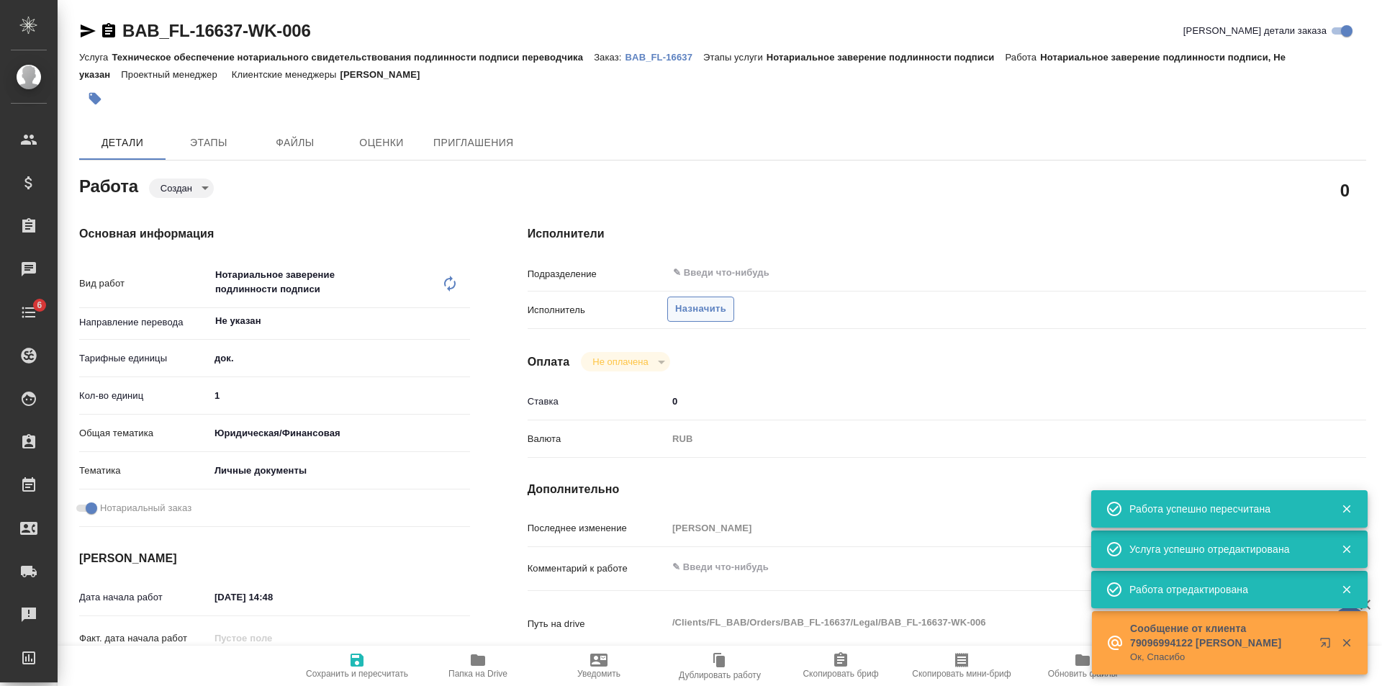
type textarea "x"
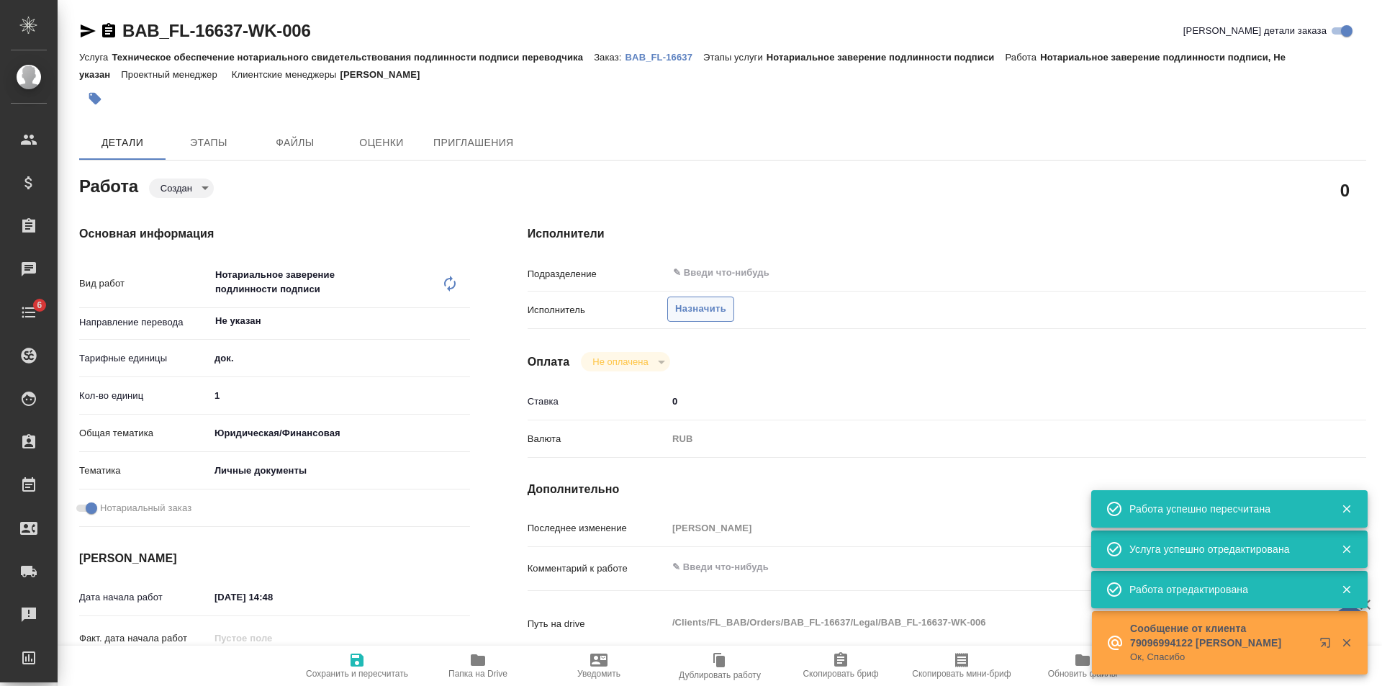
type textarea "x"
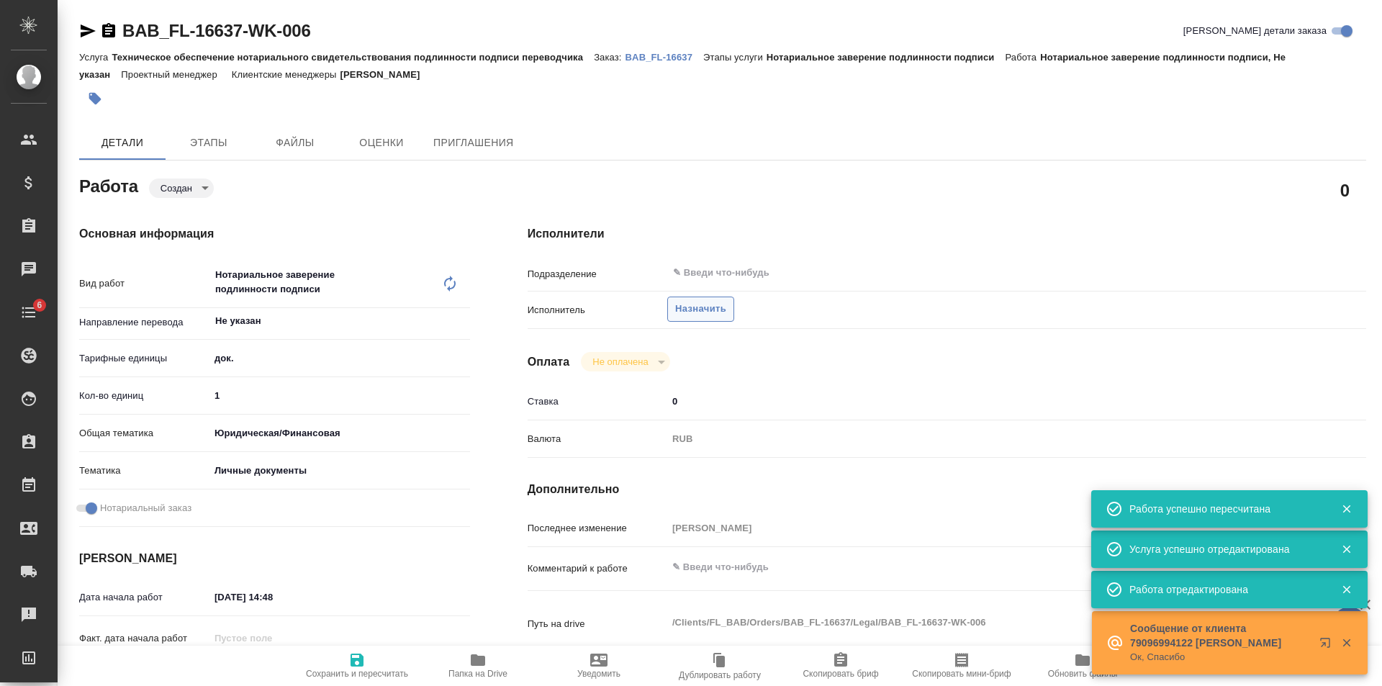
type textarea "x"
click at [695, 312] on span "Назначить" at bounding box center [700, 309] width 51 height 17
type textarea "x"
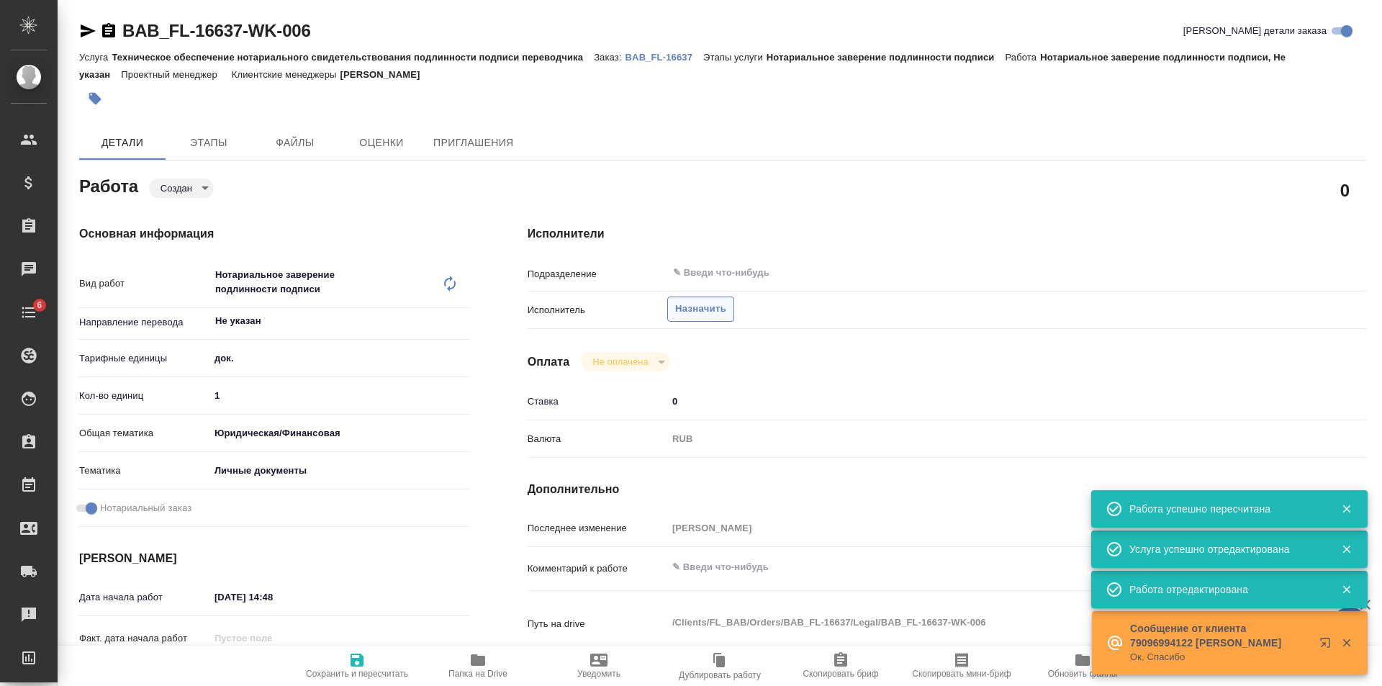
type textarea "x"
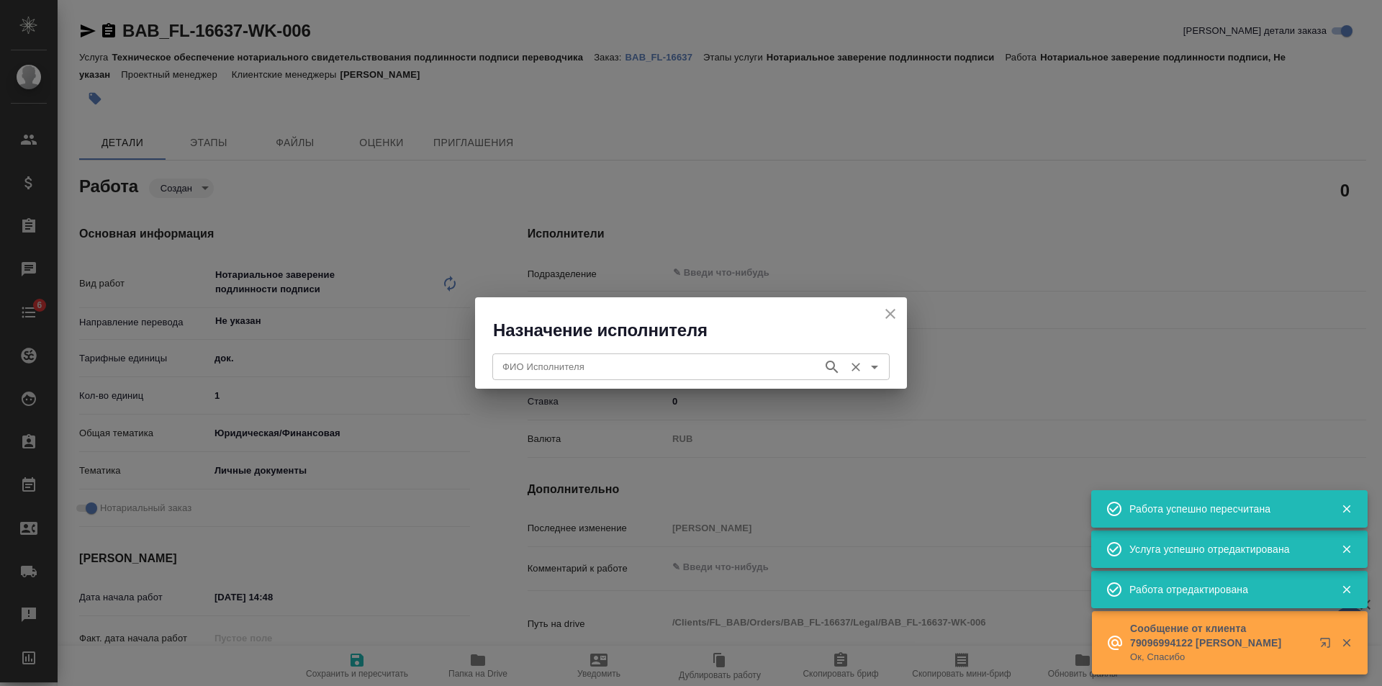
type textarea "x"
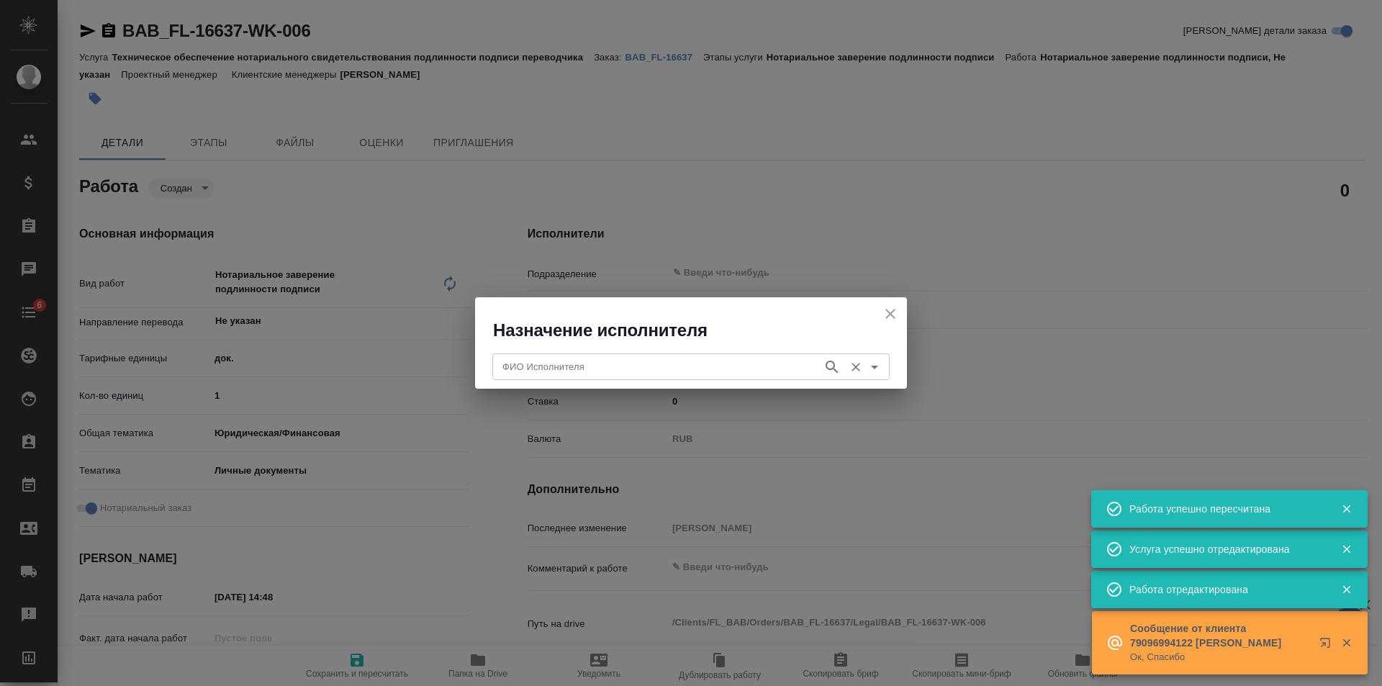
click at [615, 371] on input "ФИО Исполнителя" at bounding box center [656, 366] width 319 height 17
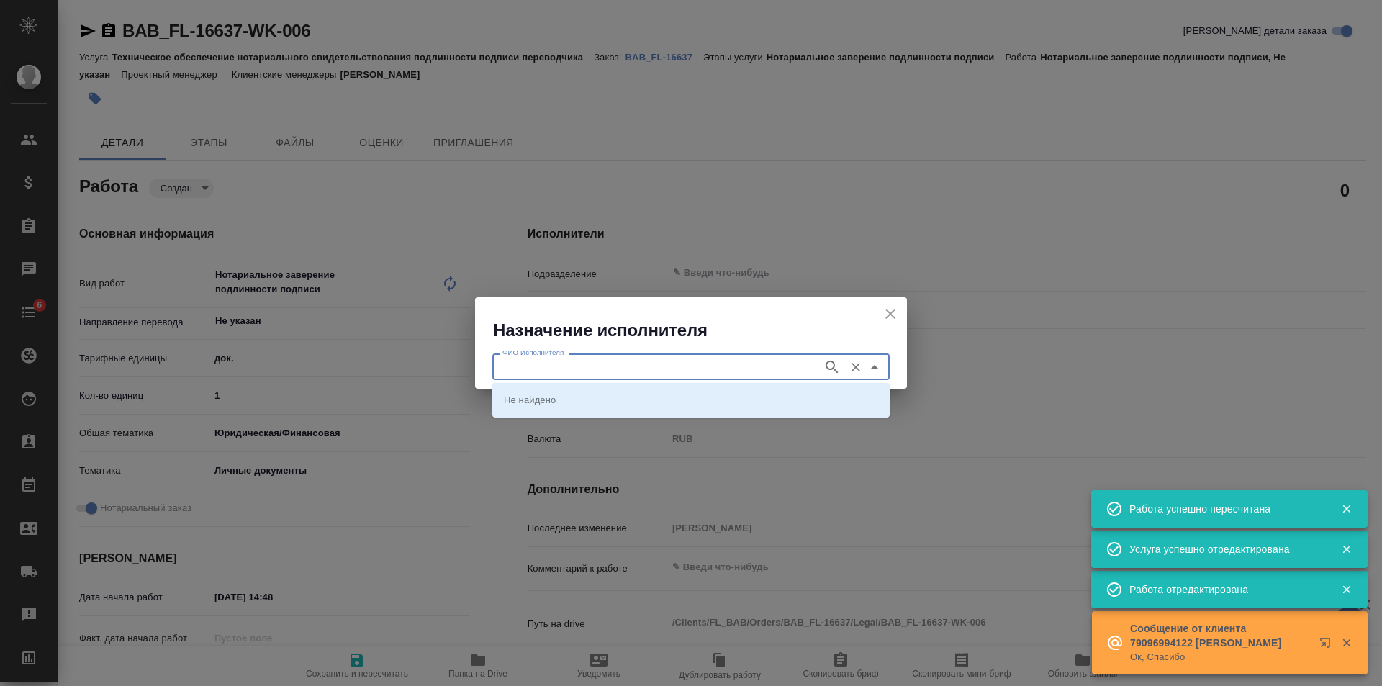
type input "С"
type textarea "x"
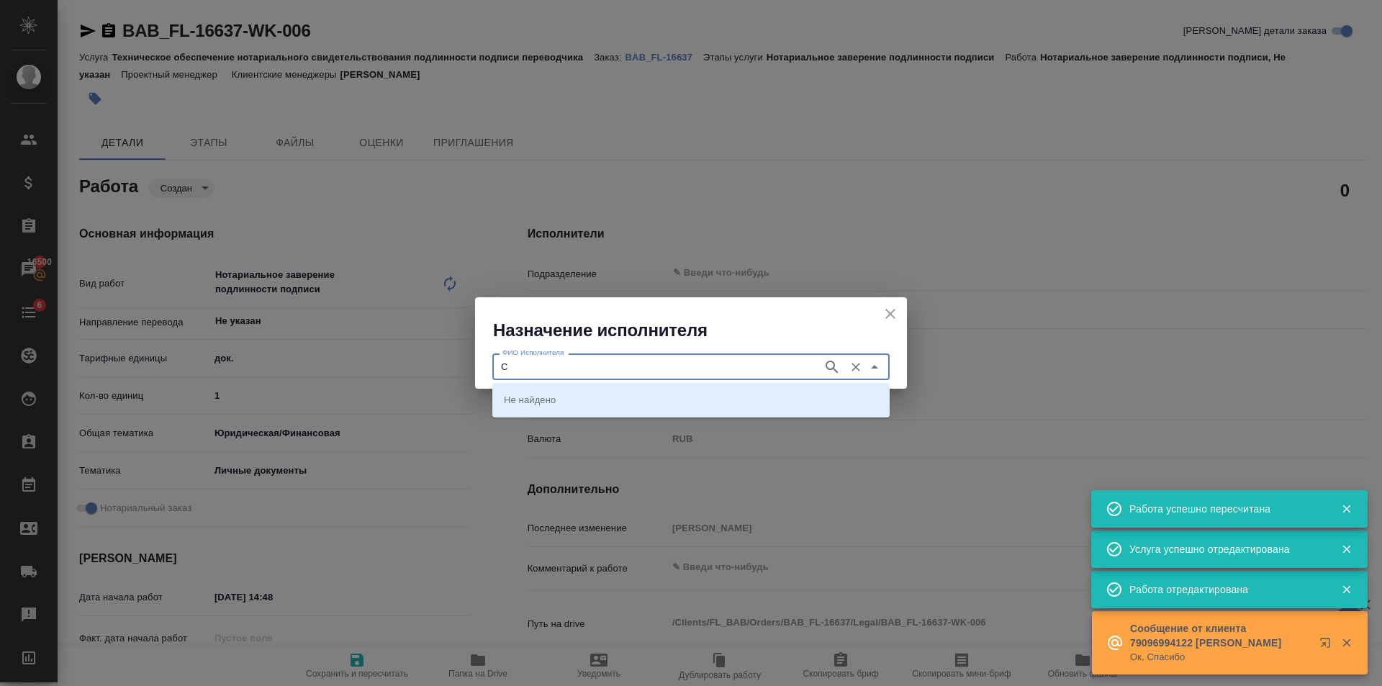
type textarea "x"
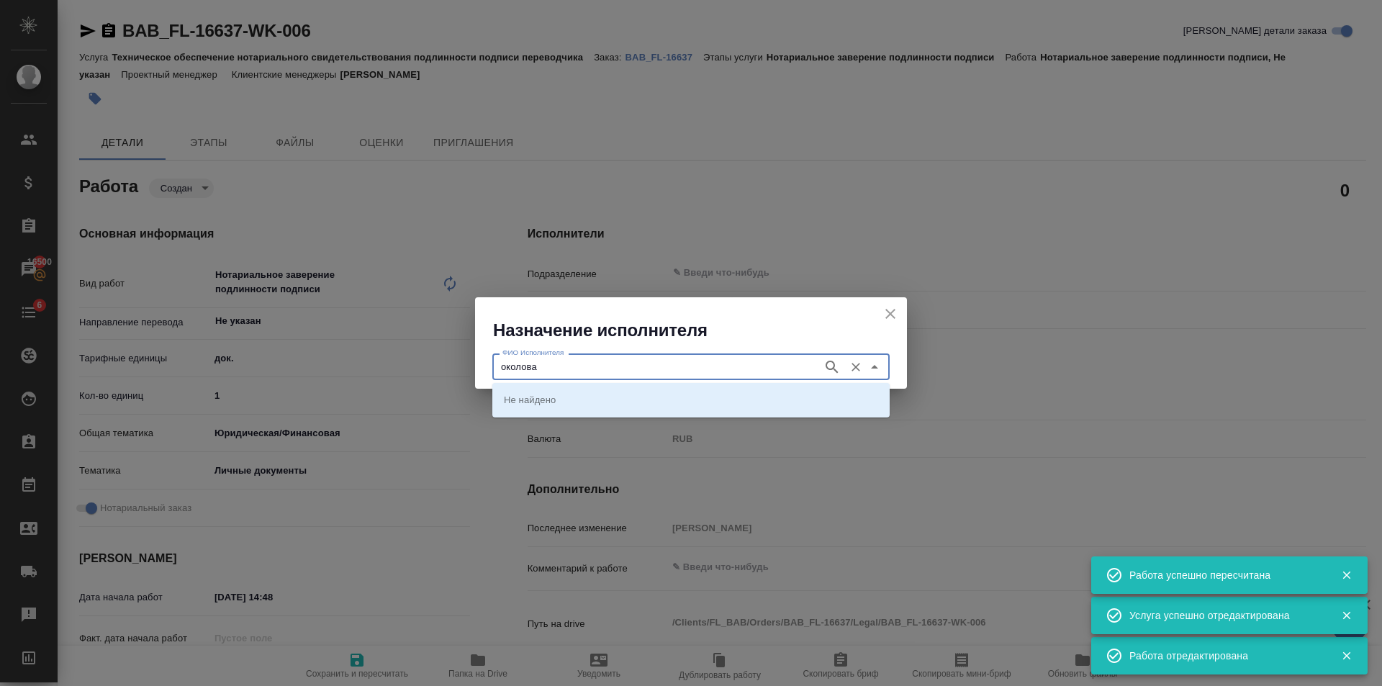
type input "[PERSON_NAME]"
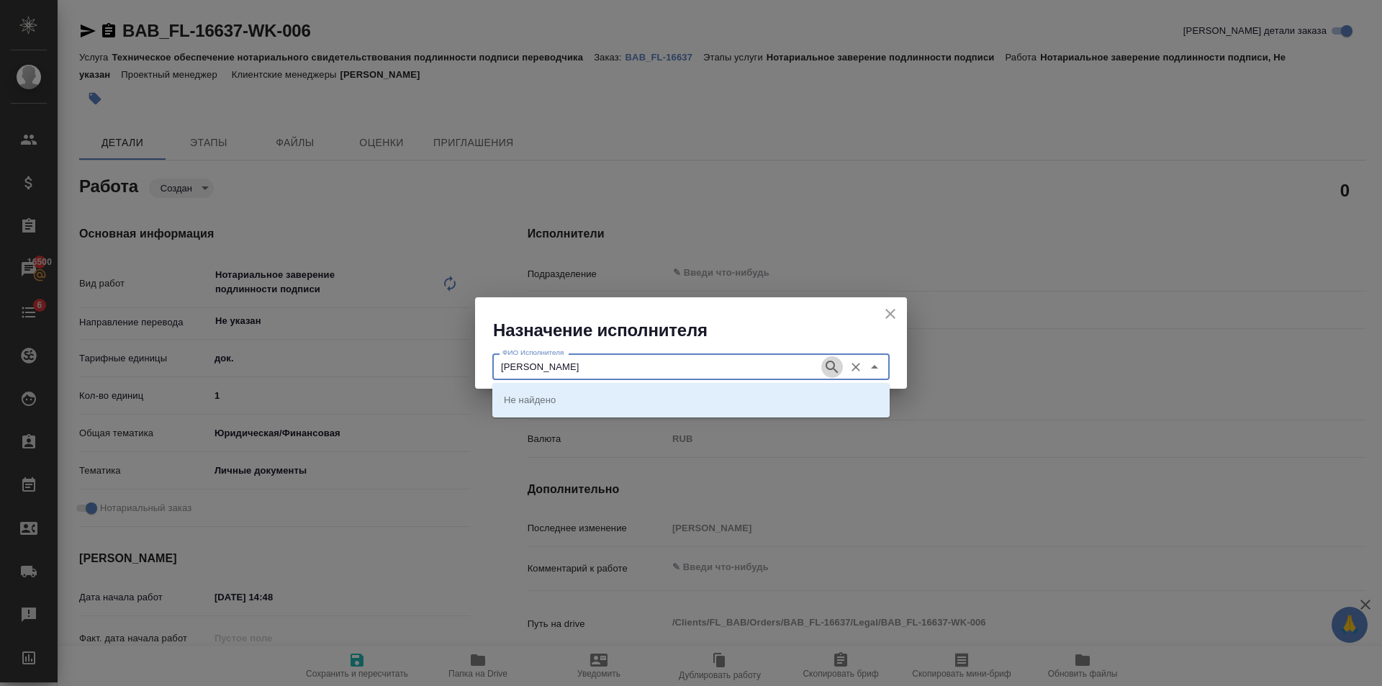
click at [834, 364] on icon "button" at bounding box center [831, 367] width 12 height 12
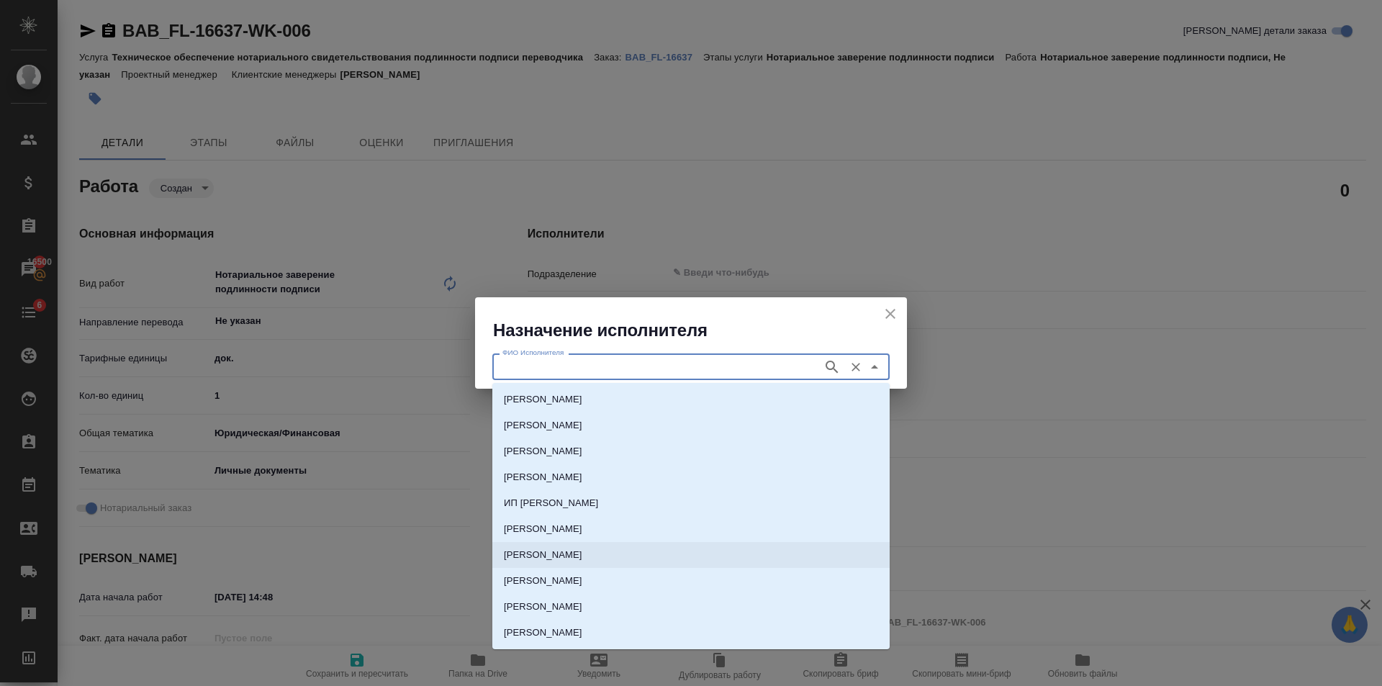
click at [605, 542] on li "[PERSON_NAME]" at bounding box center [690, 555] width 397 height 26
type input "[PERSON_NAME]"
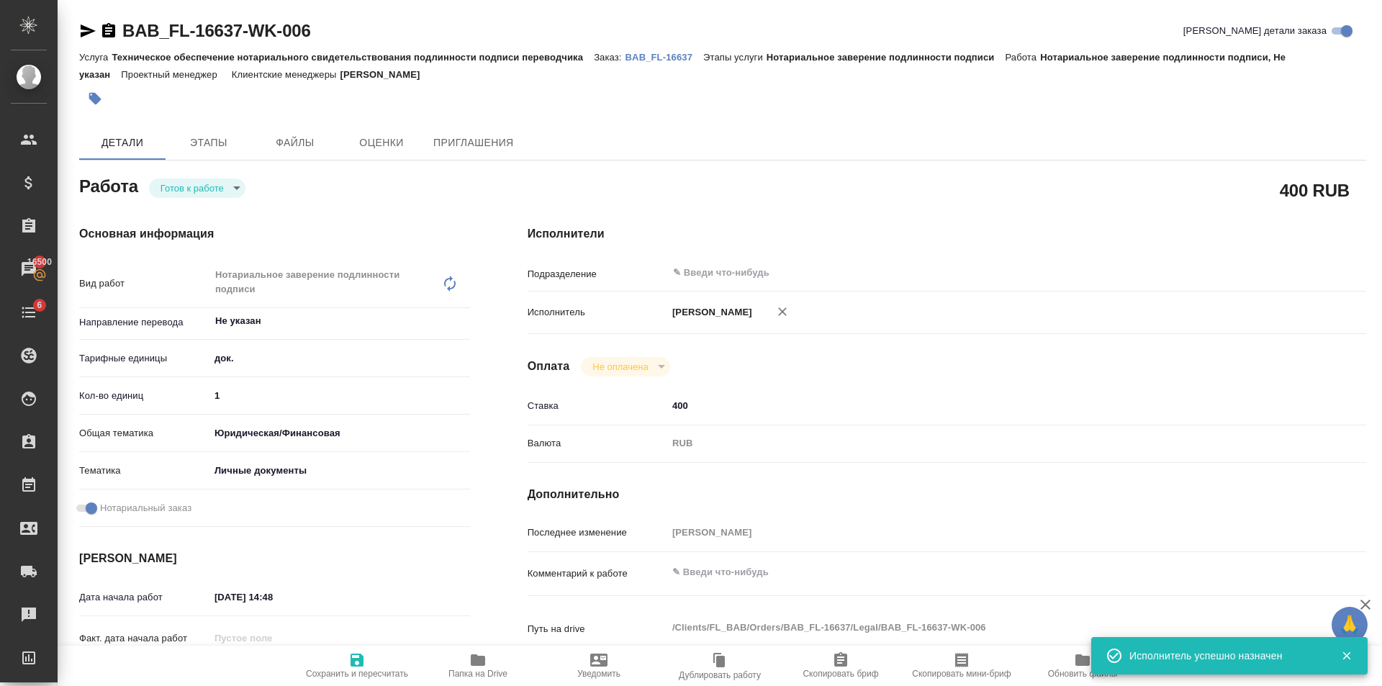
type textarea "x"
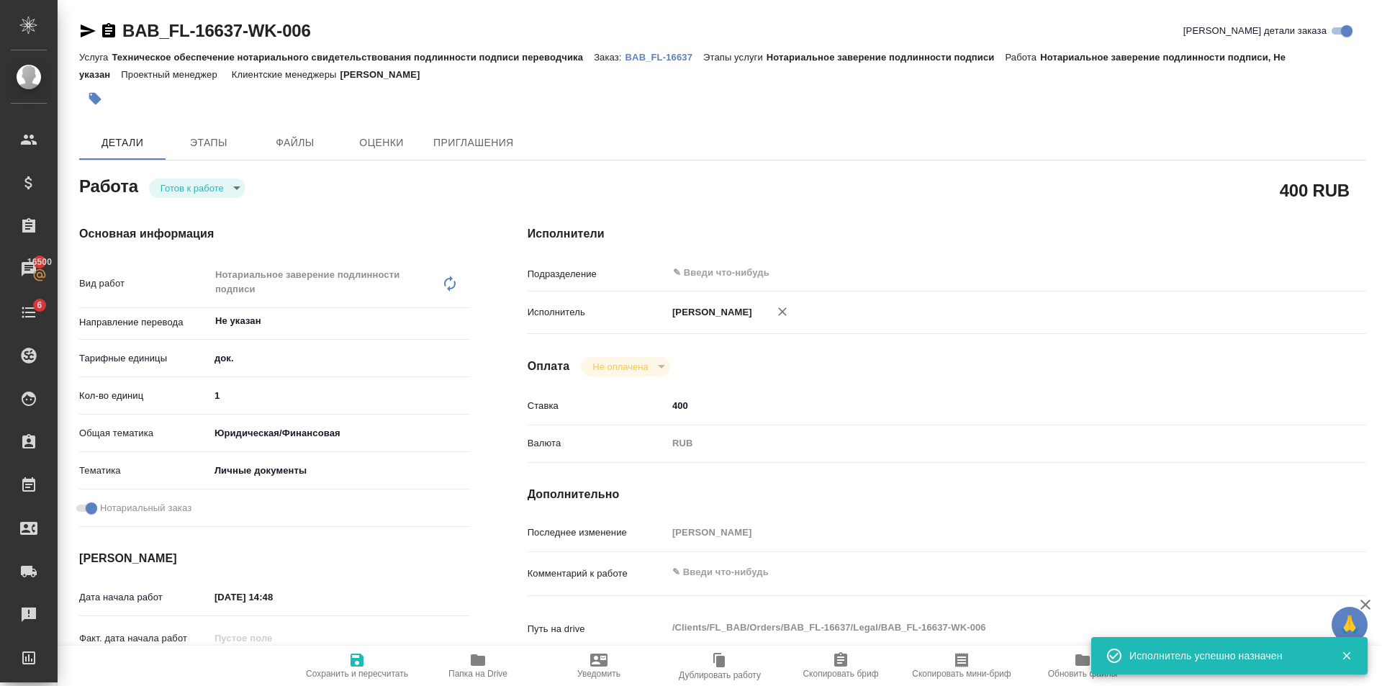
type textarea "x"
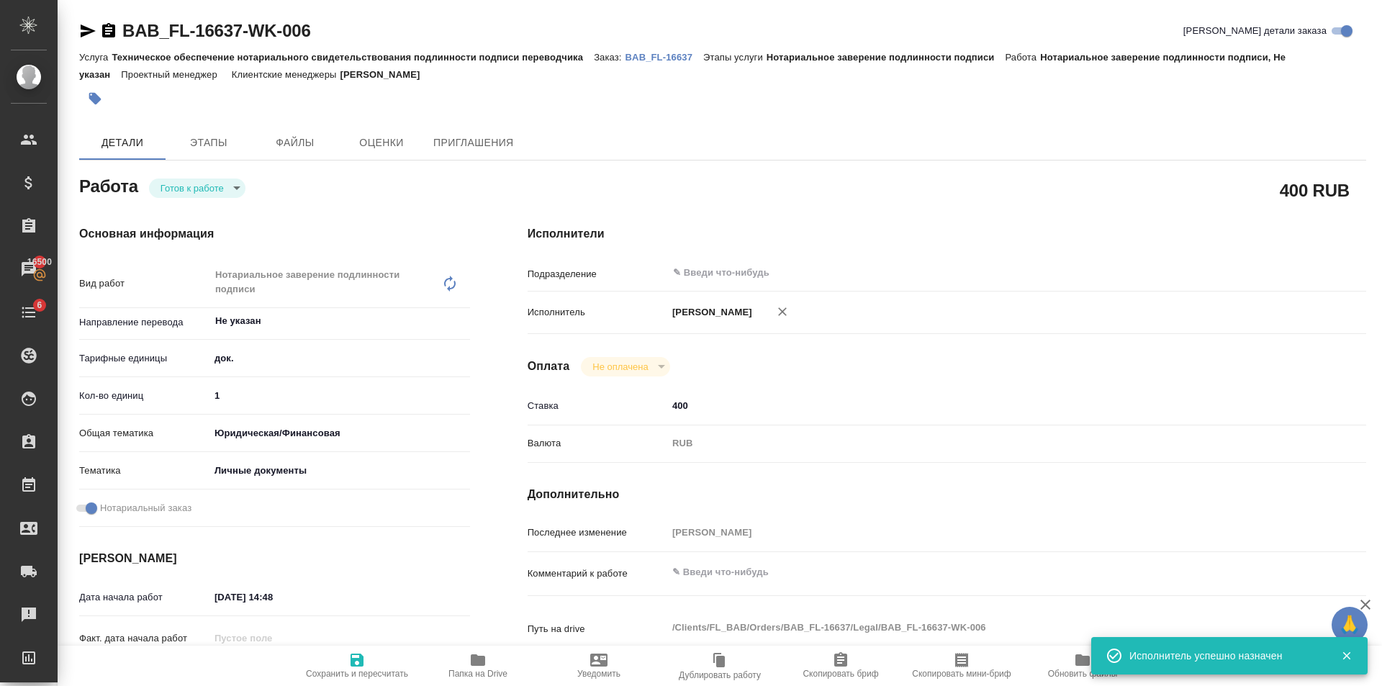
type textarea "x"
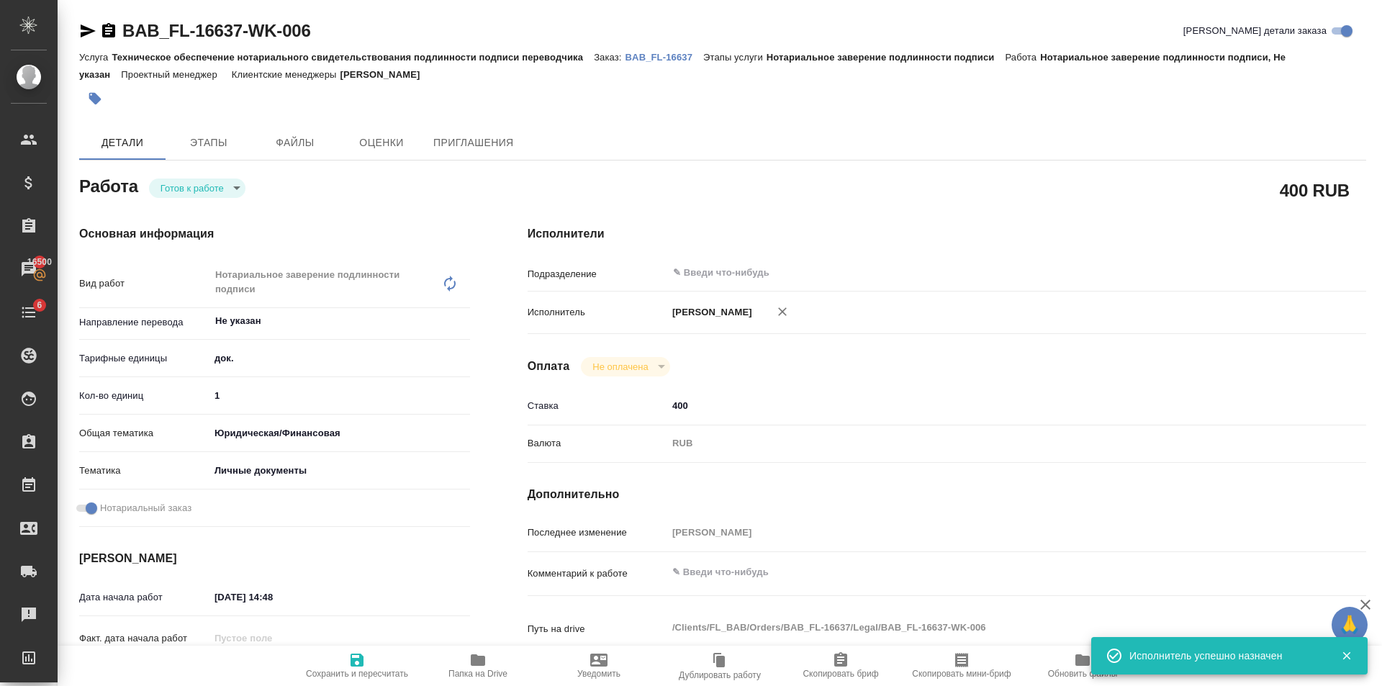
click at [389, 661] on span "Сохранить и пересчитать" at bounding box center [357, 664] width 104 height 27
type textarea "x"
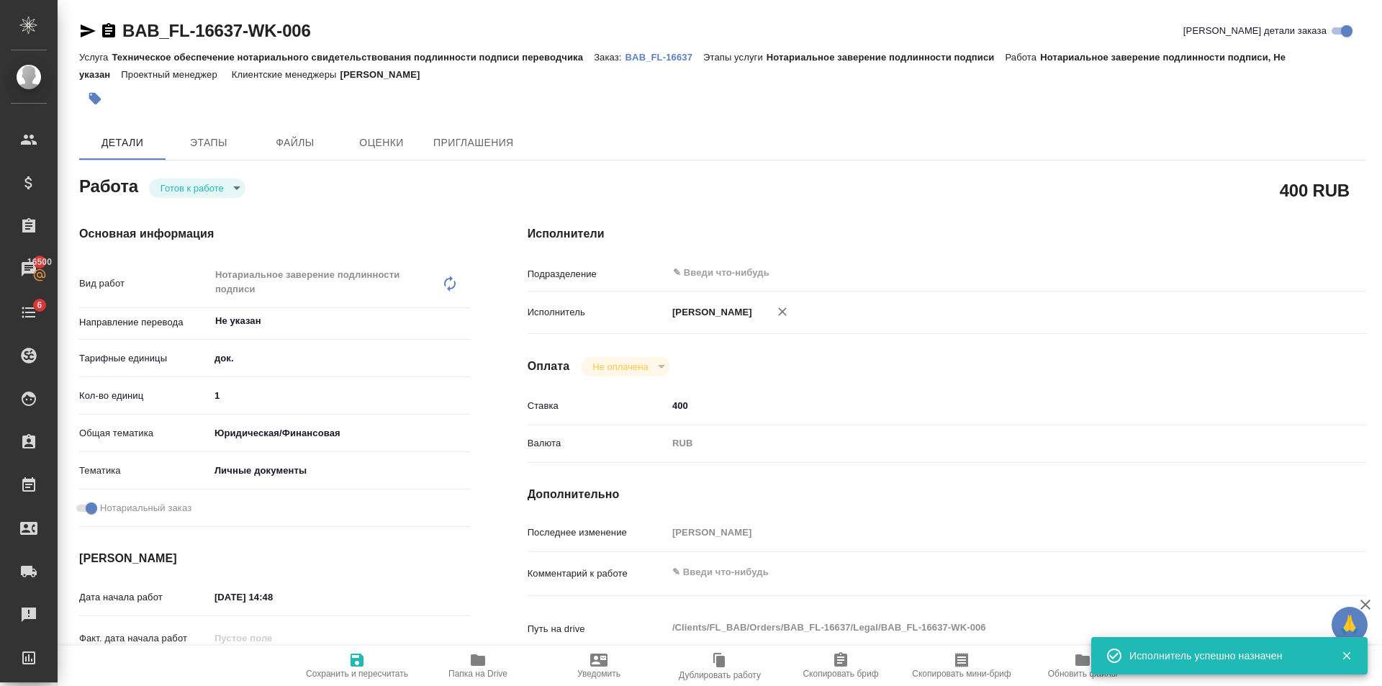
type textarea "x"
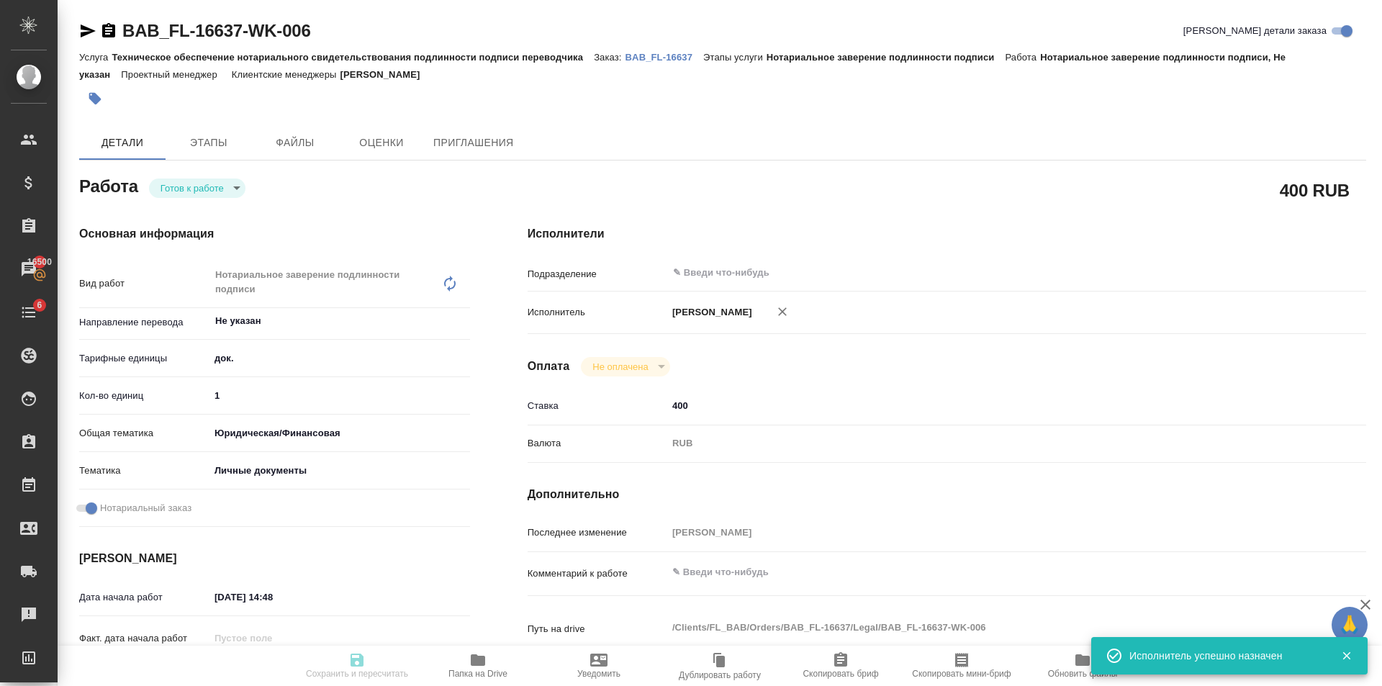
type textarea "x"
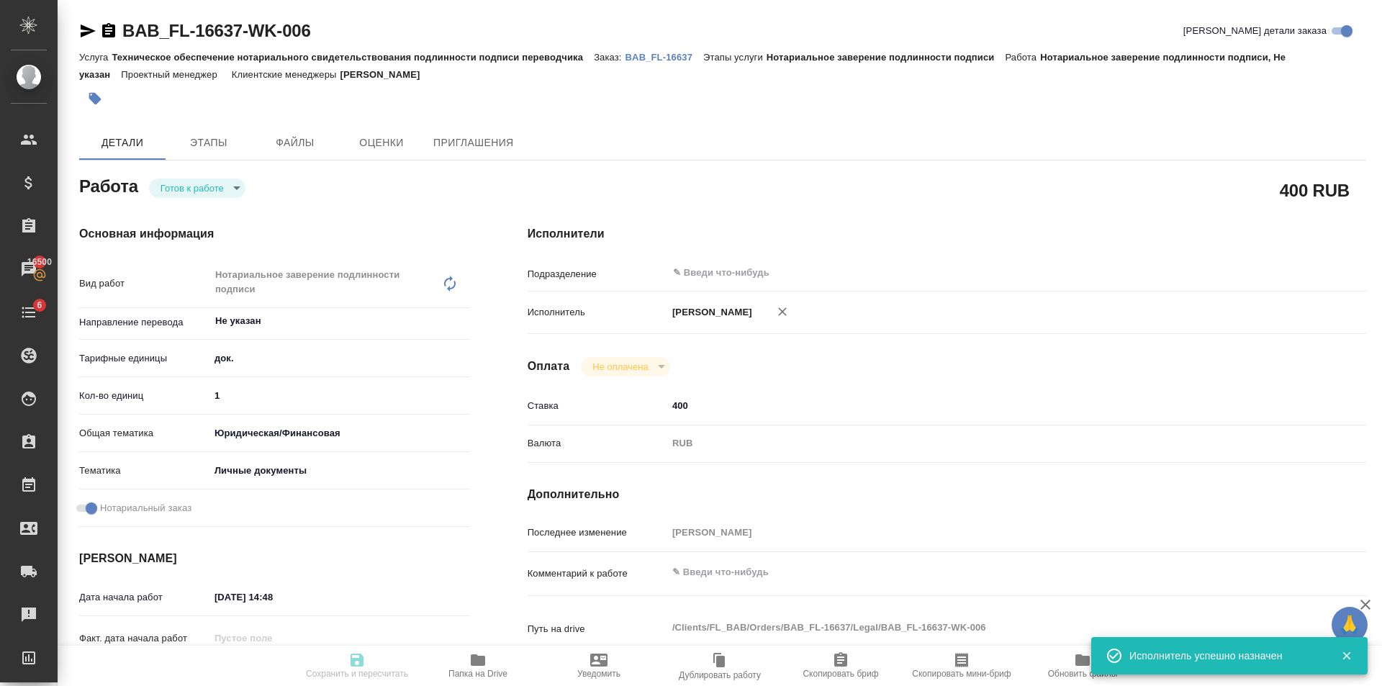
type textarea "x"
type input "readyForWork"
type textarea "Нотариальное заверение подлинности подписи"
type textarea "x"
type input "Не указан"
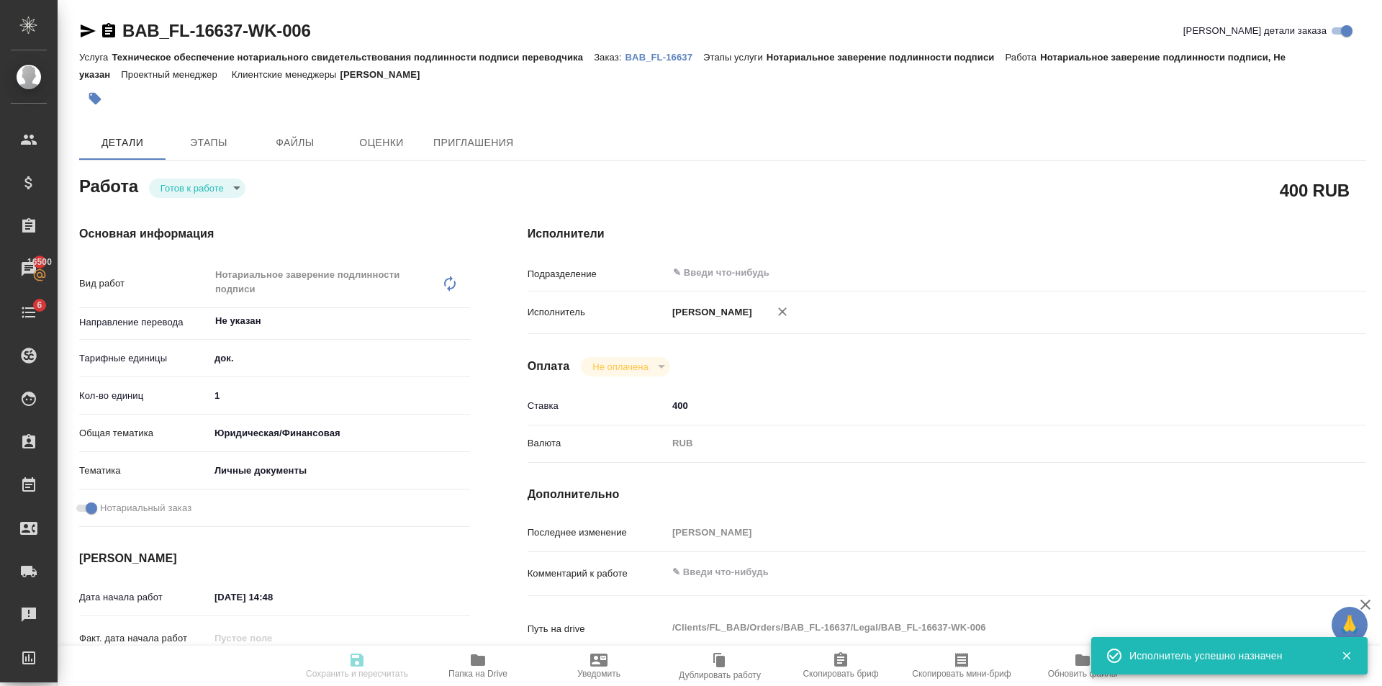
type input "5a8b1489cc6b4906c91bfd8b"
type input "1"
type input "yr-fn"
type input "5a8b8b956a9677013d343cfe"
checkbox input "true"
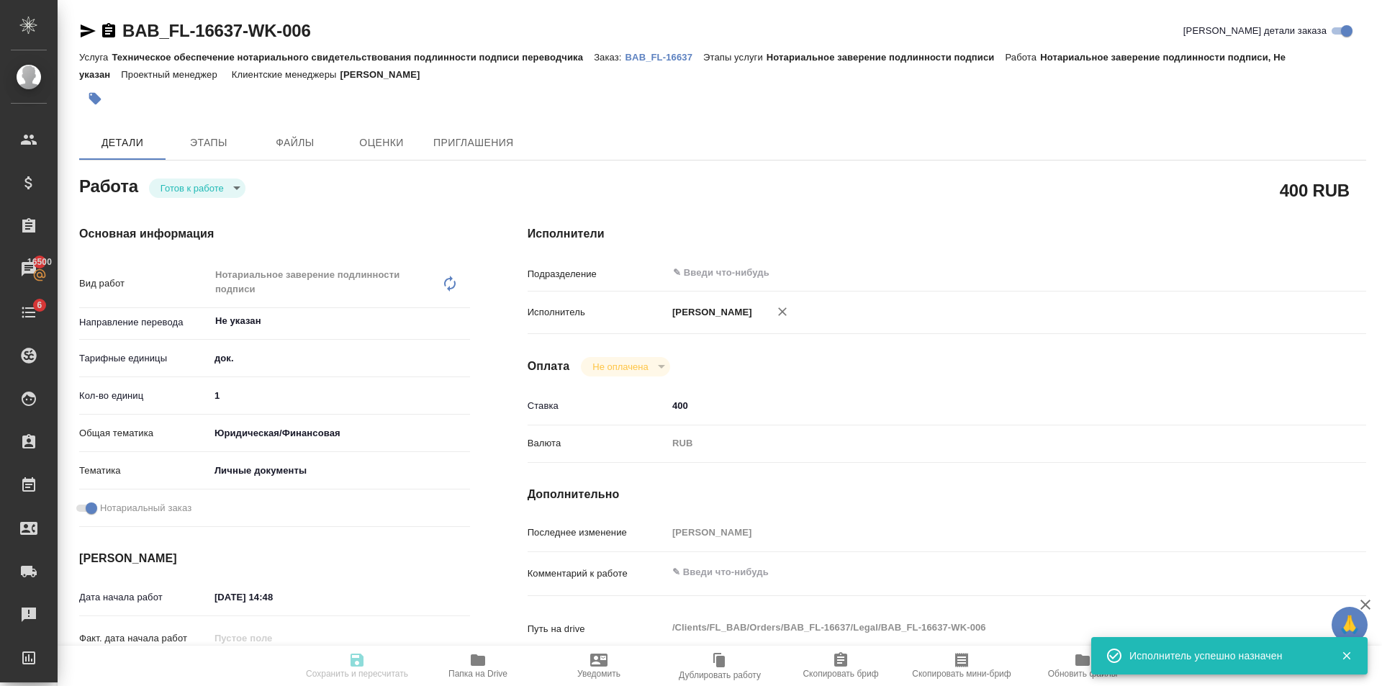
type input "[DATE] 14:48"
type input "[DATE] 15:11"
type input "notPayed"
type input "400"
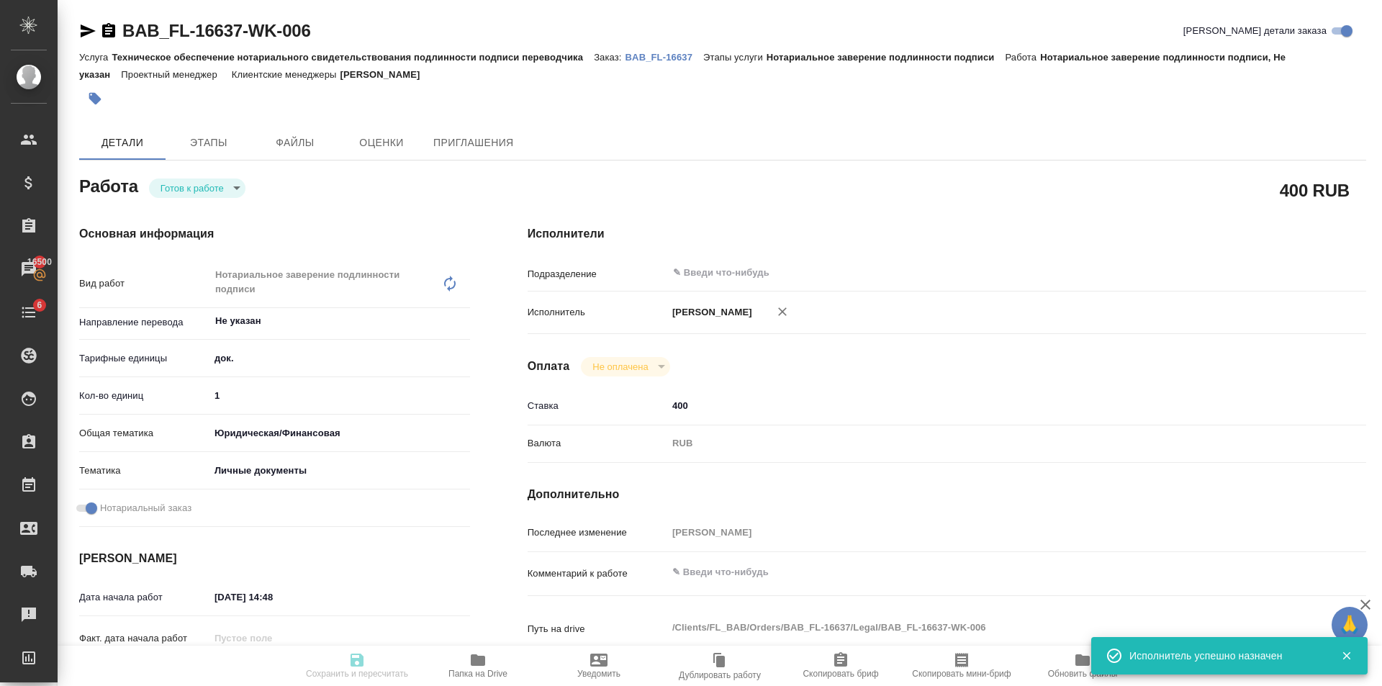
type input "RUB"
type input "[PERSON_NAME]"
type textarea "x"
type textarea "/Clients/FL_BAB/Orders/BAB_FL-16637/Legal/BAB_FL-16637-WK-006"
type textarea "x"
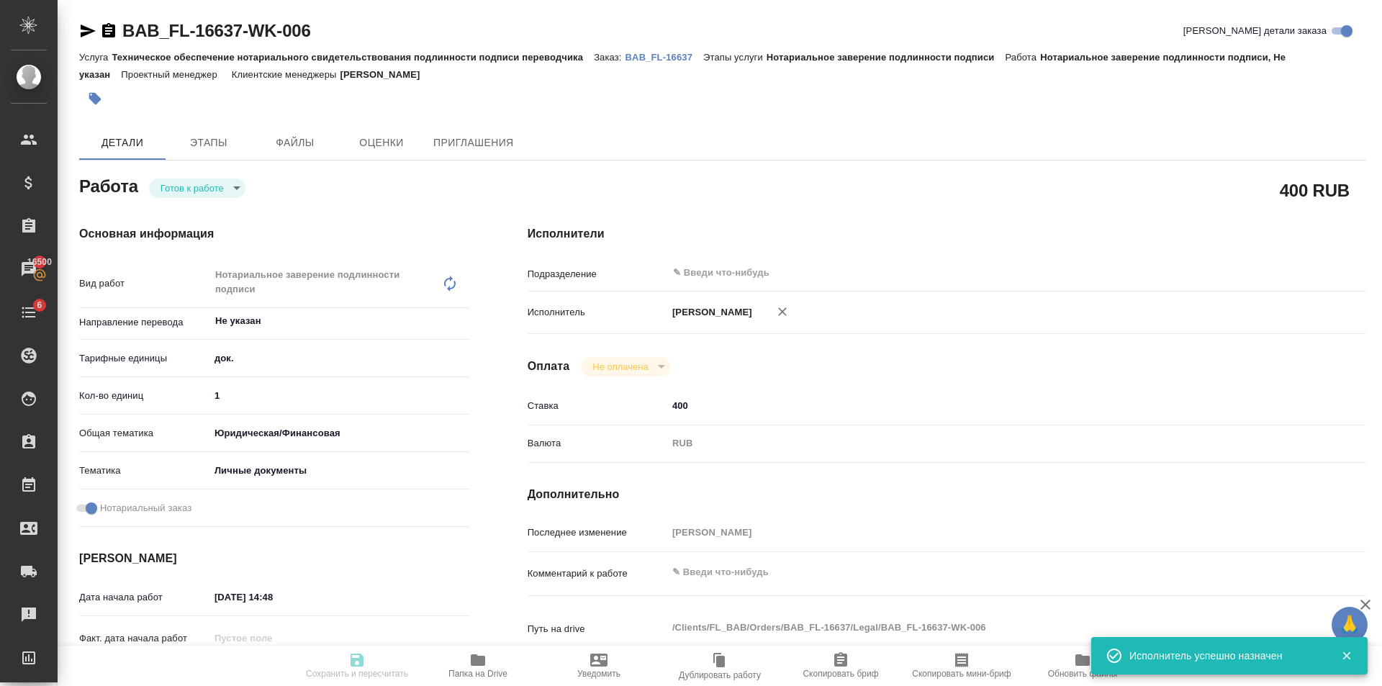
type input "BAB_FL-16637"
type input "Техническое обеспечение нотариального свидетельствования подлинности подписи пе…"
type input "Нотариальное заверение подлинности подписи"
type input "[PERSON_NAME]"
